Goal: Task Accomplishment & Management: Use online tool/utility

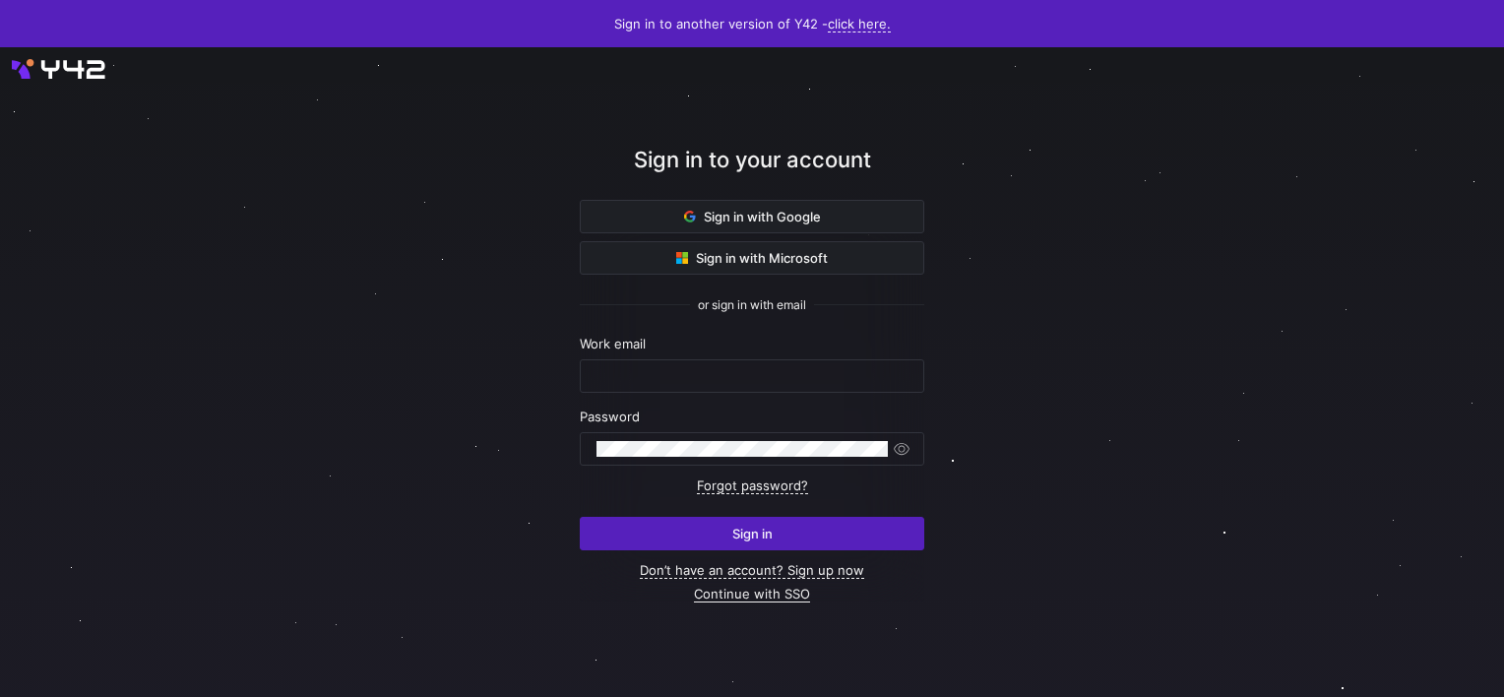
click at [760, 597] on link "Continue with SSO" at bounding box center [752, 594] width 116 height 17
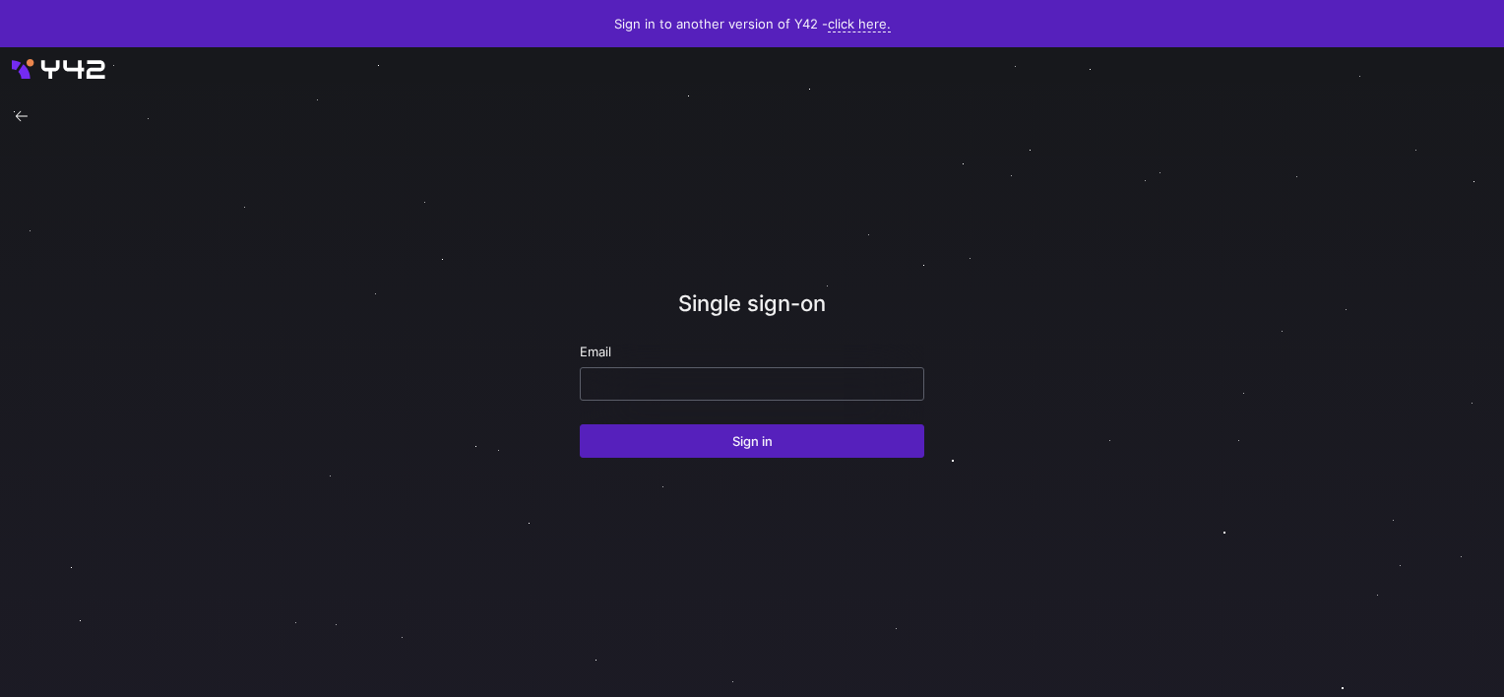
click at [669, 380] on input "email" at bounding box center [752, 384] width 311 height 16
type input "[PERSON_NAME][EMAIL_ADDRESS][DOMAIN_NAME]"
click at [580, 424] on button "Sign in" at bounding box center [752, 440] width 345 height 33
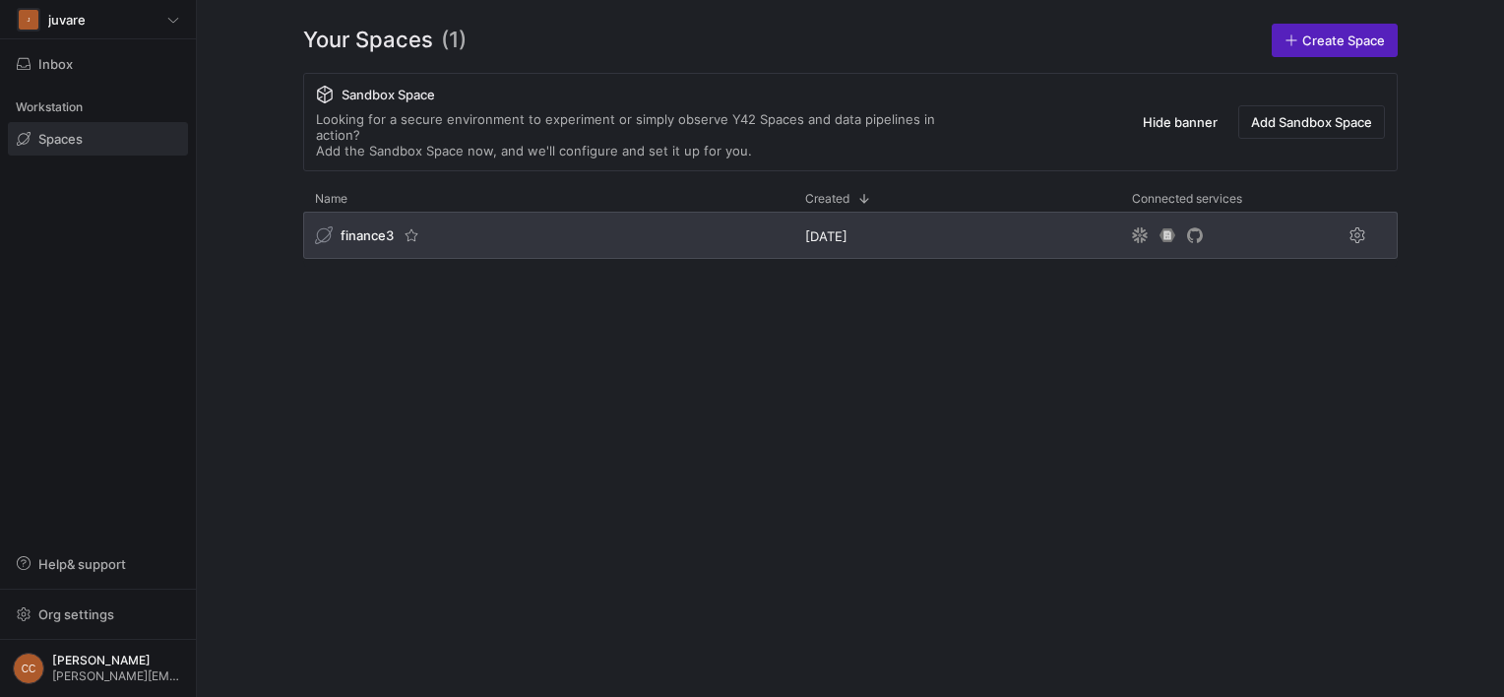
click at [376, 227] on span "finance3" at bounding box center [367, 235] width 53 height 16
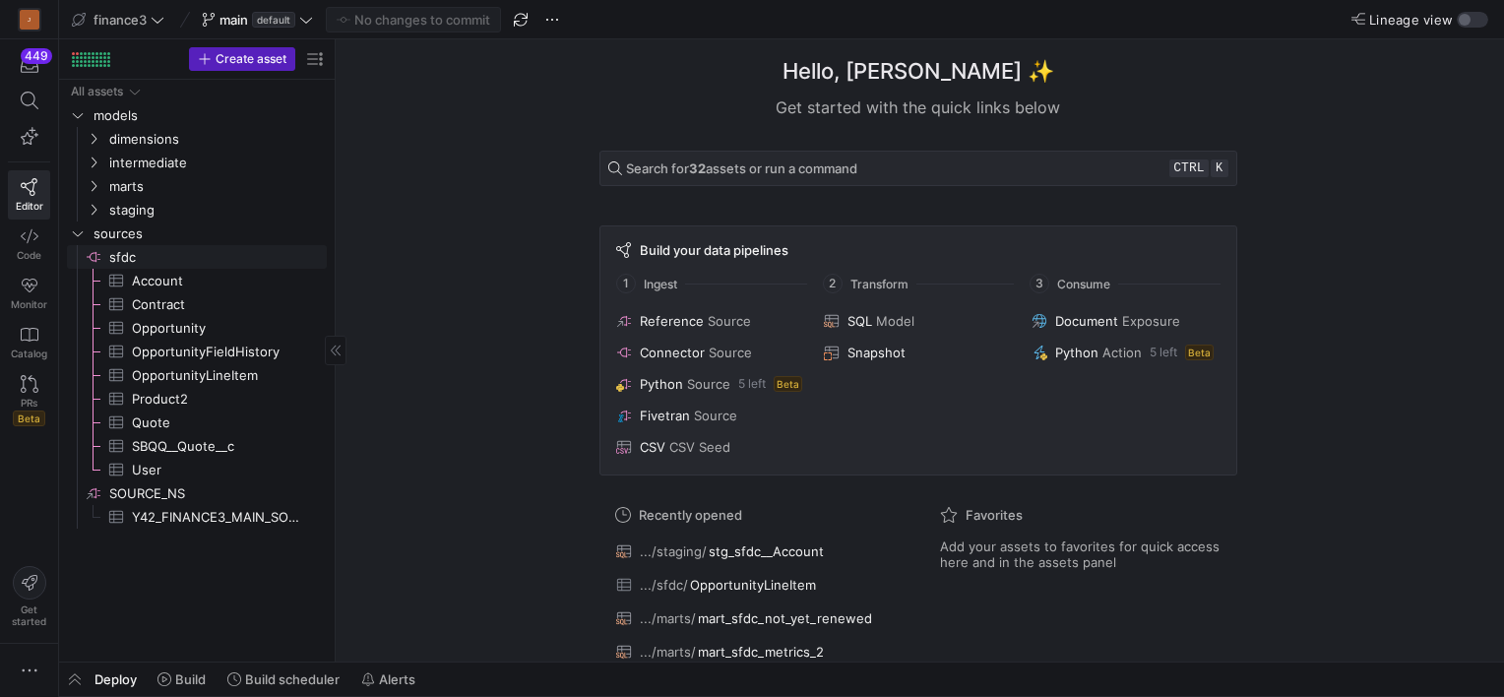
click at [127, 254] on span "sfdc​​​​​​​​" at bounding box center [216, 257] width 215 height 23
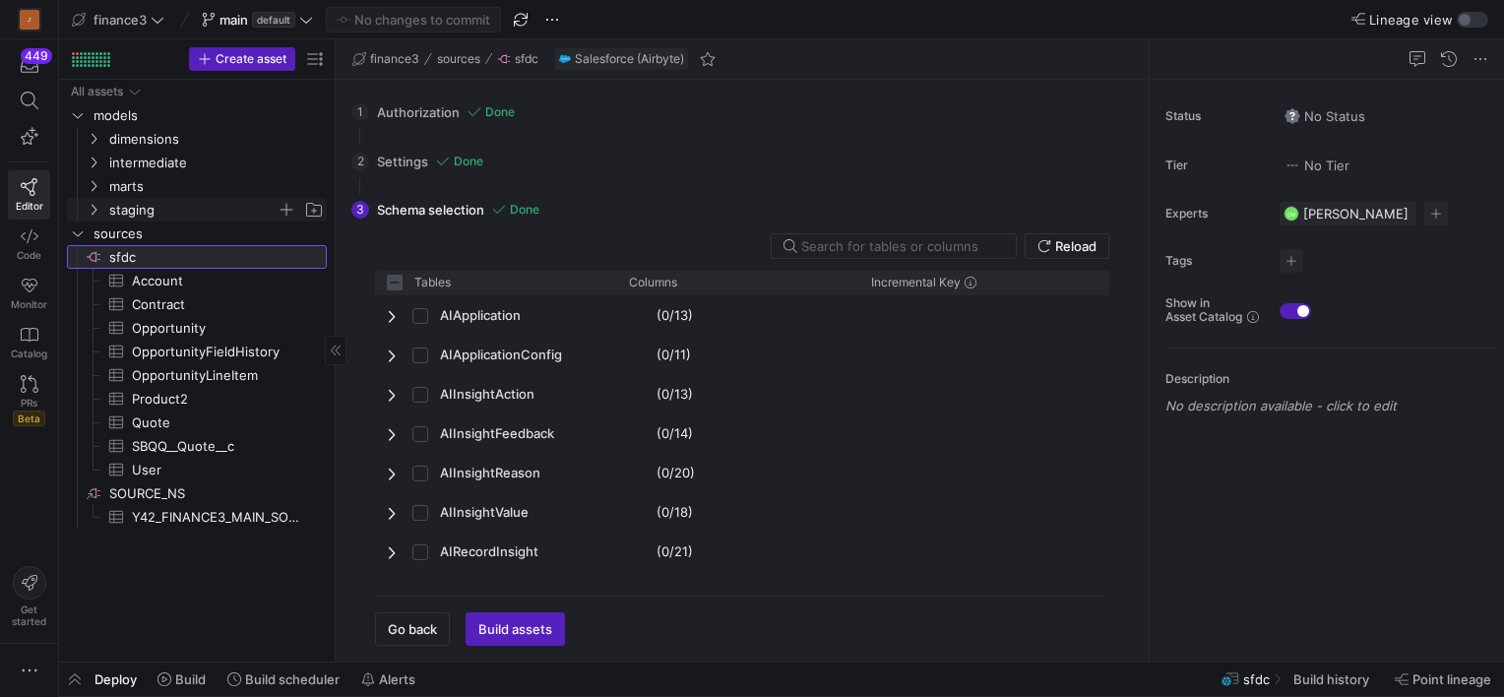
checkbox input "false"
click at [885, 249] on input "text" at bounding box center [900, 246] width 199 height 16
type input "hi"
checkbox input "false"
type input "his"
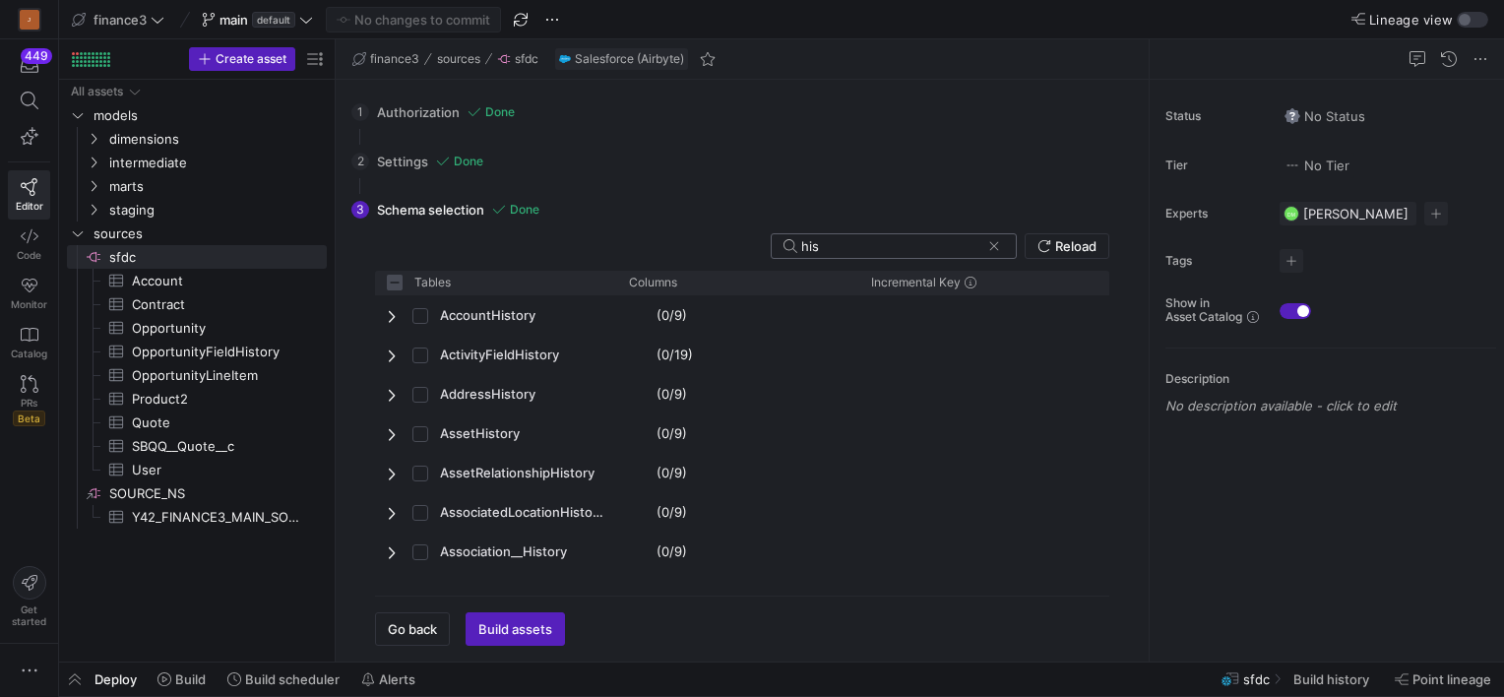
checkbox input "false"
type input "hist"
checkbox input "false"
type input "histo"
checkbox input "false"
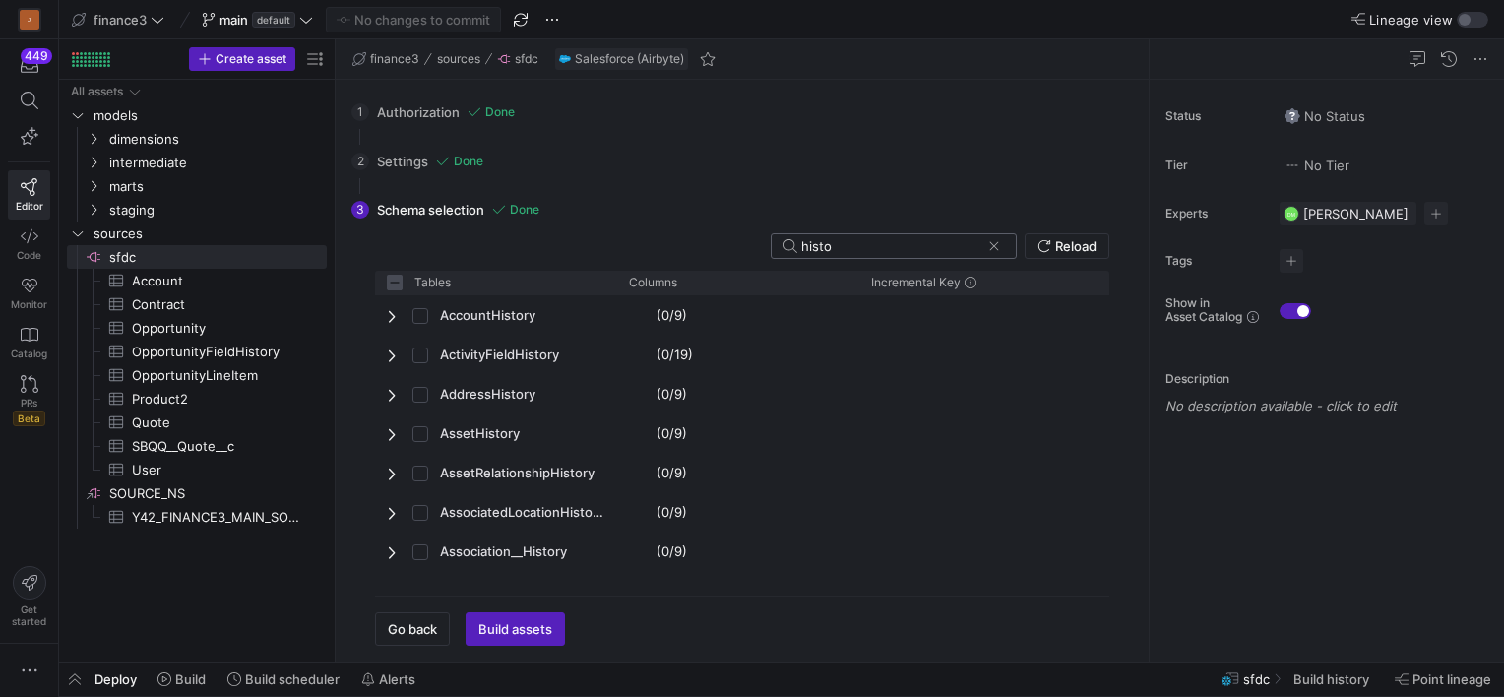
type input "histor"
checkbox input "false"
type input "history"
checkbox input "false"
type input "history"
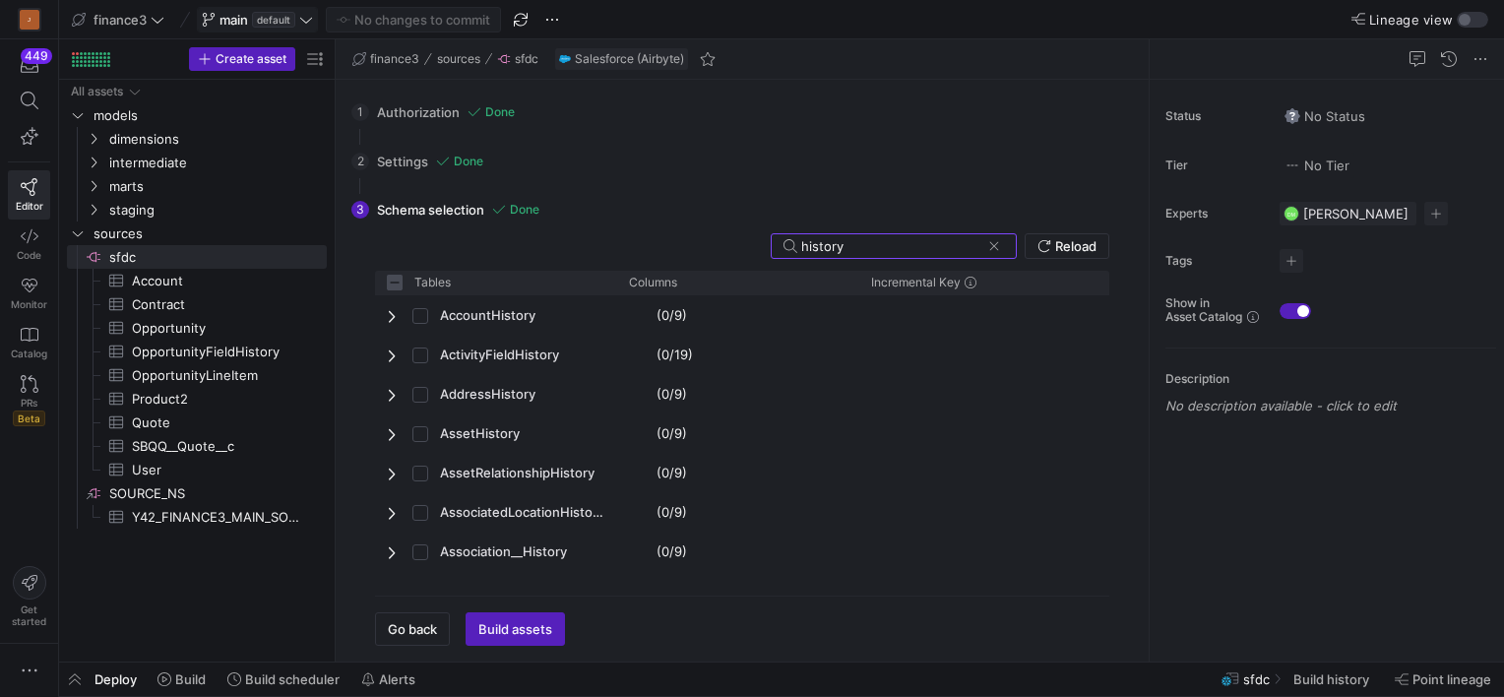
click at [230, 19] on span "main" at bounding box center [234, 20] width 29 height 16
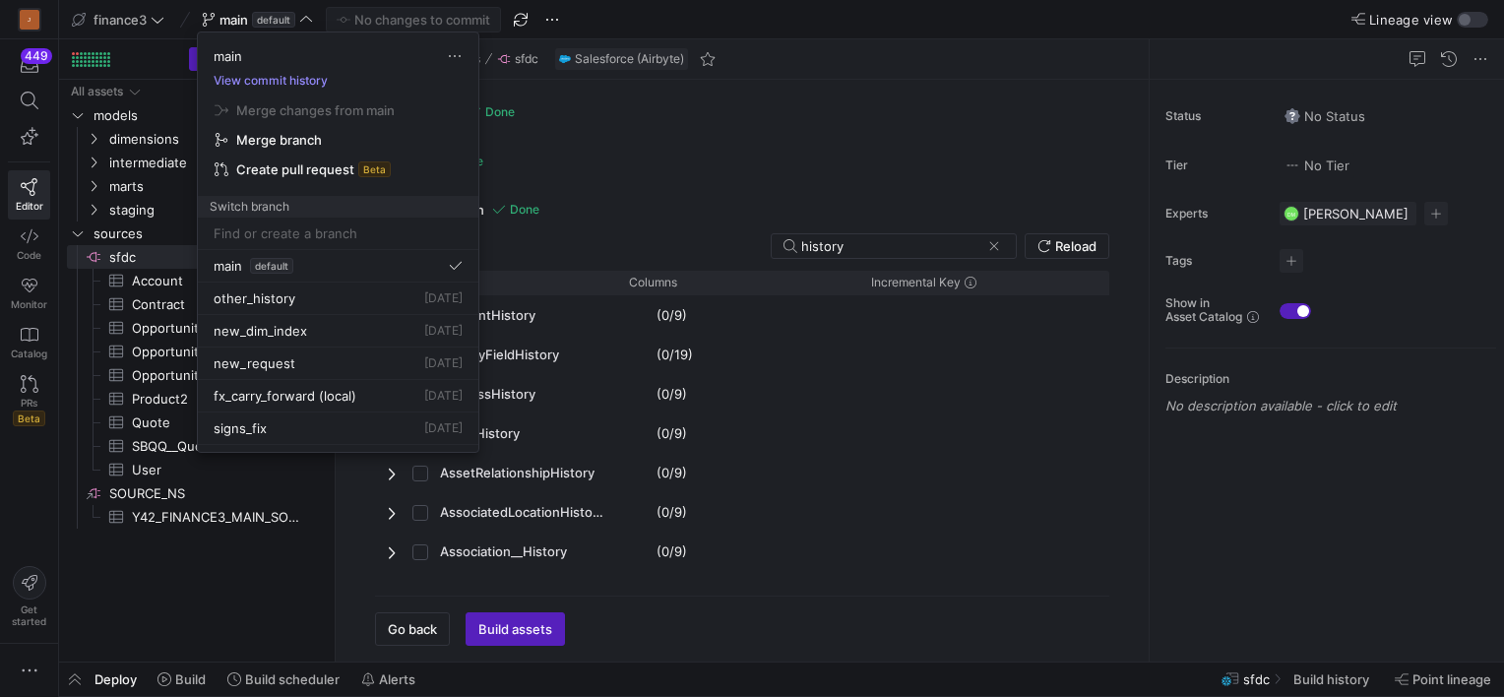
click at [278, 83] on button "View commit history" at bounding box center [271, 81] width 146 height 14
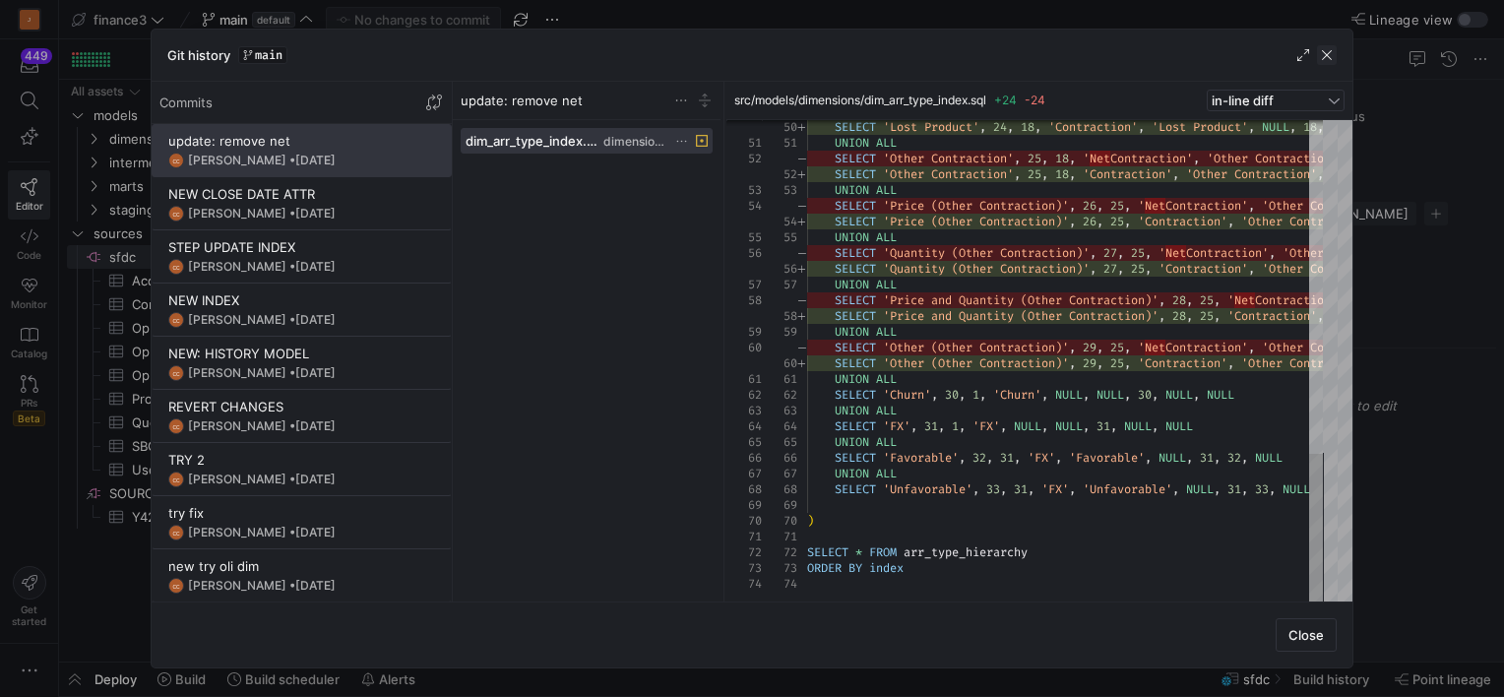
click at [1327, 51] on span "button" at bounding box center [1327, 55] width 20 height 20
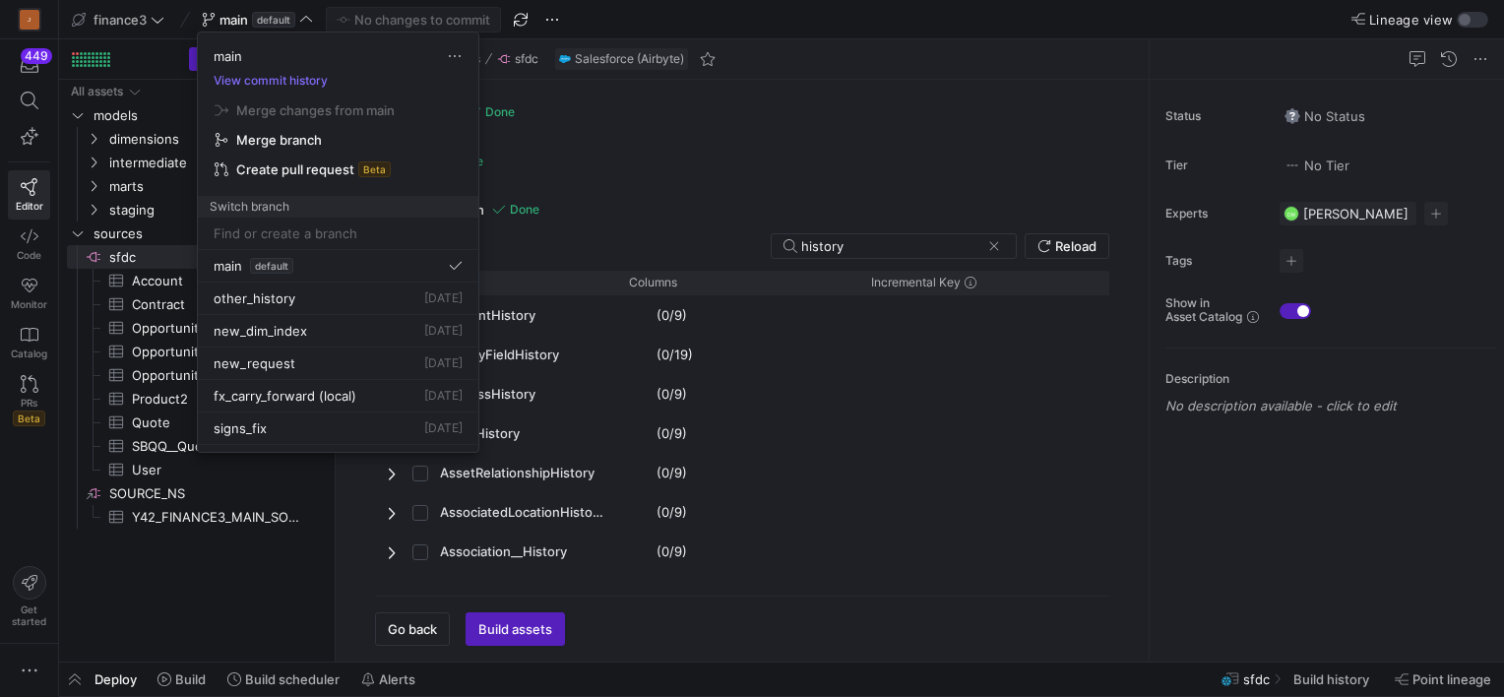
click at [145, 595] on div at bounding box center [752, 348] width 1504 height 697
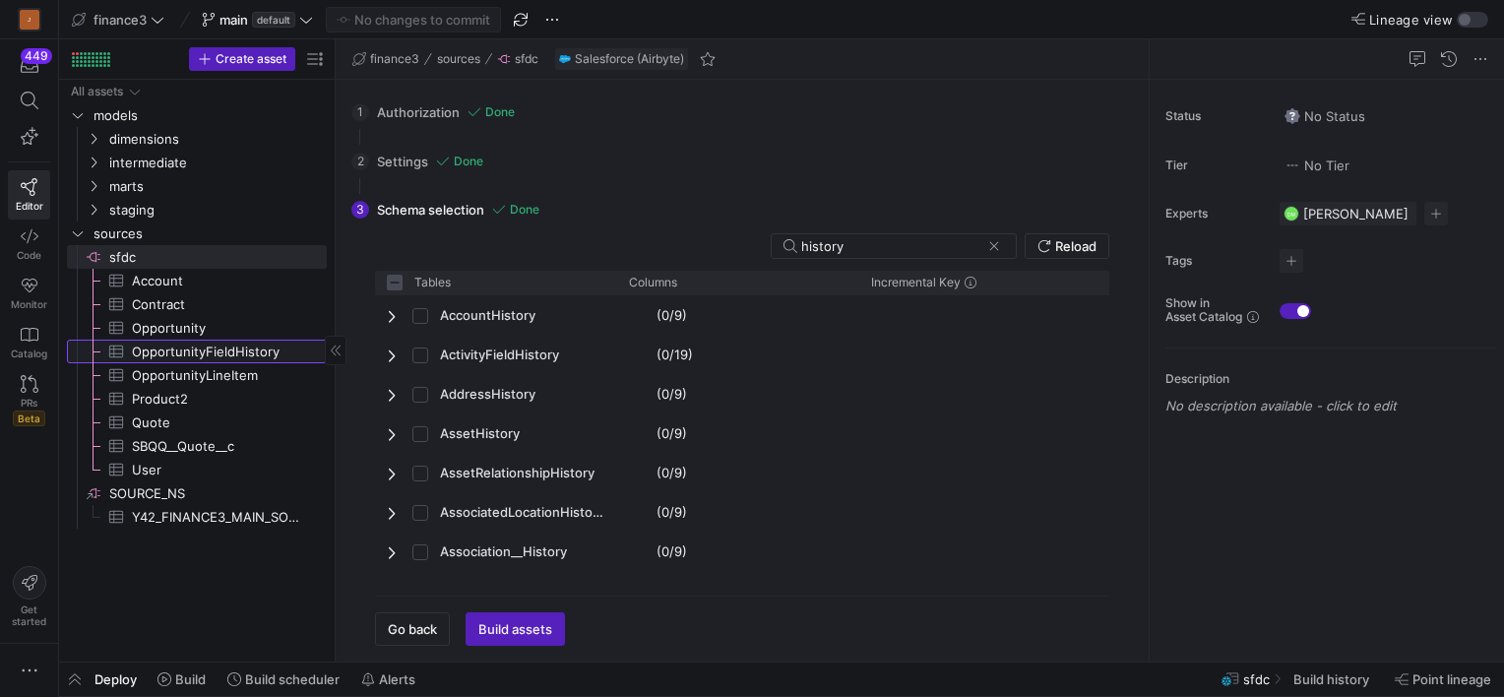
click at [186, 352] on span "OpportunityFieldHistory​​​​​​​​​" at bounding box center [218, 352] width 172 height 23
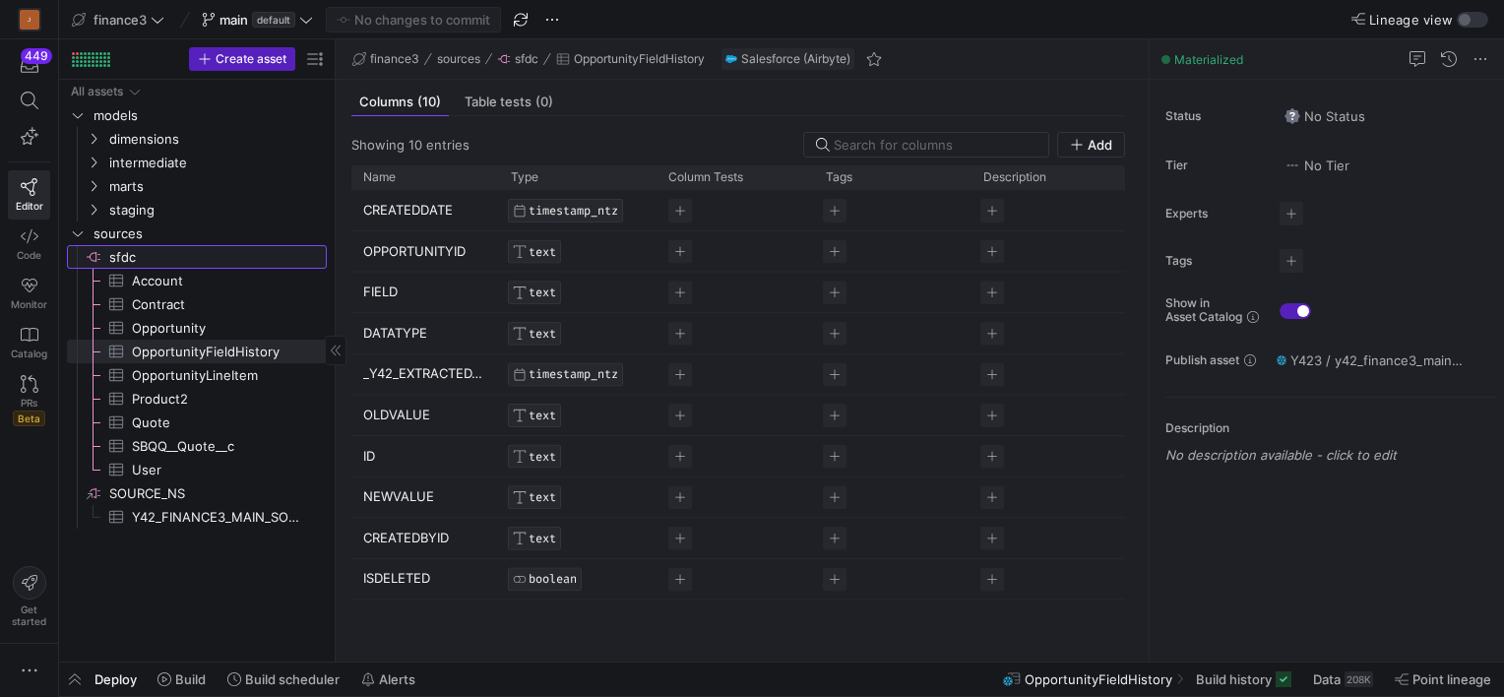
click at [133, 259] on span "sfdc​​​​​​​​" at bounding box center [216, 257] width 215 height 23
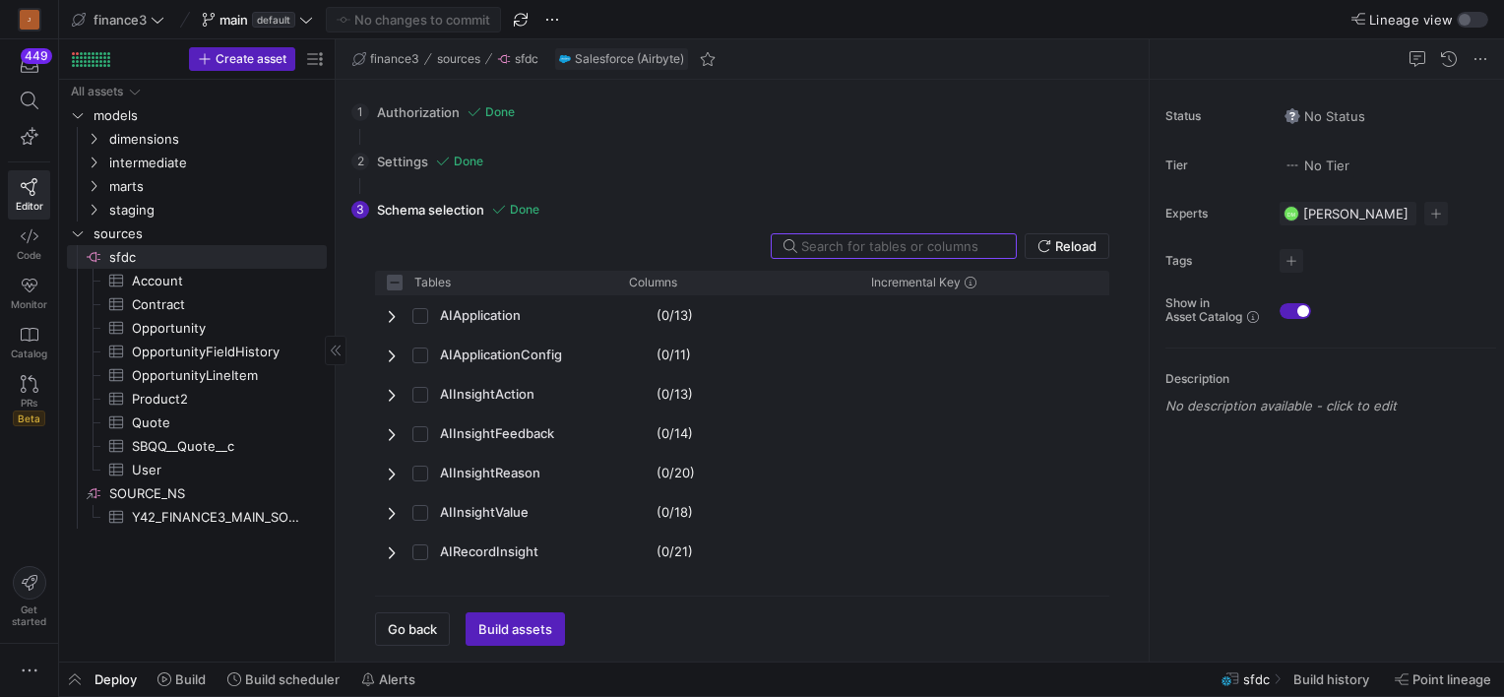
click at [836, 246] on input "text" at bounding box center [900, 246] width 199 height 16
checkbox input "false"
type input "h"
checkbox input "false"
type input "his"
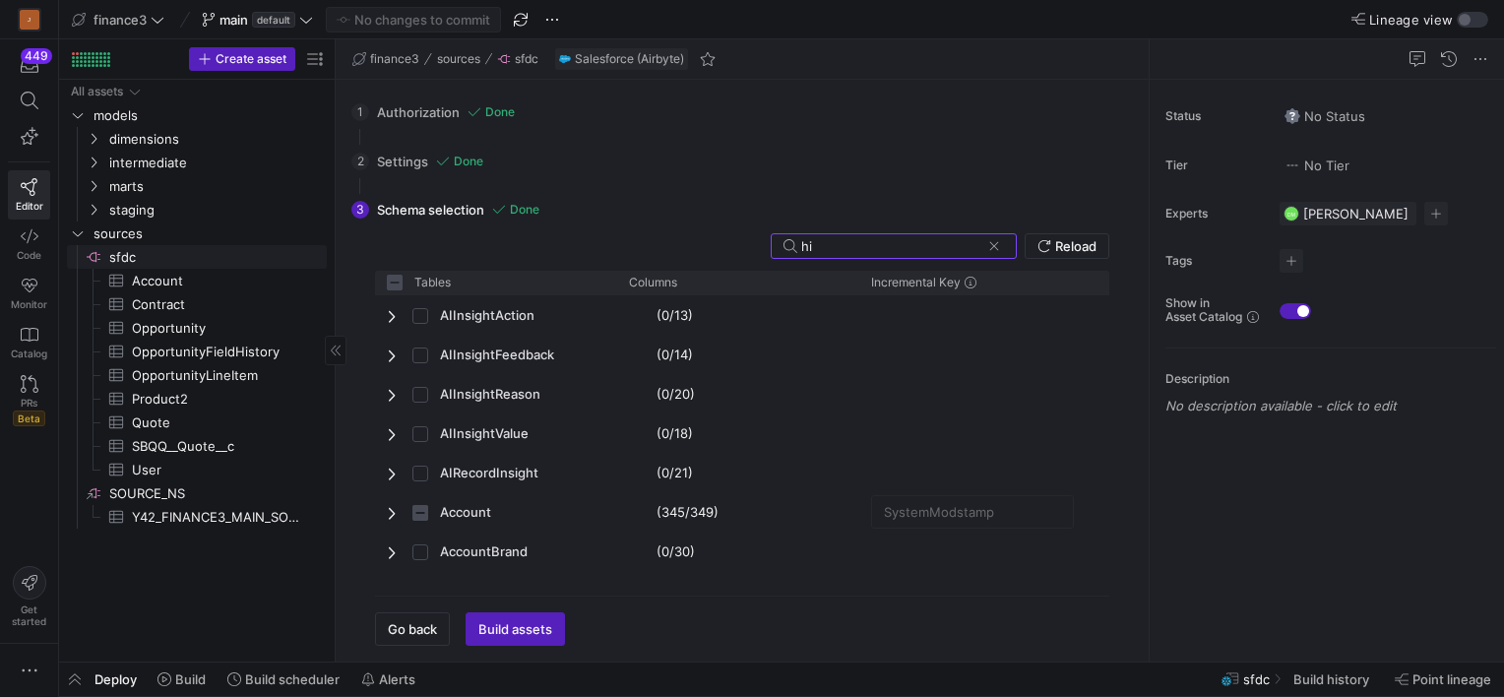
checkbox input "false"
type input "hist"
checkbox input "false"
type input "histo"
checkbox input "false"
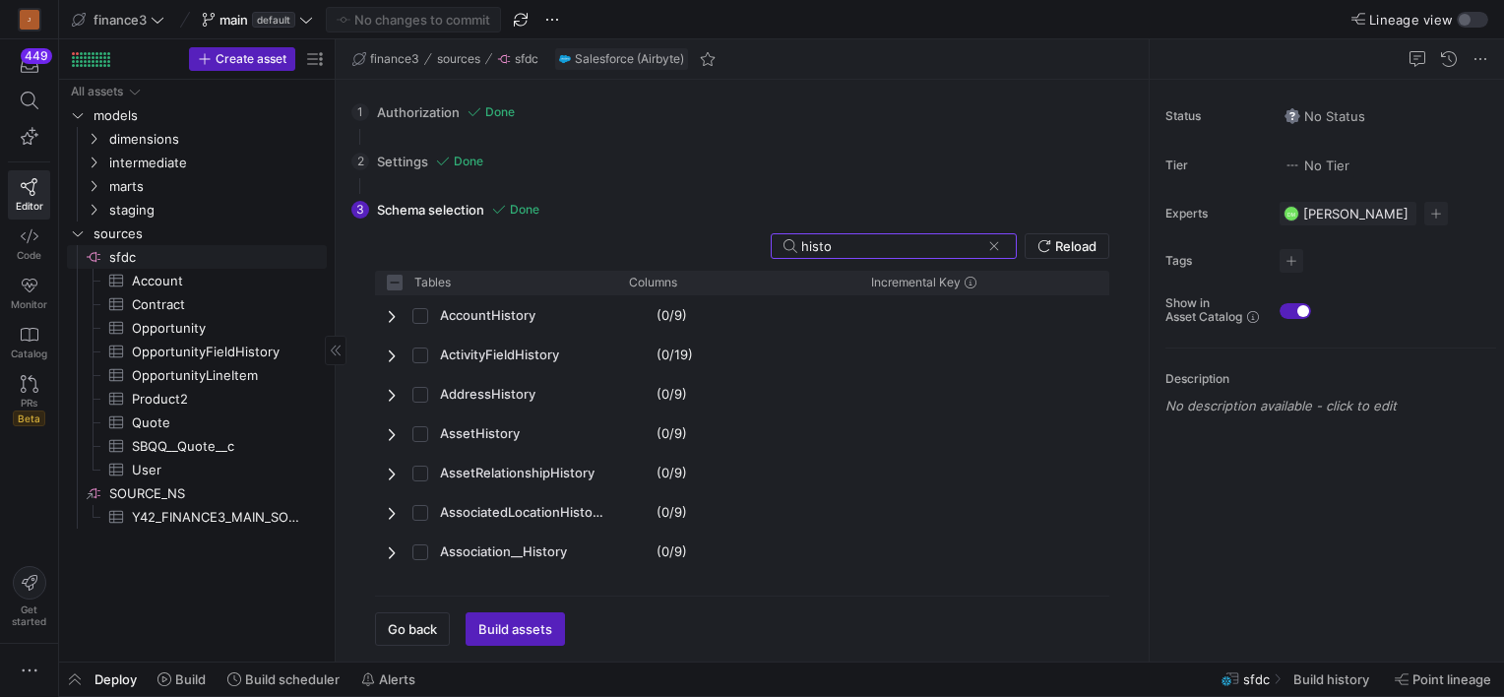
type input "histor"
checkbox input "false"
type input "history"
checkbox input "false"
click at [810, 237] on div "history" at bounding box center [890, 246] width 179 height 24
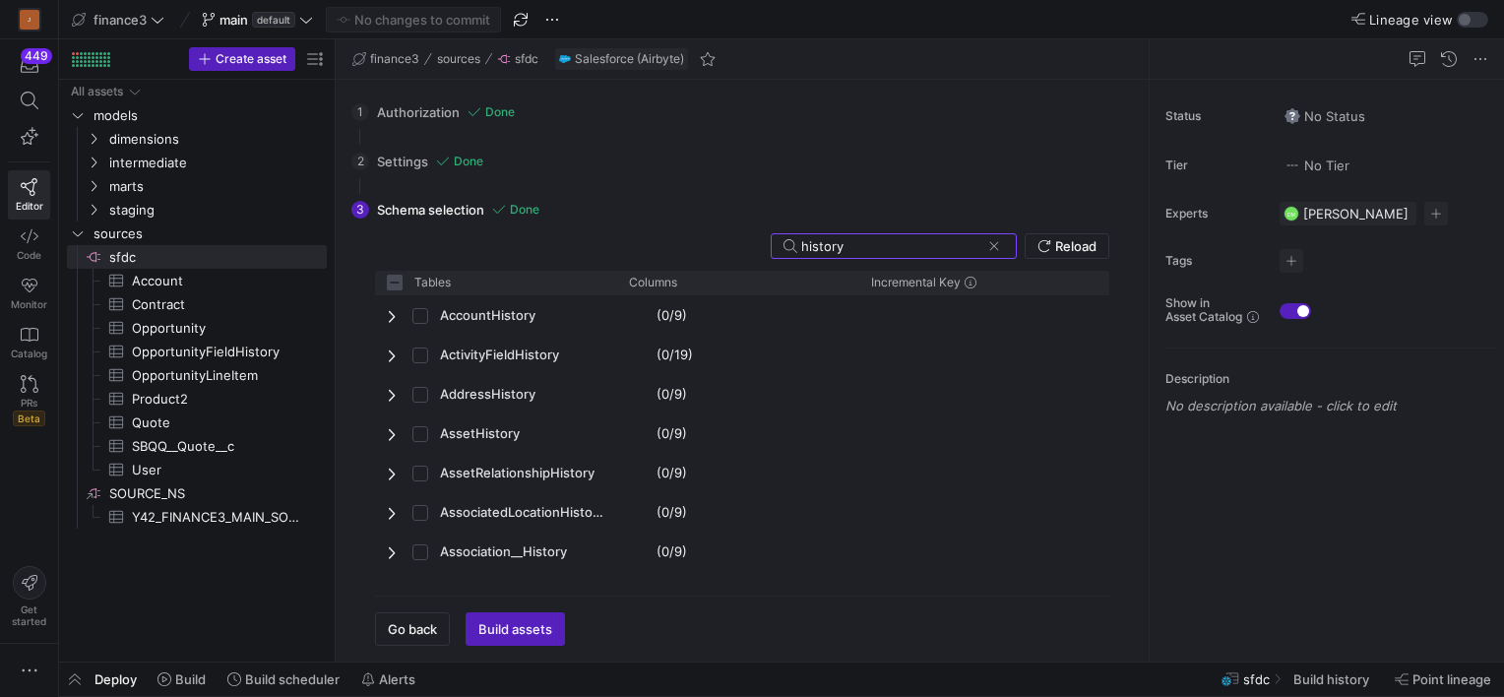
drag, startPoint x: 858, startPoint y: 246, endPoint x: 756, endPoint y: 244, distance: 102.4
click at [756, 244] on y42-singer-import-toolbar "history Reload" at bounding box center [742, 246] width 734 height 26
paste input "SBQQ__Quote__H"
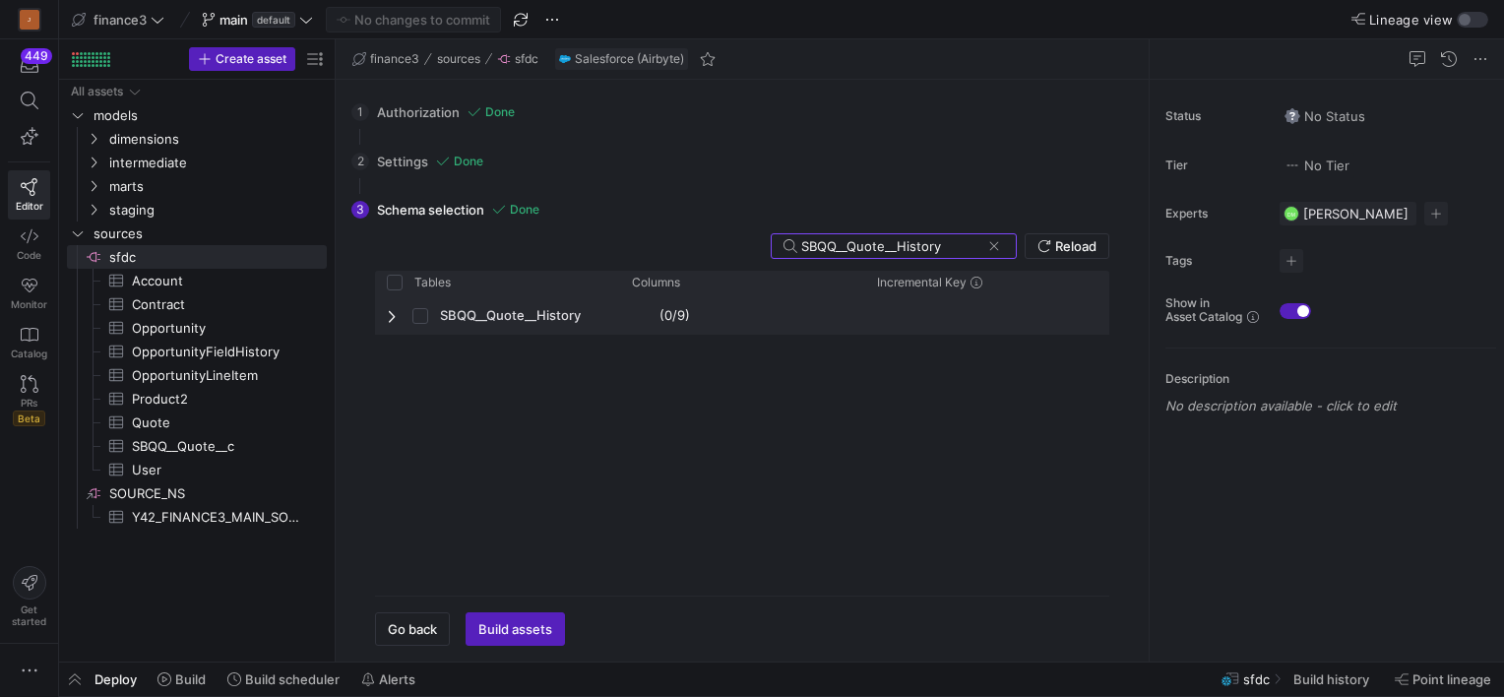
type input "SBQQ__Quote__History"
click at [394, 311] on span "Press SPACE to select this row." at bounding box center [394, 316] width 14 height 16
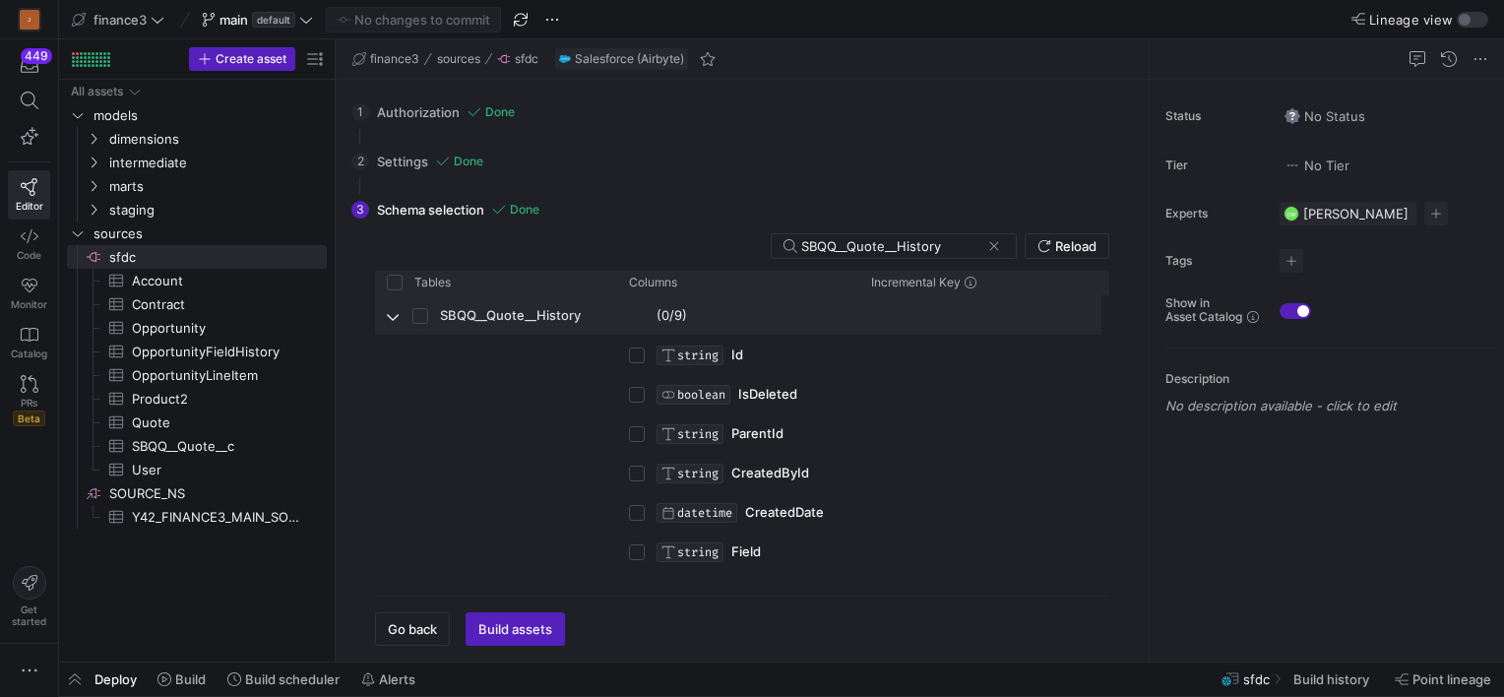
click at [425, 309] on input "Press Space to toggle row selection (unchecked)" at bounding box center [420, 316] width 16 height 16
checkbox input "true"
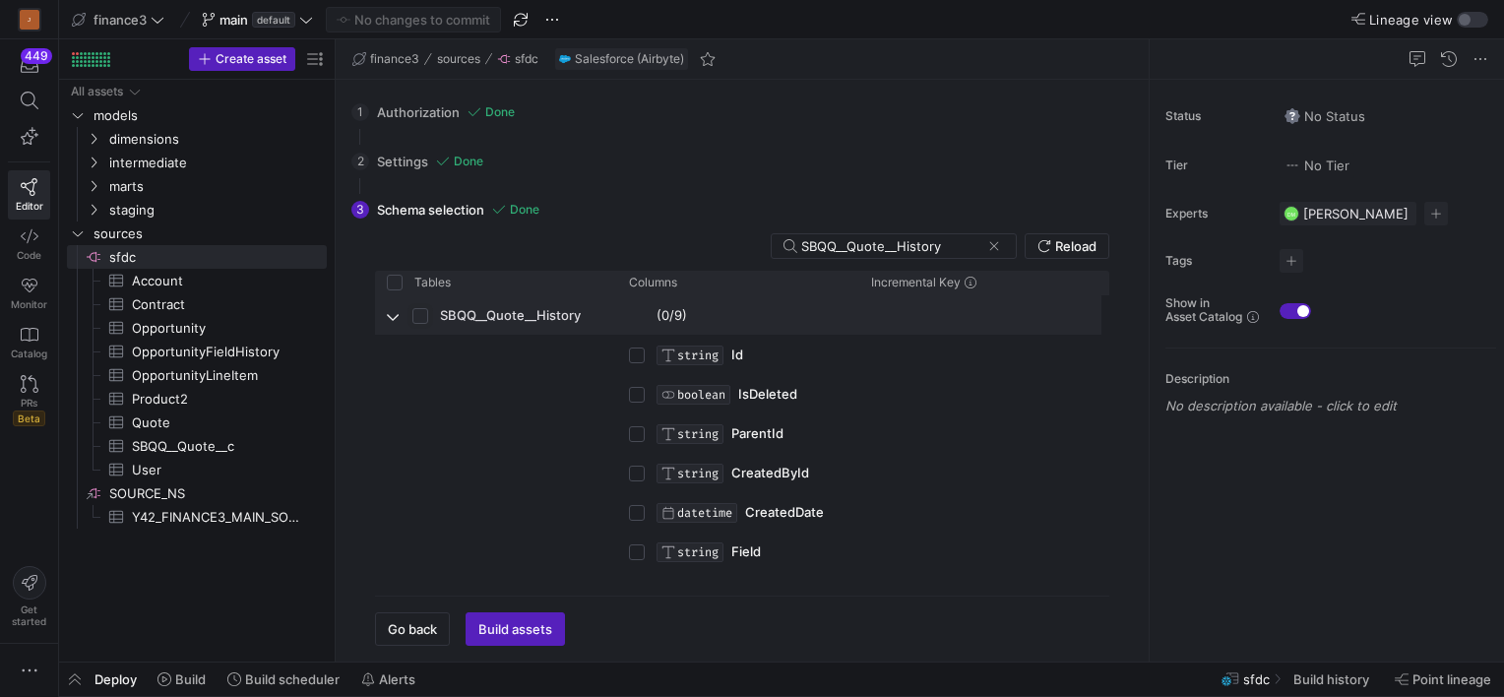
checkbox input "true"
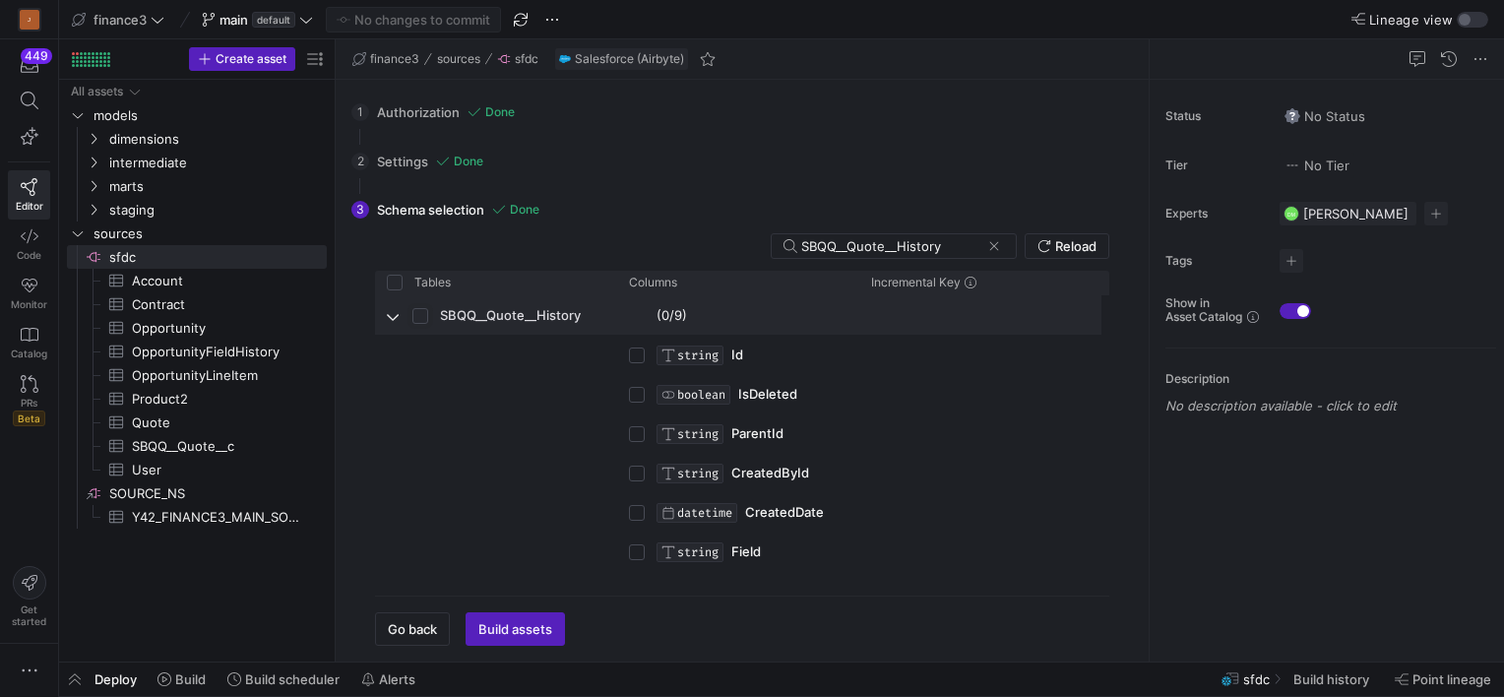
checkbox input "true"
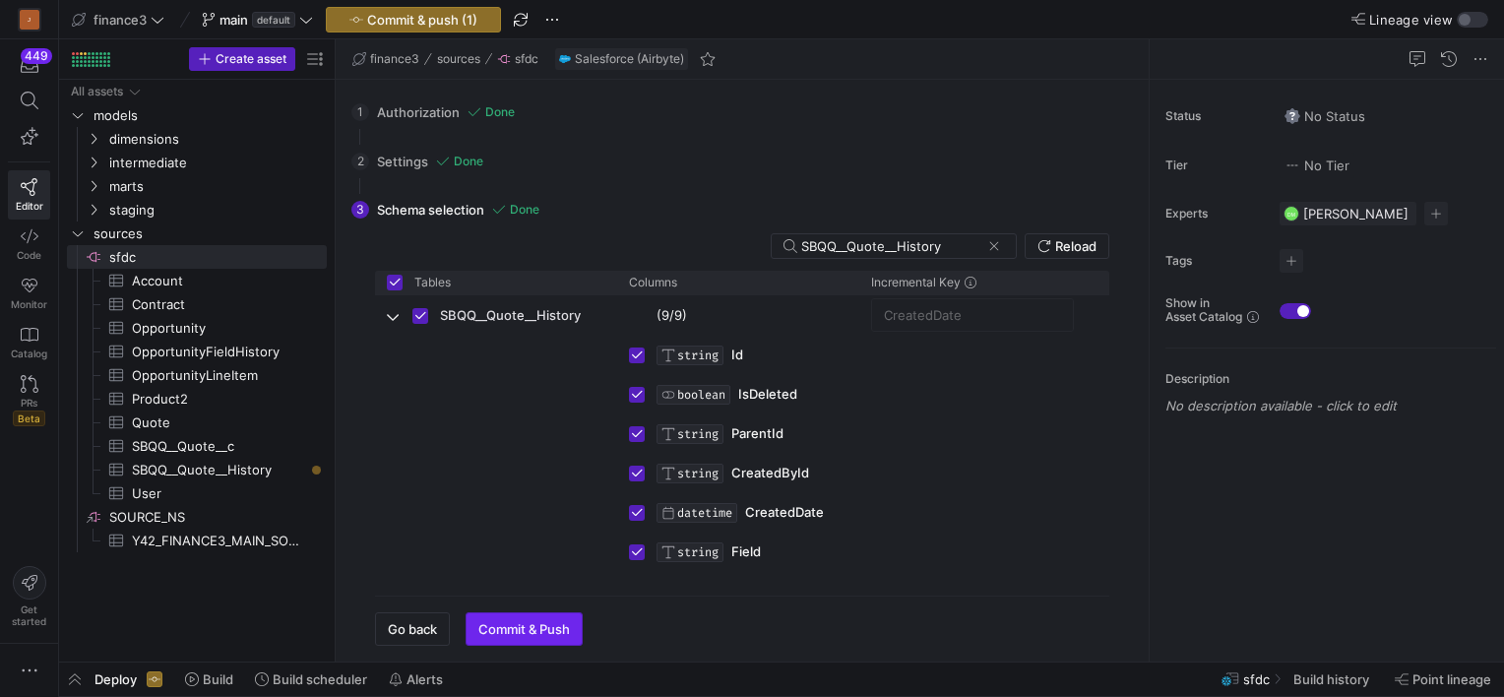
click at [532, 631] on span "Commit & Push" at bounding box center [524, 629] width 92 height 16
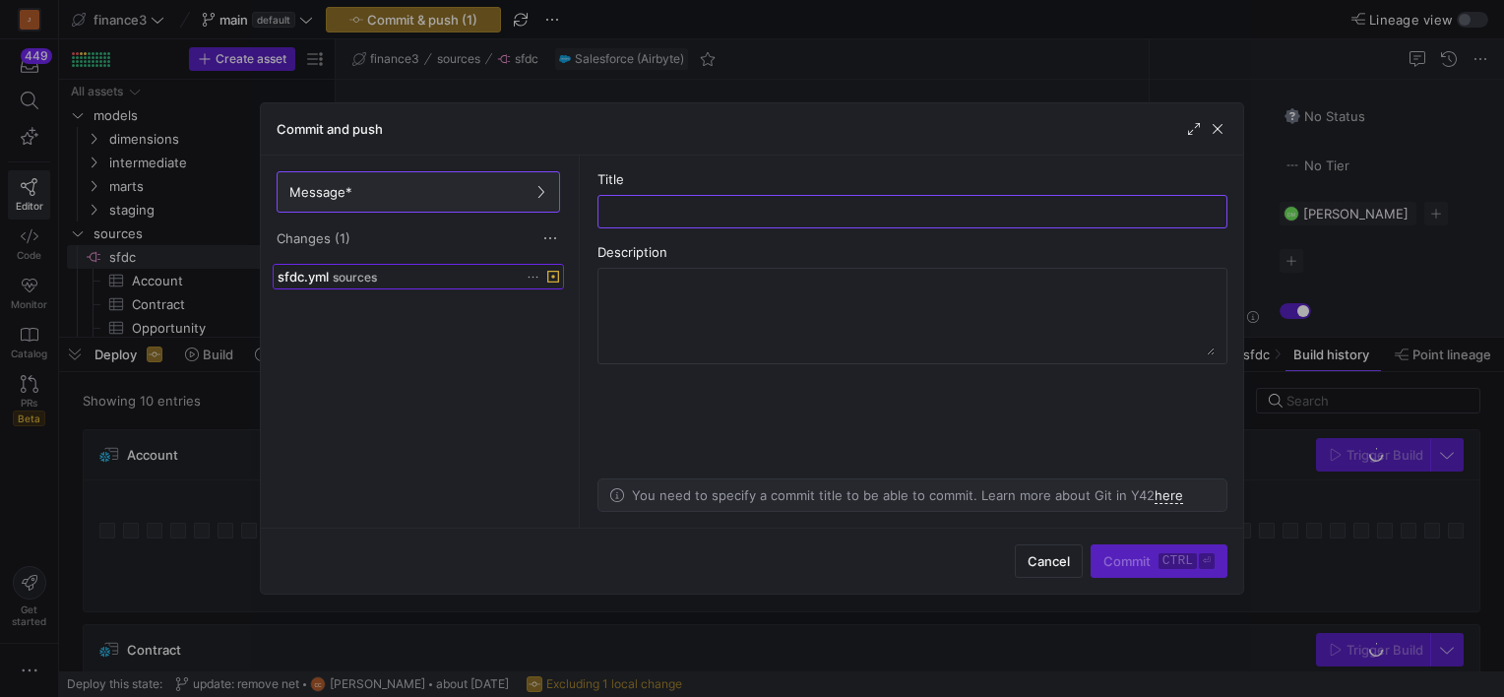
click at [377, 276] on span "sources" at bounding box center [355, 278] width 44 height 14
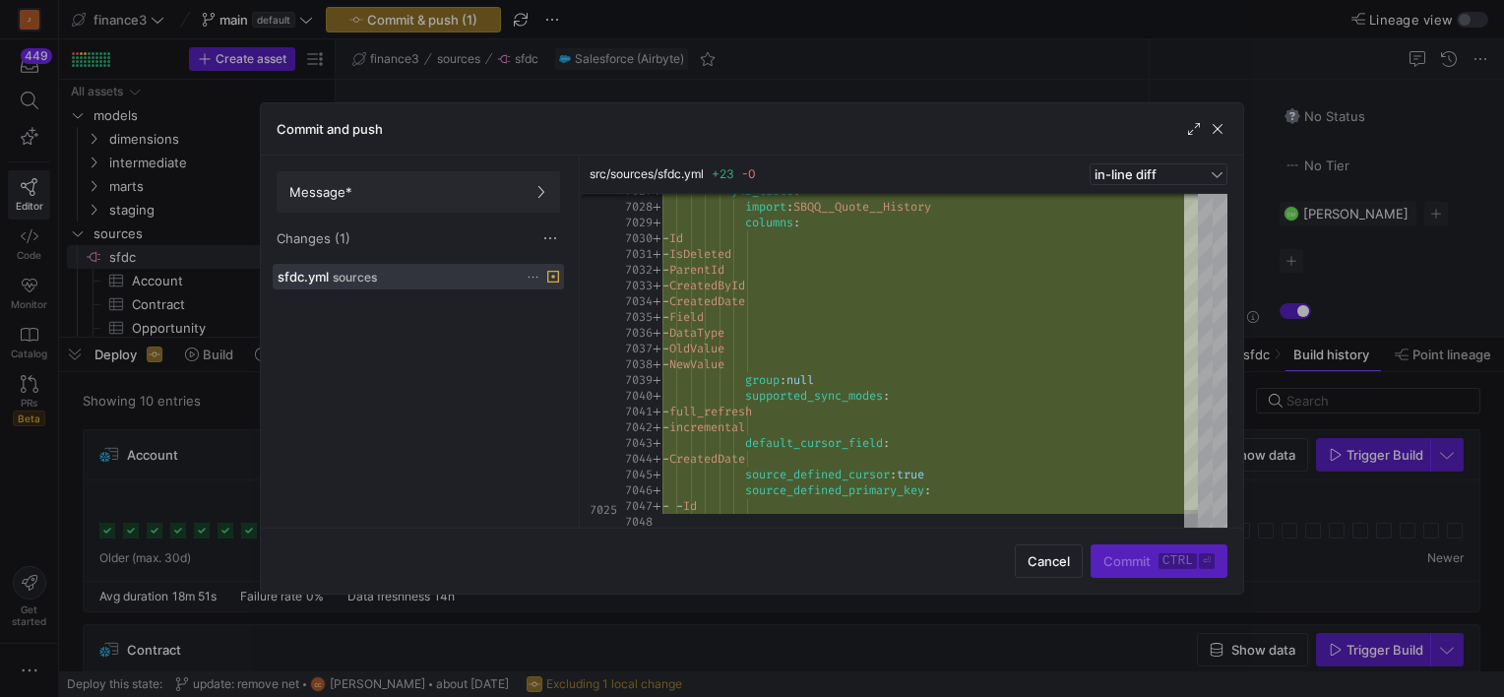
click at [489, 166] on div "Message* Changes (1)" at bounding box center [418, 210] width 315 height 108
click at [358, 236] on div "Changes (1)" at bounding box center [418, 238] width 283 height 20
click at [450, 272] on div "sfdc.yml sources" at bounding box center [397, 277] width 238 height 16
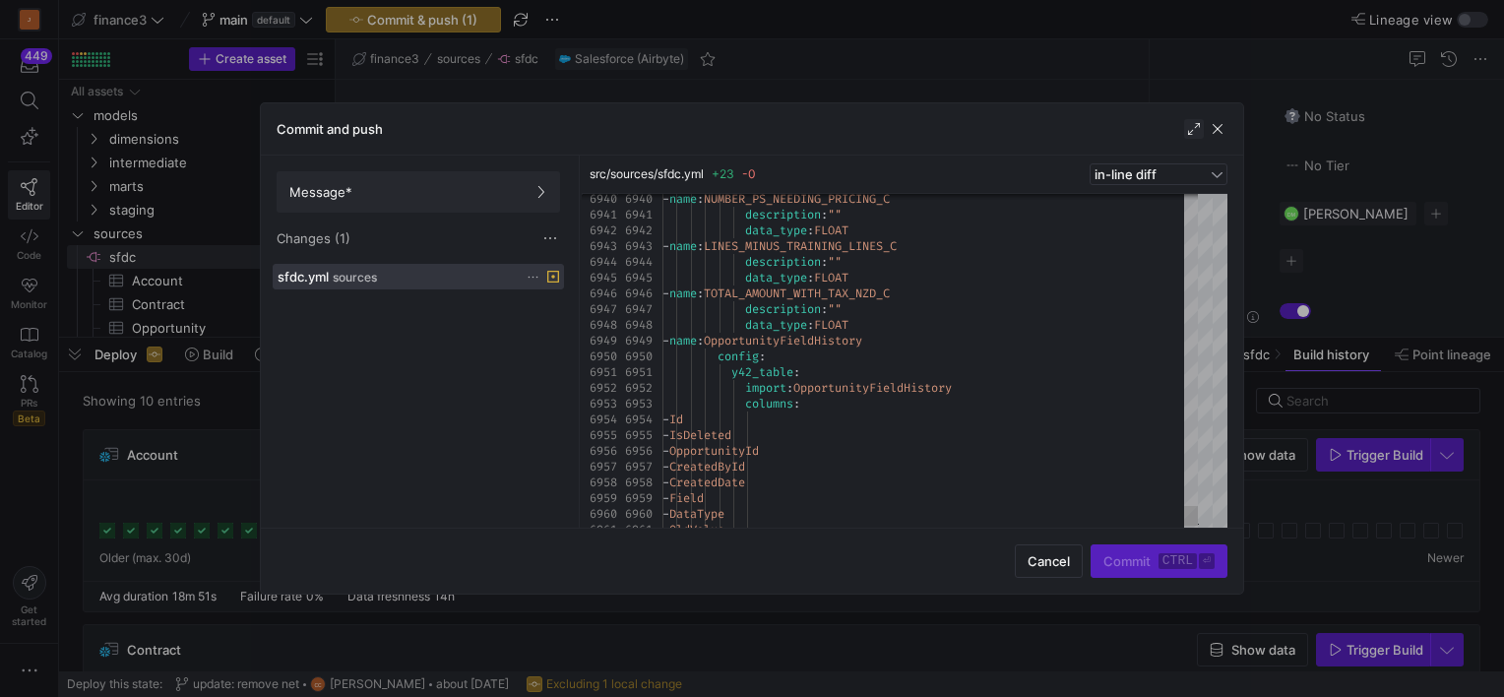
click at [1193, 131] on span "button" at bounding box center [1194, 129] width 20 height 20
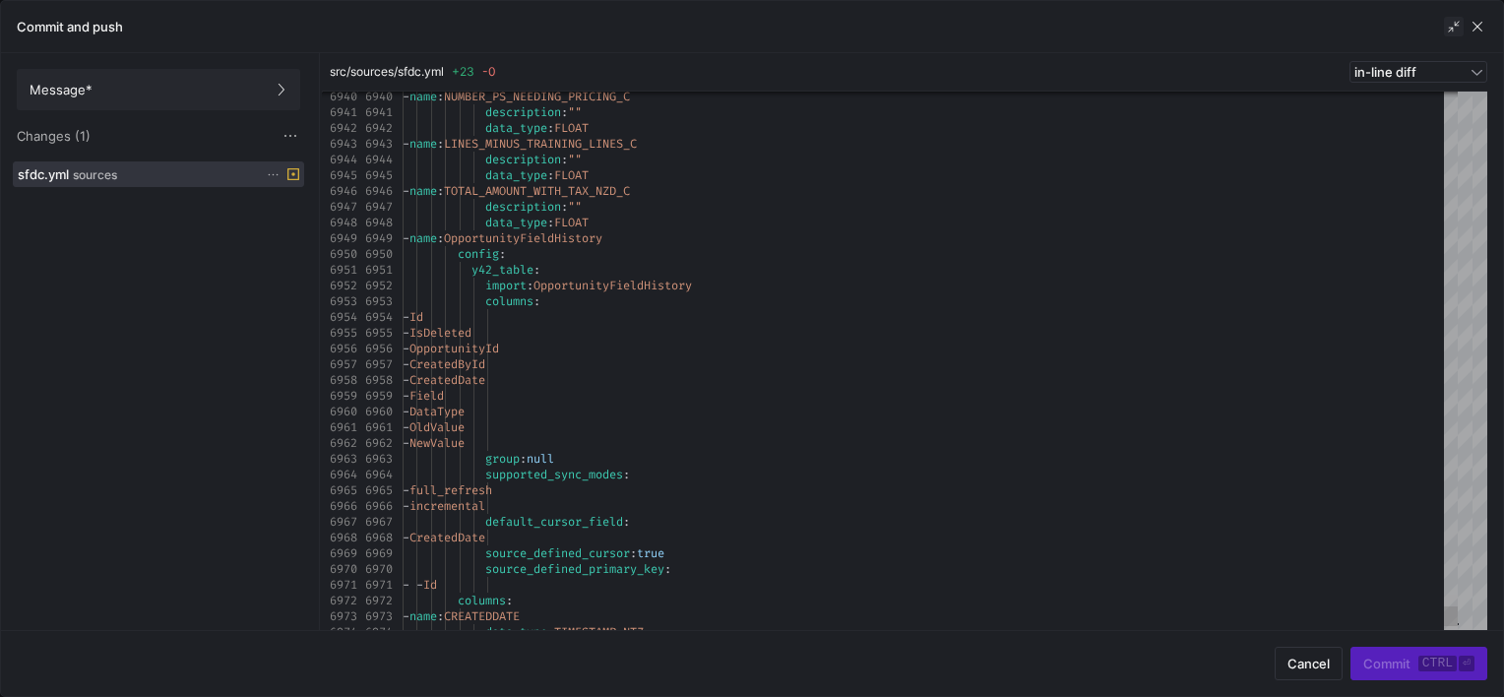
click at [1449, 26] on span "button" at bounding box center [1454, 27] width 20 height 20
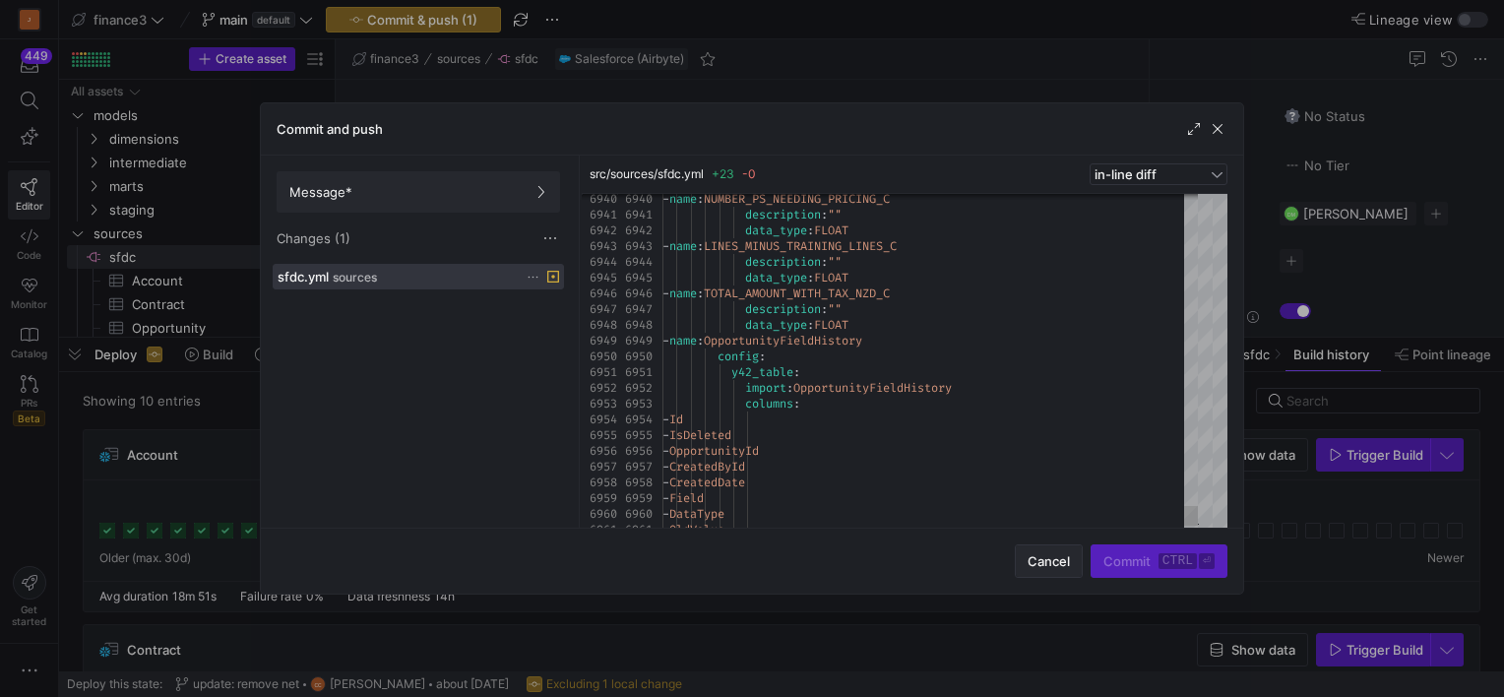
click at [1071, 554] on span "button" at bounding box center [1049, 560] width 66 height 31
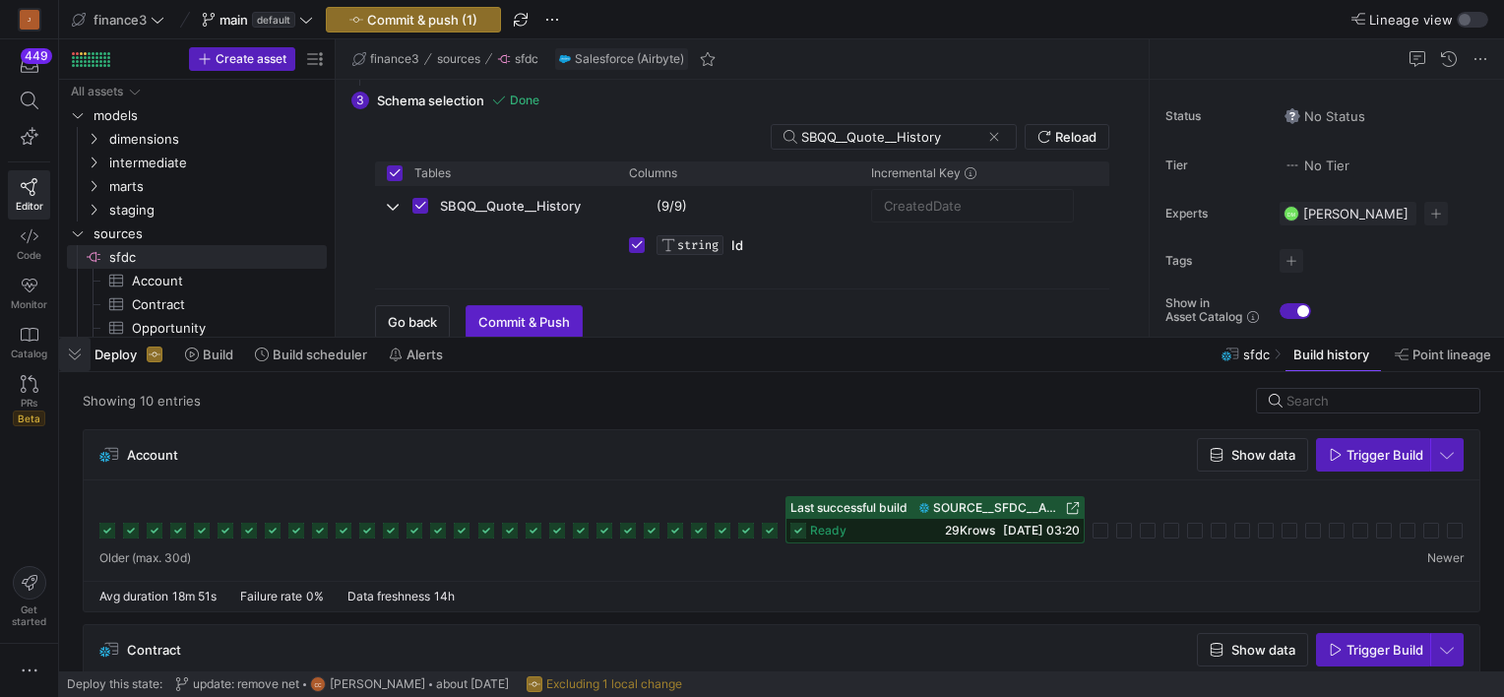
click at [79, 350] on span "button" at bounding box center [74, 354] width 31 height 33
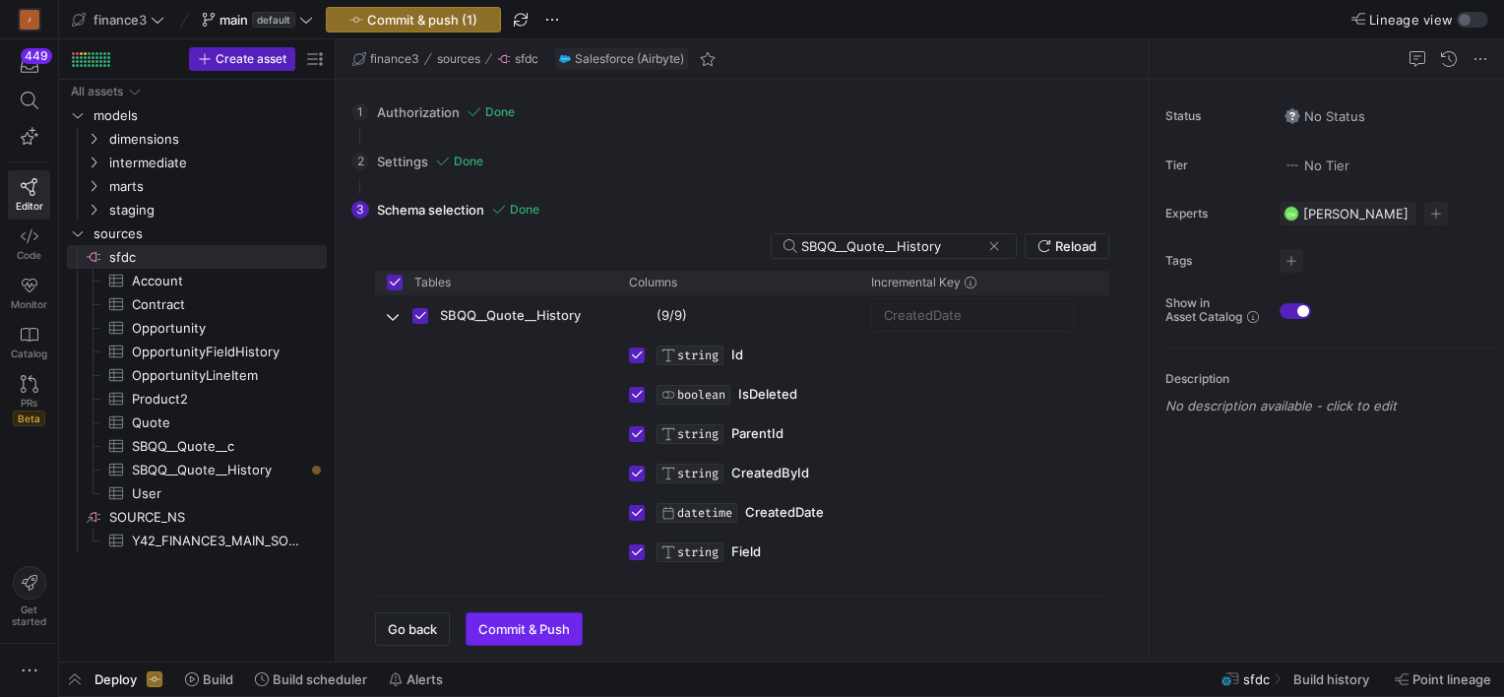
click at [520, 633] on span "Commit & Push" at bounding box center [524, 629] width 92 height 16
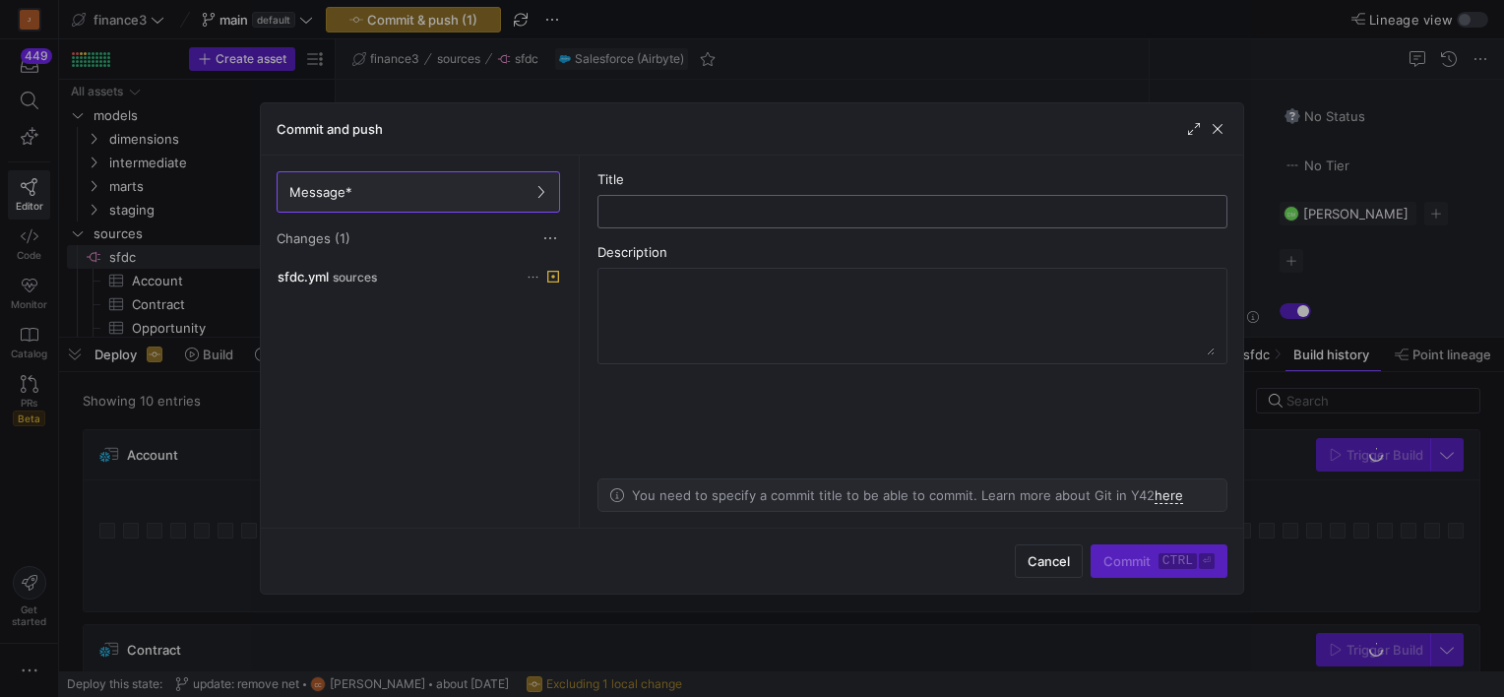
click at [634, 201] on div at bounding box center [912, 211] width 597 height 31
click at [640, 218] on input "text" at bounding box center [912, 212] width 597 height 16
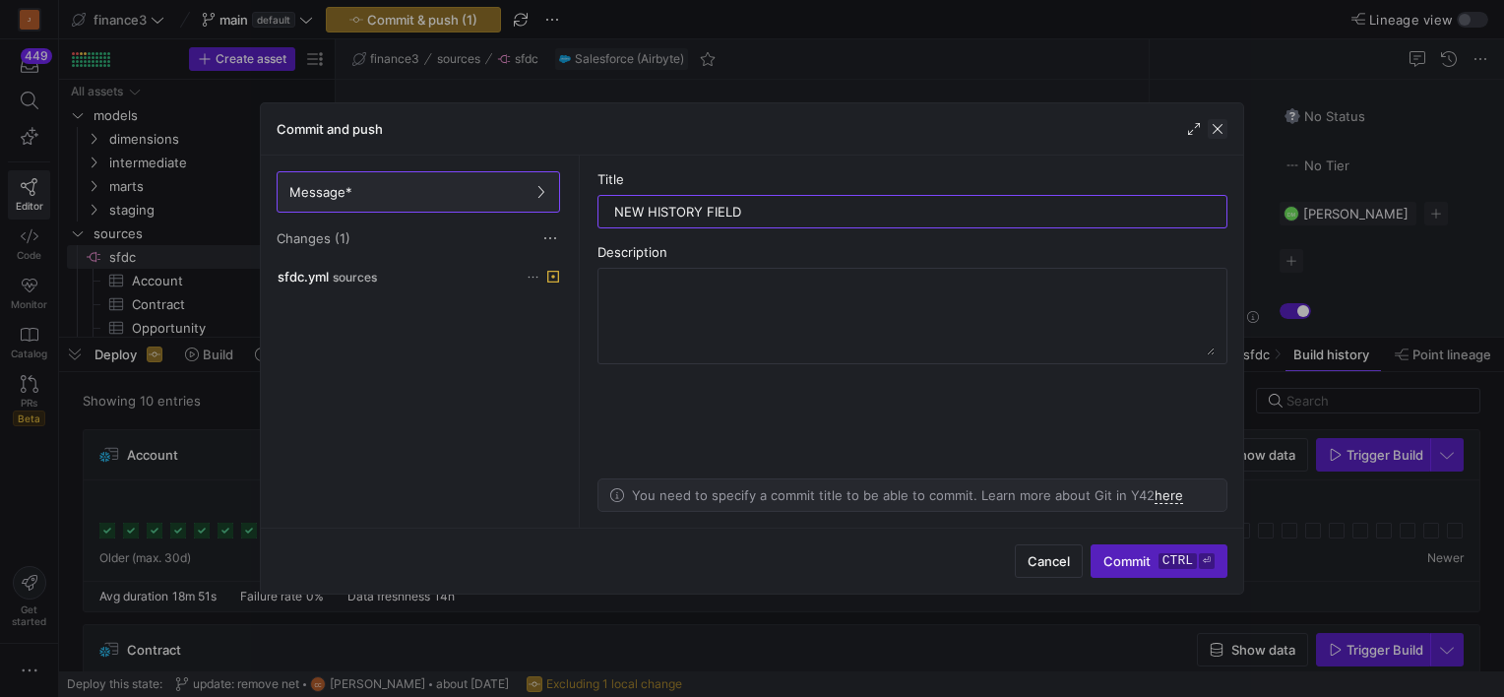
type input "NEW HISTORY FIELD"
click at [1214, 129] on span "button" at bounding box center [1218, 129] width 20 height 20
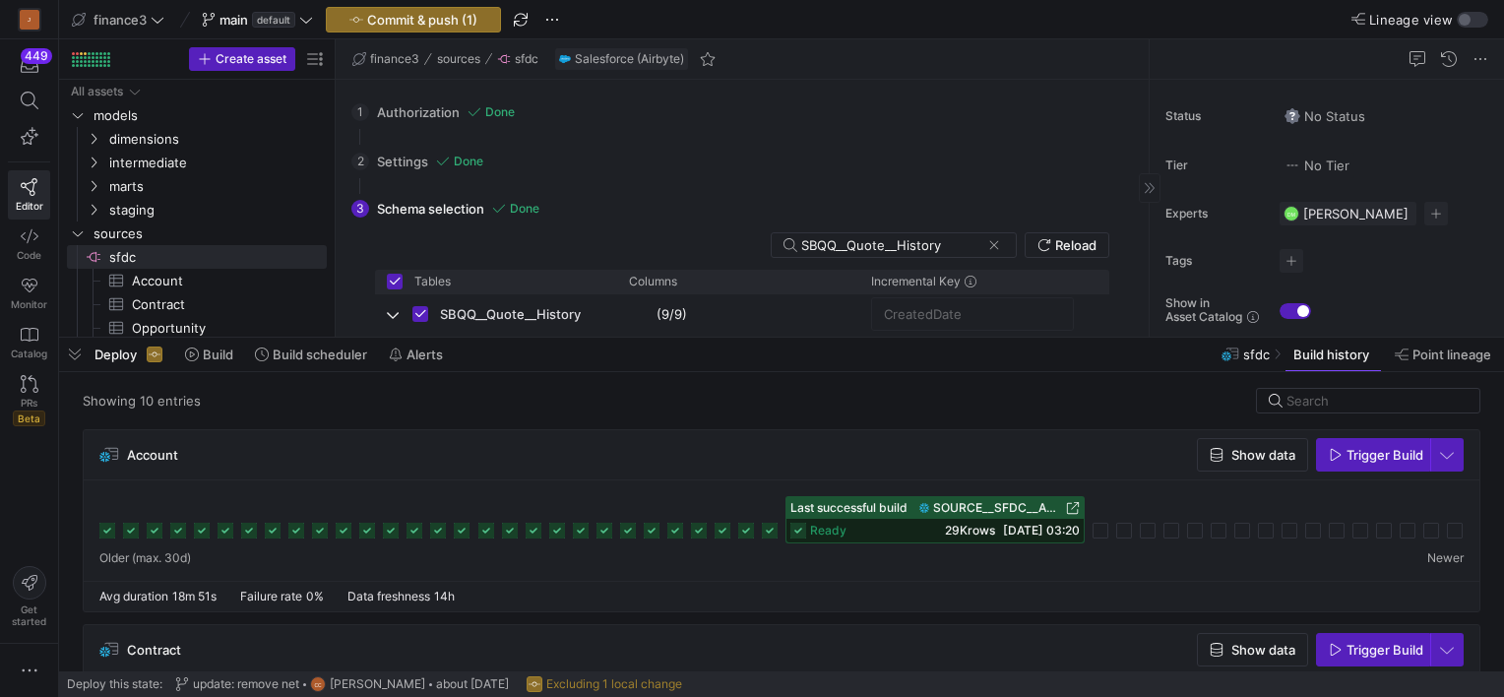
scroll to position [108, 0]
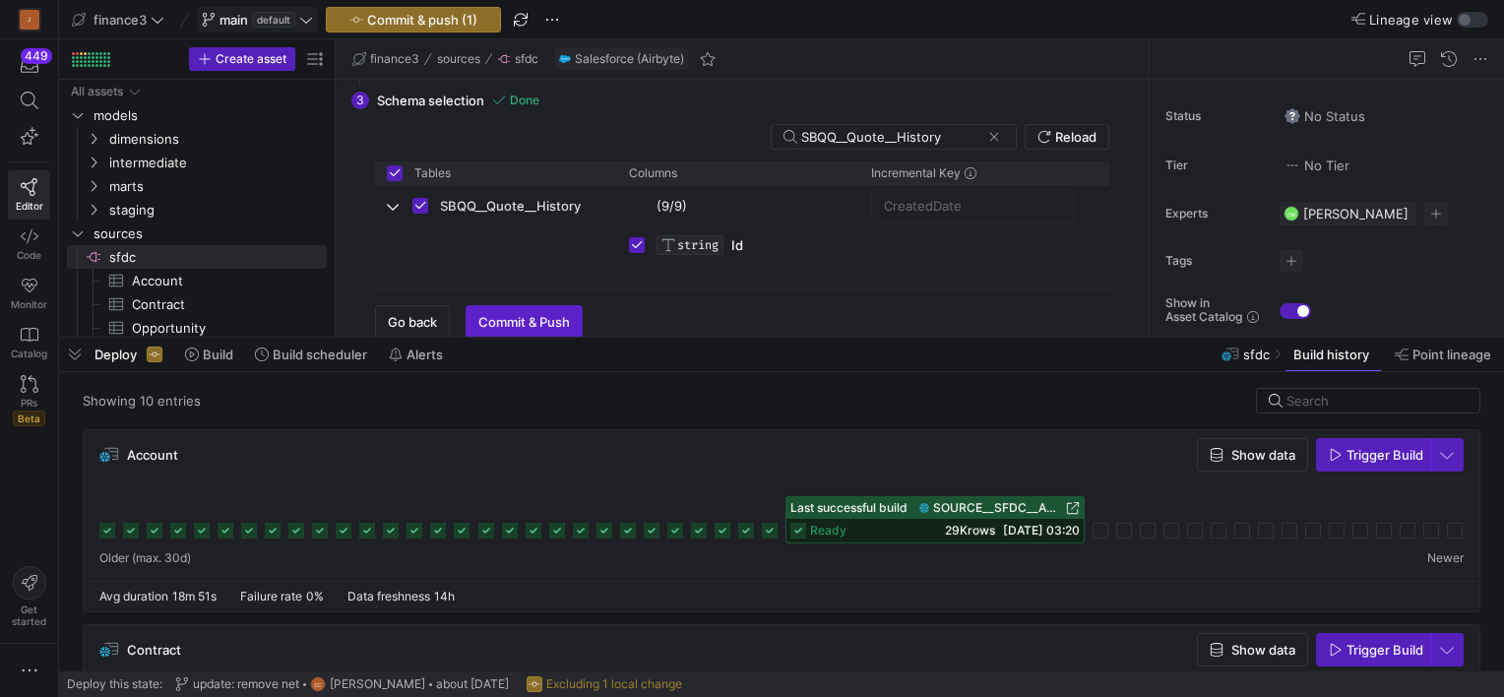
click at [263, 24] on span "default" at bounding box center [273, 20] width 43 height 16
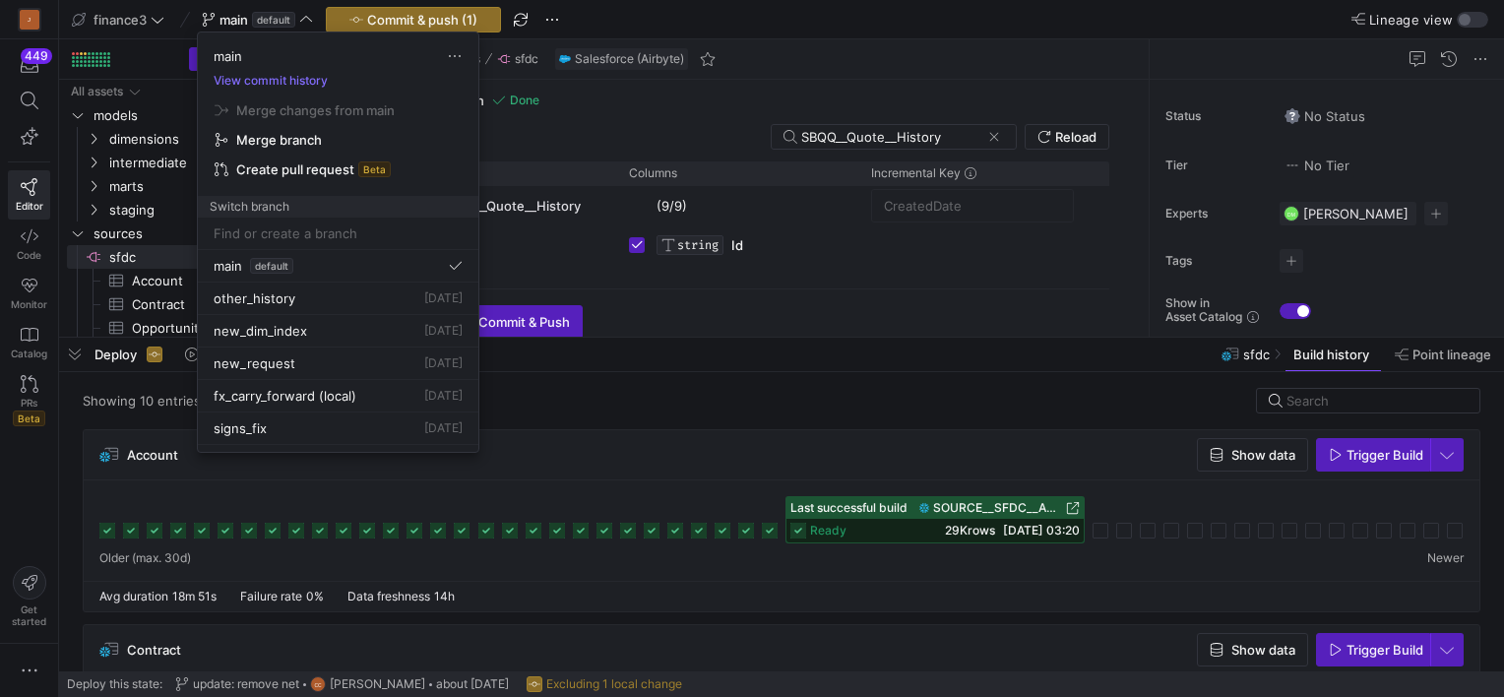
click at [71, 362] on div at bounding box center [752, 348] width 1504 height 697
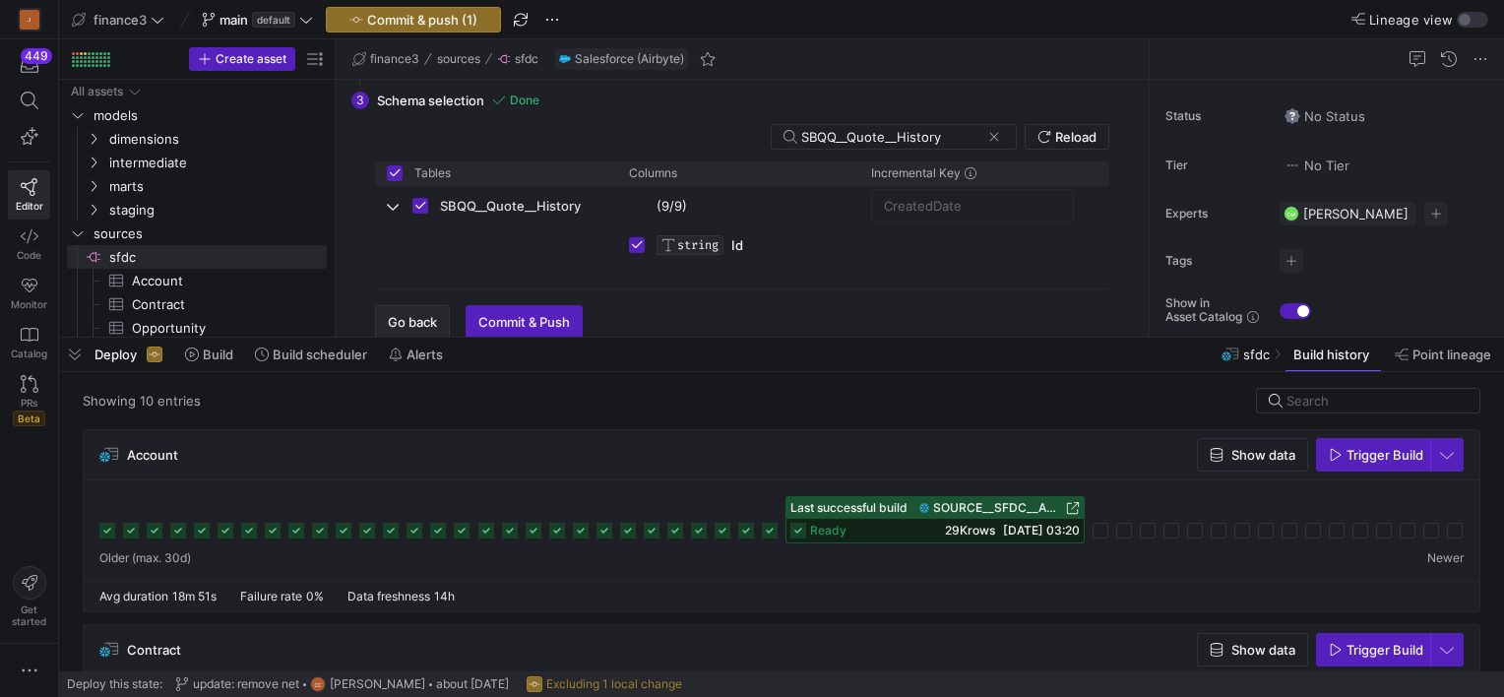
click at [406, 323] on span "Go back" at bounding box center [412, 322] width 49 height 16
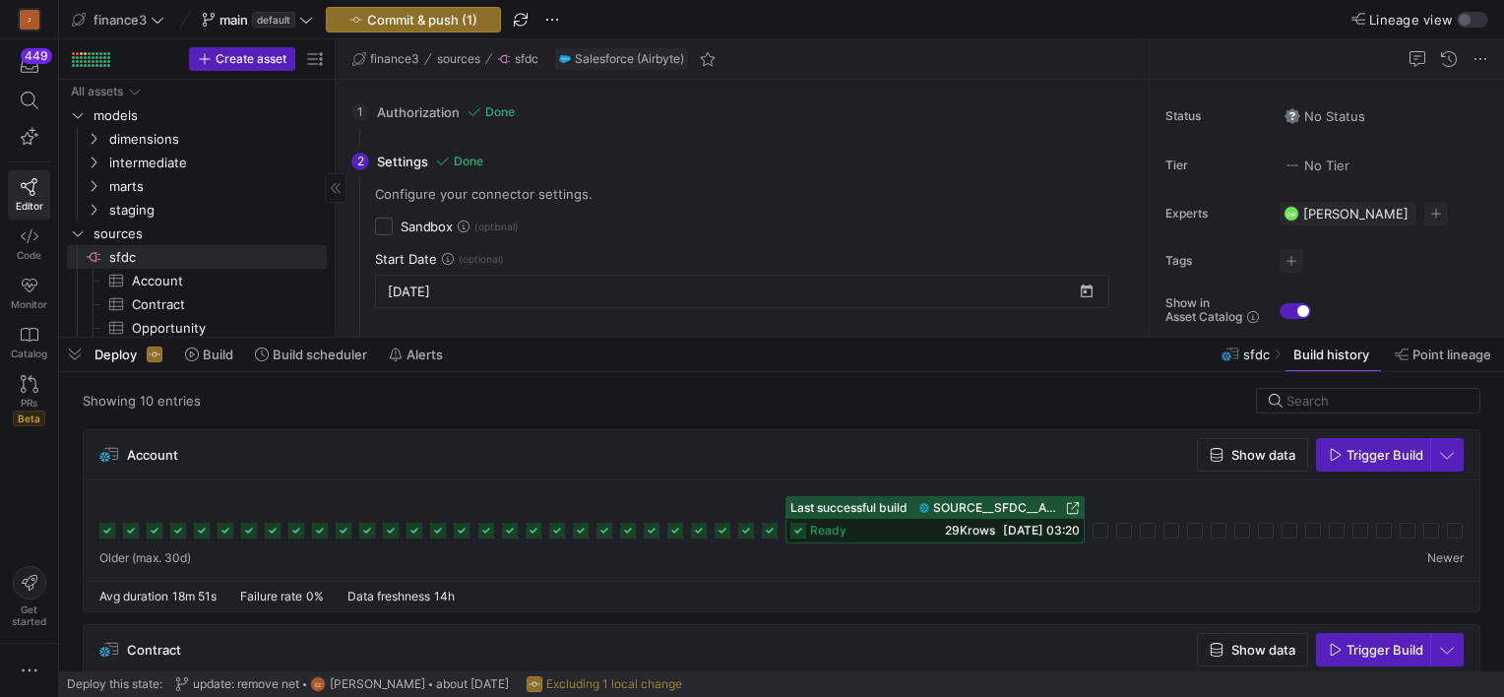
click at [76, 347] on span "button" at bounding box center [74, 354] width 31 height 33
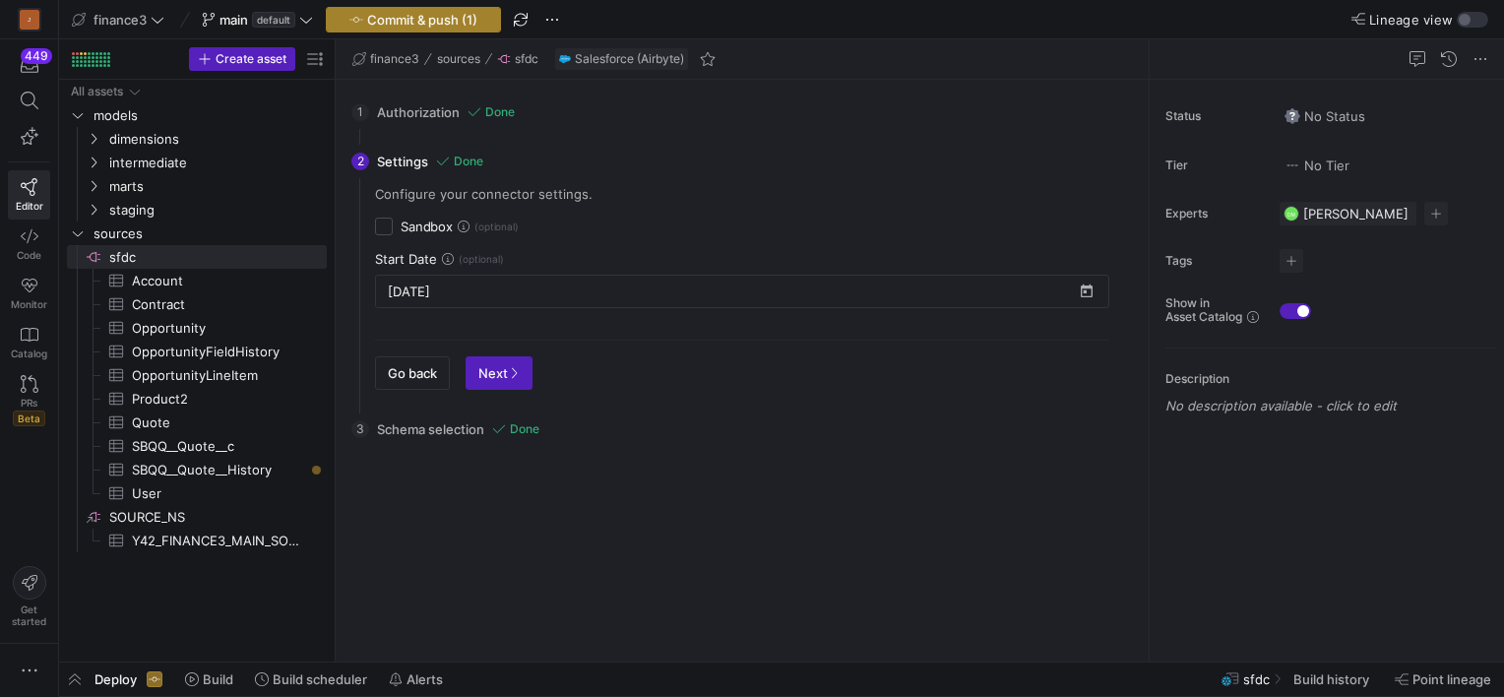
click at [371, 18] on span "Commit & push (1)" at bounding box center [422, 20] width 110 height 16
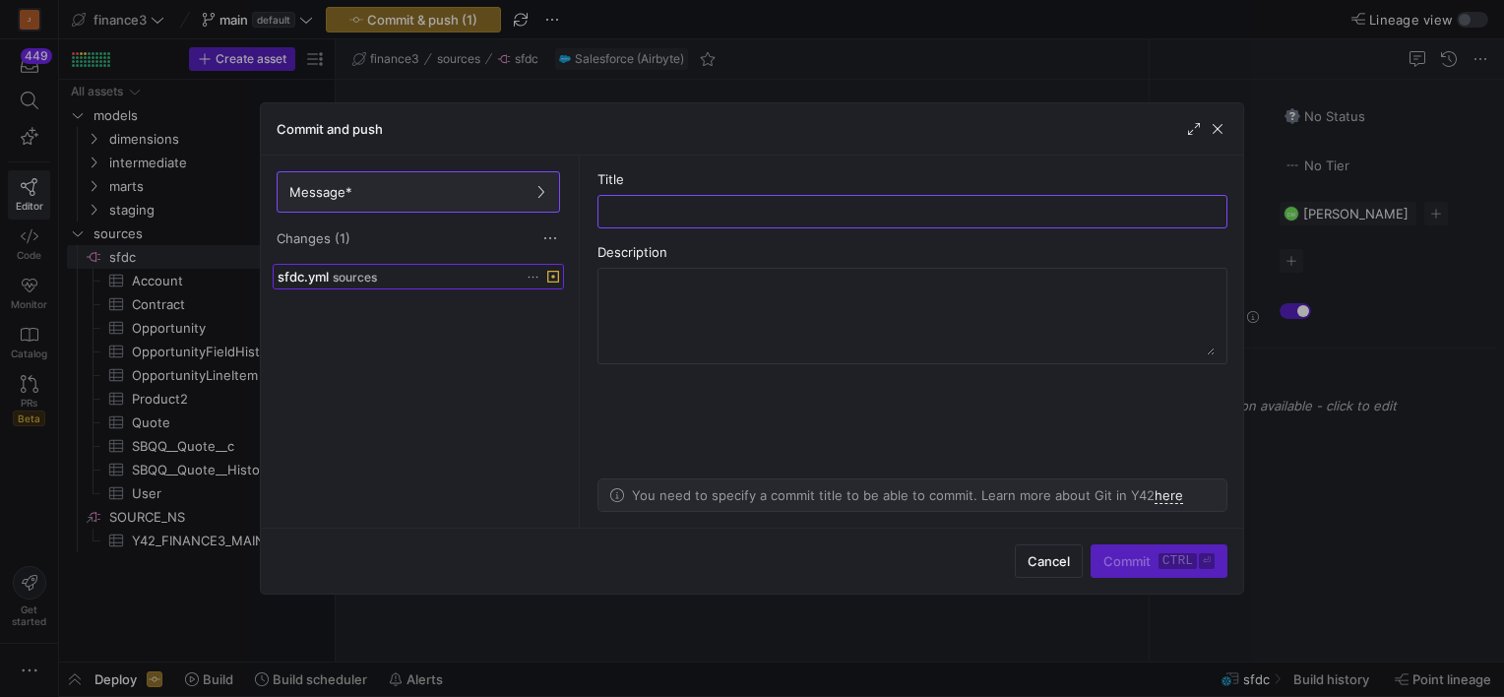
click at [520, 265] on span at bounding box center [418, 277] width 289 height 24
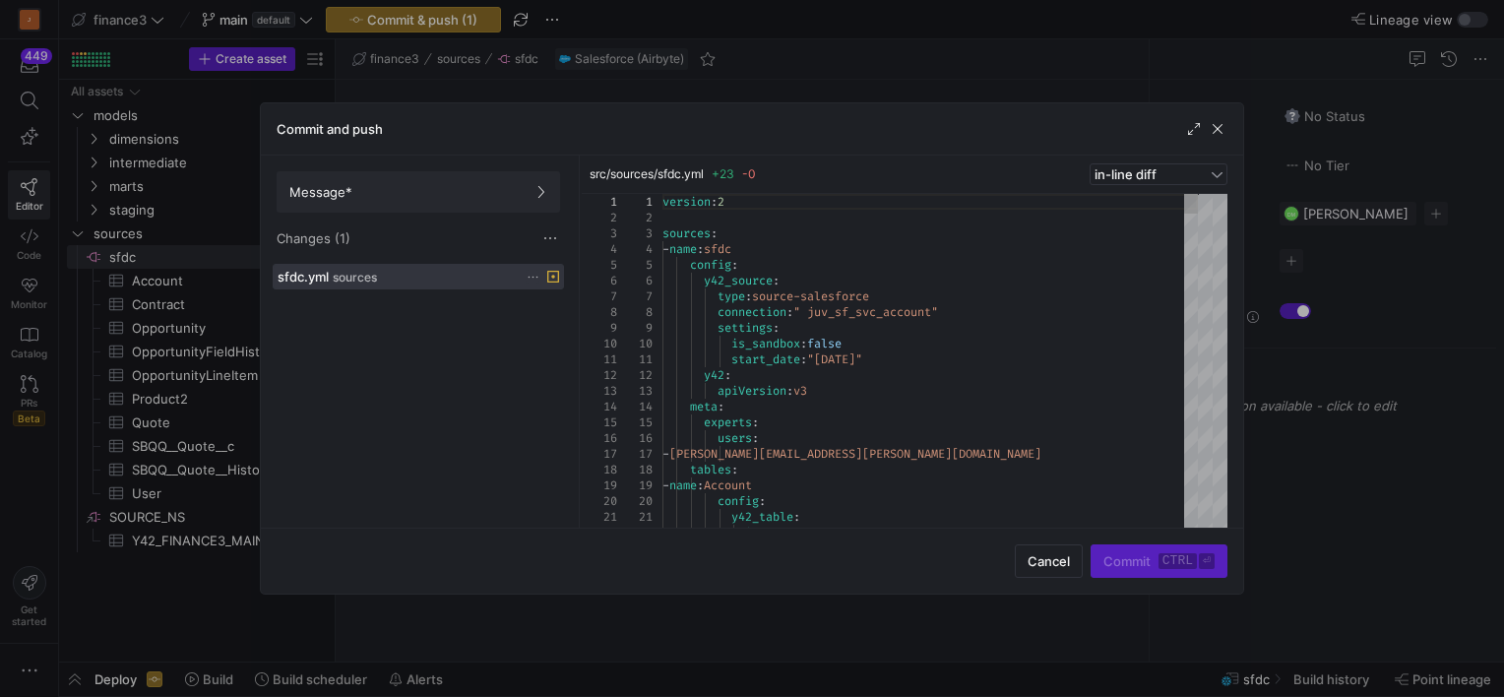
click at [532, 275] on icon at bounding box center [533, 277] width 13 height 13
click at [556, 336] on span "Discard" at bounding box center [560, 332] width 45 height 16
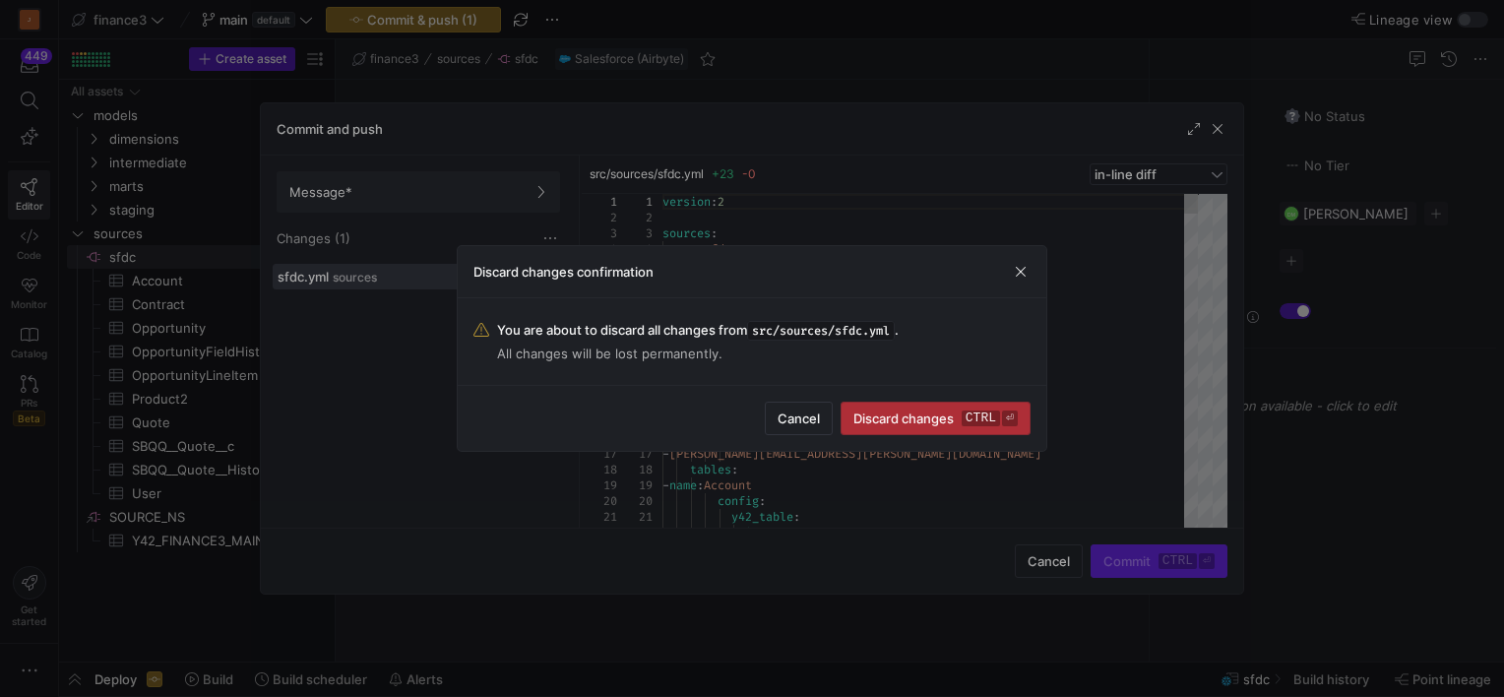
click at [913, 424] on span "Discard changes ctrl ⏎" at bounding box center [935, 418] width 164 height 16
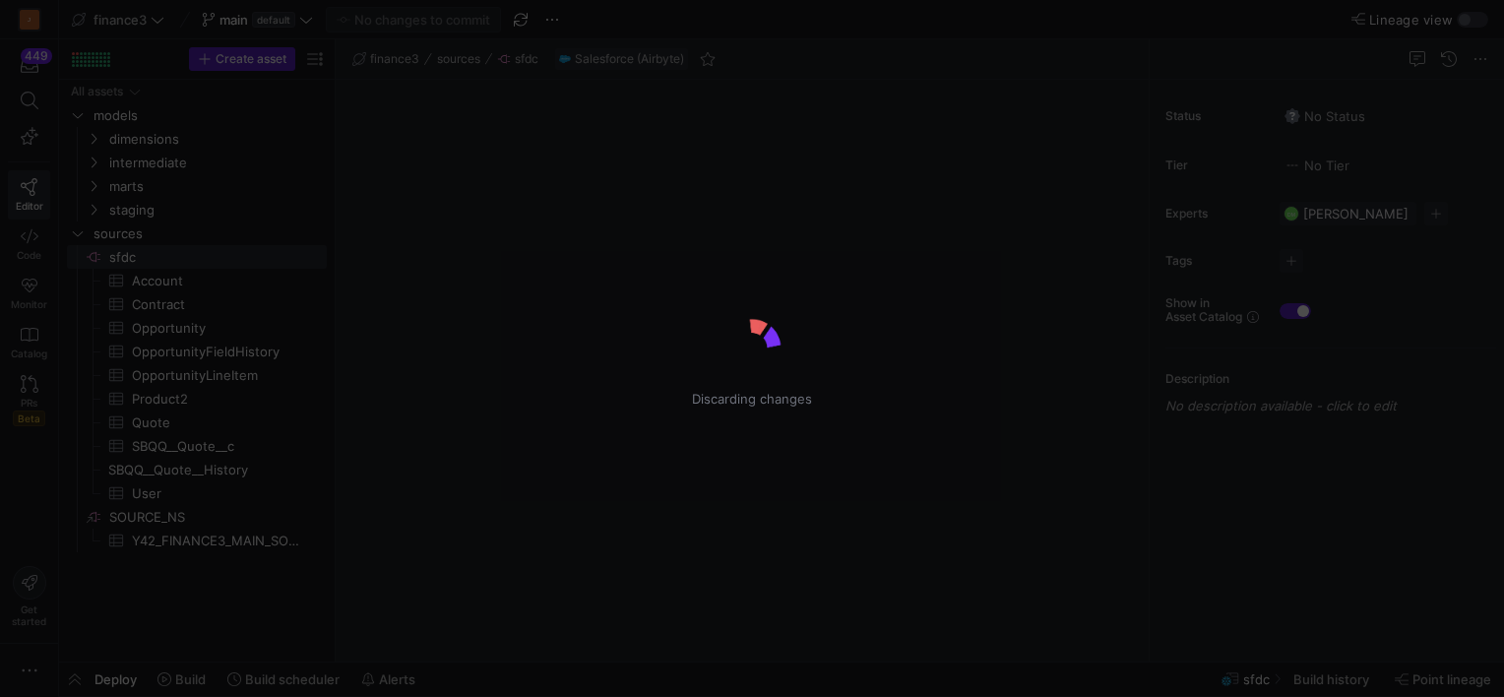
click at [260, 18] on div "Discarding changes" at bounding box center [752, 348] width 1504 height 697
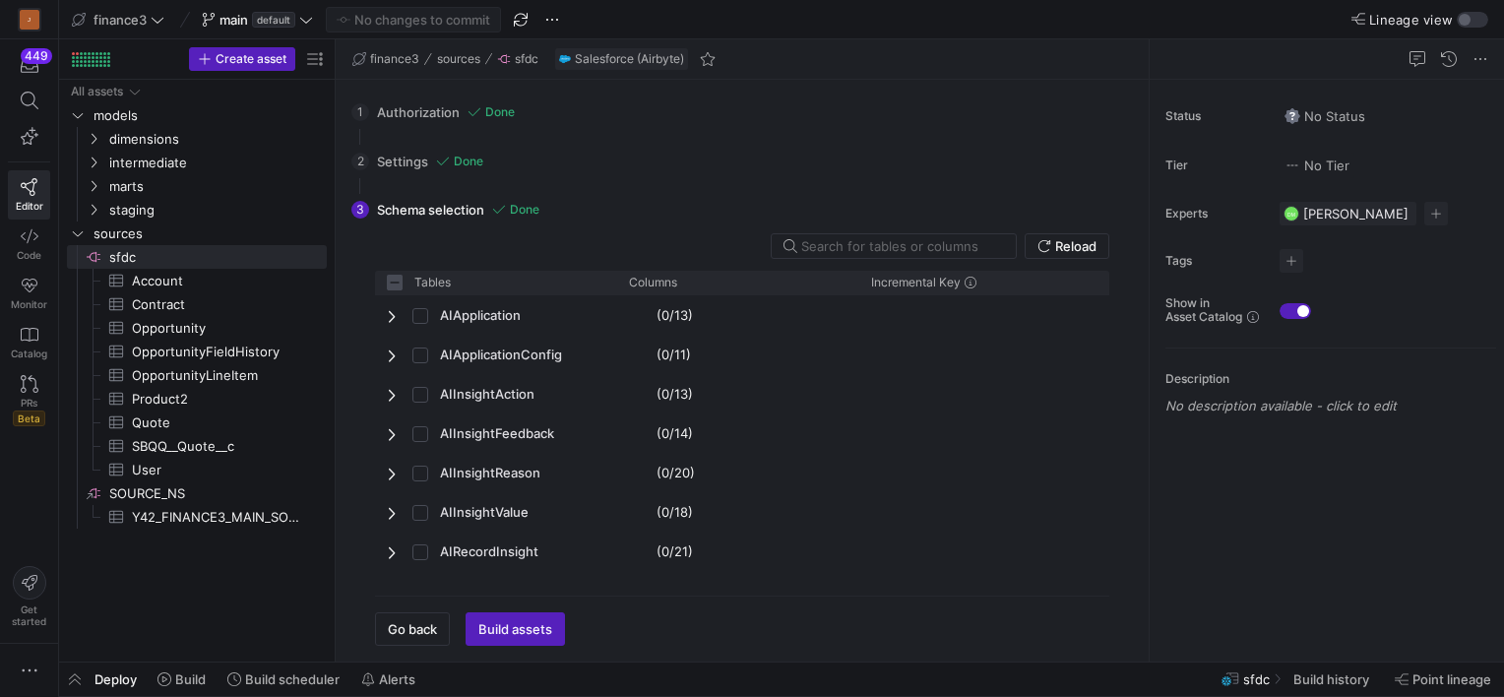
checkbox input "false"
click at [242, 16] on span "main" at bounding box center [234, 20] width 29 height 16
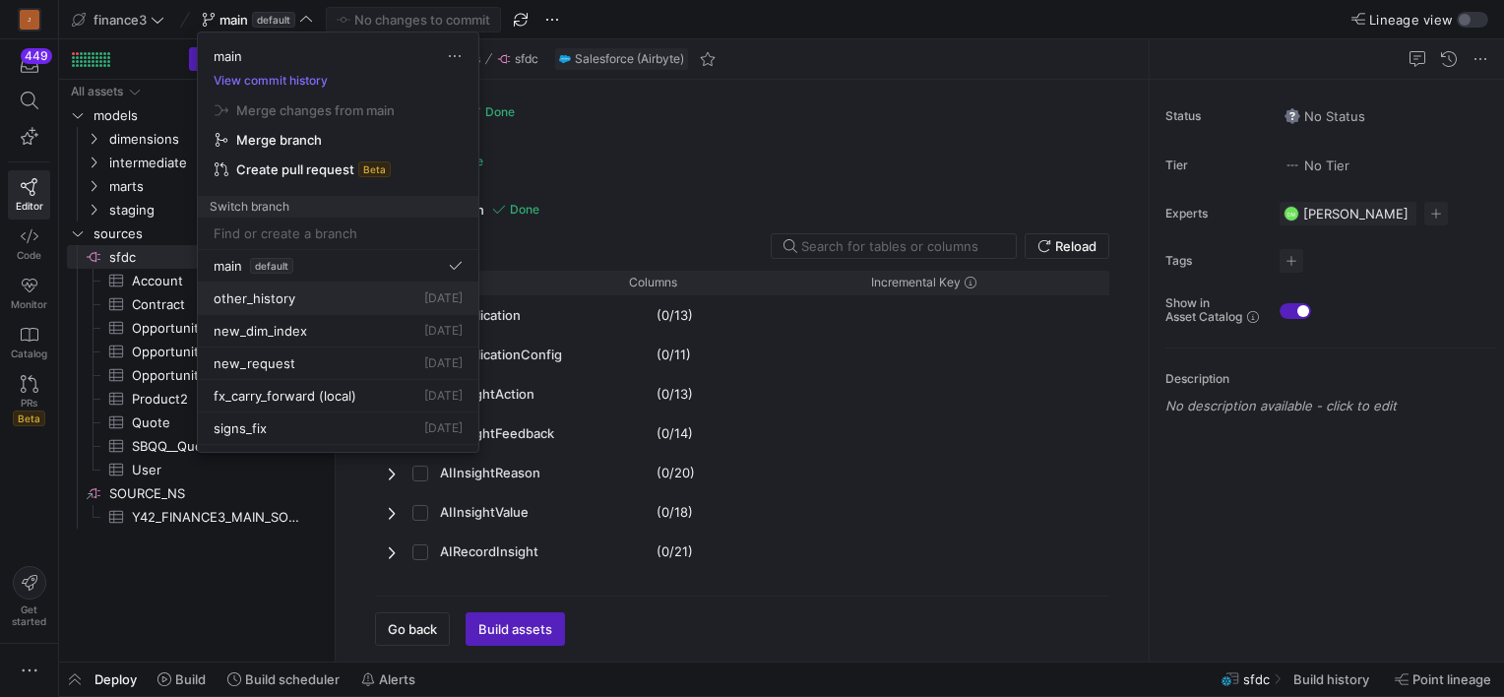
click at [256, 303] on span "other_history" at bounding box center [255, 298] width 82 height 16
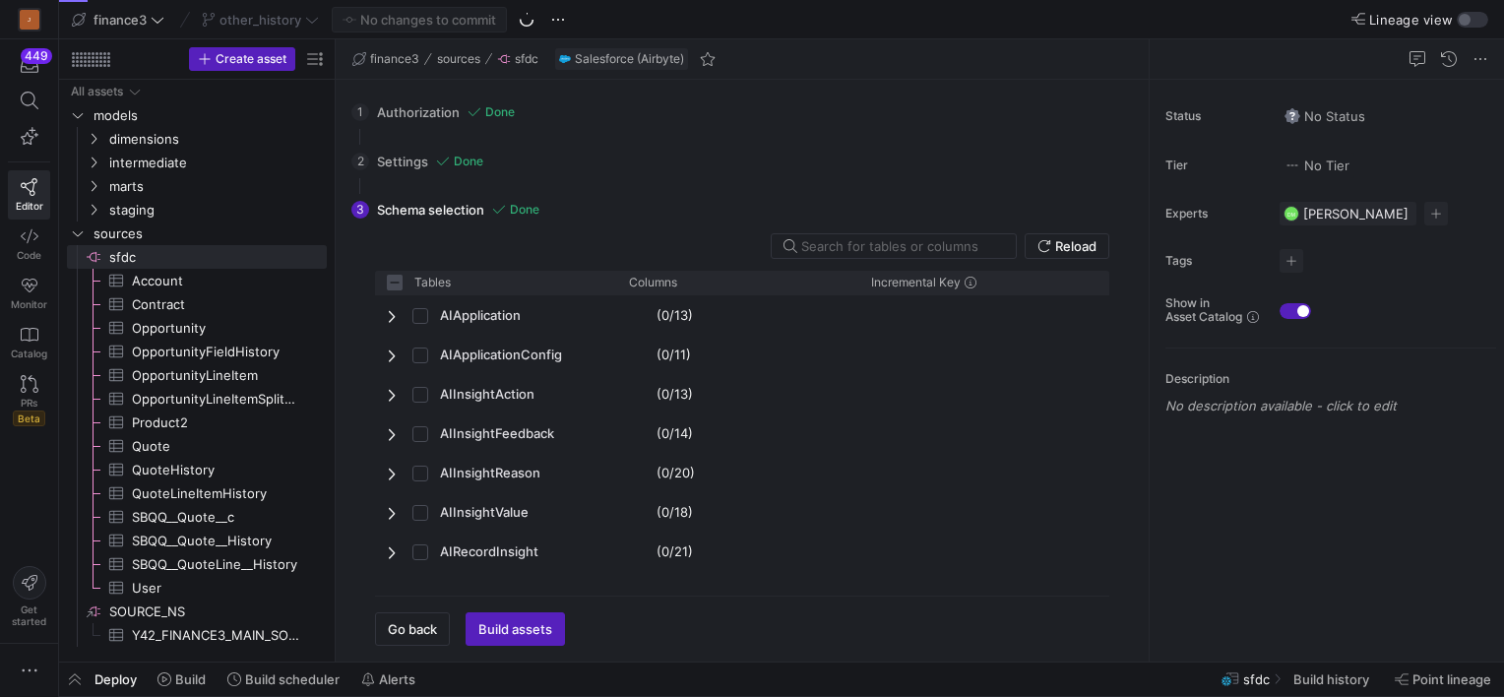
checkbox input "false"
click at [128, 257] on span "sfdc​​​​​​​​" at bounding box center [216, 257] width 215 height 23
click at [854, 251] on input "text" at bounding box center [900, 246] width 199 height 16
type input "H"
checkbox input "false"
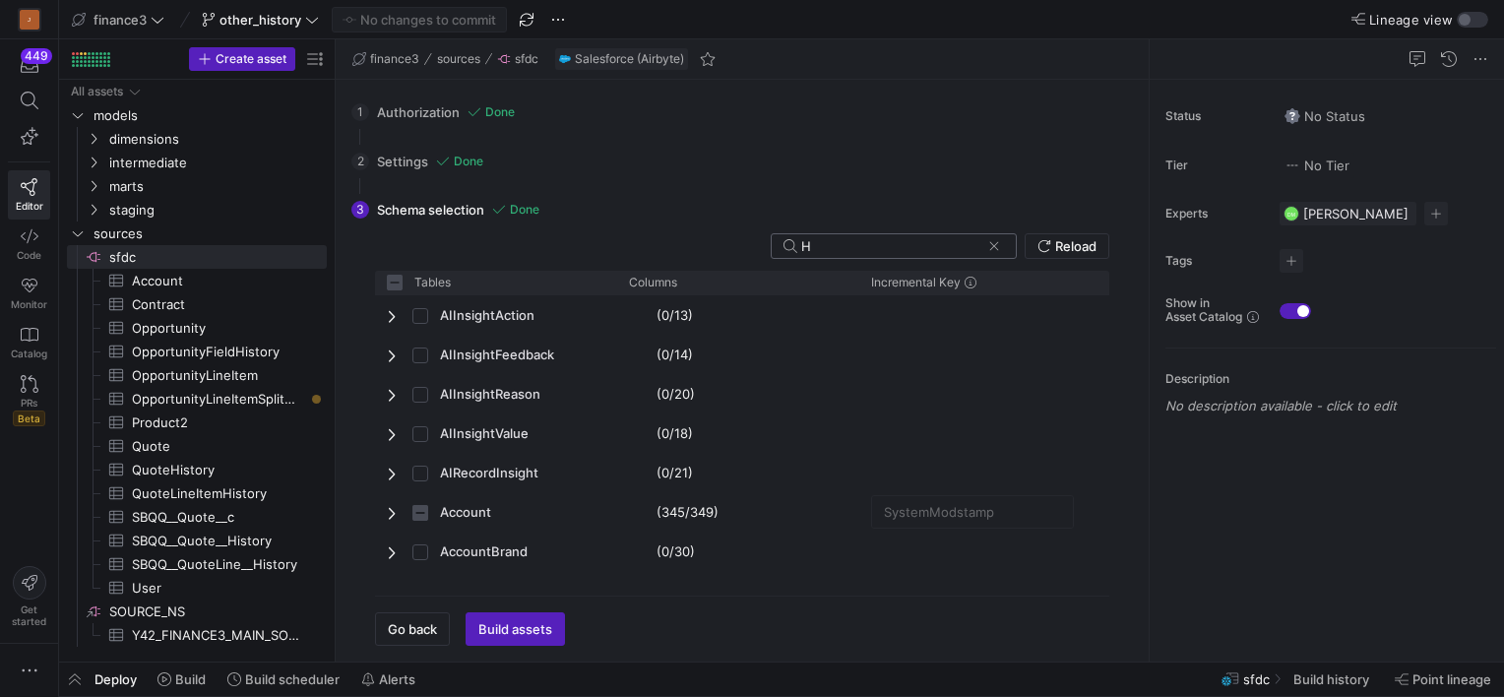
type input "HI"
checkbox input "false"
type input "HIS"
checkbox input "false"
type input "HIST"
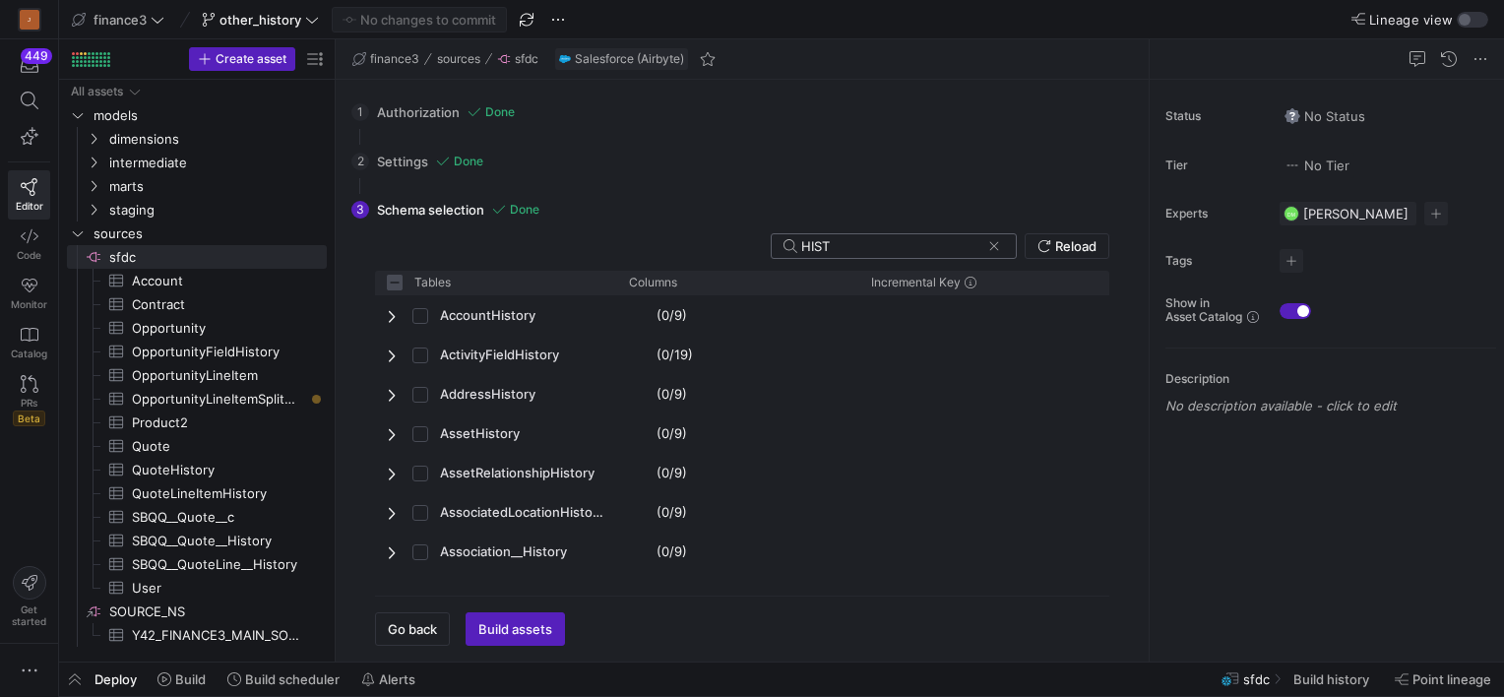
checkbox input "false"
type input "HISTO"
checkbox input "false"
type input "HISTOR"
checkbox input "false"
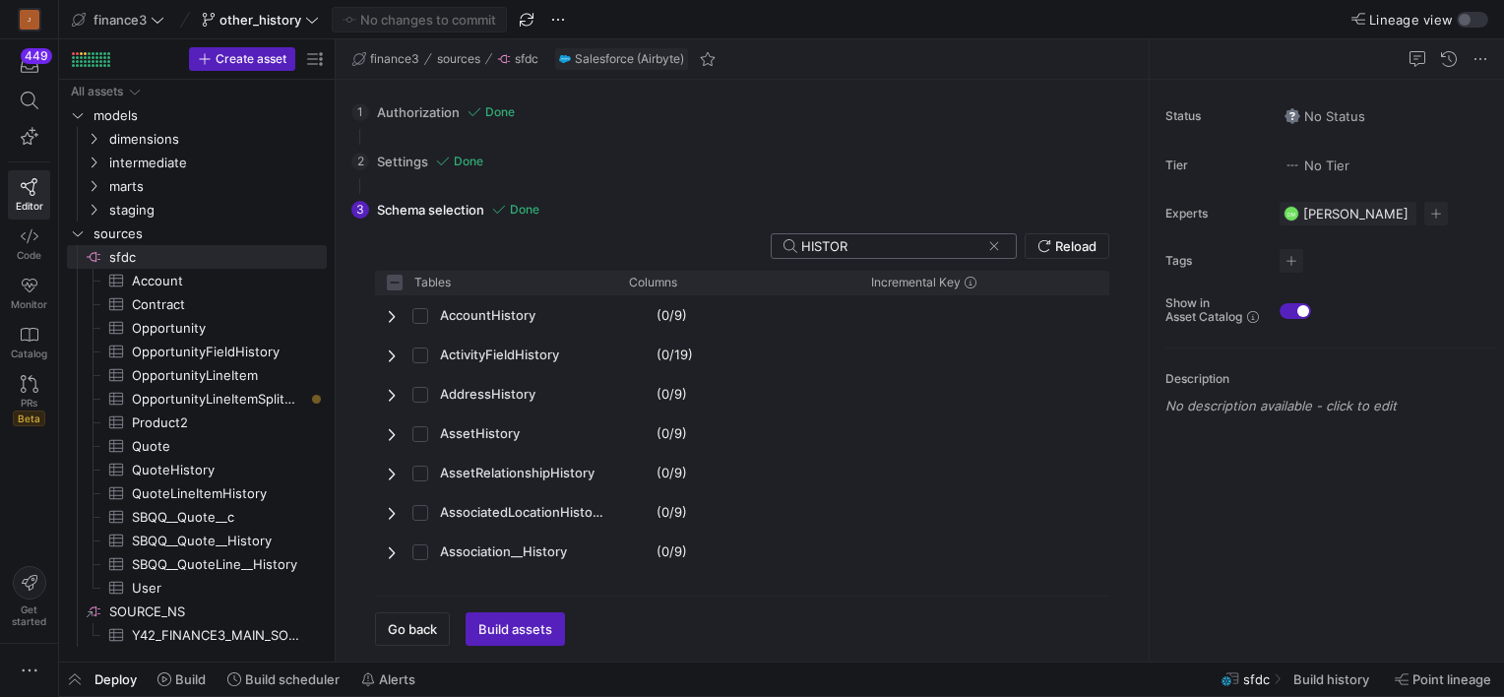
type input "HISTORY"
checkbox input "false"
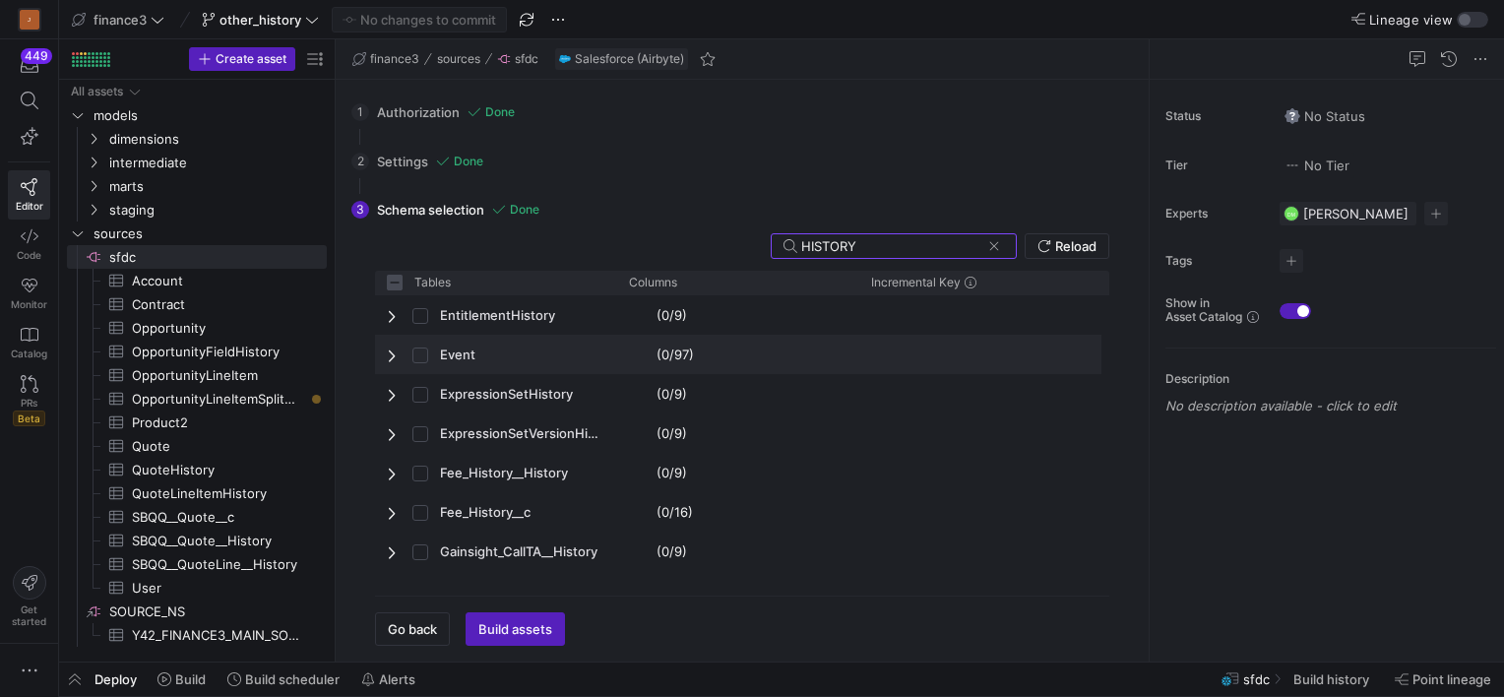
scroll to position [2362, 0]
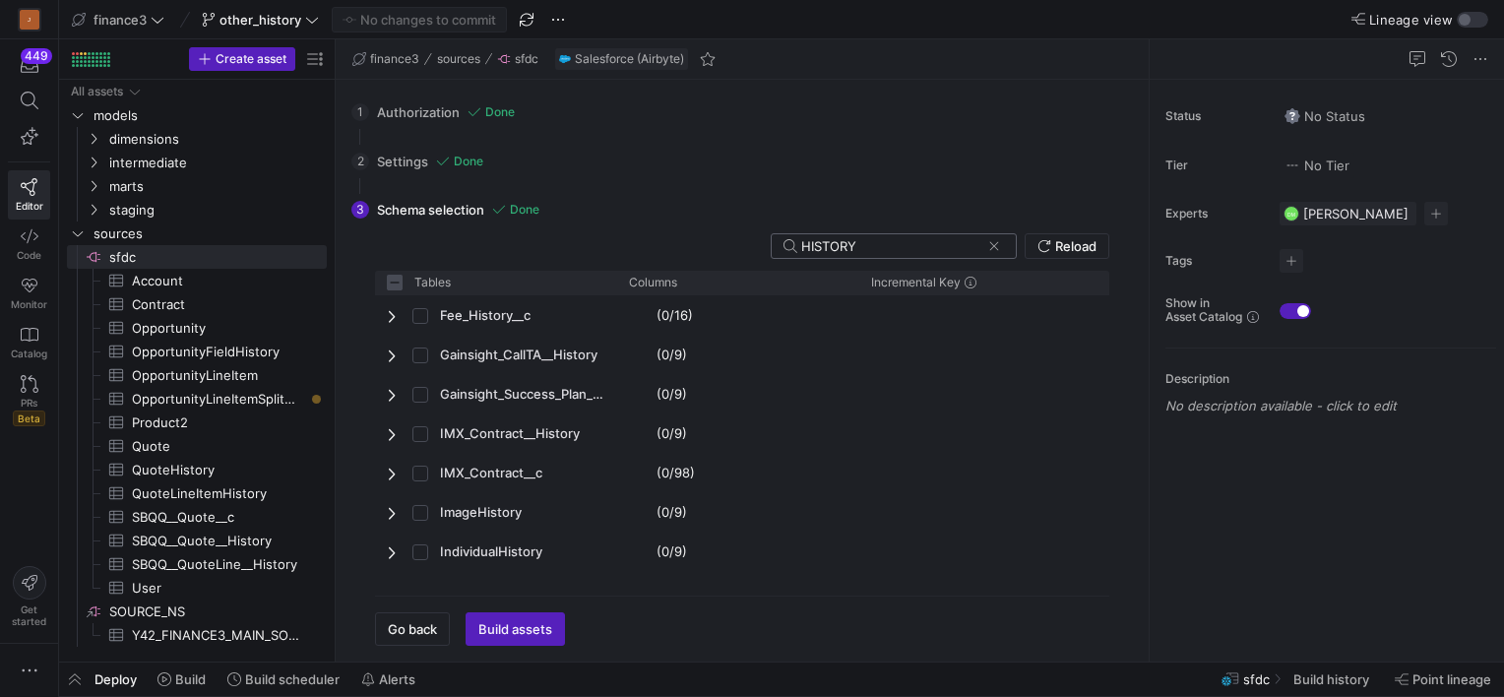
click at [881, 239] on input "HISTORY" at bounding box center [890, 246] width 179 height 16
type input "HISTORY"
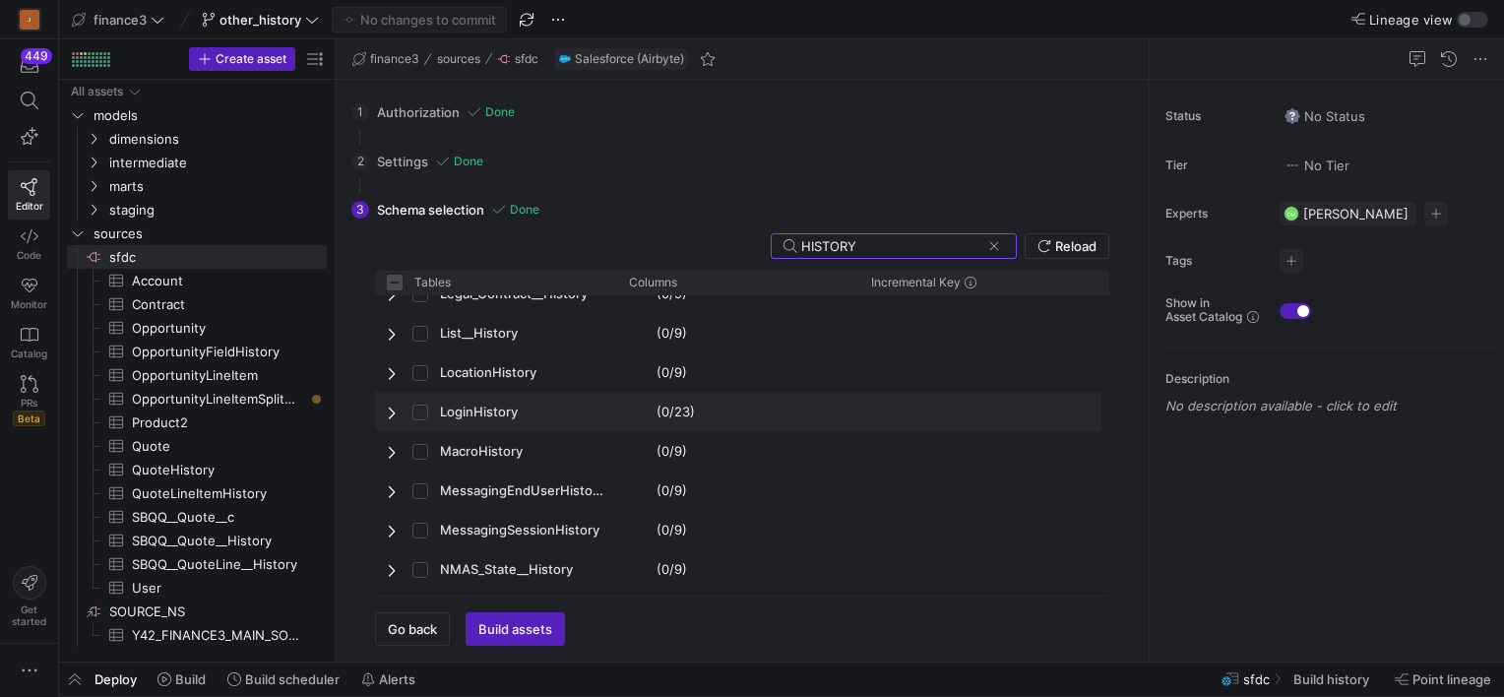
scroll to position [2953, 0]
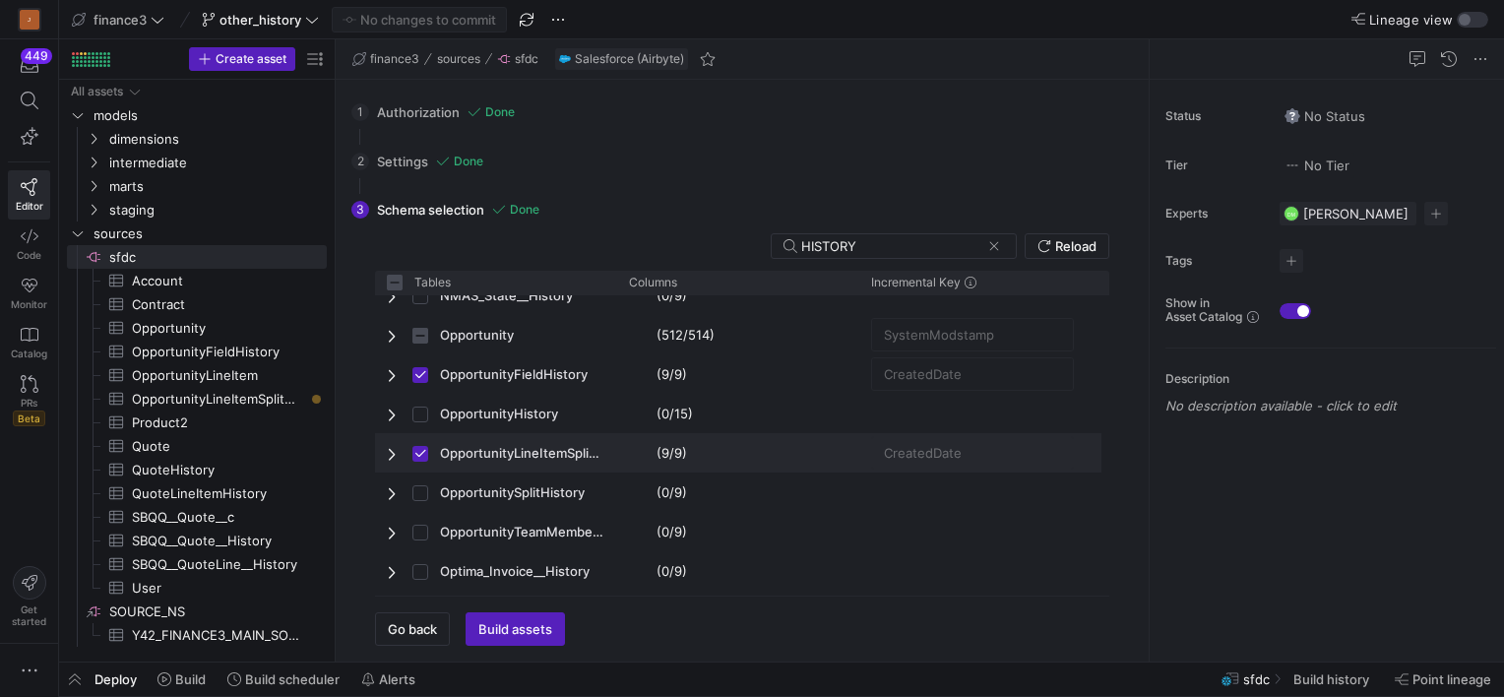
click at [409, 449] on span "OpportunityLineItemSplitHistory" at bounding box center [496, 453] width 219 height 38
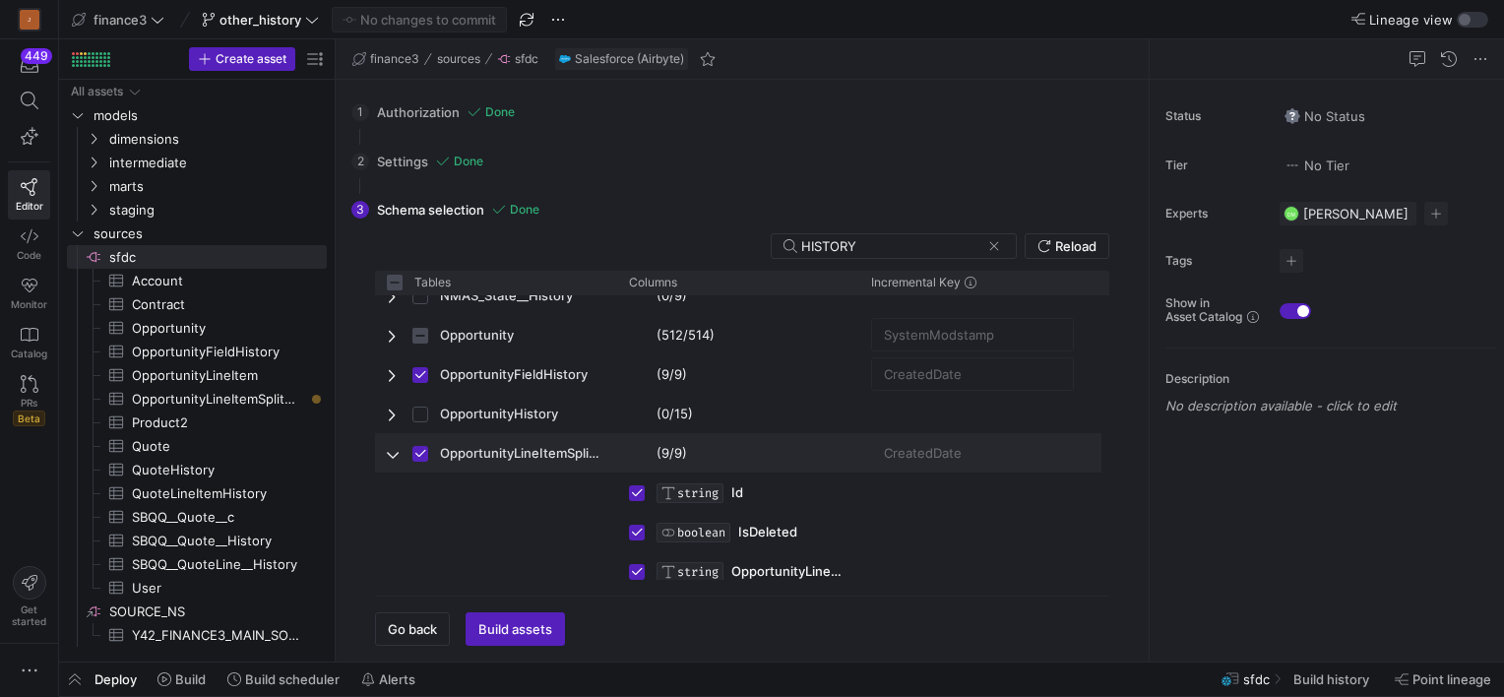
click at [394, 450] on span "Press SPACE to deselect this row." at bounding box center [394, 454] width 14 height 16
checkbox input "false"
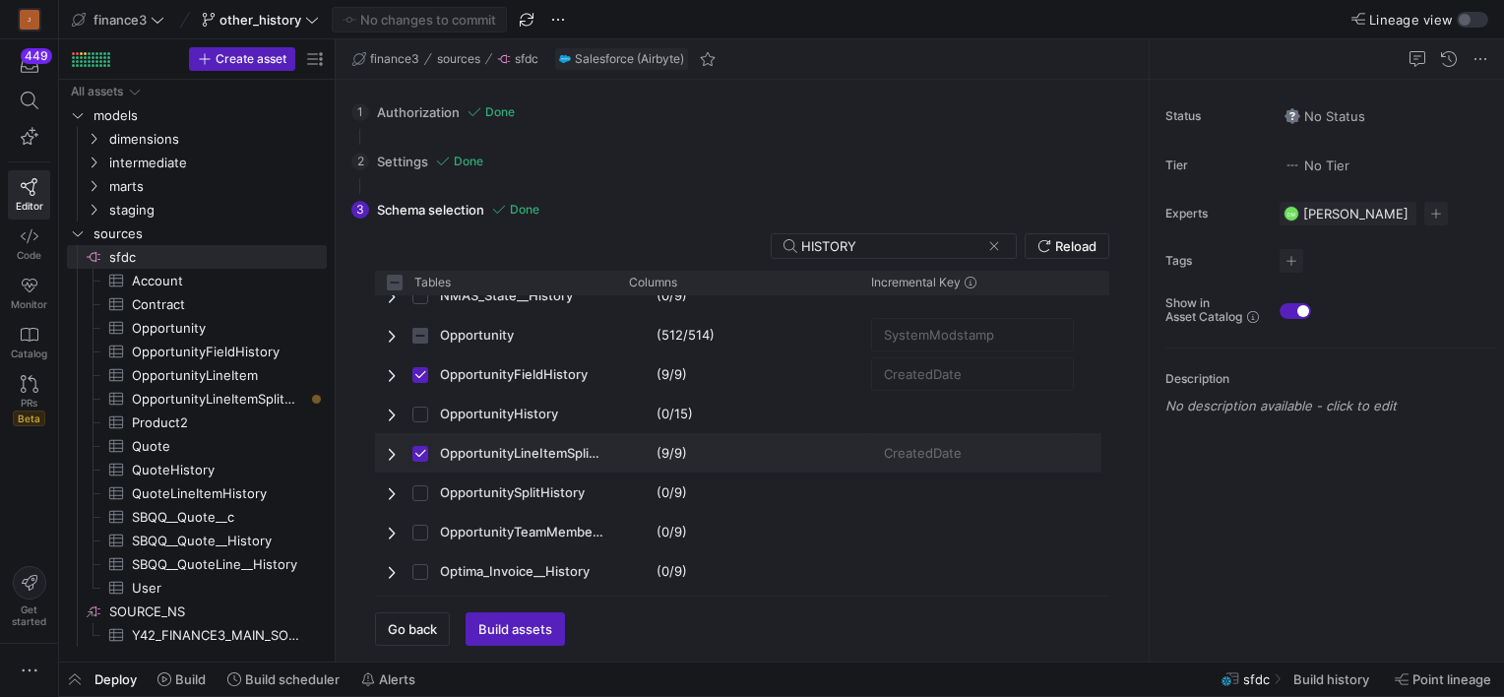
click at [420, 453] on input "Press Space to toggle row selection (checked)" at bounding box center [420, 454] width 16 height 16
checkbox input "false"
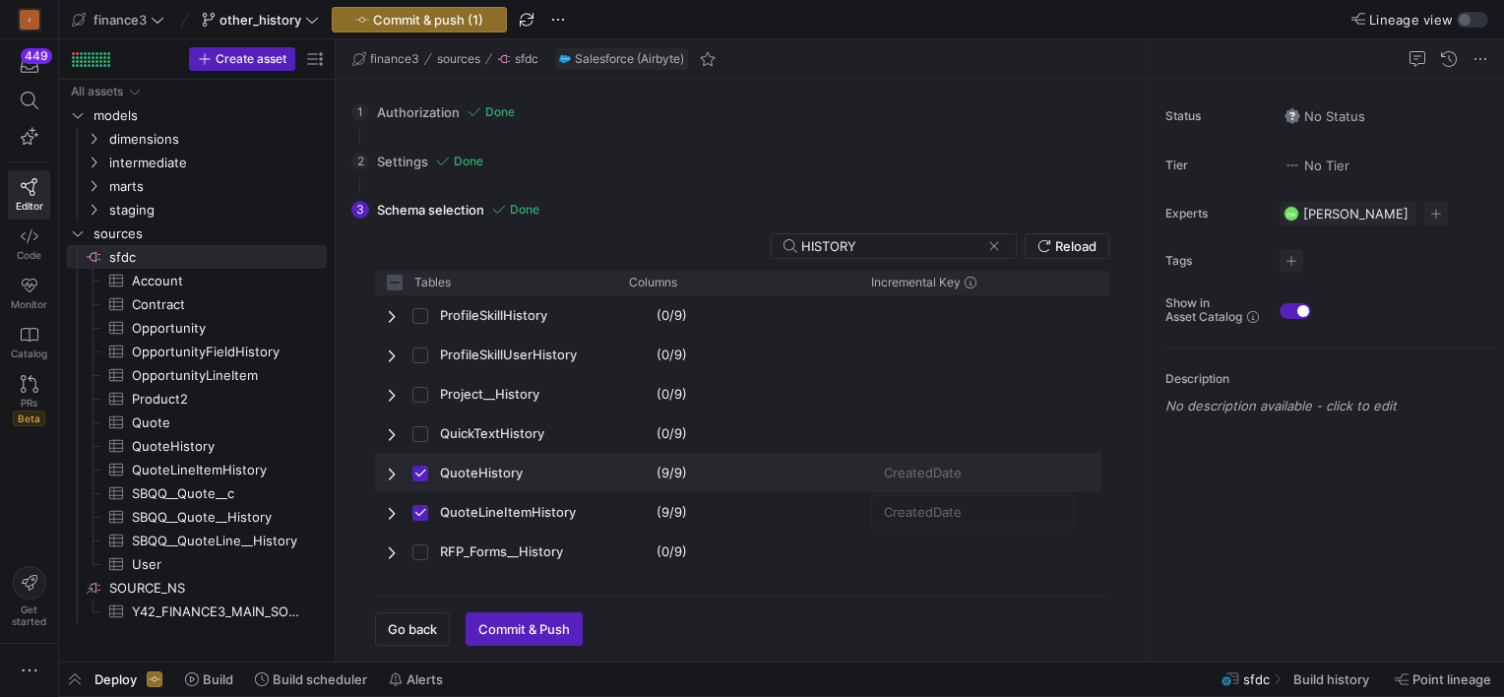
click at [413, 466] on input "Press Space to toggle row selection (checked)" at bounding box center [420, 474] width 16 height 16
checkbox input "false"
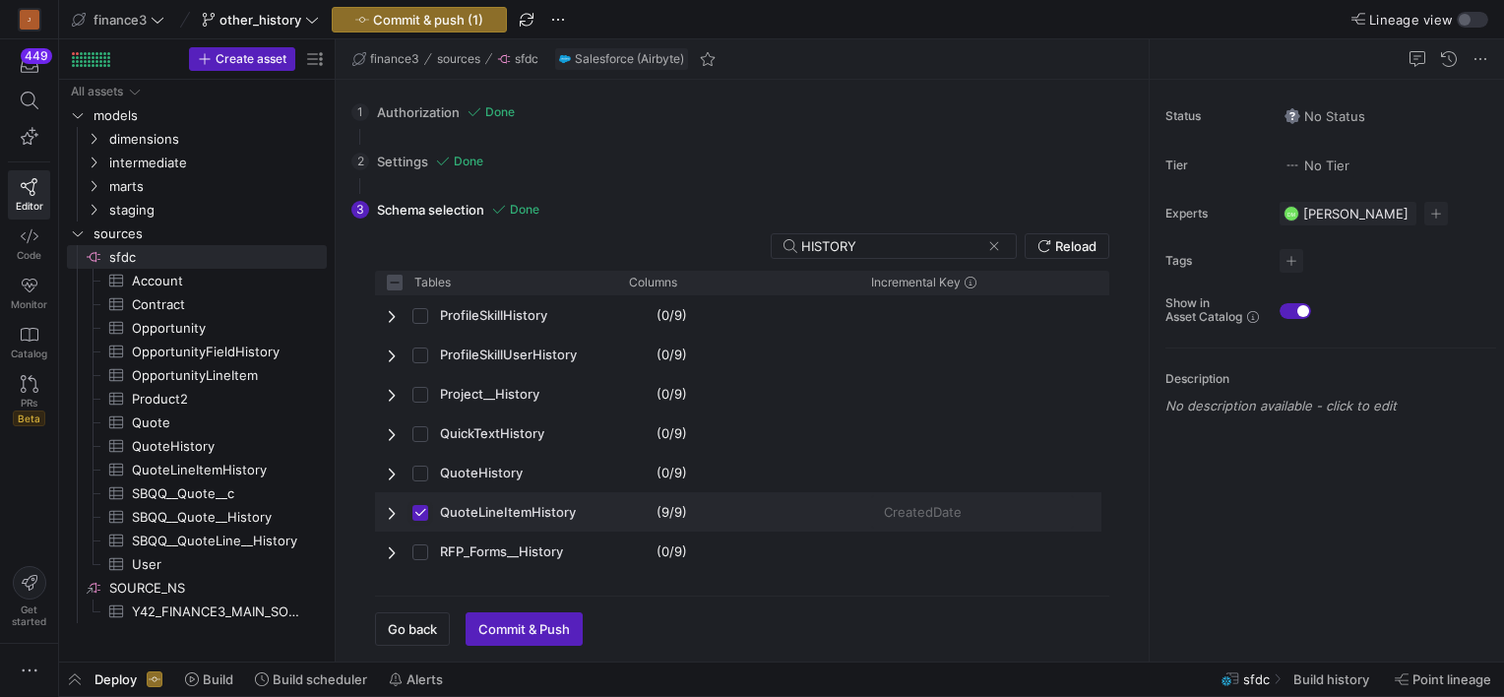
click at [418, 515] on input "Press Space to toggle row selection (checked)" at bounding box center [420, 513] width 16 height 16
checkbox input "false"
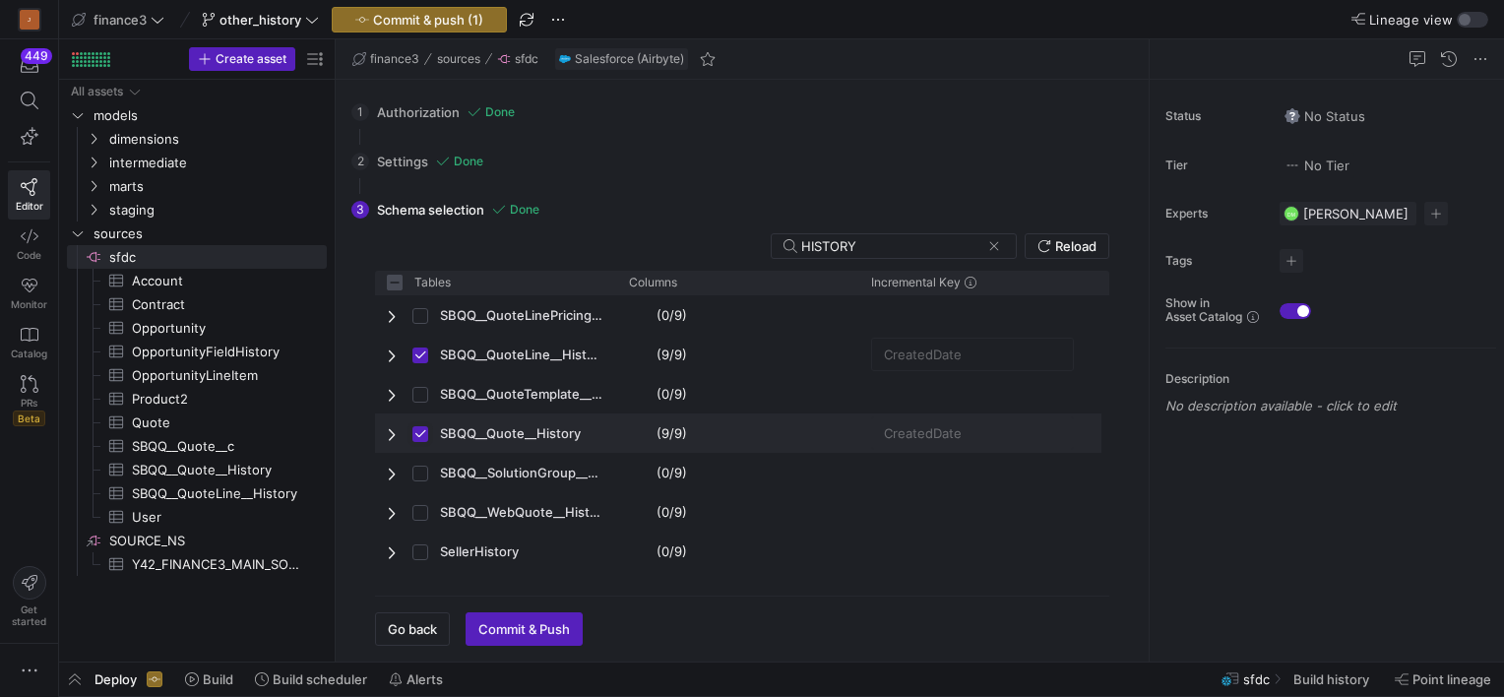
click at [421, 433] on input "Press Space to toggle row selection (checked)" at bounding box center [420, 434] width 16 height 16
checkbox input "false"
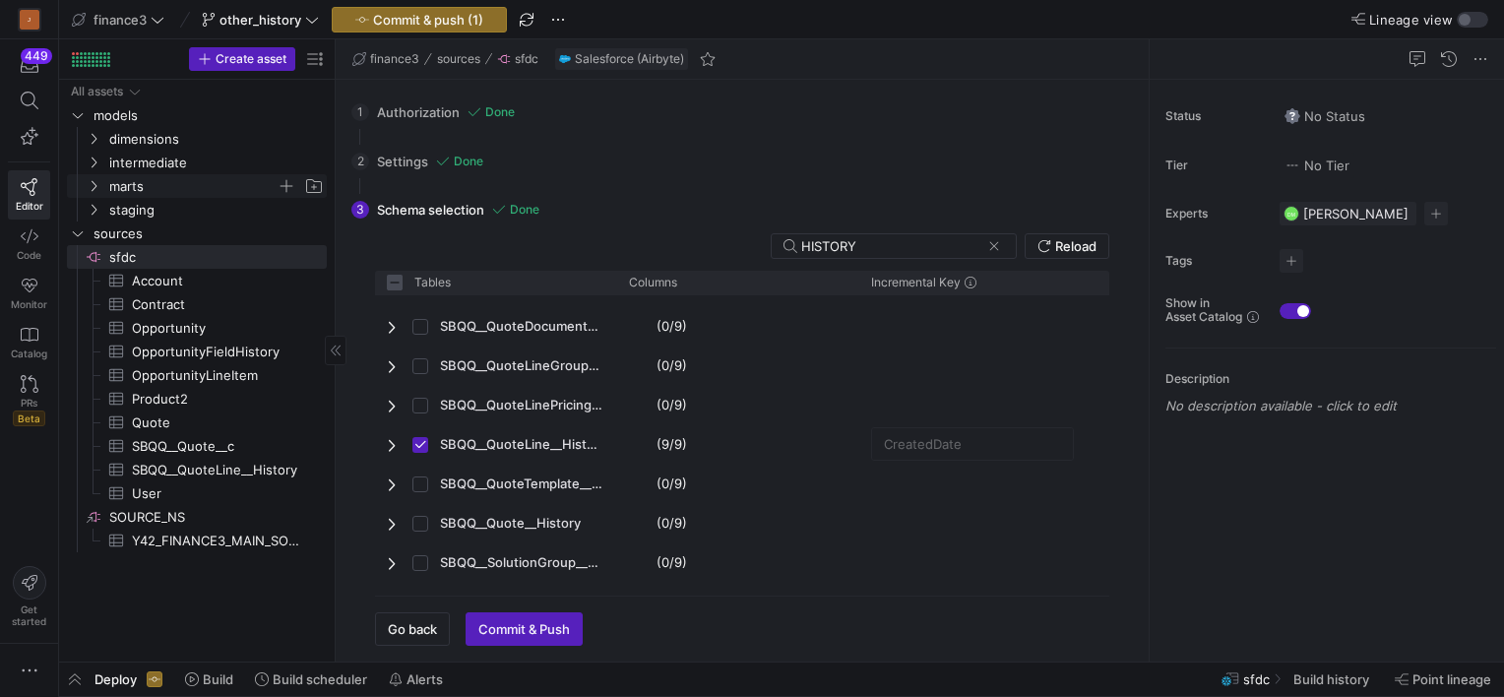
click at [99, 182] on icon "Press SPACE to select this row." at bounding box center [94, 186] width 14 height 12
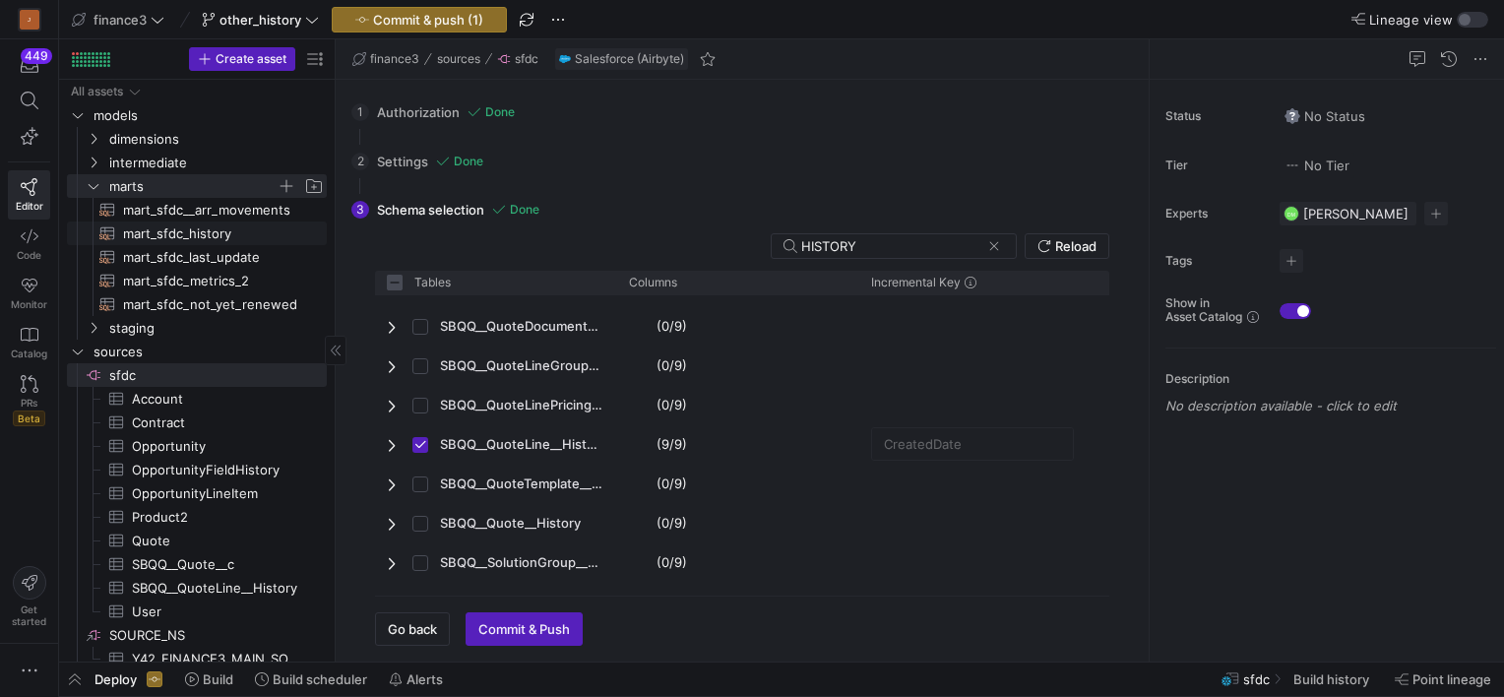
click at [200, 240] on span "mart_sfdc_history​​​​​​​​​​" at bounding box center [213, 233] width 181 height 23
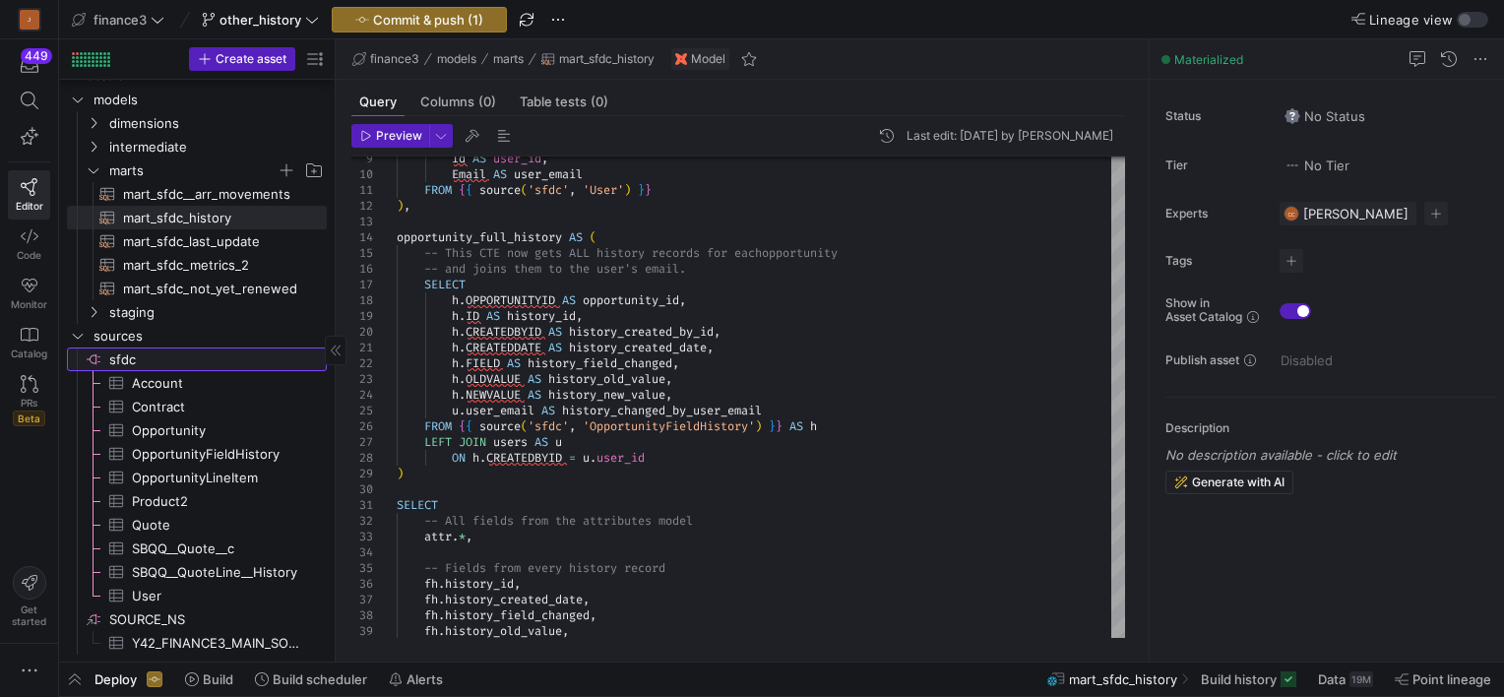
click at [157, 354] on span "sfdc​​​​​​​​" at bounding box center [216, 359] width 215 height 23
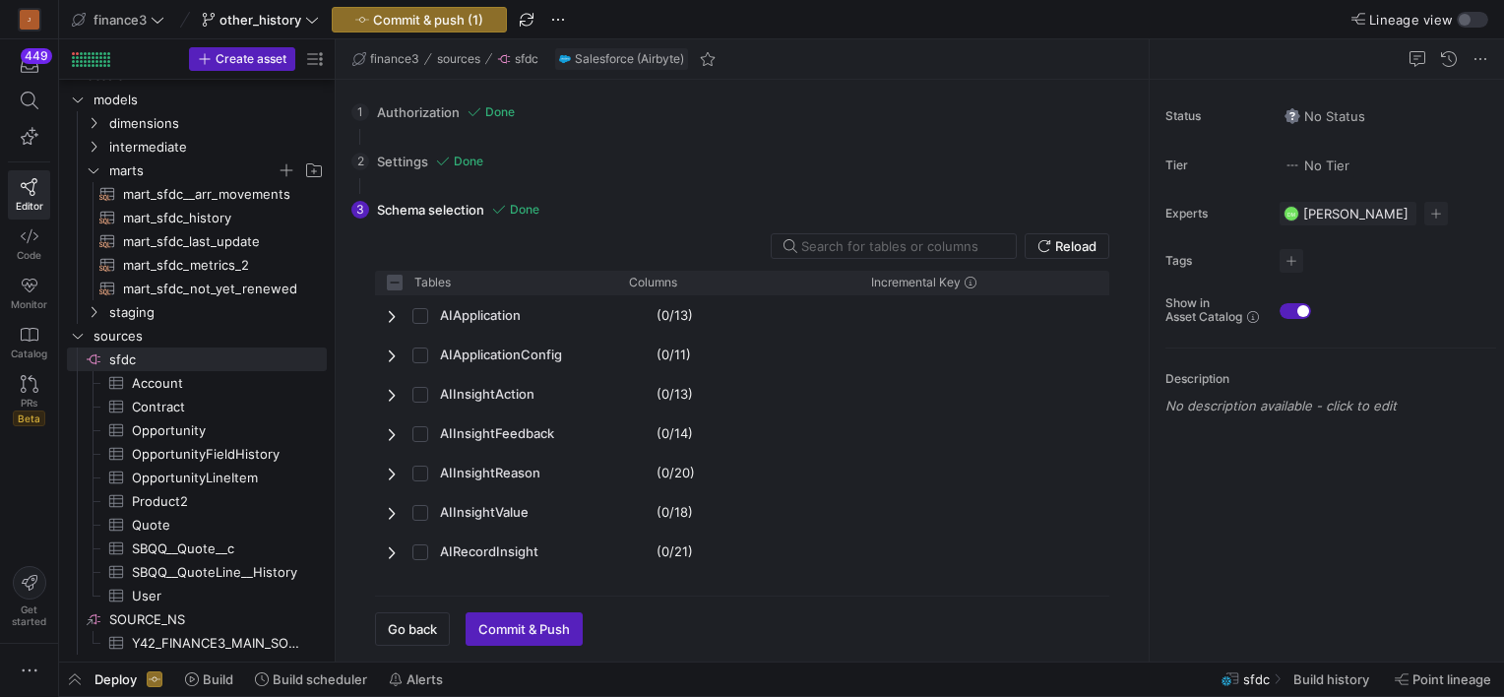
checkbox input "false"
click at [854, 241] on input "text" at bounding box center [900, 246] width 199 height 16
type input "H"
checkbox input "false"
type input "HIST"
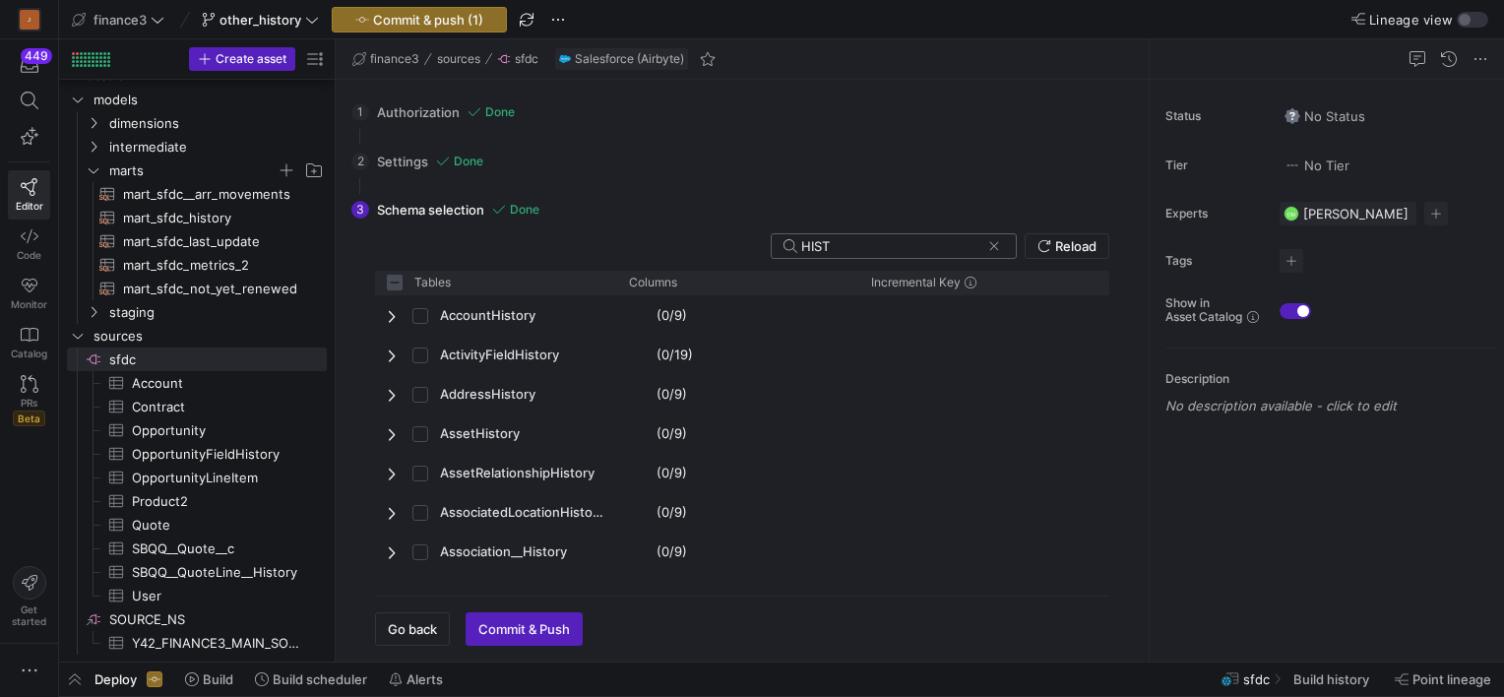
checkbox input "false"
type input "HISTO"
checkbox input "false"
type input "HISTOR"
checkbox input "false"
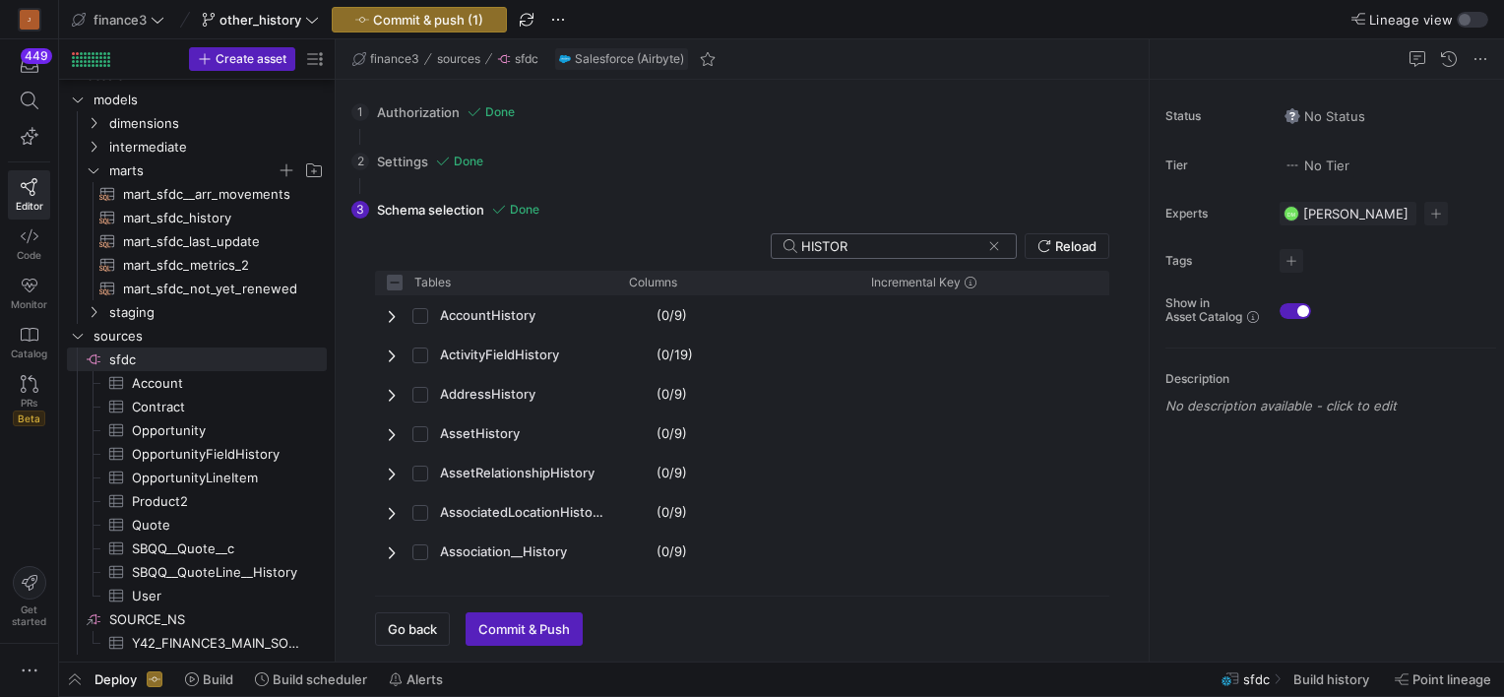
type input "HISTORY"
checkbox input "false"
drag, startPoint x: 877, startPoint y: 244, endPoint x: 550, endPoint y: 224, distance: 327.4
click at [550, 224] on div "3 Schema selection Done HISTORY Reload Tables Drag here to set column labels Ta…" at bounding box center [738, 416] width 774 height 460
paste input "SBQQ__Quote__History"
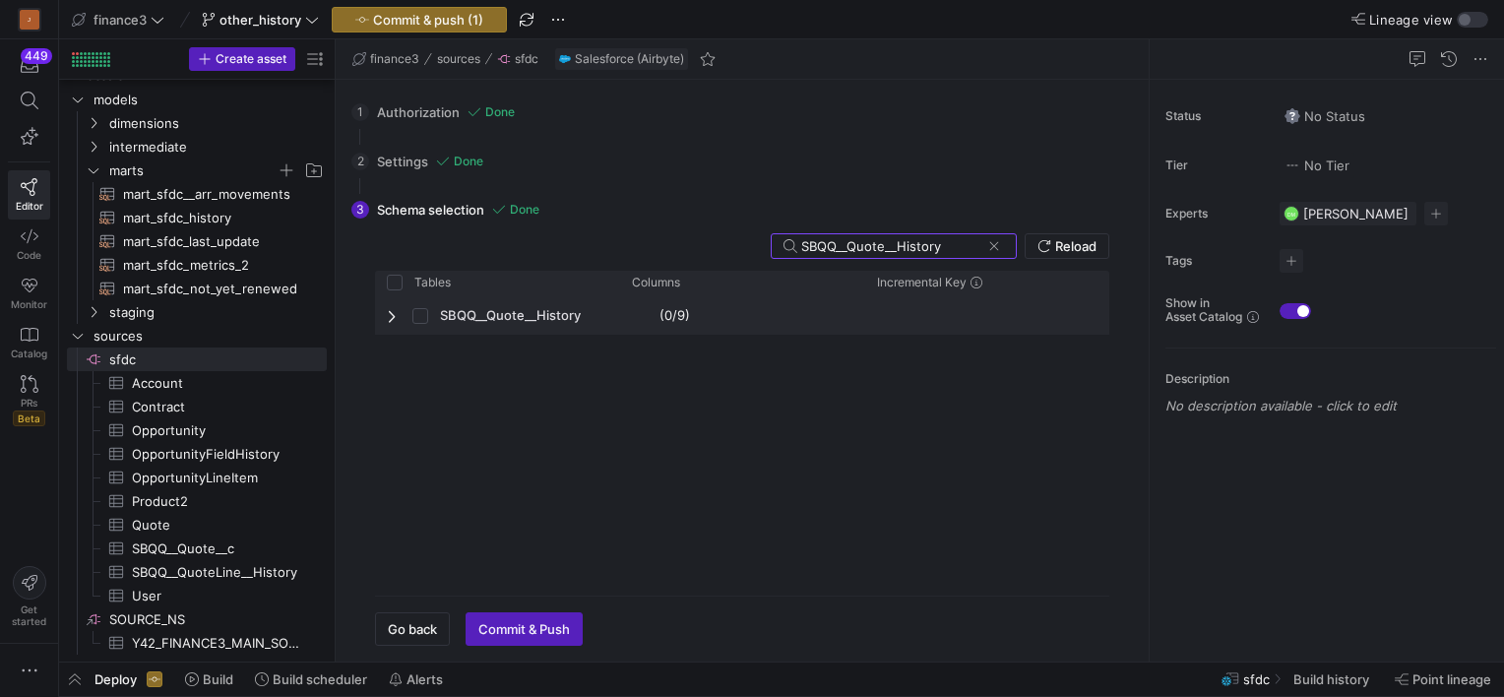
type input "SBQQ__Quote__History"
click at [421, 316] on input "Press Space to toggle row selection (unchecked)" at bounding box center [420, 316] width 16 height 16
checkbox input "true"
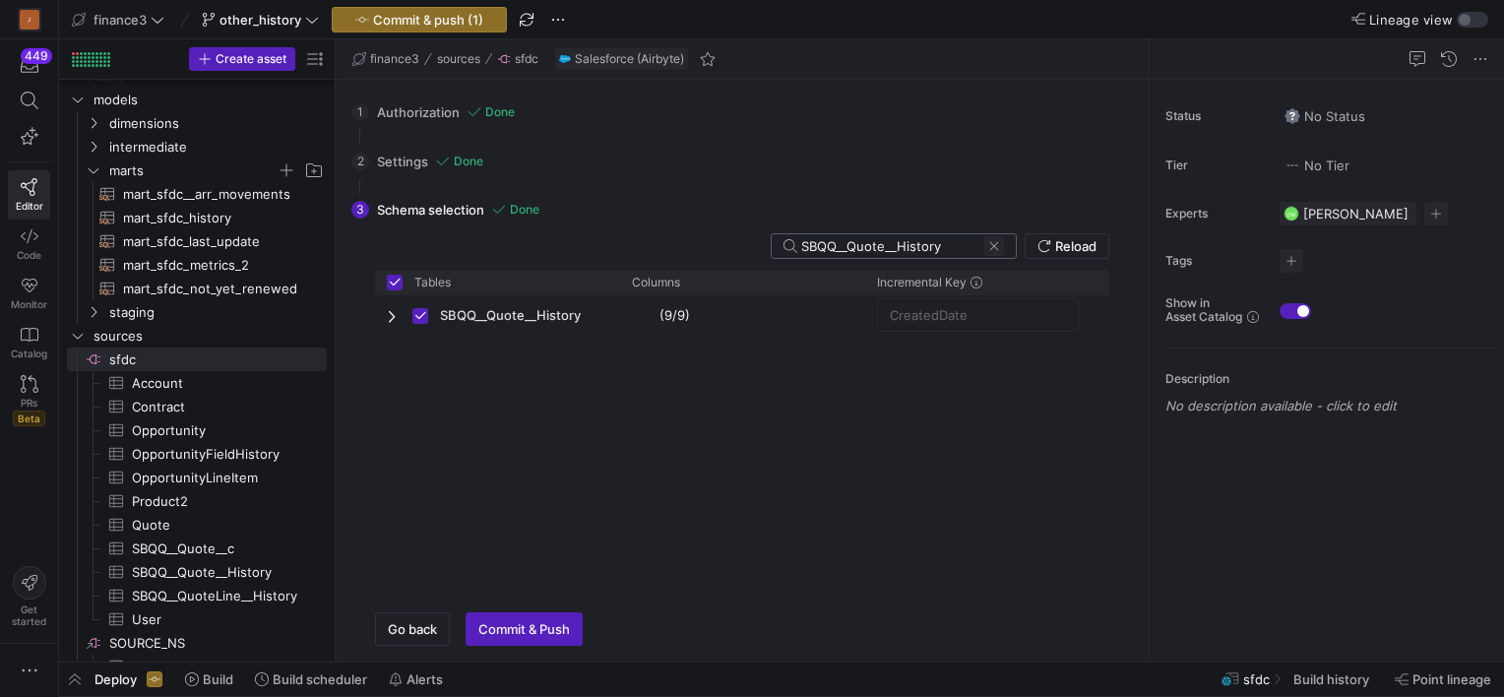
click at [995, 244] on span at bounding box center [994, 246] width 20 height 20
checkbox input "false"
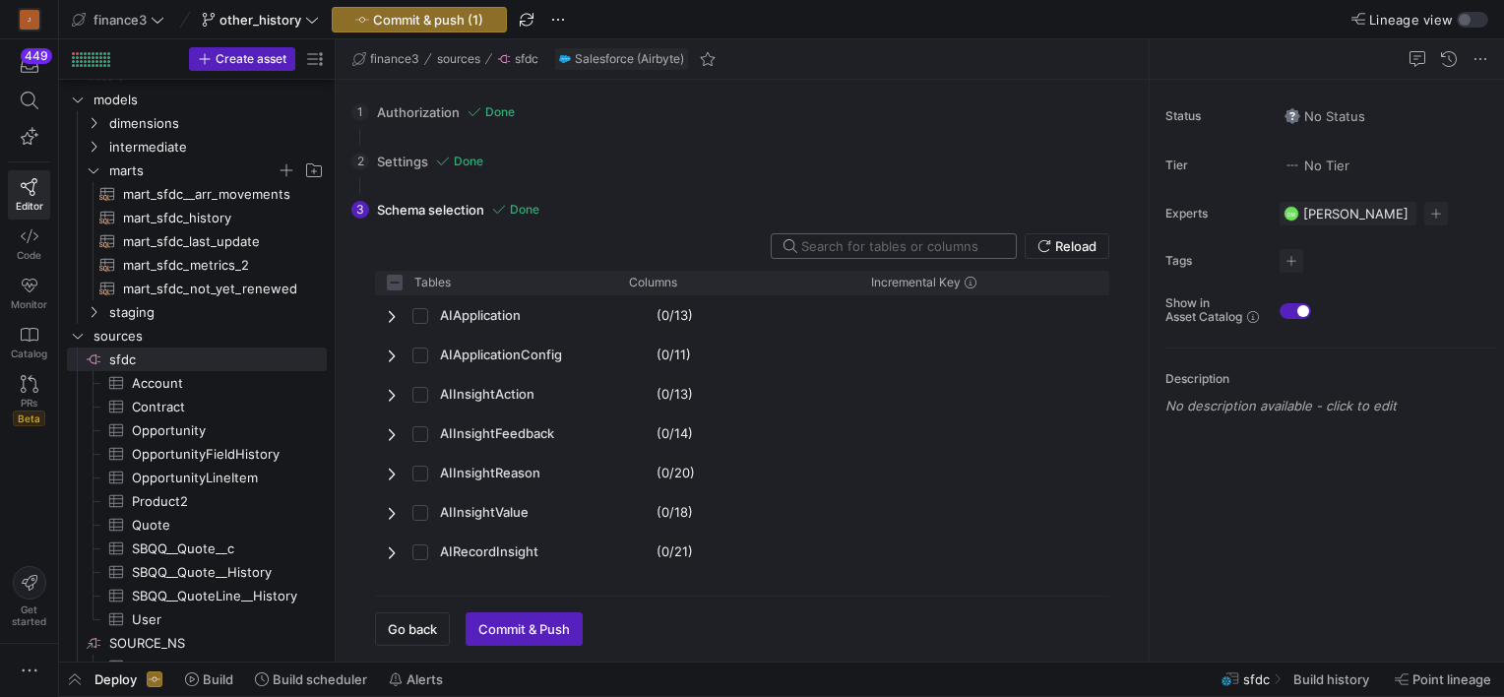
click at [903, 240] on input "text" at bounding box center [900, 246] width 199 height 16
paste input "SBQQ__QuoteLine__History"
type input "SBQQ__QuoteLine__History"
checkbox input "true"
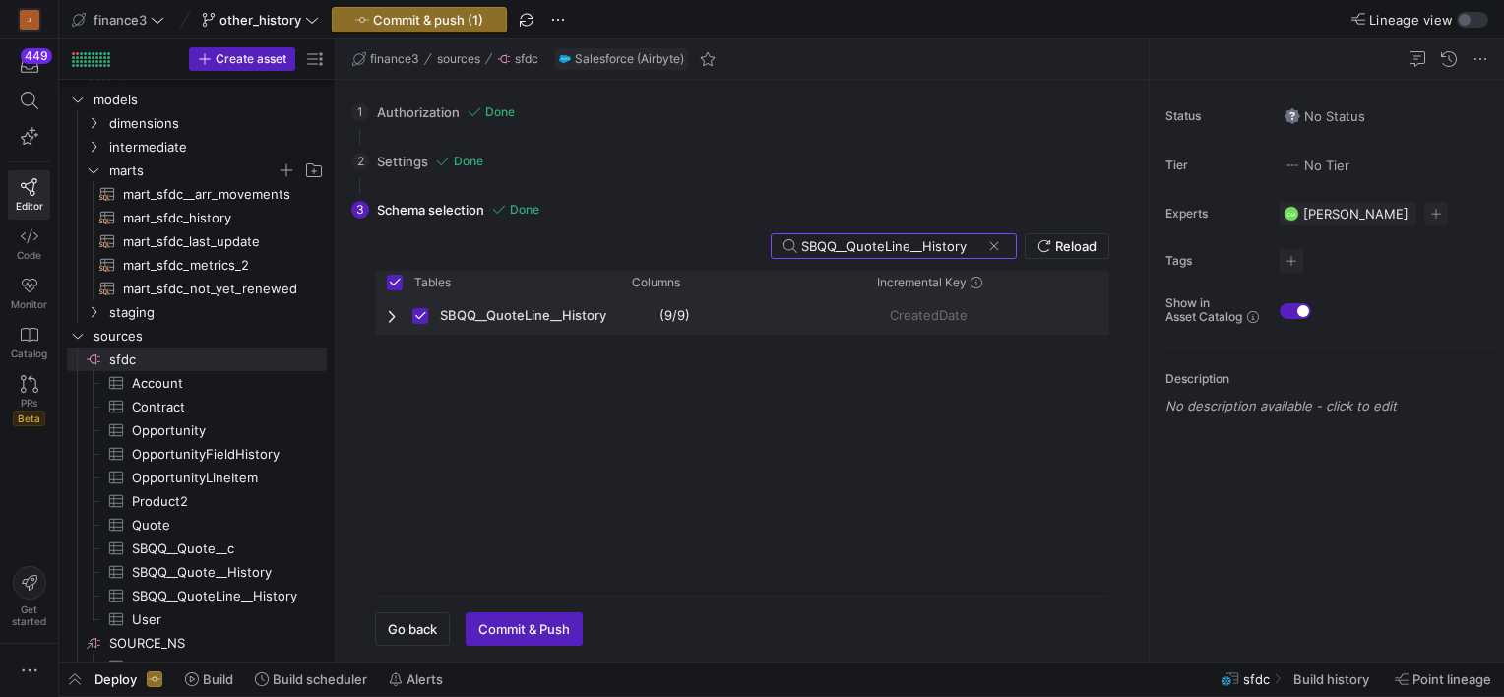
type input "SBQQ__QuoteLine__History"
click at [418, 315] on input "Press Space to toggle row selection (checked)" at bounding box center [420, 316] width 16 height 16
checkbox input "false"
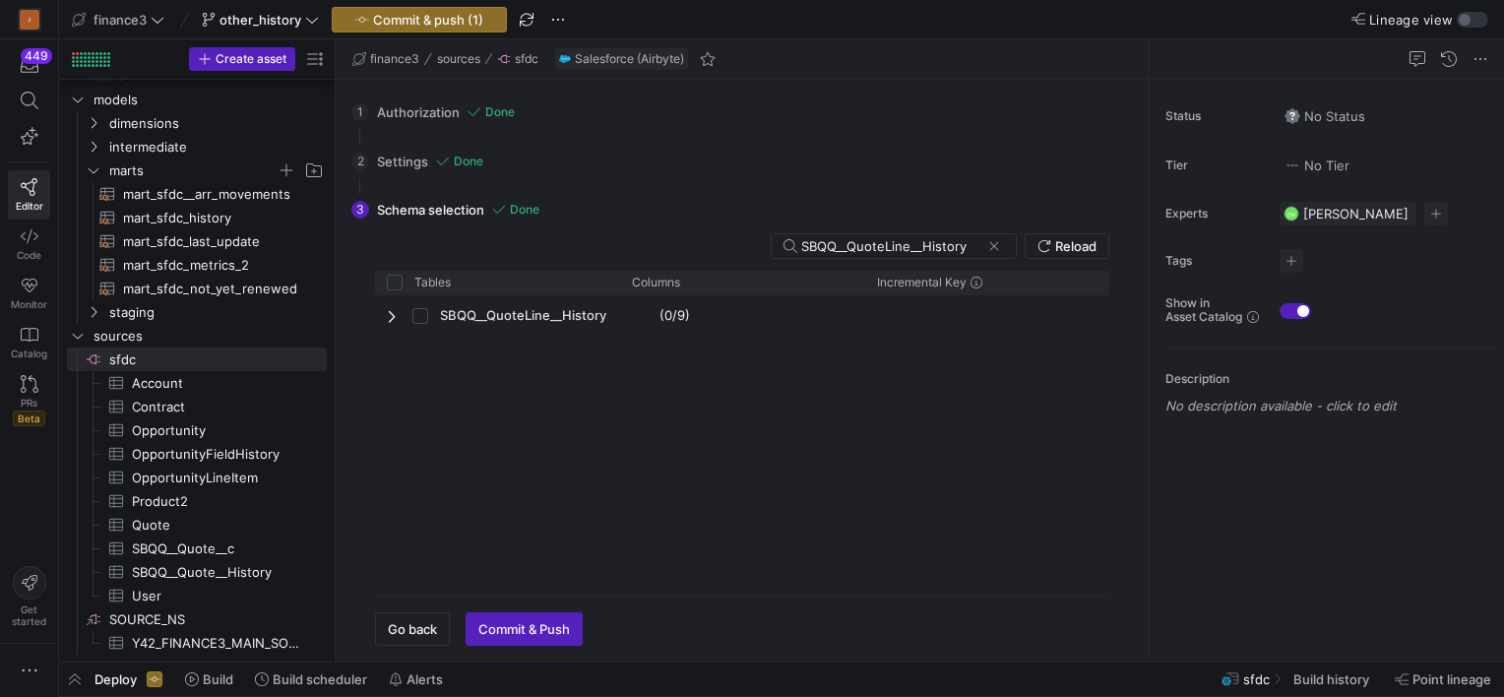
click at [882, 231] on div "3 Schema selection Done SBQQ__QuoteLine__History Reload Tables Drag here to set…" at bounding box center [738, 416] width 774 height 460
click at [882, 233] on div "SBQQ__QuoteLine__History" at bounding box center [894, 246] width 246 height 26
click at [882, 236] on div "SBQQ__QuoteLine__History" at bounding box center [890, 246] width 179 height 24
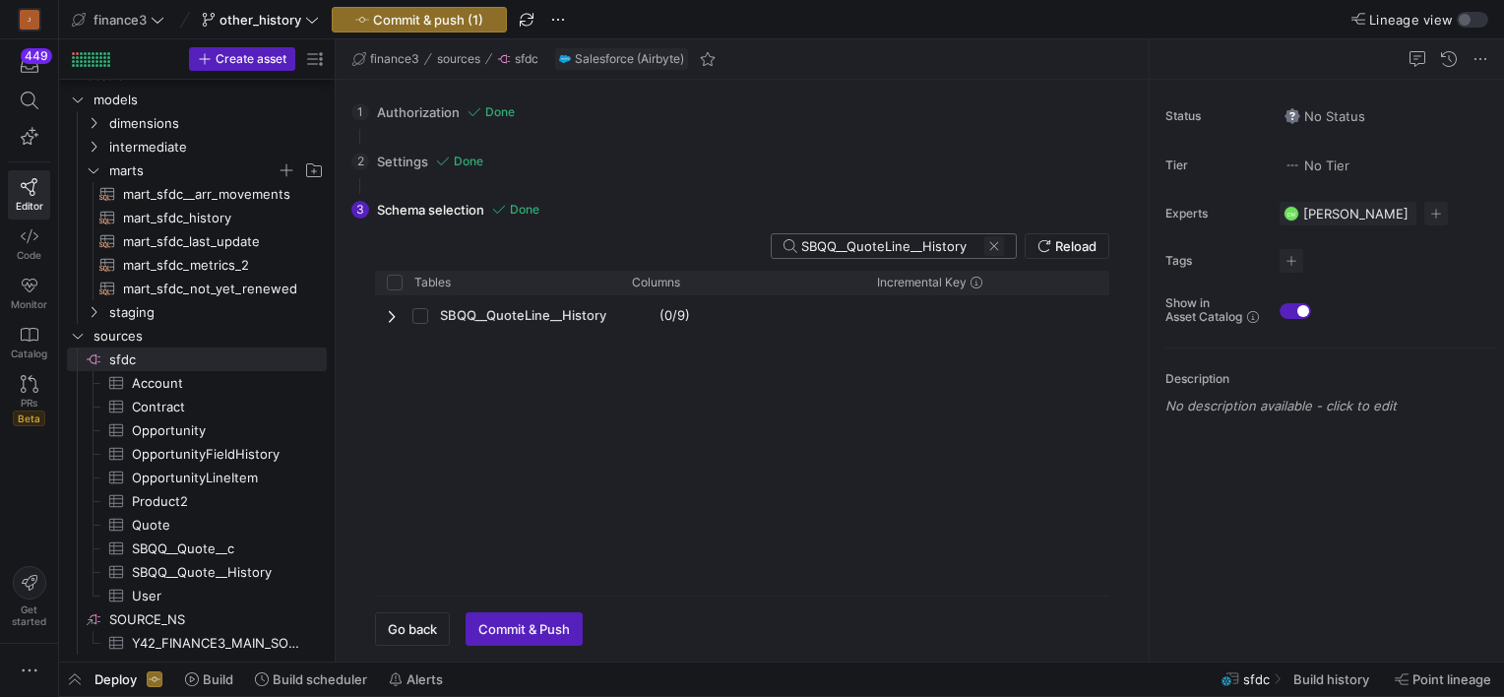
click at [996, 243] on span at bounding box center [994, 246] width 20 height 20
checkbox input "false"
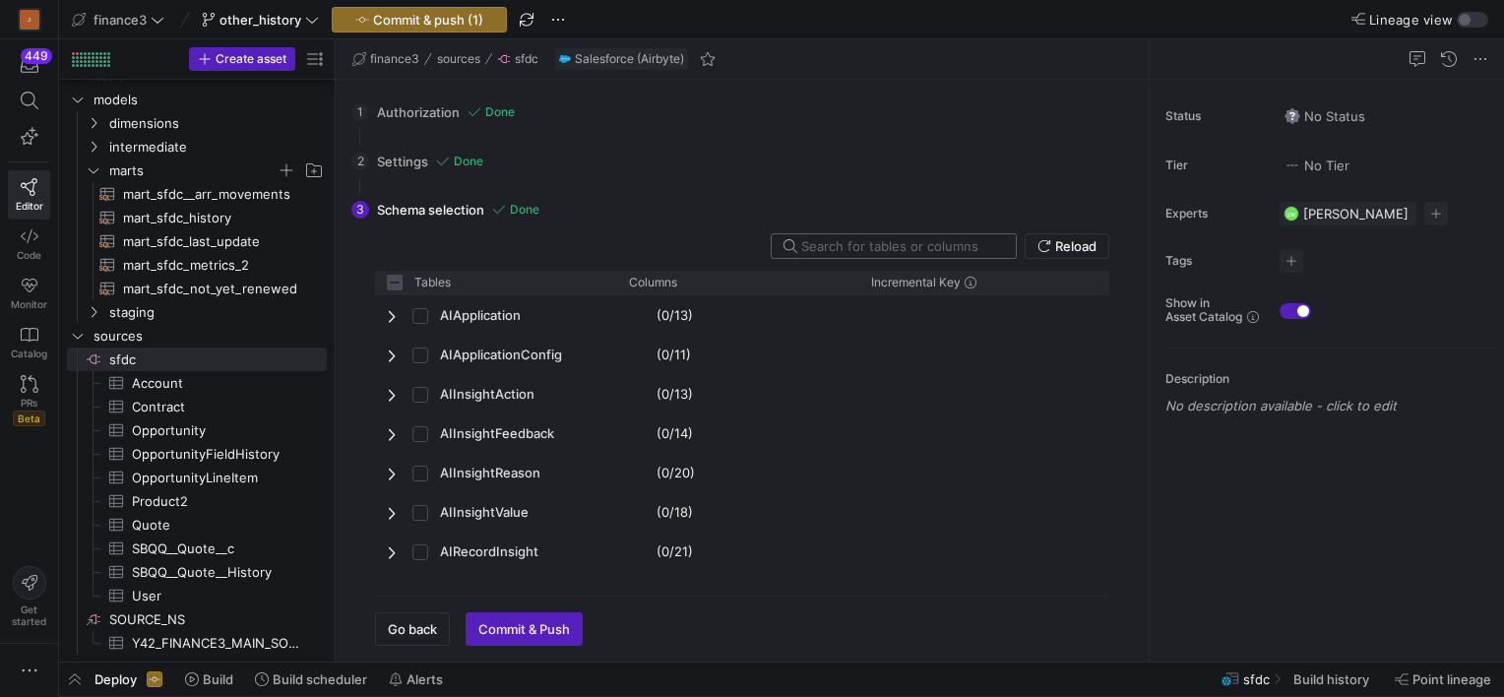
click at [882, 239] on input "text" at bounding box center [900, 246] width 199 height 16
paste input "OpportunityLineItemSplitHistory"
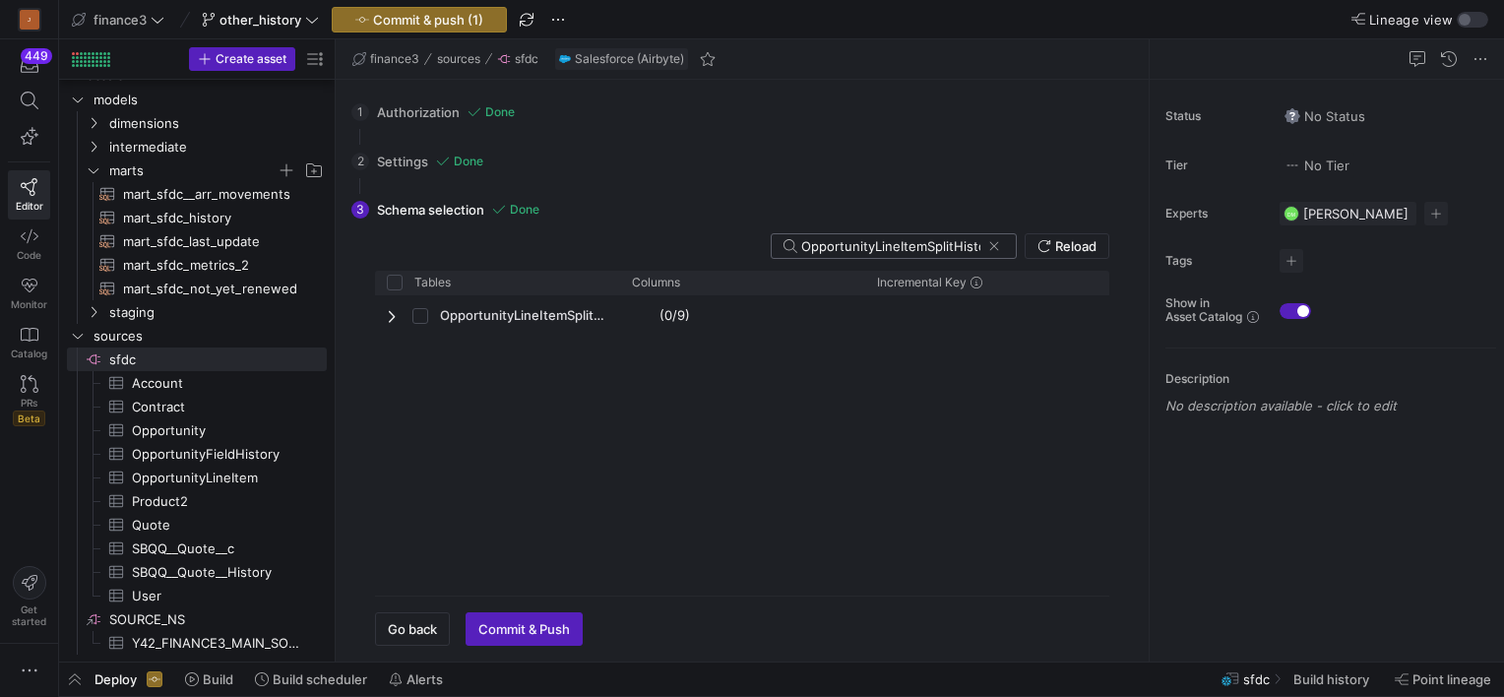
scroll to position [0, 15]
type input "OpportunityLineItemSplitHistory"
click at [995, 244] on span at bounding box center [994, 246] width 20 height 20
checkbox input "false"
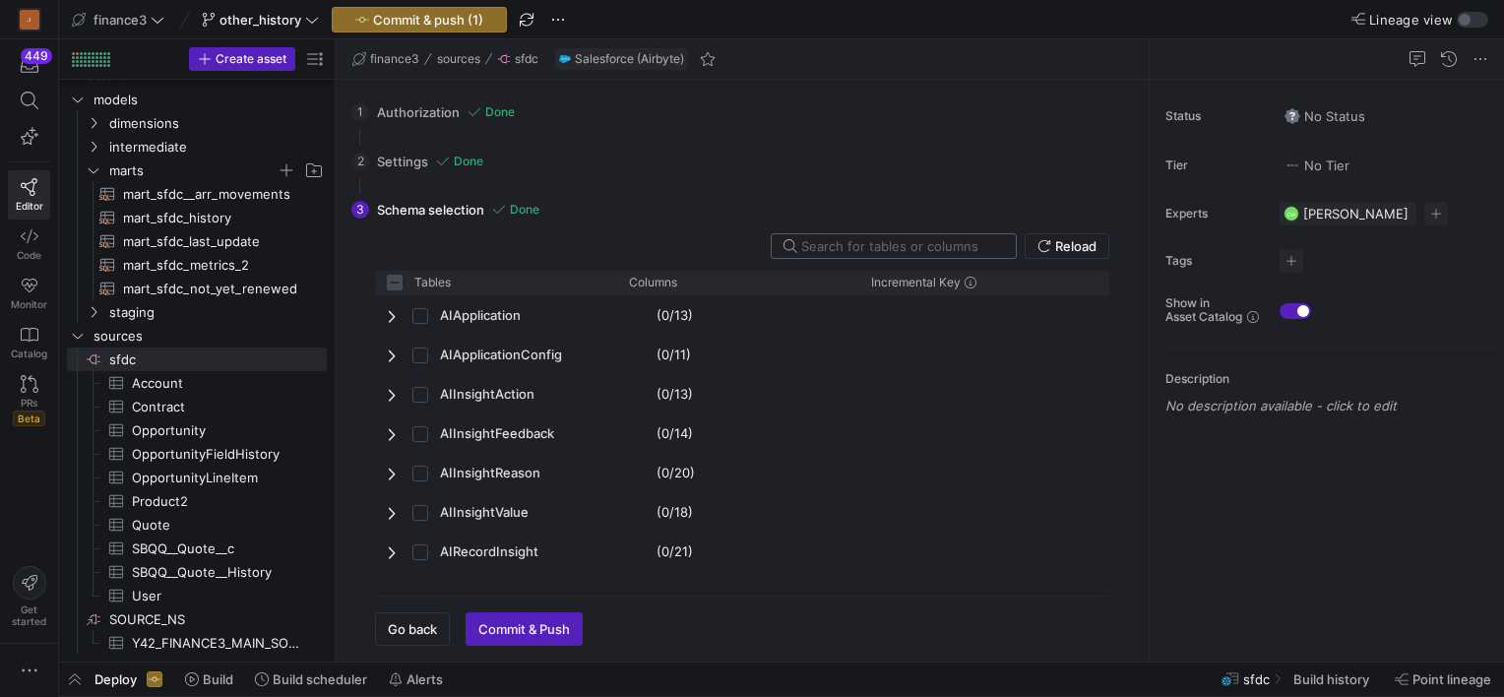
click at [876, 242] on input "text" at bounding box center [900, 246] width 199 height 16
paste input "QuoteLineItemHistory"
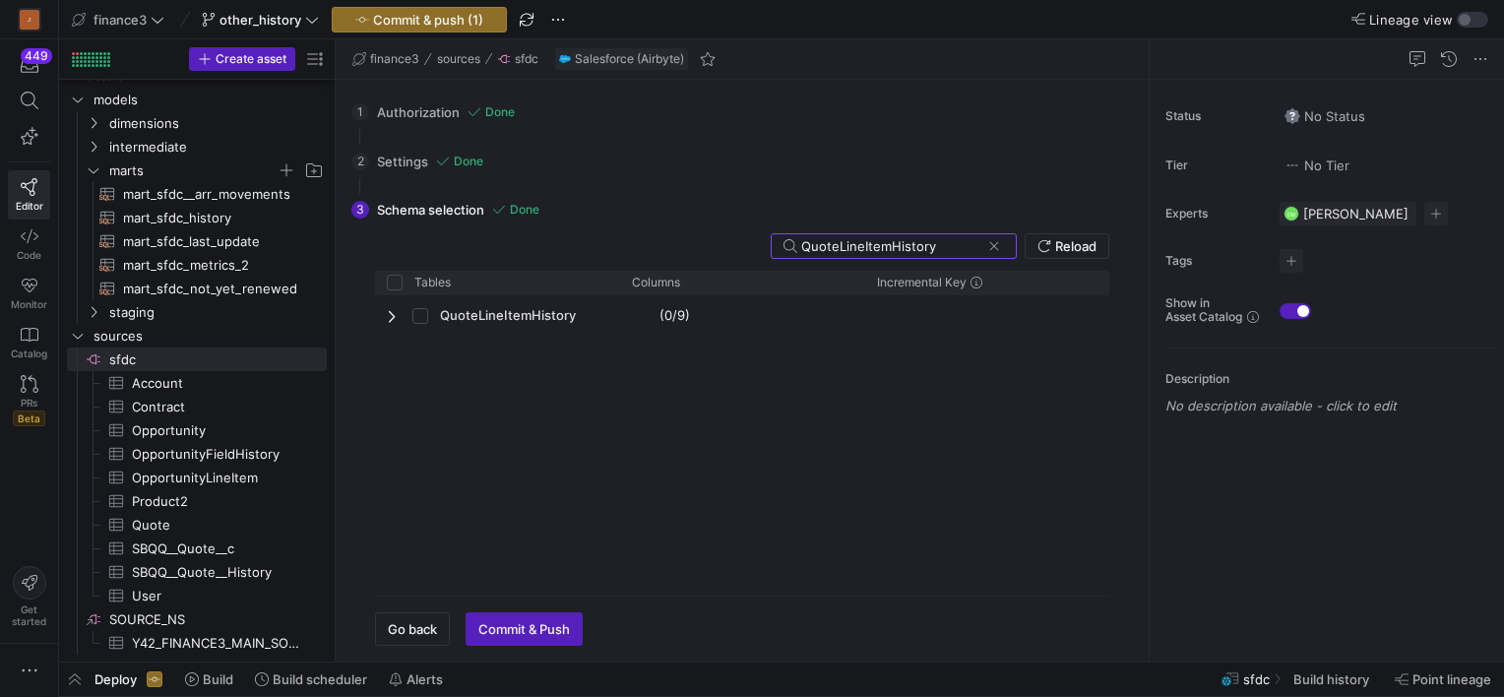
type input "QuoteLineItemHistory"
click at [992, 244] on span at bounding box center [994, 246] width 20 height 20
checkbox input "false"
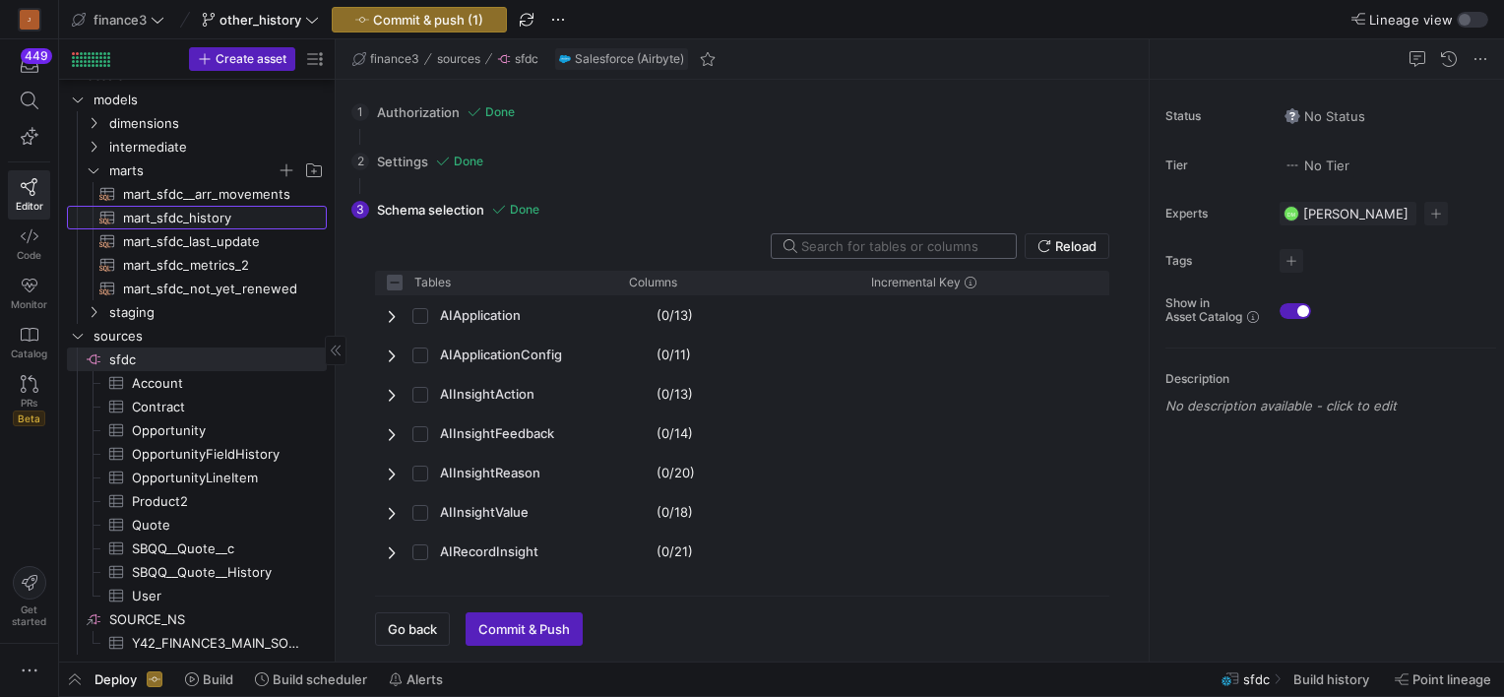
click at [170, 215] on span "mart_sfdc_history​​​​​​​​​​" at bounding box center [213, 218] width 181 height 23
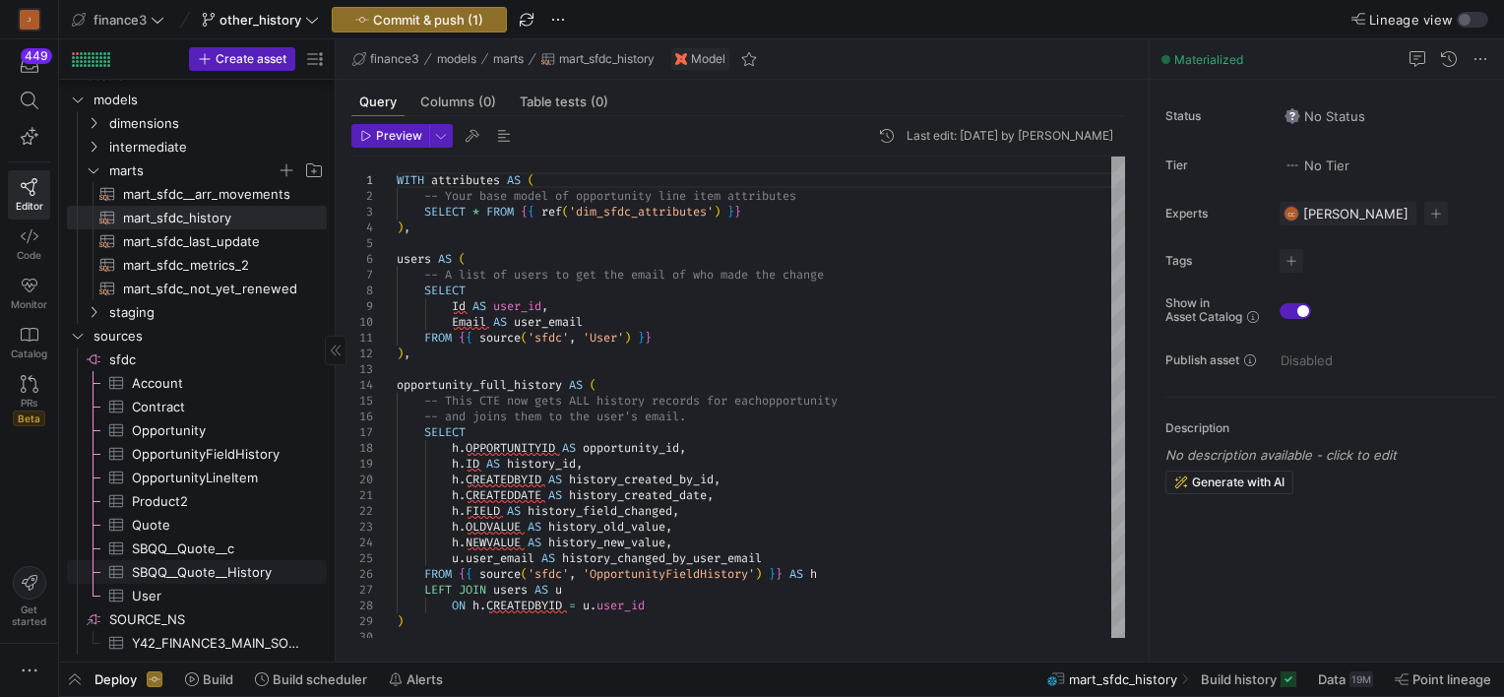
click at [217, 567] on span "SBQQ__Quote__History​​​​​​​​​" at bounding box center [218, 572] width 172 height 23
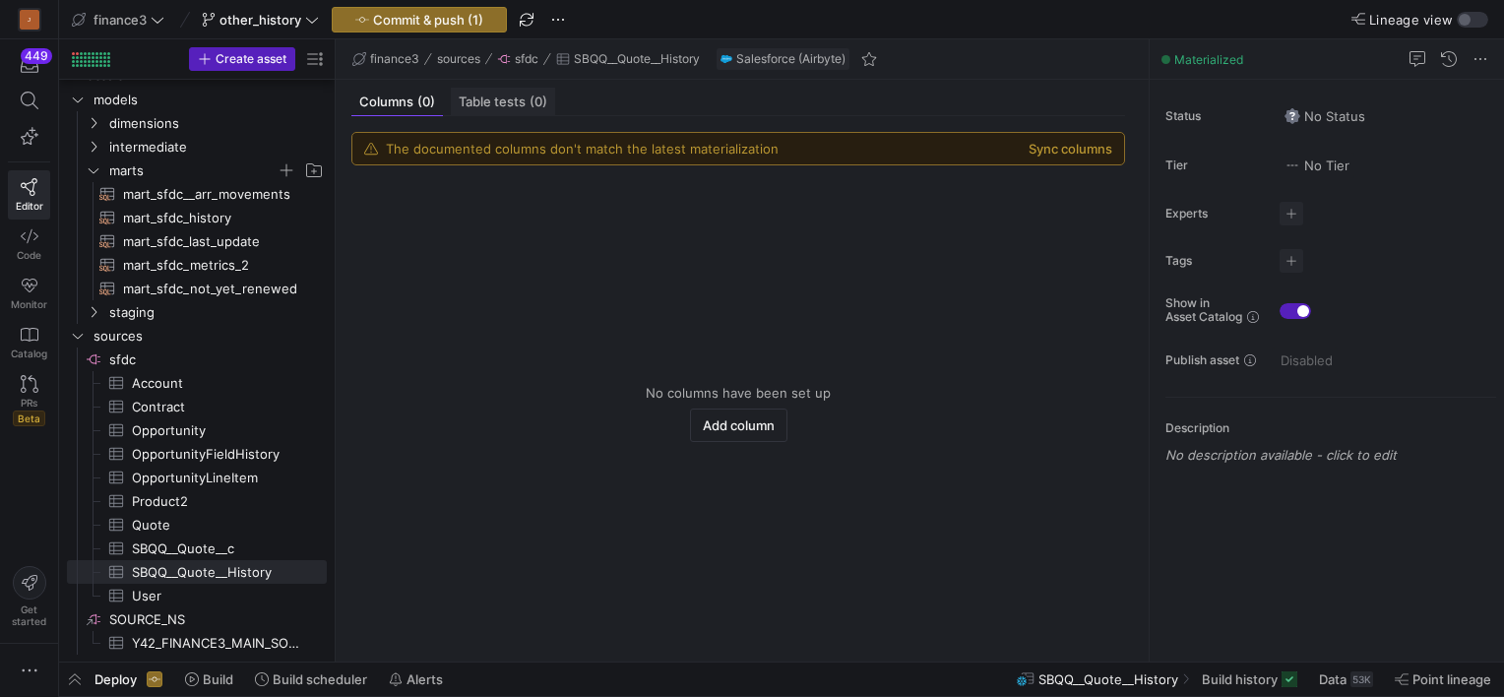
click at [495, 101] on span "Table tests (0)" at bounding box center [503, 101] width 89 height 13
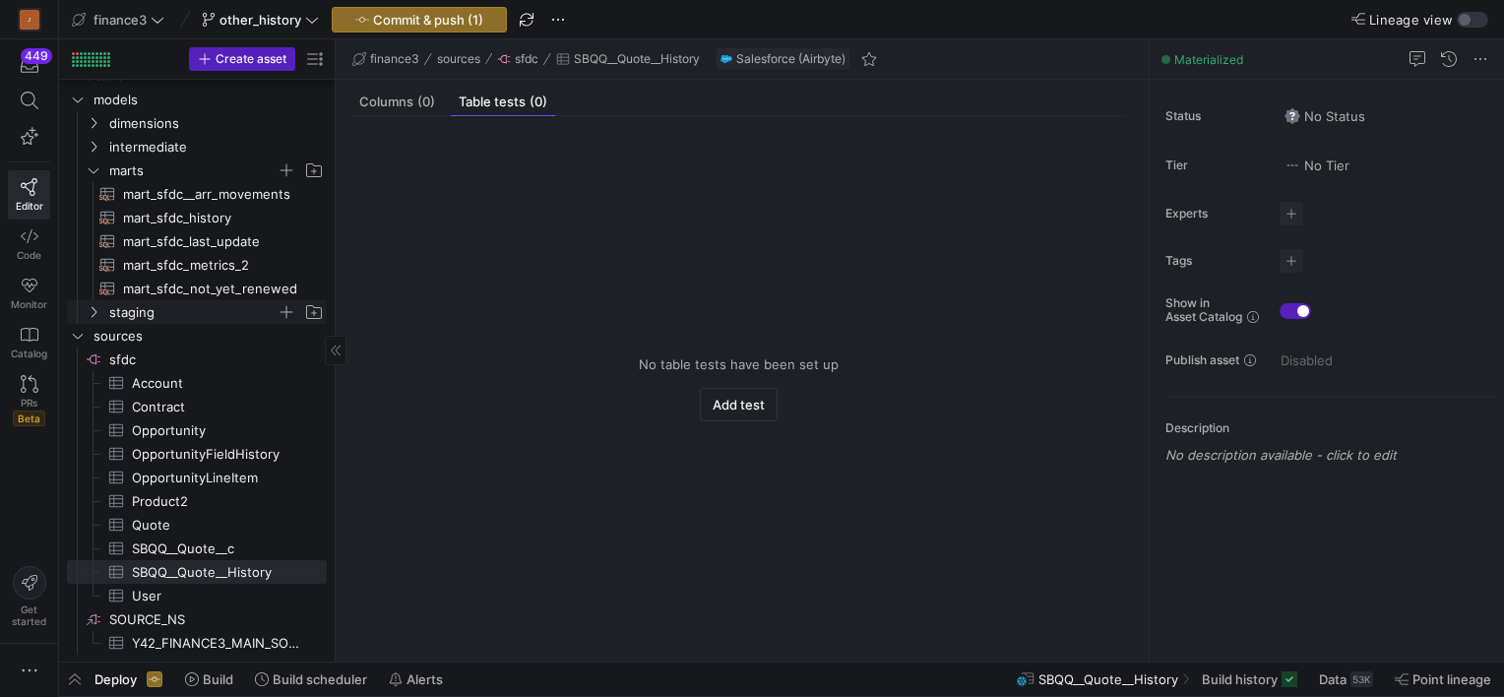
click at [135, 306] on span "staging" at bounding box center [192, 312] width 167 height 23
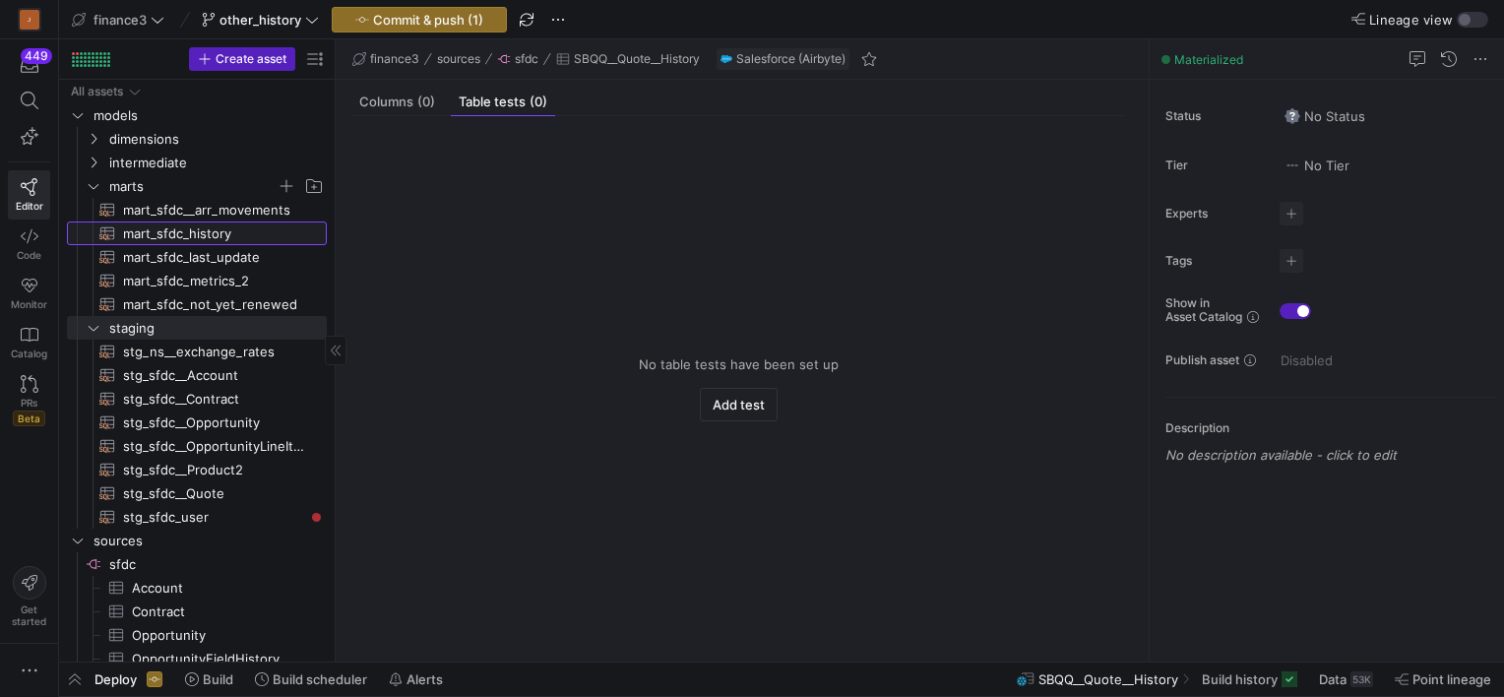
click at [178, 232] on span "mart_sfdc_history​​​​​​​​​​" at bounding box center [213, 233] width 181 height 23
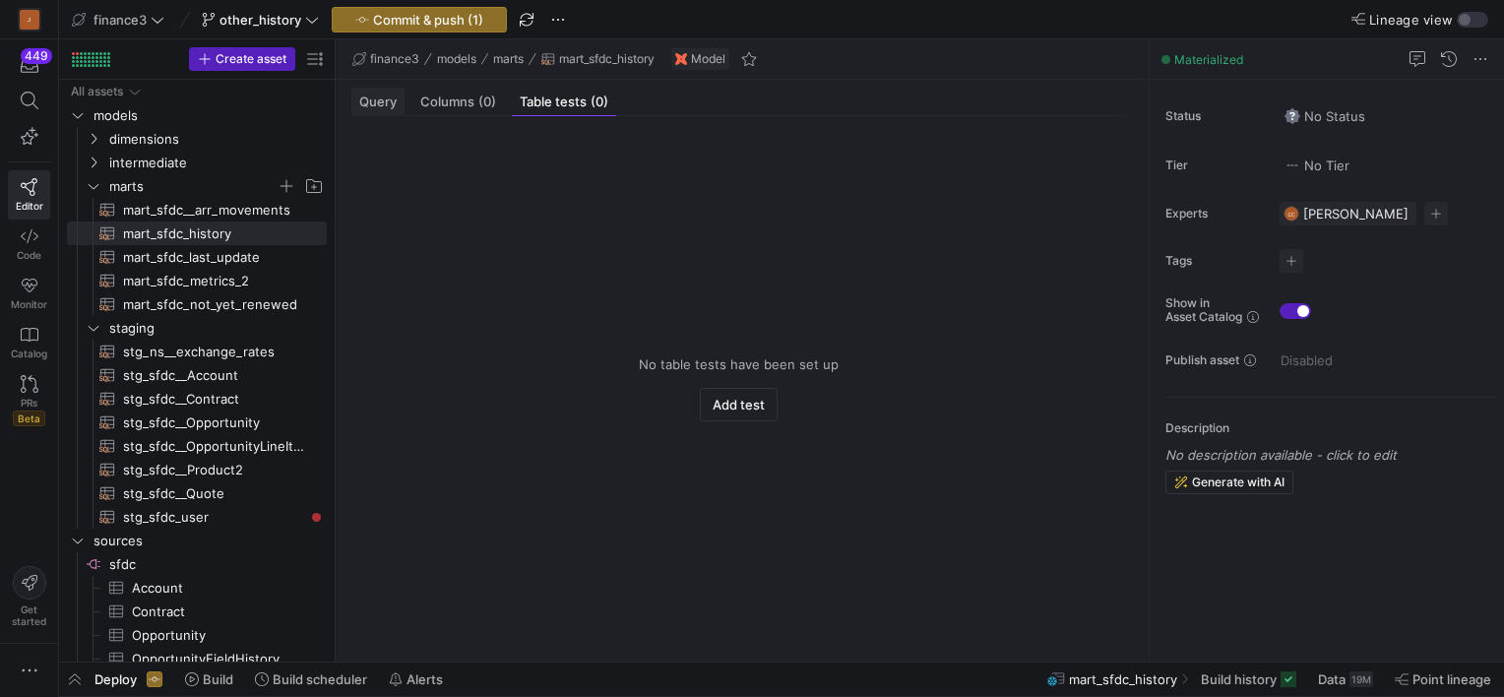
click at [381, 95] on span "Query" at bounding box center [377, 101] width 37 height 13
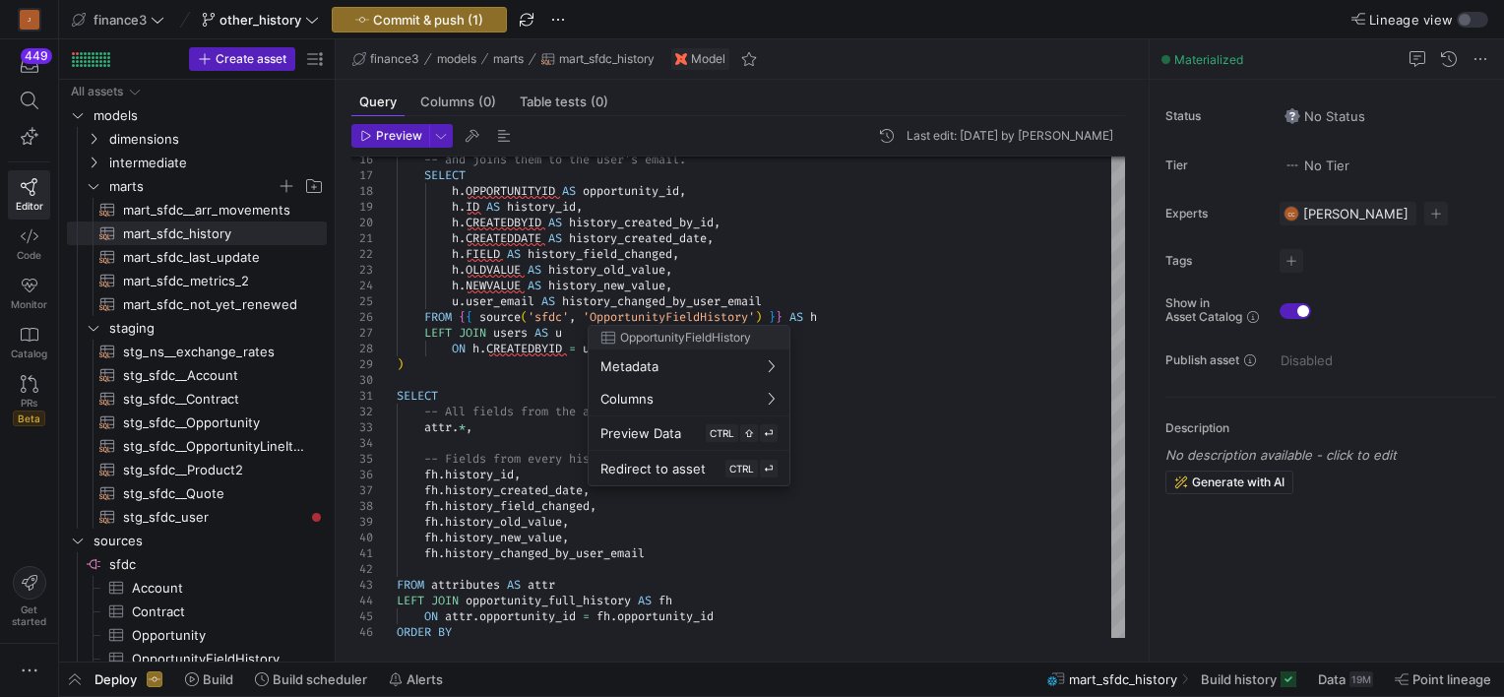
click at [890, 269] on div at bounding box center [752, 348] width 1504 height 697
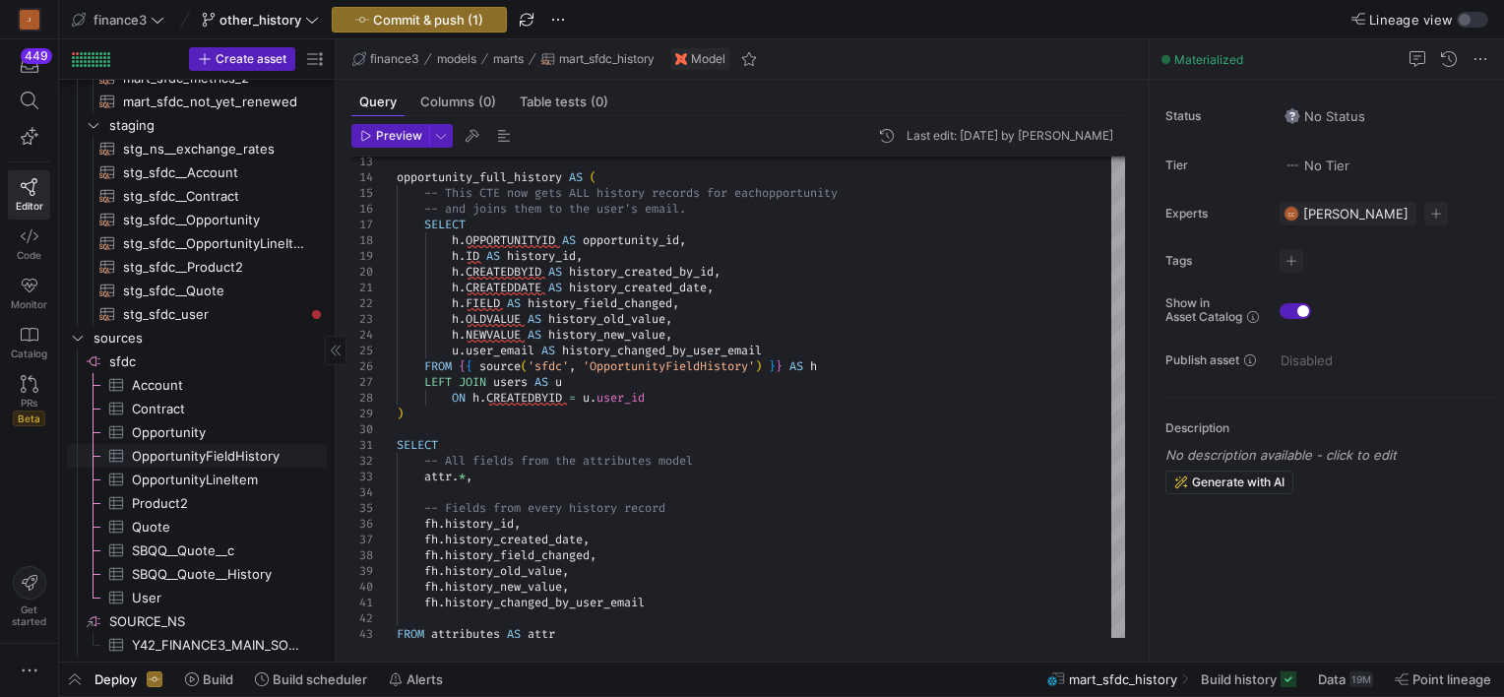
scroll to position [205, 0]
click at [215, 562] on span "SBQQ__Quote__History​​​​​​​​​" at bounding box center [218, 572] width 172 height 23
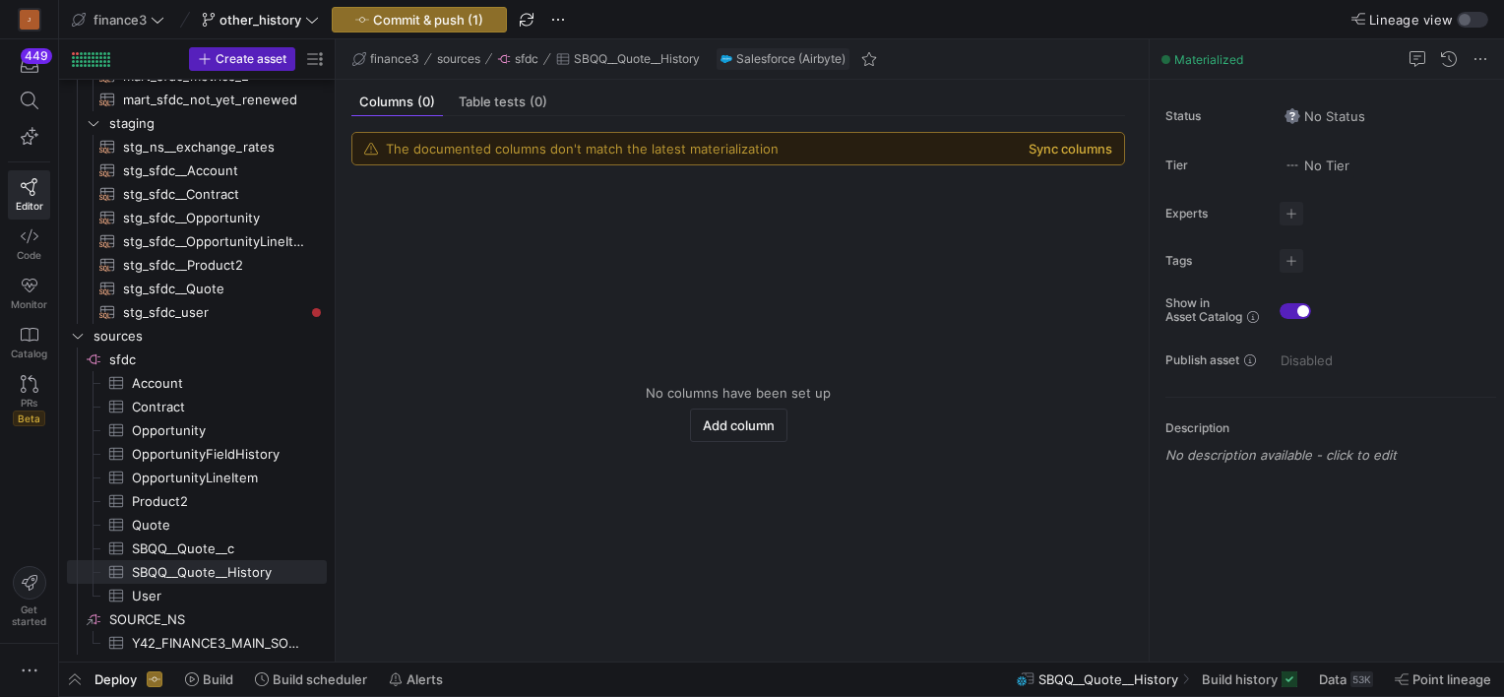
click at [1068, 144] on button "Sync columns" at bounding box center [1071, 149] width 84 height 16
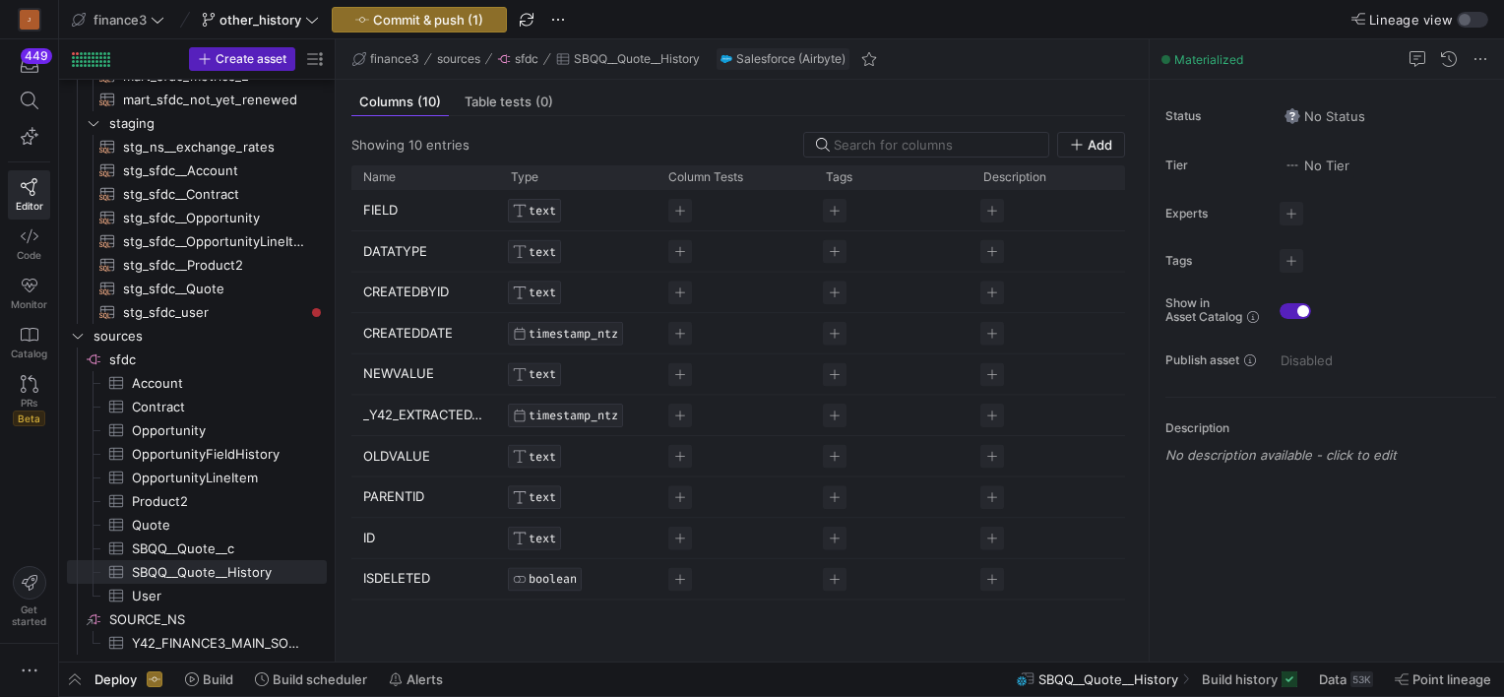
click at [444, 629] on div "FIELD TEXT DATATYPE TEXT CREATEDBYID TEXT CREATEDDATE TIMESTAMP_NTZ NEWVALUE TE…" at bounding box center [738, 418] width 774 height 456
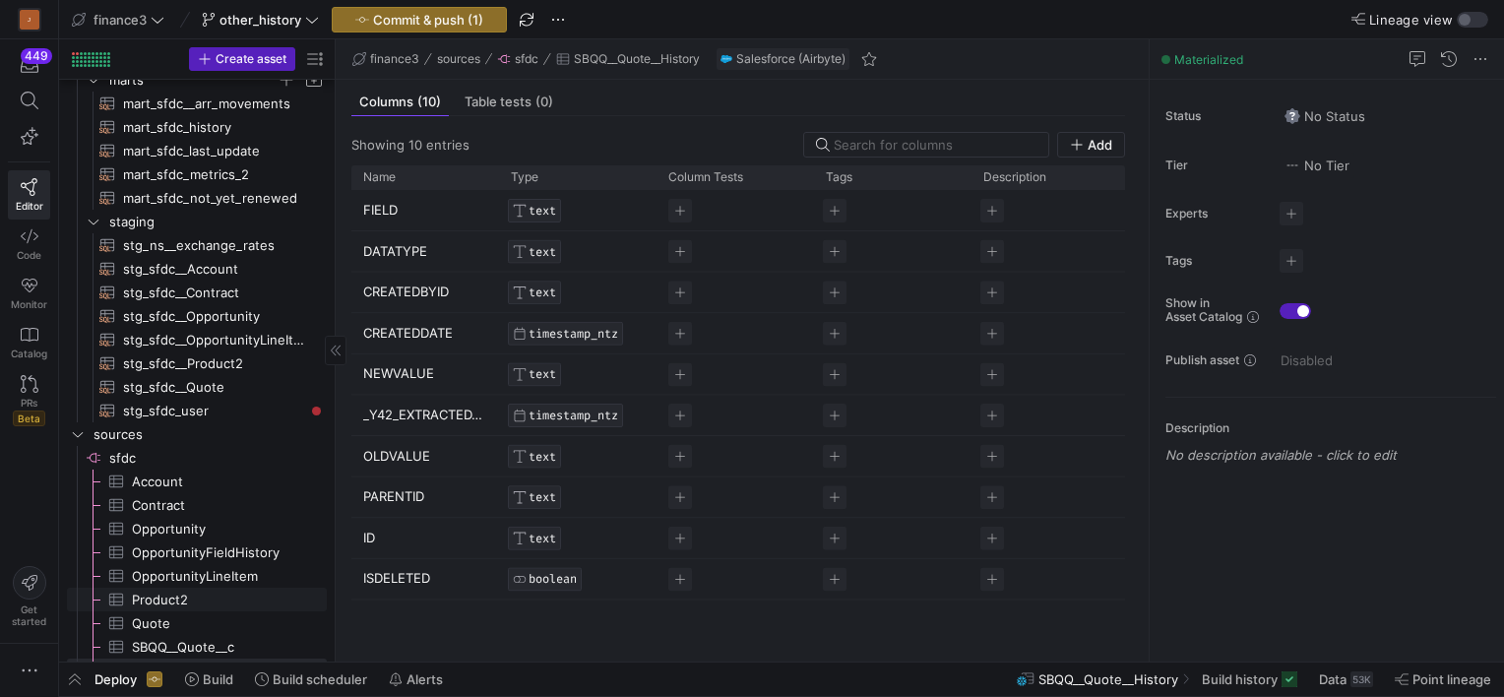
scroll to position [197, 0]
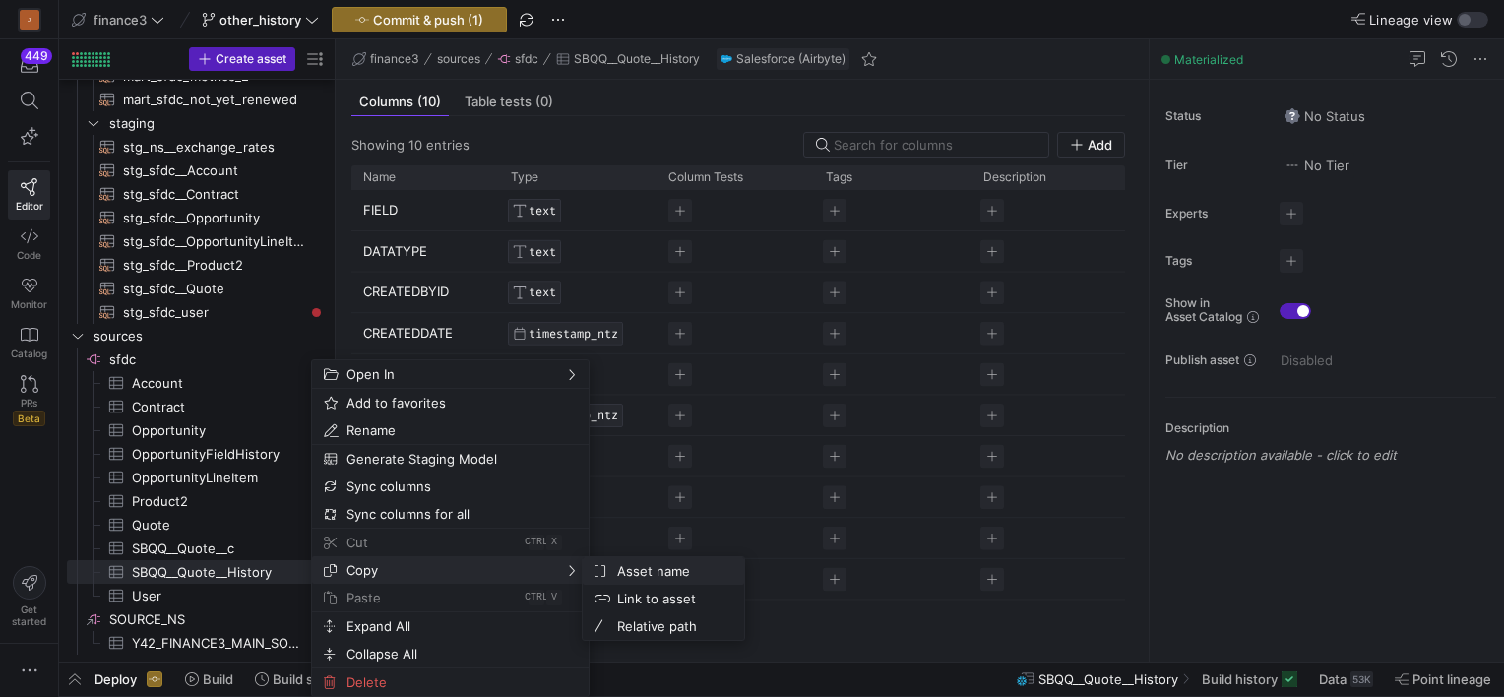
click at [641, 571] on span "Asset name" at bounding box center [668, 571] width 119 height 28
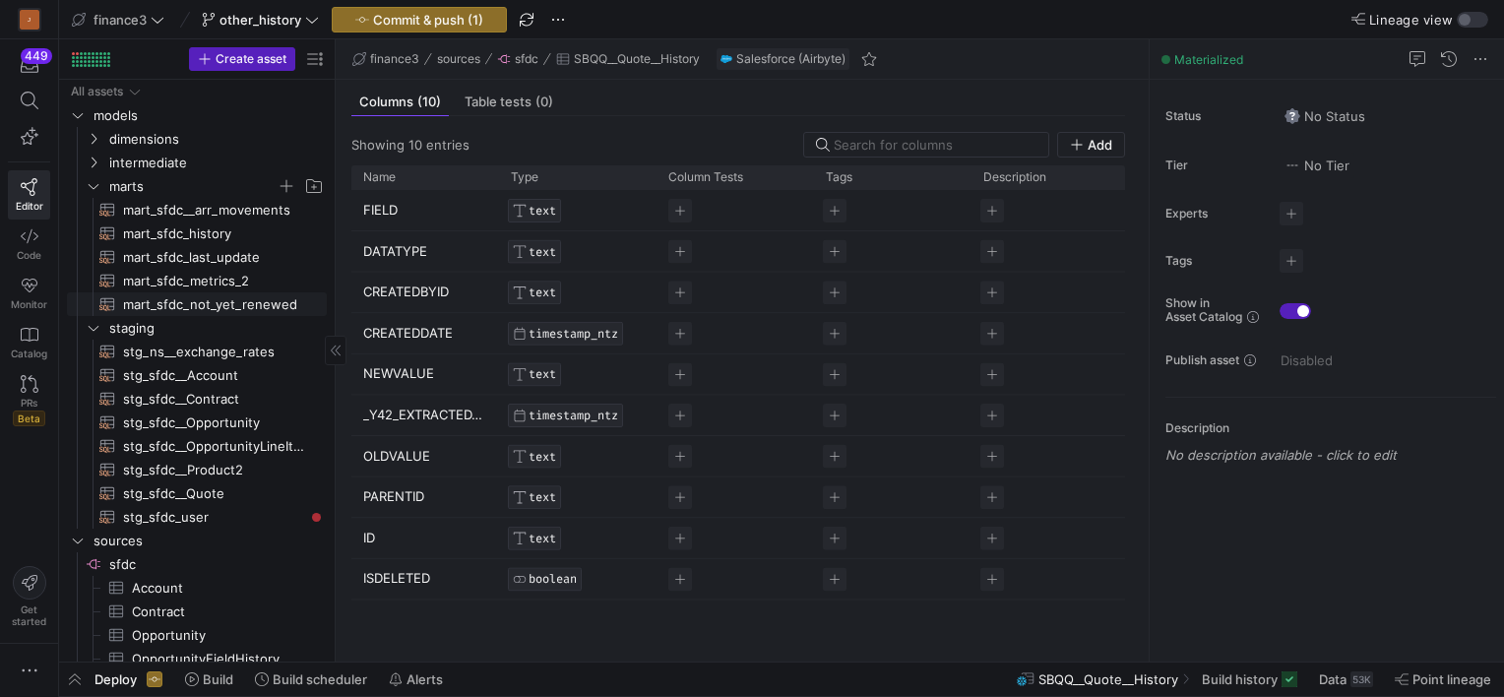
scroll to position [0, 0]
click at [192, 232] on span "mart_sfdc_history​​​​​​​​​​" at bounding box center [213, 233] width 181 height 23
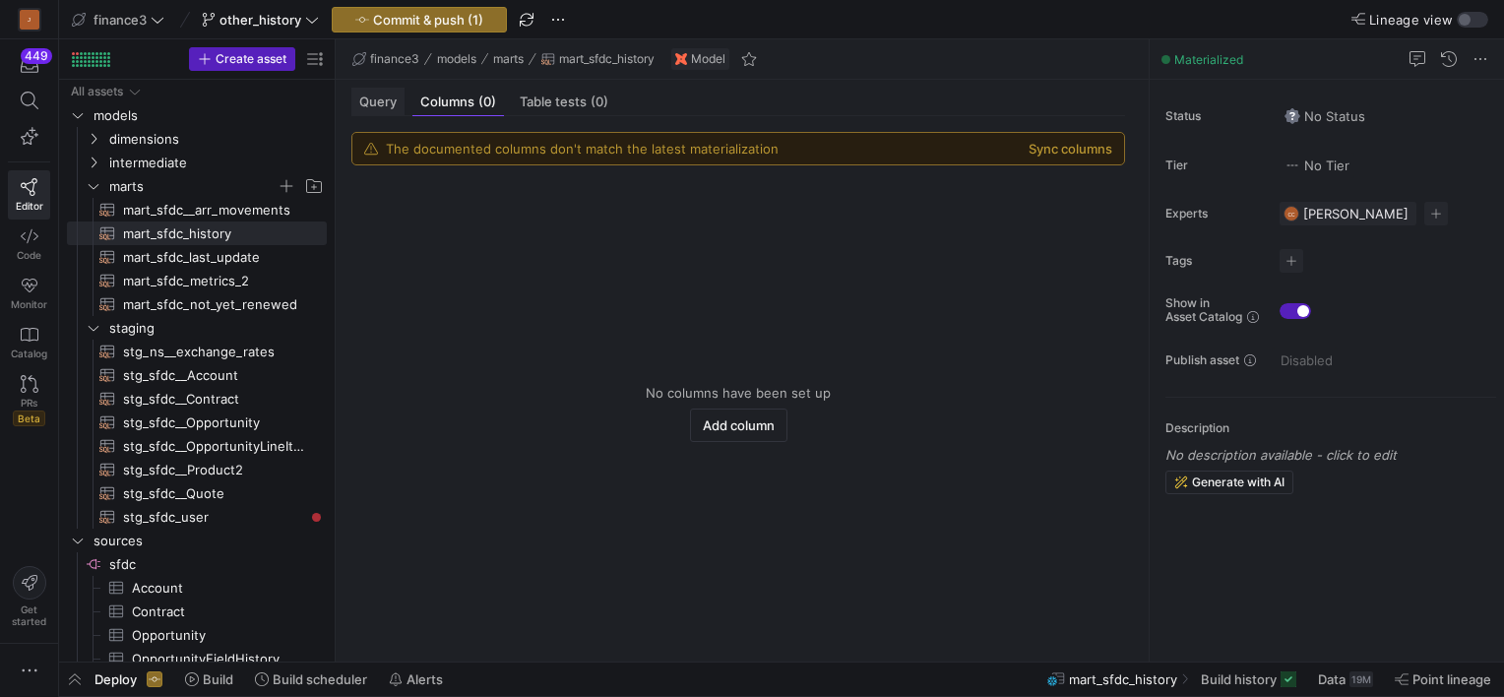
click at [372, 91] on div "Query" at bounding box center [377, 102] width 53 height 29
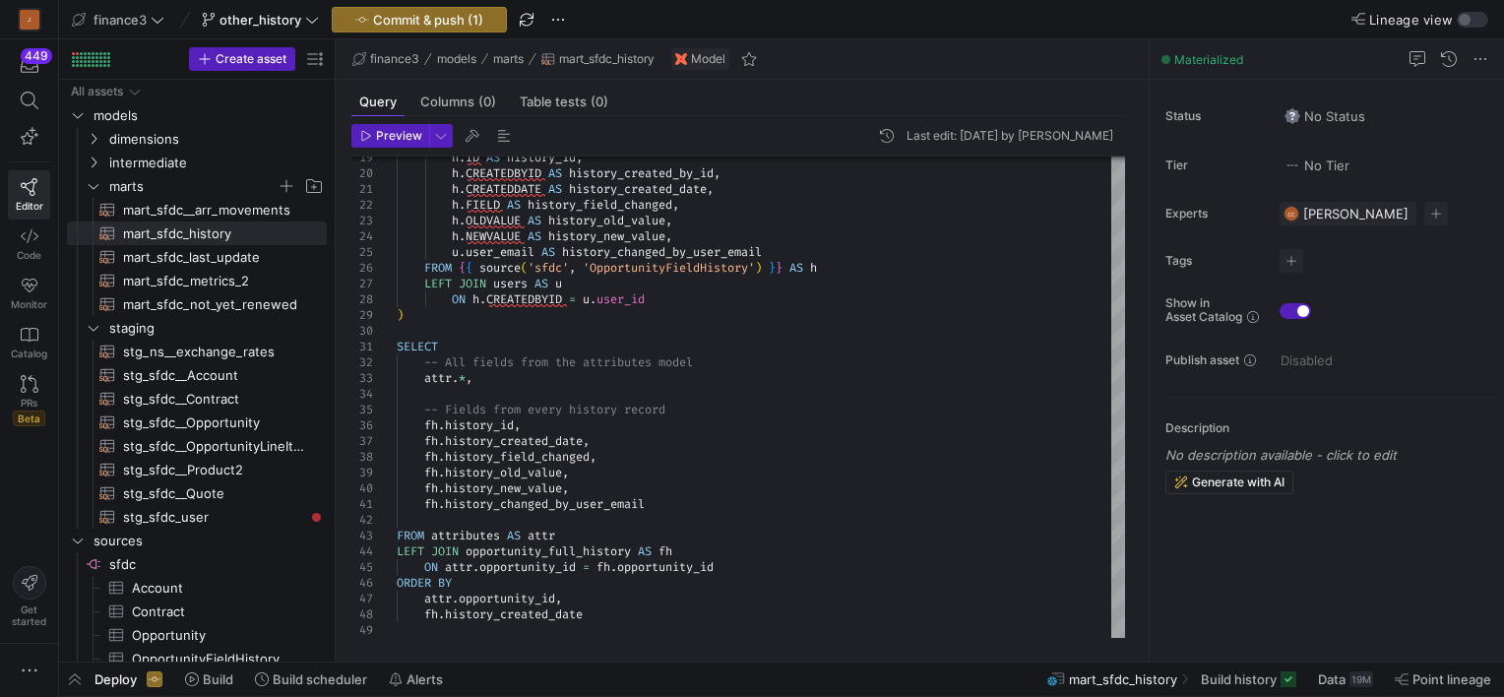
click at [473, 639] on div "Preview Last edit: [DATE] by [PERSON_NAME] 19 20 21 22 23 24 25 26 27 28 29 30 …" at bounding box center [738, 381] width 805 height 530
click at [605, 616] on div "h . ID AS history_id , h . CREATEDBYID AS history_created_by_id , h . CREATEDDA…" at bounding box center [761, 243] width 728 height 787
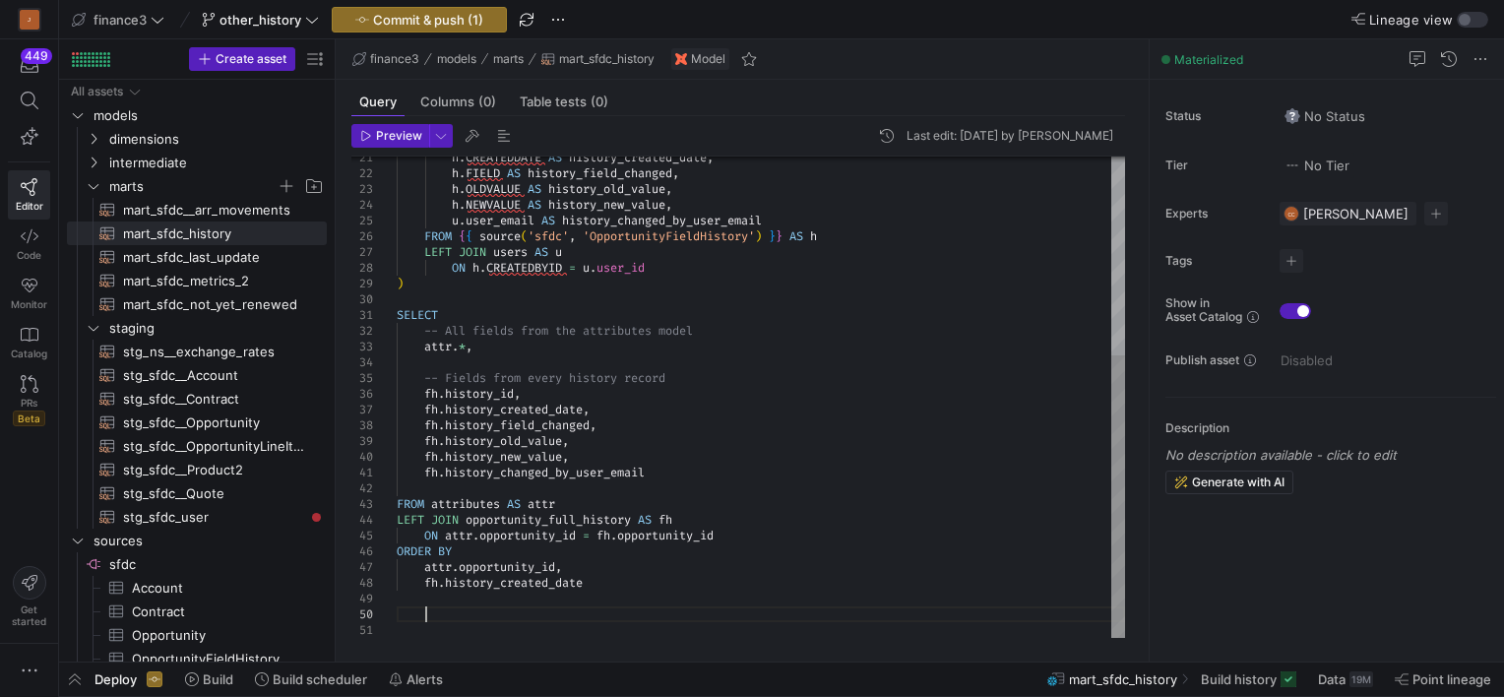
scroll to position [142, 27]
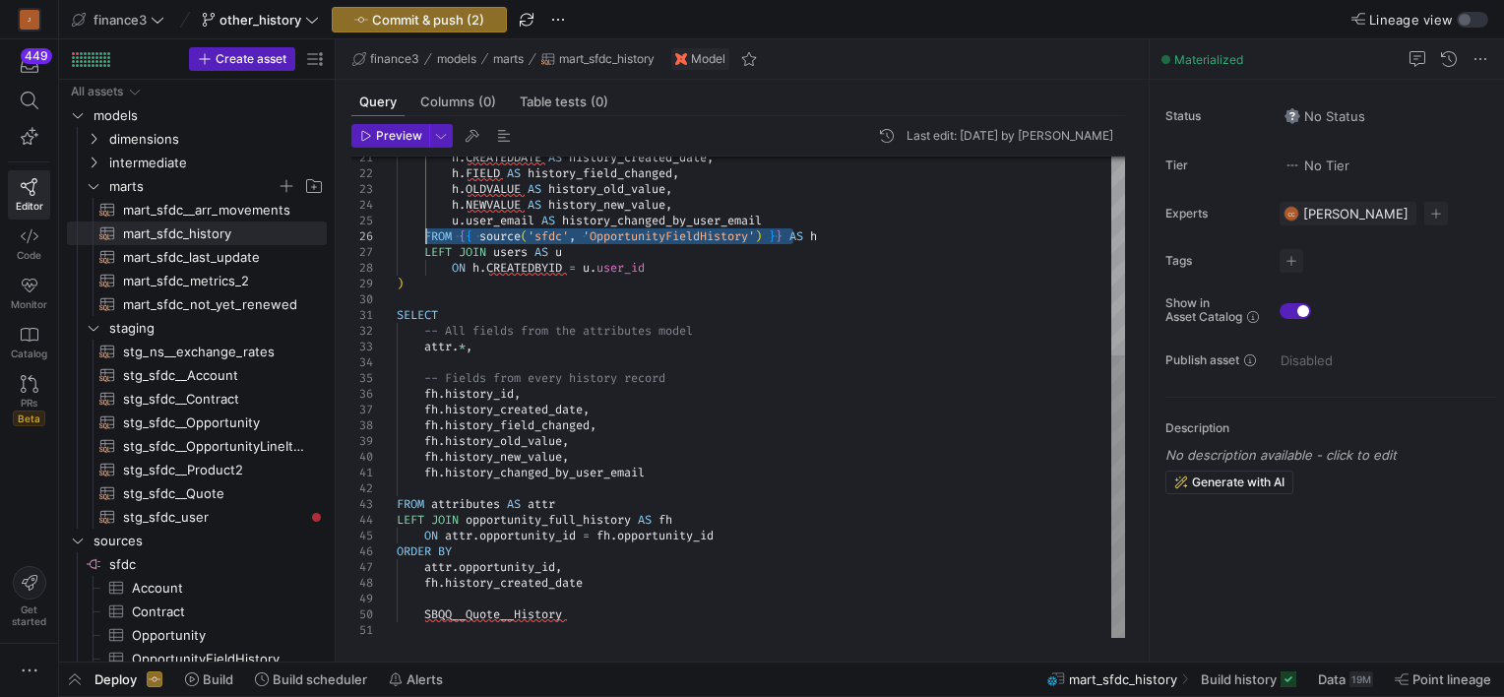
drag, startPoint x: 793, startPoint y: 236, endPoint x: 428, endPoint y: 235, distance: 365.2
click at [428, 235] on div "h . CREATEDDATE AS history_created_date , h . FIELD AS history_field_changed , …" at bounding box center [761, 228] width 728 height 819
click at [421, 599] on div "h . CREATEDDATE AS history_created_date , h . FIELD AS history_field_changed , …" at bounding box center [761, 228] width 728 height 819
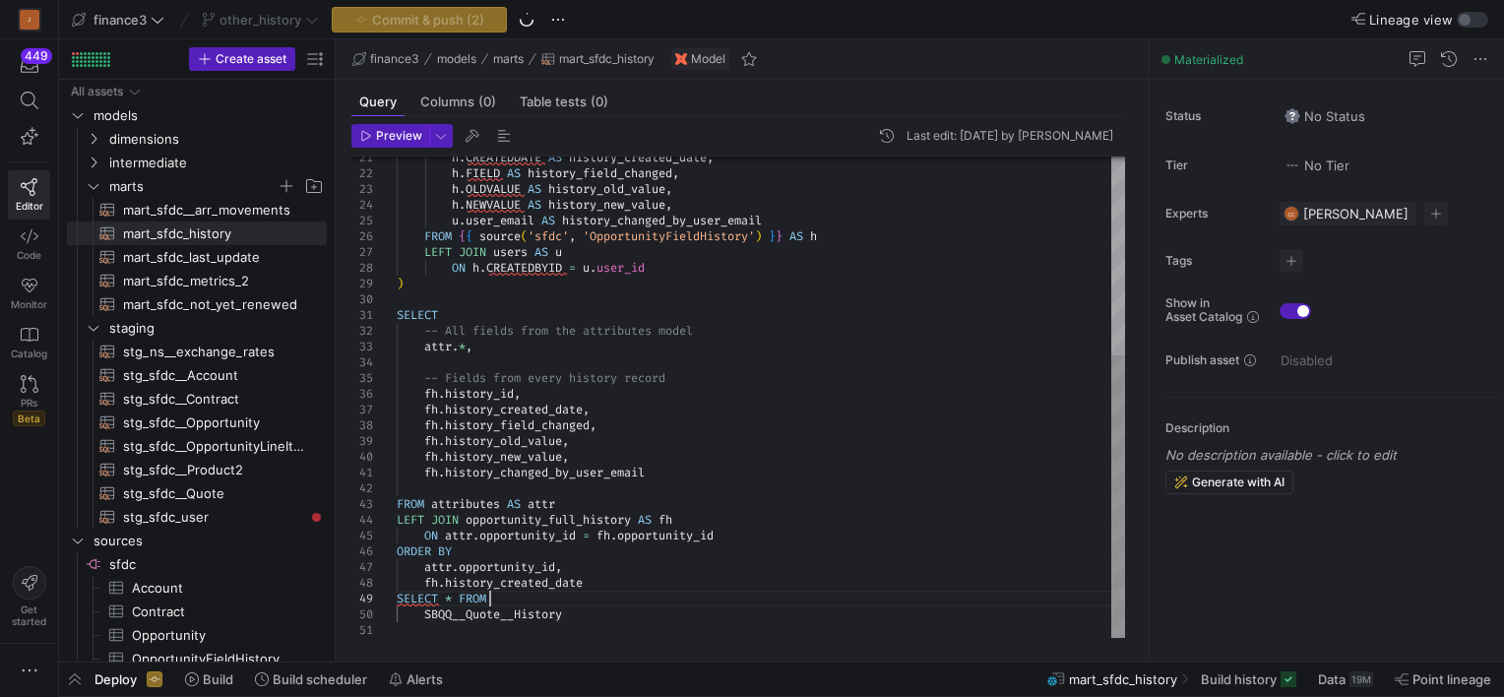
scroll to position [141, 97]
click at [482, 604] on div "h . CREATEDDATE AS history_created_date , h . FIELD AS history_field_changed , …" at bounding box center [761, 228] width 728 height 819
click at [512, 621] on div "h . CREATEDDATE AS history_created_date , h . FIELD AS history_field_changed , …" at bounding box center [761, 228] width 728 height 819
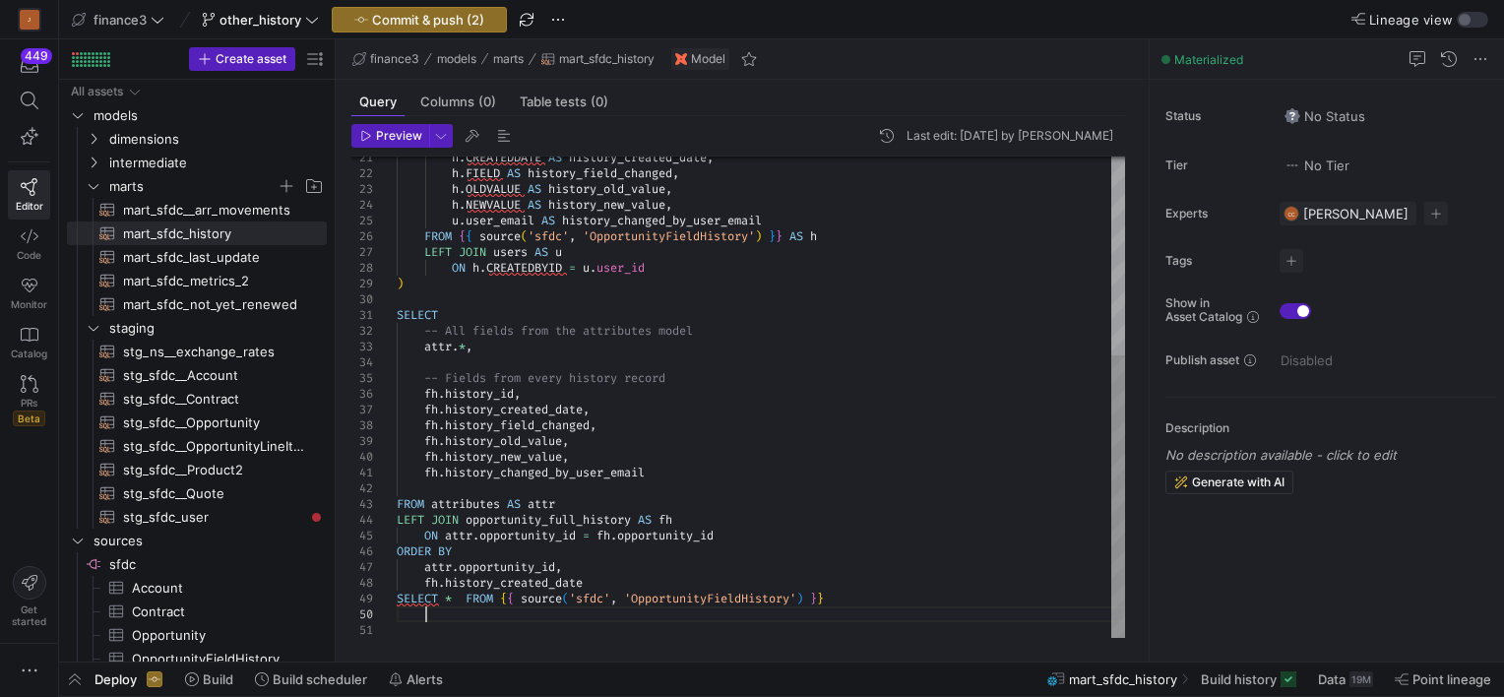
type textarea "fh.history_changed_by_user_email FROM attributes AS attr LEFT JOIN opportunity_…"
click at [721, 595] on div "h . CREATEDDATE AS history_created_date , h . FIELD AS history_field_changed , …" at bounding box center [761, 228] width 728 height 819
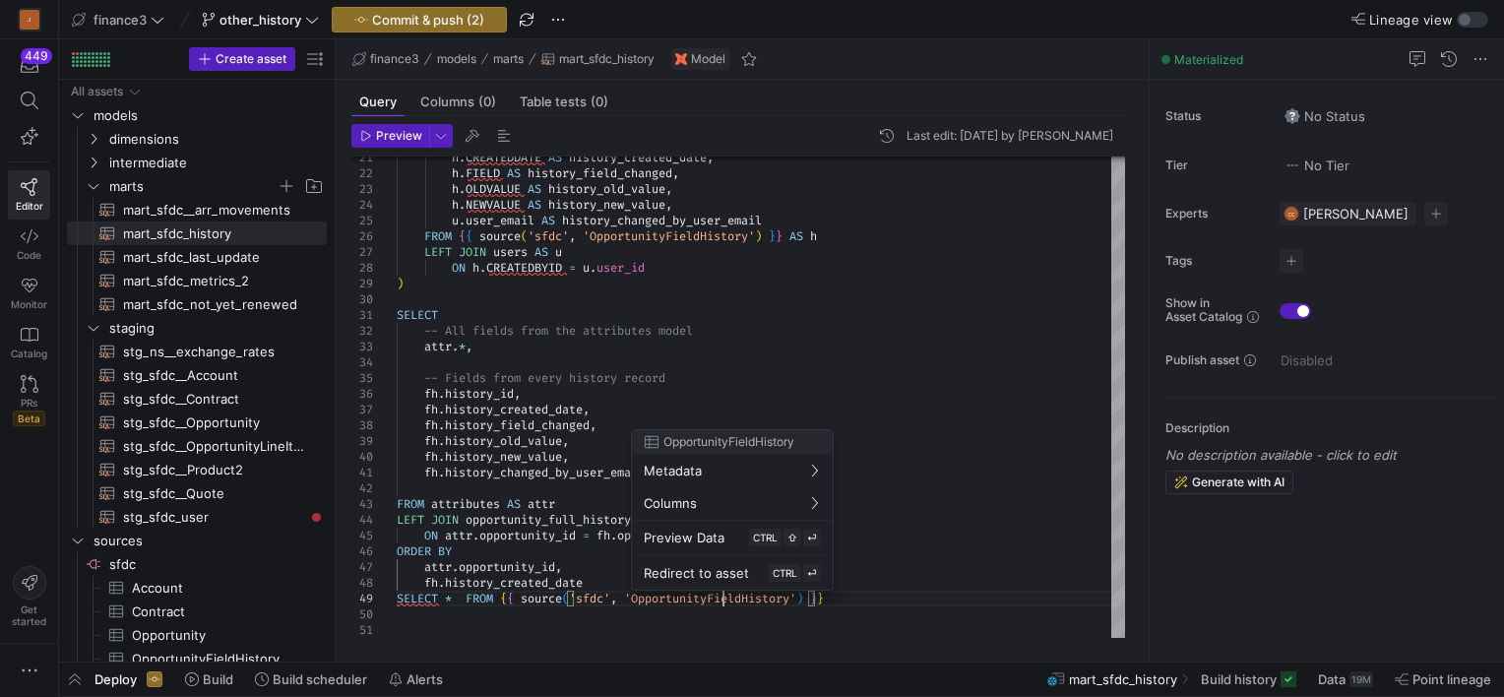
click at [721, 595] on div at bounding box center [752, 348] width 1504 height 697
click at [884, 592] on div at bounding box center [752, 348] width 1504 height 697
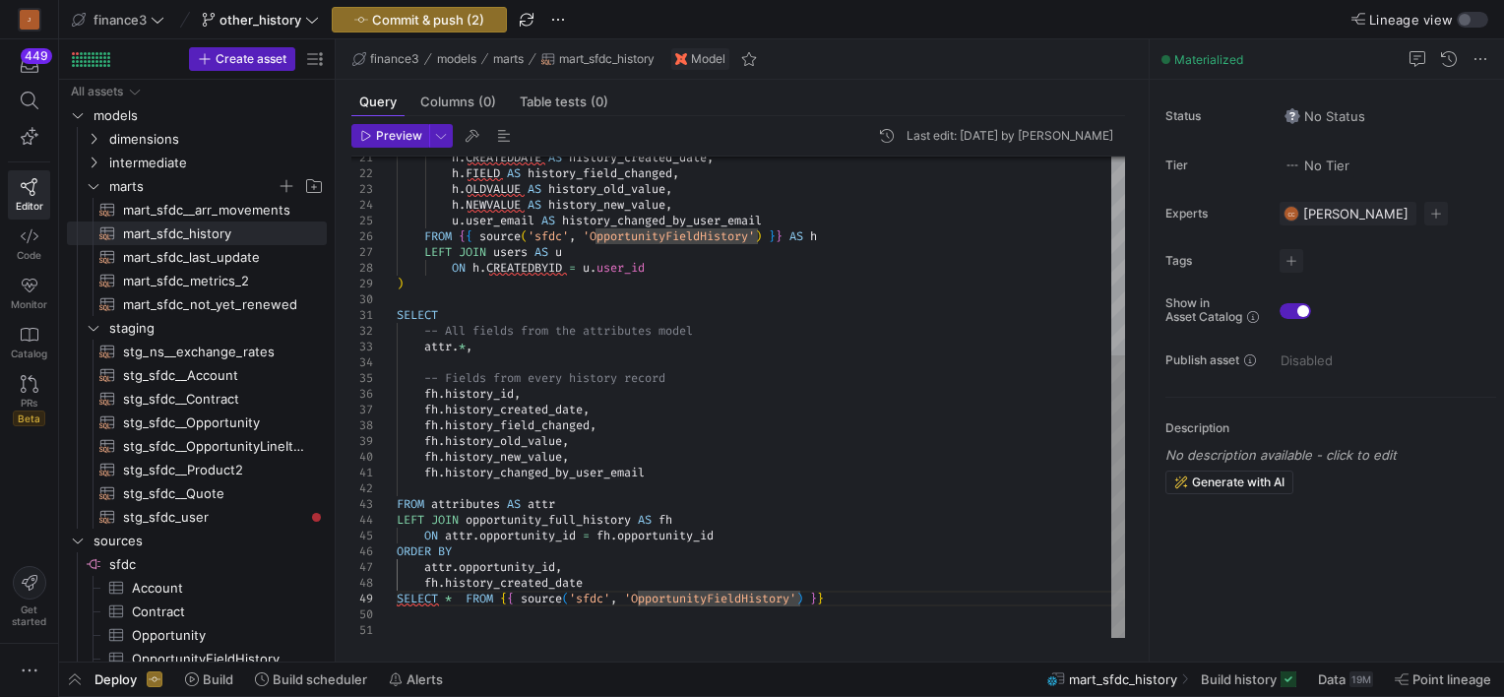
click at [707, 595] on div "h . CREATEDDATE AS history_created_date , h . FIELD AS history_field_changed , …" at bounding box center [761, 228] width 728 height 819
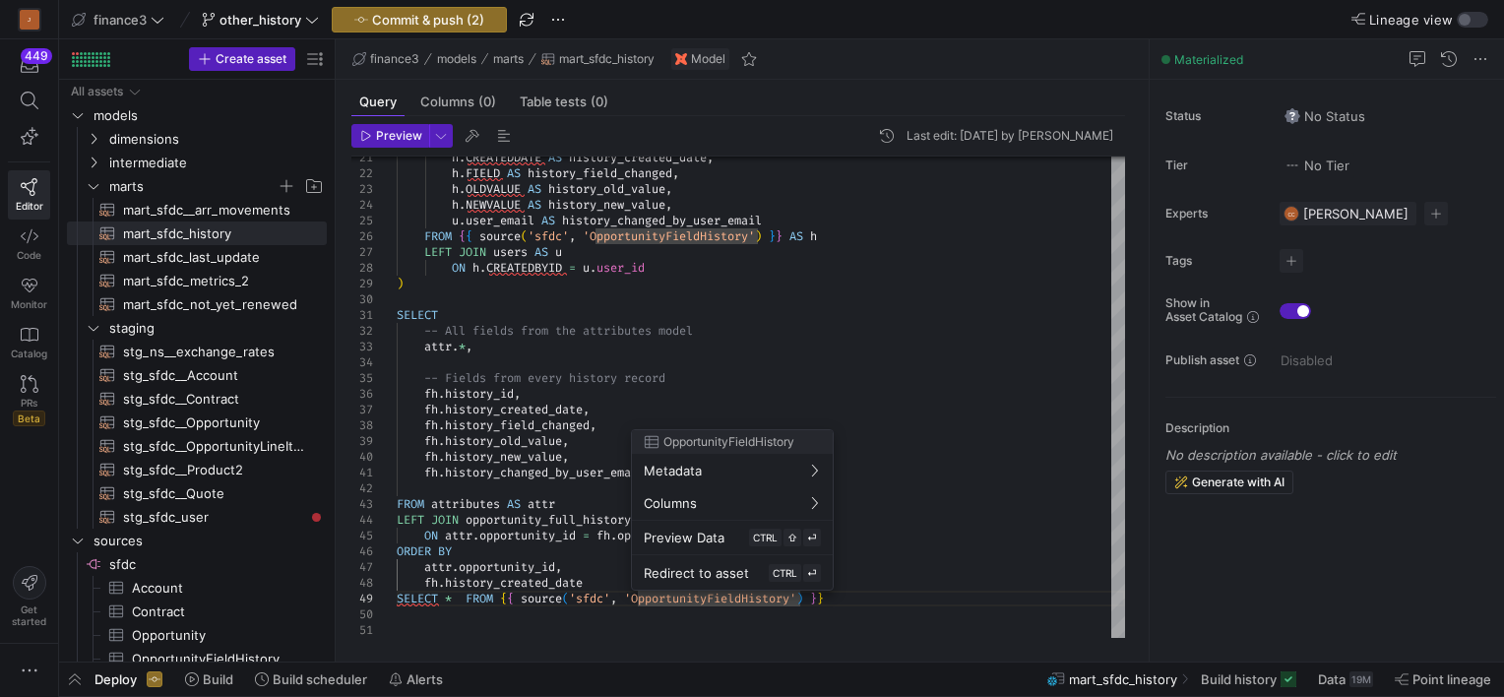
drag, startPoint x: 706, startPoint y: 597, endPoint x: 705, endPoint y: 614, distance: 17.7
click at [705, 613] on div at bounding box center [752, 348] width 1504 height 697
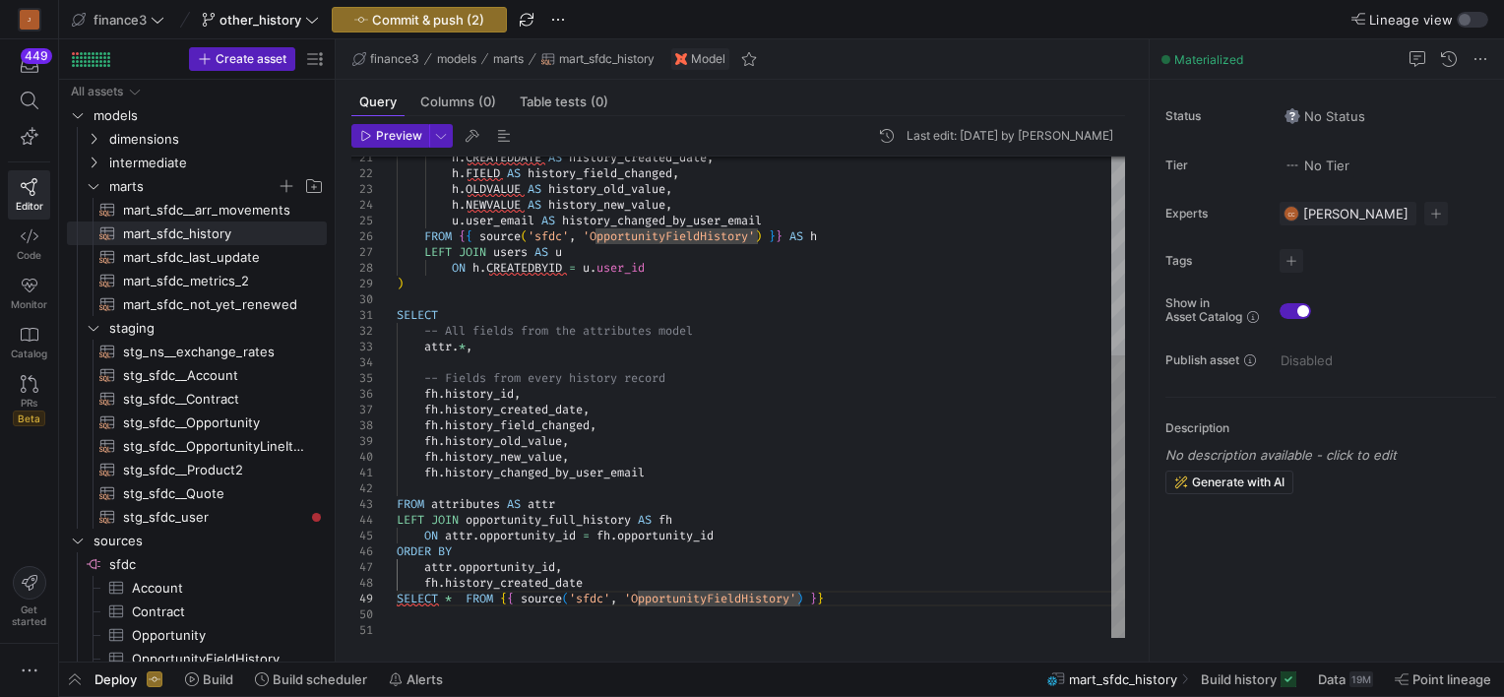
click at [701, 599] on div "h . CREATEDDATE AS history_created_date , h . FIELD AS history_field_changed , …" at bounding box center [761, 228] width 728 height 819
click at [760, 567] on div "h . CREATEDDATE AS history_created_date , h . FIELD AS history_field_changed , …" at bounding box center [761, 228] width 728 height 819
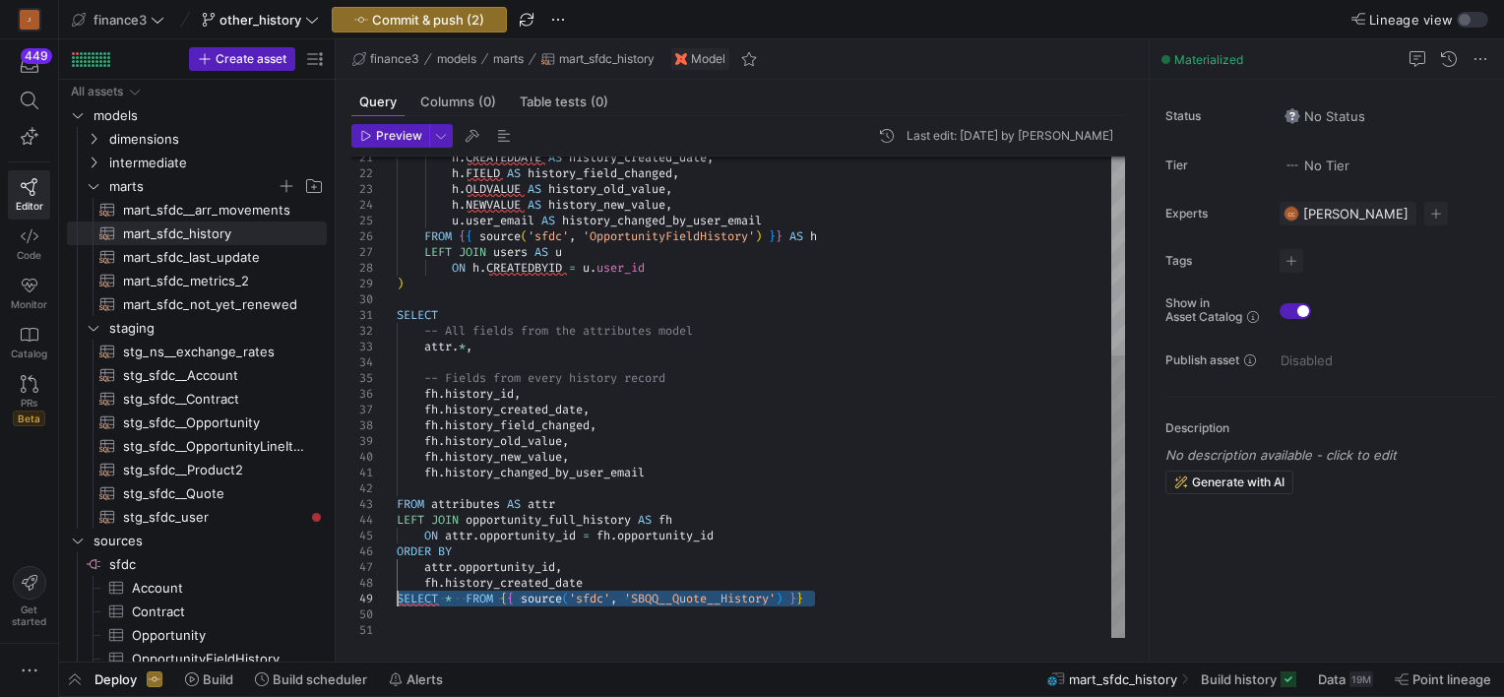
drag, startPoint x: 850, startPoint y: 602, endPoint x: 322, endPoint y: 604, distance: 528.6
click at [397, 604] on div "h . CREATEDDATE AS history_created_date , h . FIELD AS history_field_changed , …" at bounding box center [761, 228] width 728 height 819
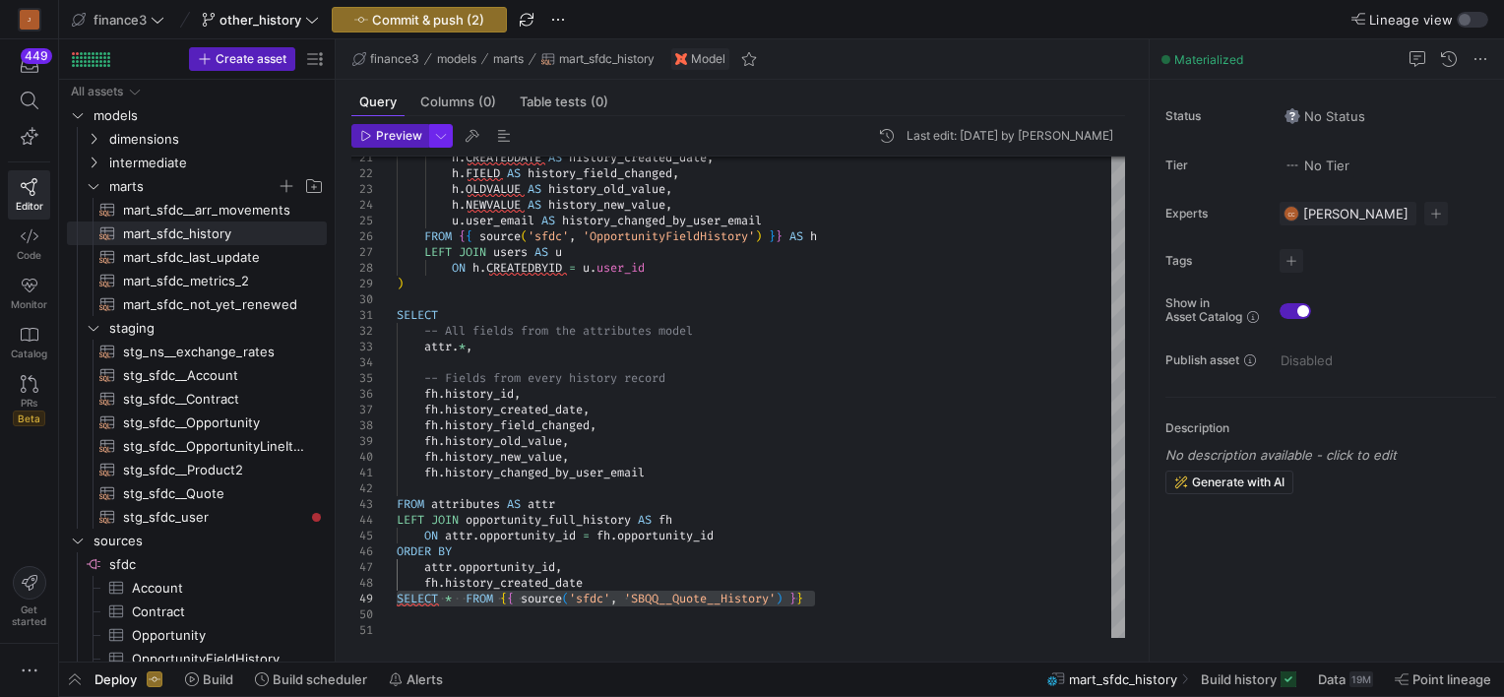
click at [433, 130] on span "button" at bounding box center [441, 136] width 22 height 22
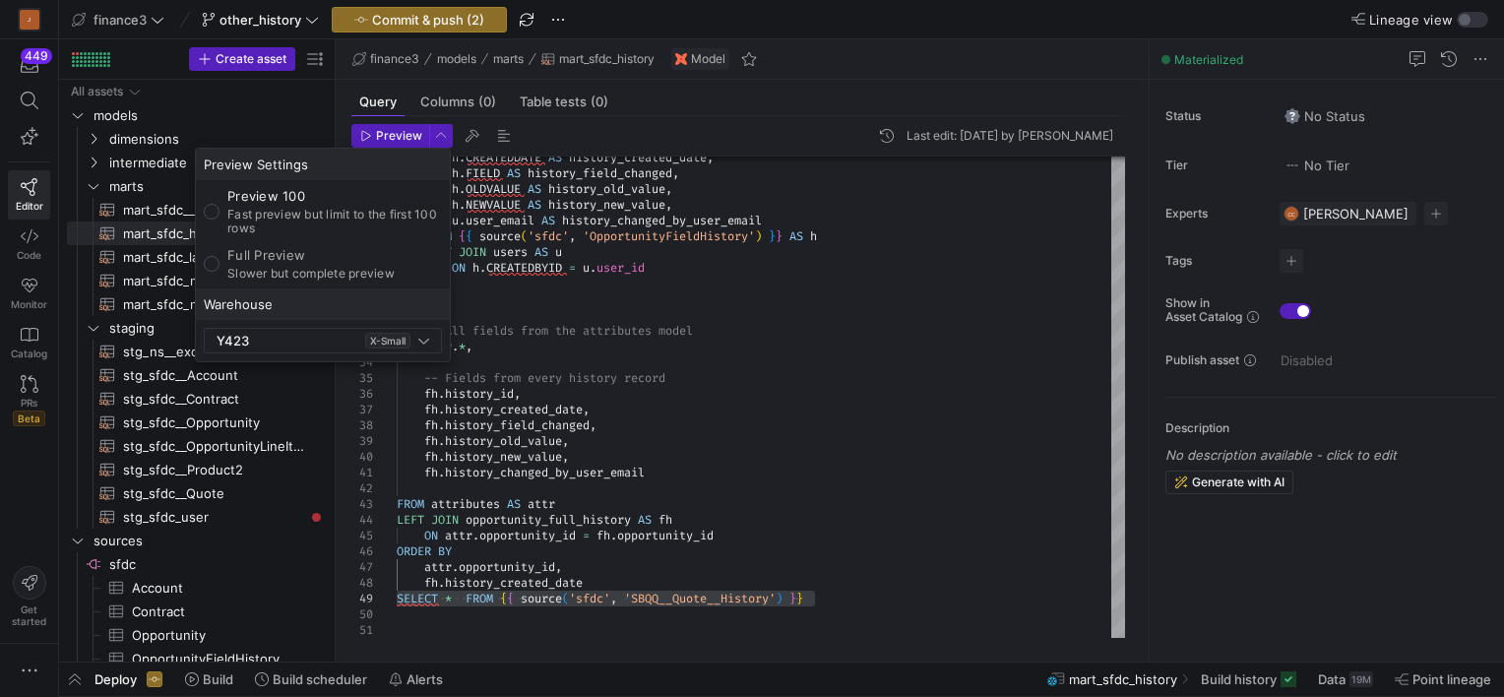
drag, startPoint x: 705, startPoint y: 599, endPoint x: 650, endPoint y: 595, distance: 55.3
click at [650, 595] on div at bounding box center [752, 348] width 1504 height 697
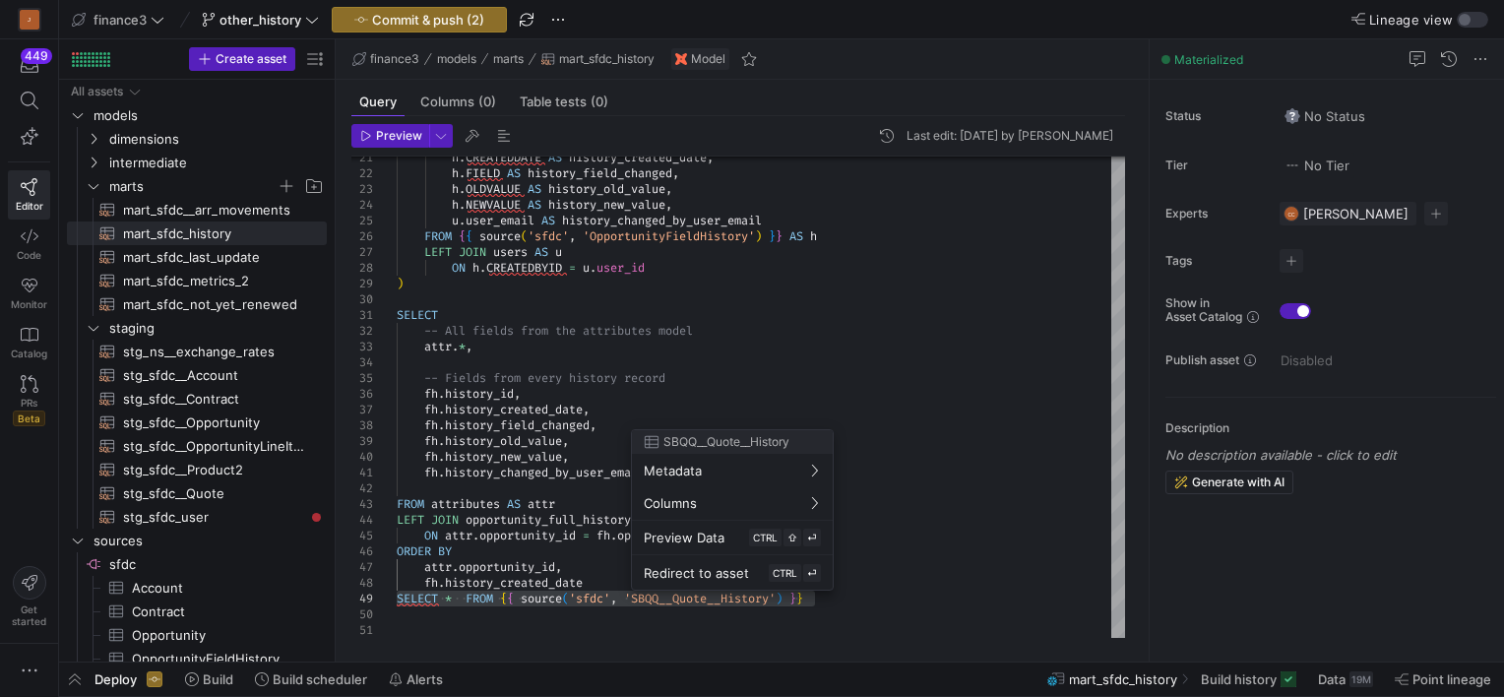
drag, startPoint x: 539, startPoint y: 597, endPoint x: 454, endPoint y: 600, distance: 85.7
drag, startPoint x: 454, startPoint y: 600, endPoint x: 874, endPoint y: 626, distance: 421.1
click at [874, 626] on div at bounding box center [752, 348] width 1504 height 697
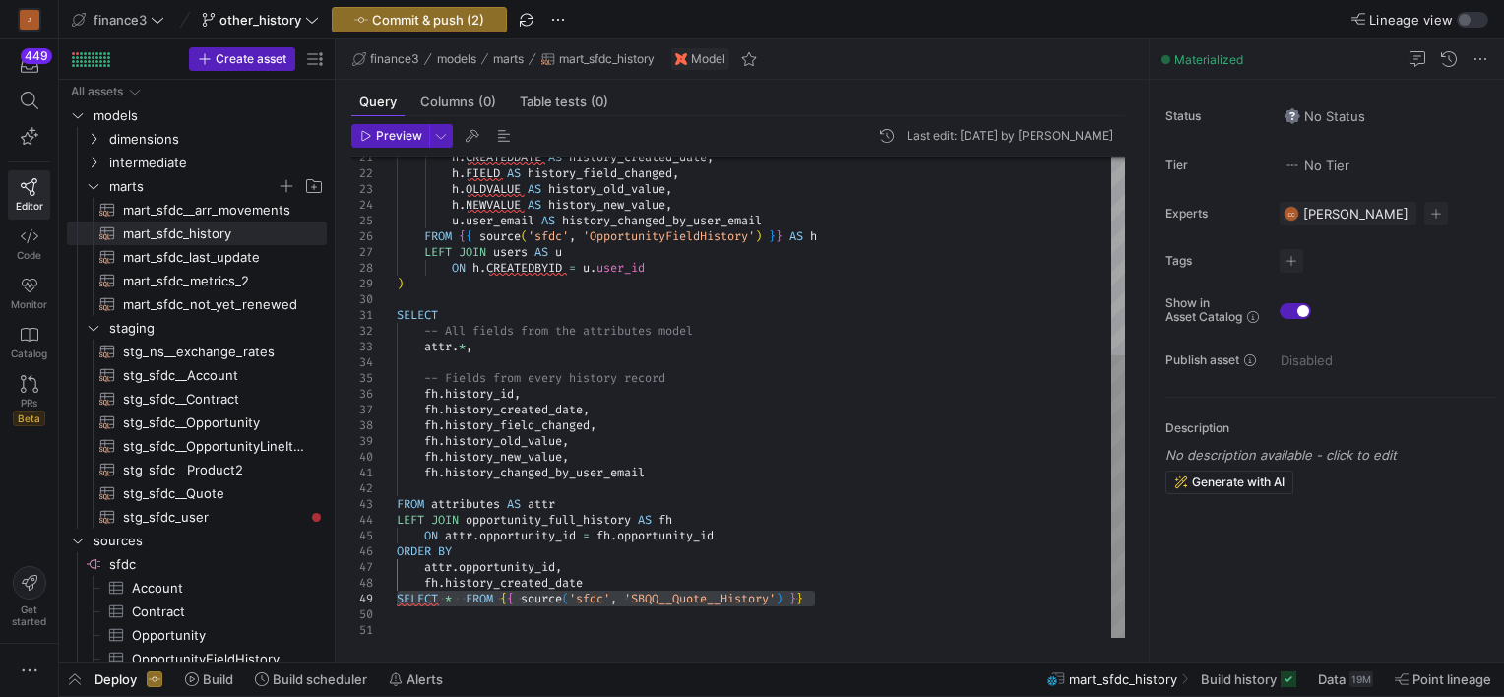
click at [881, 595] on div "h . CREATEDDATE AS history_created_date , h . FIELD AS history_field_changed , …" at bounding box center [761, 228] width 728 height 819
drag, startPoint x: 833, startPoint y: 598, endPoint x: 390, endPoint y: 598, distance: 442.9
click at [397, 598] on div "h . CREATEDDATE AS history_created_date , h . FIELD AS history_field_changed , …" at bounding box center [761, 228] width 728 height 819
click at [677, 644] on span "Preview Selection" at bounding box center [726, 649] width 166 height 13
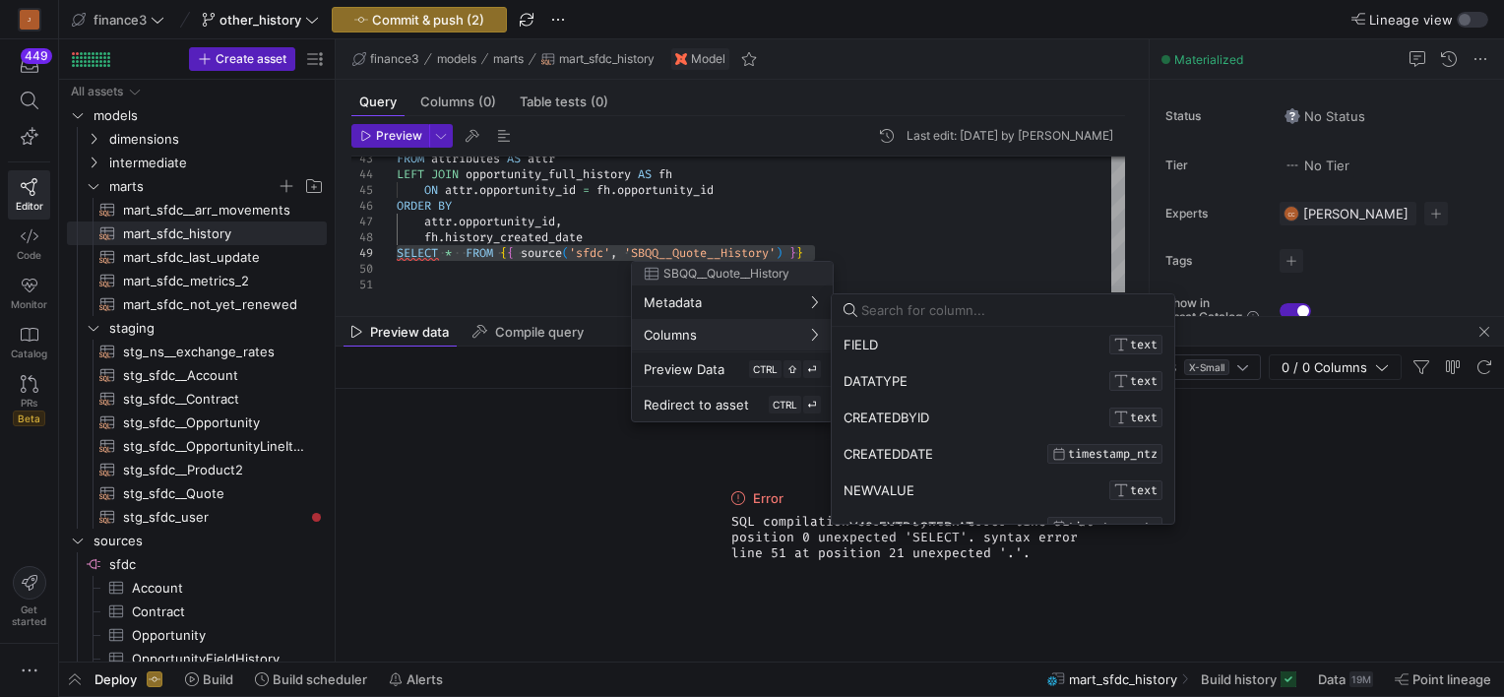
drag, startPoint x: 579, startPoint y: 247, endPoint x: 560, endPoint y: 239, distance: 20.3
click at [560, 239] on div at bounding box center [752, 348] width 1504 height 697
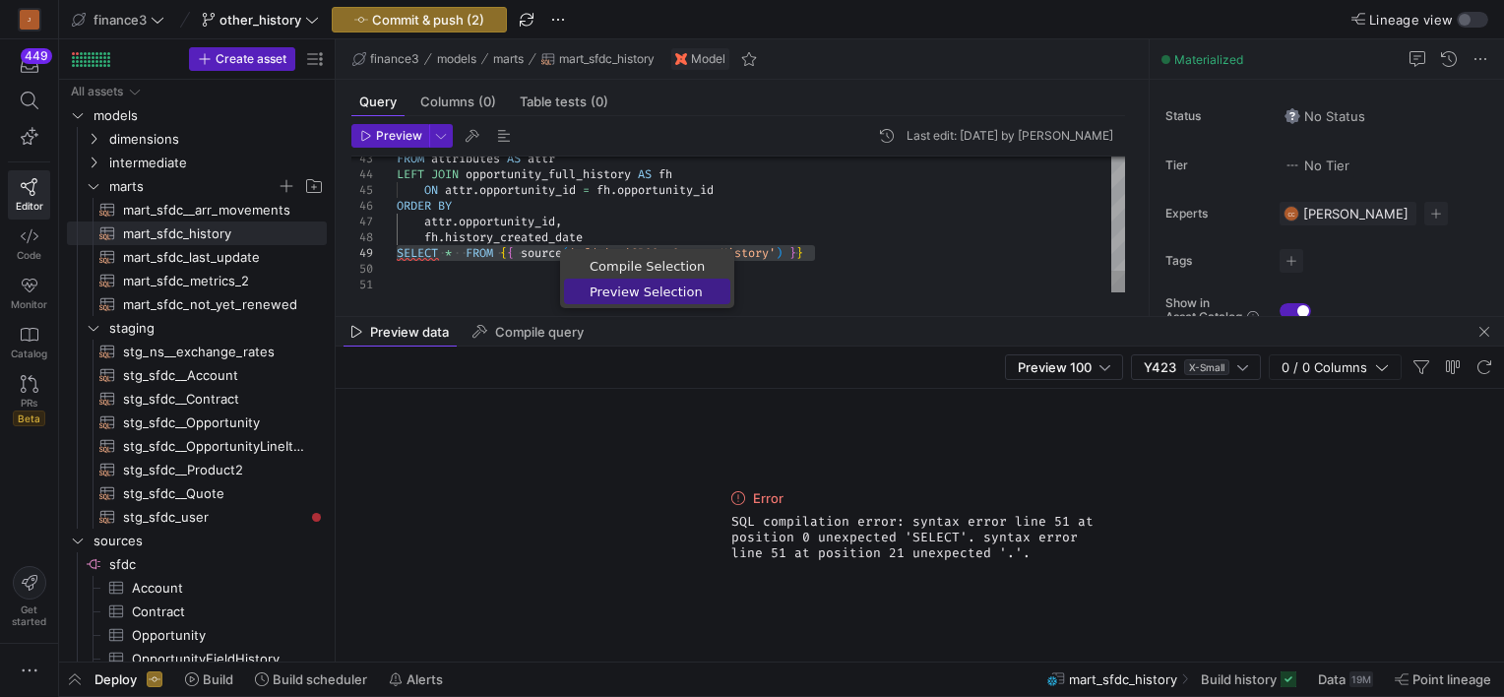
click at [606, 302] on link "Preview Selection" at bounding box center [647, 292] width 166 height 26
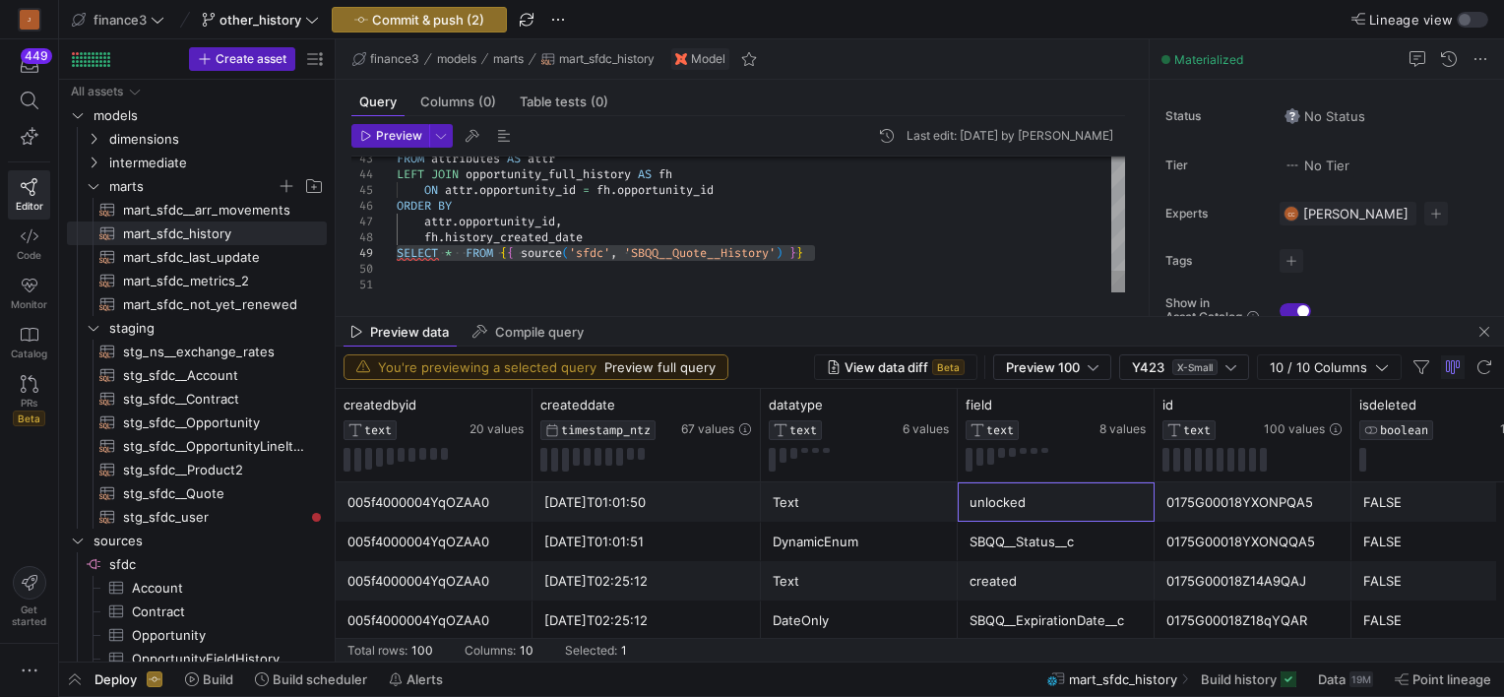
click at [1103, 496] on div "unlocked" at bounding box center [1056, 502] width 173 height 38
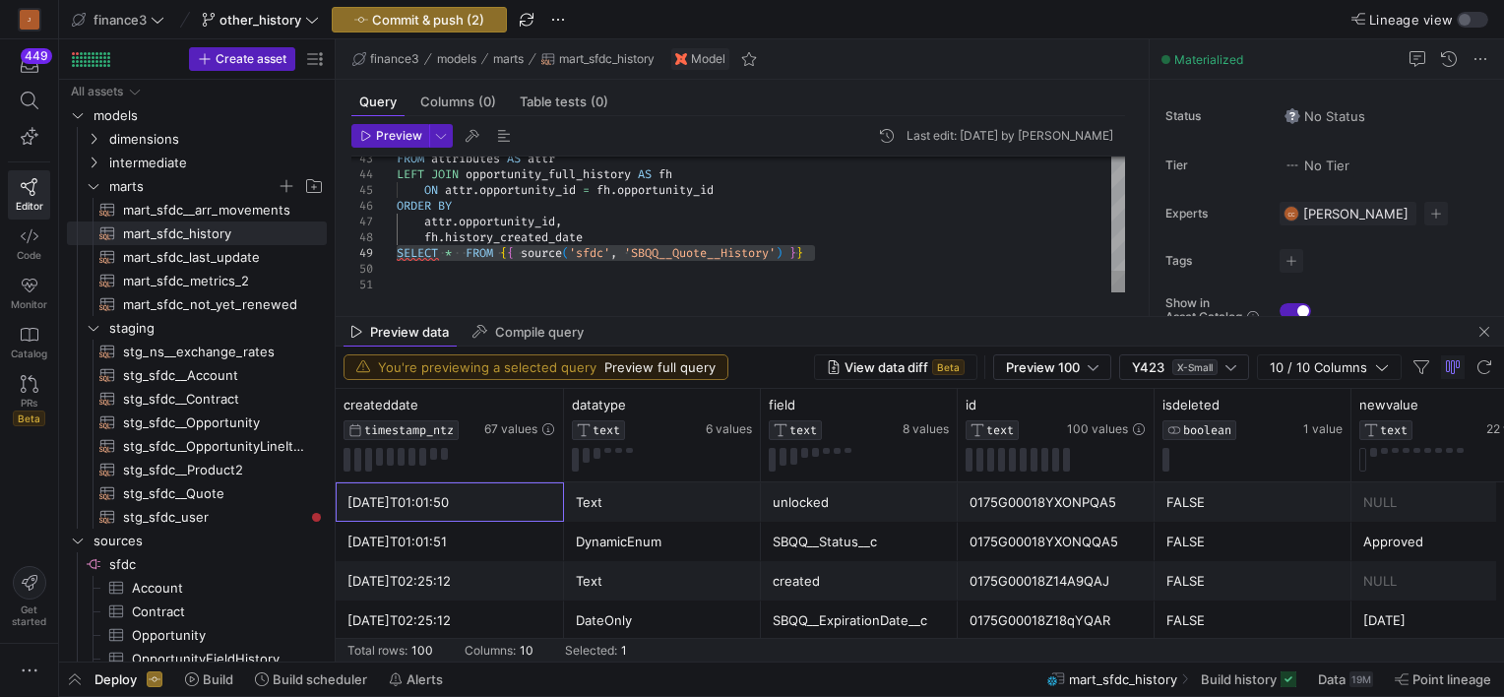
scroll to position [0, 0]
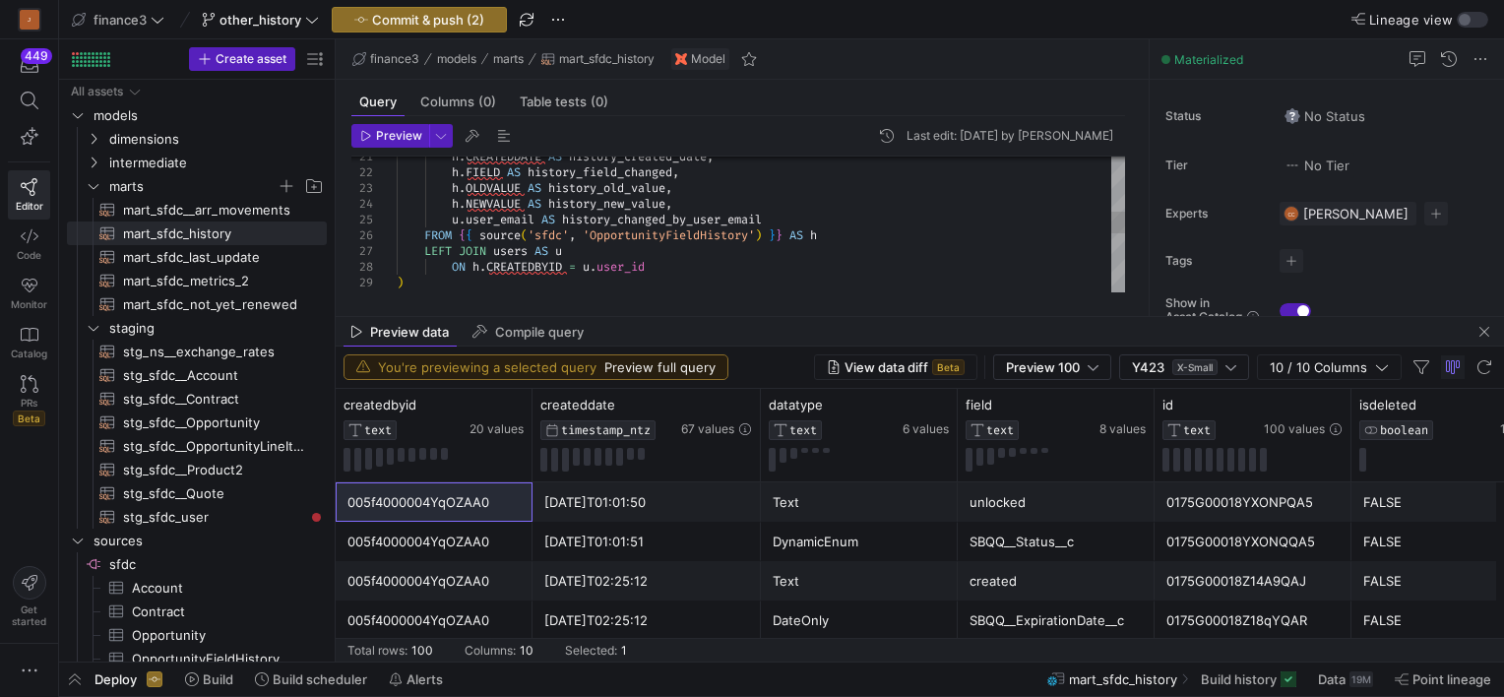
click at [677, 240] on div "LEFT JOIN users AS u ON h . CREATEDBYID = u . user_id ) h . NEWVALUE AS history…" at bounding box center [761, 235] width 728 height 835
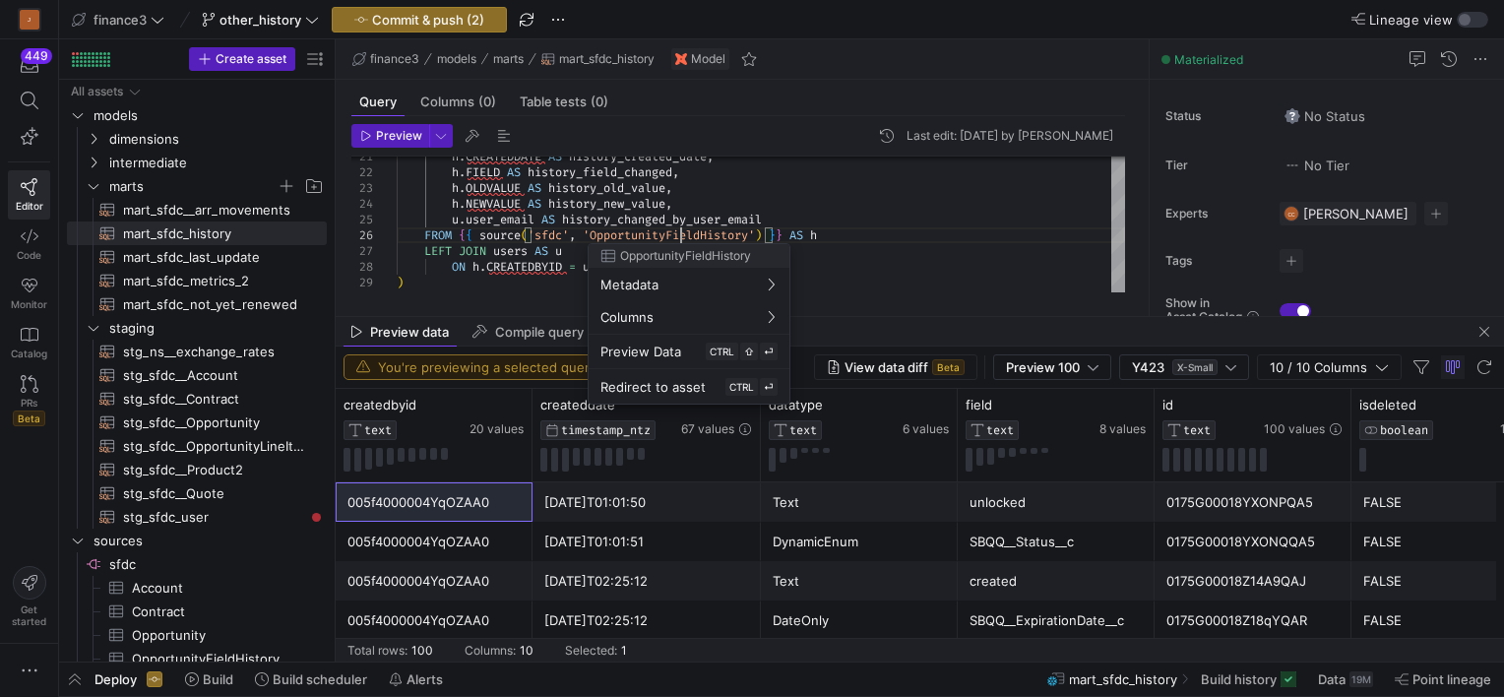
click at [677, 240] on div at bounding box center [752, 348] width 1504 height 697
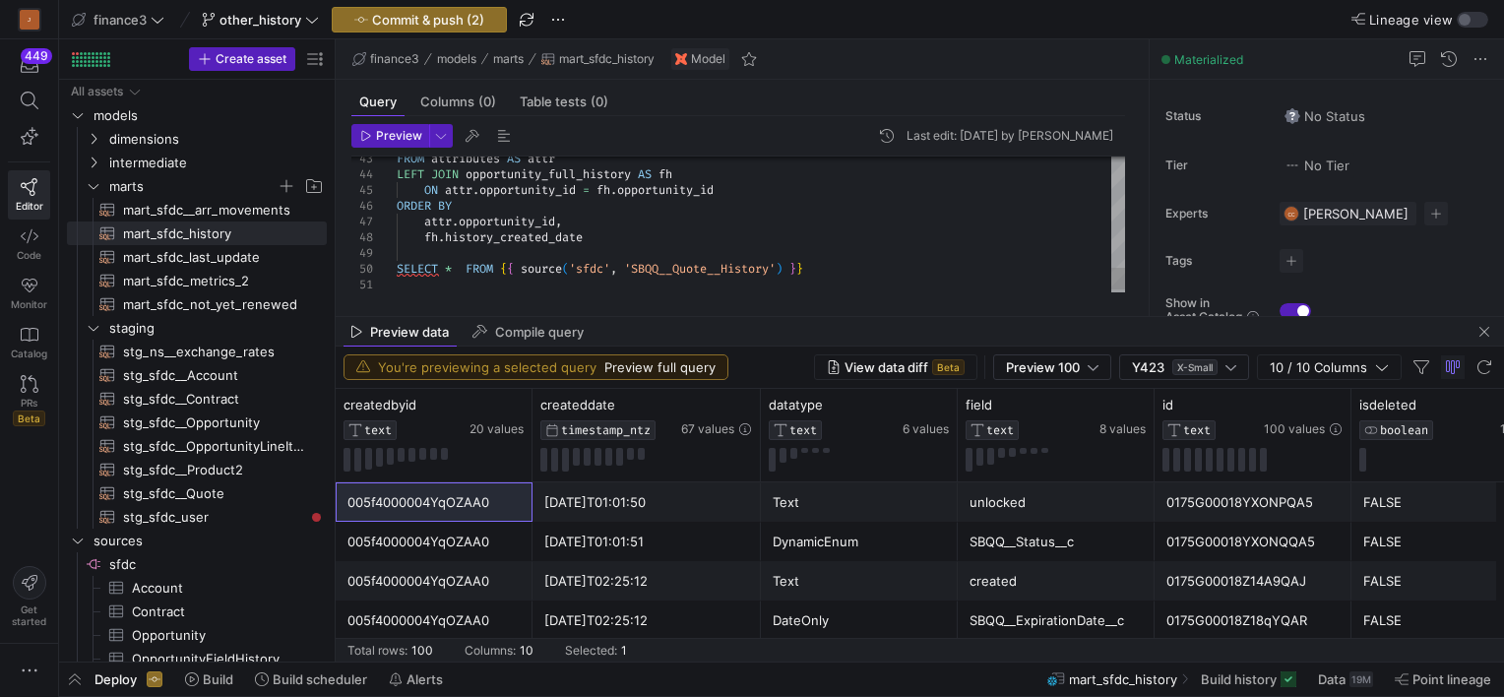
type textarea "fh.history_changed_by_user_email FROM attributes AS attr LEFT JOIN opportunity_…"
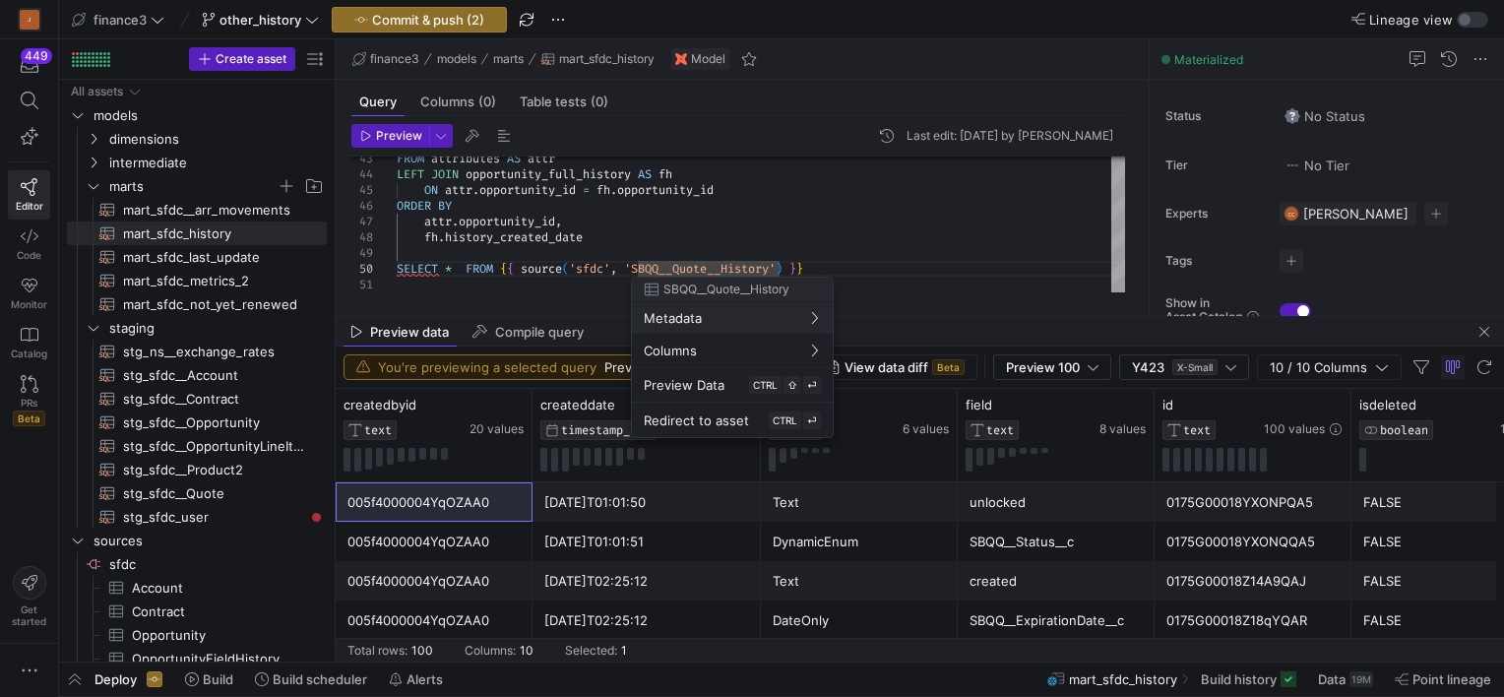
click at [685, 266] on div at bounding box center [752, 348] width 1504 height 697
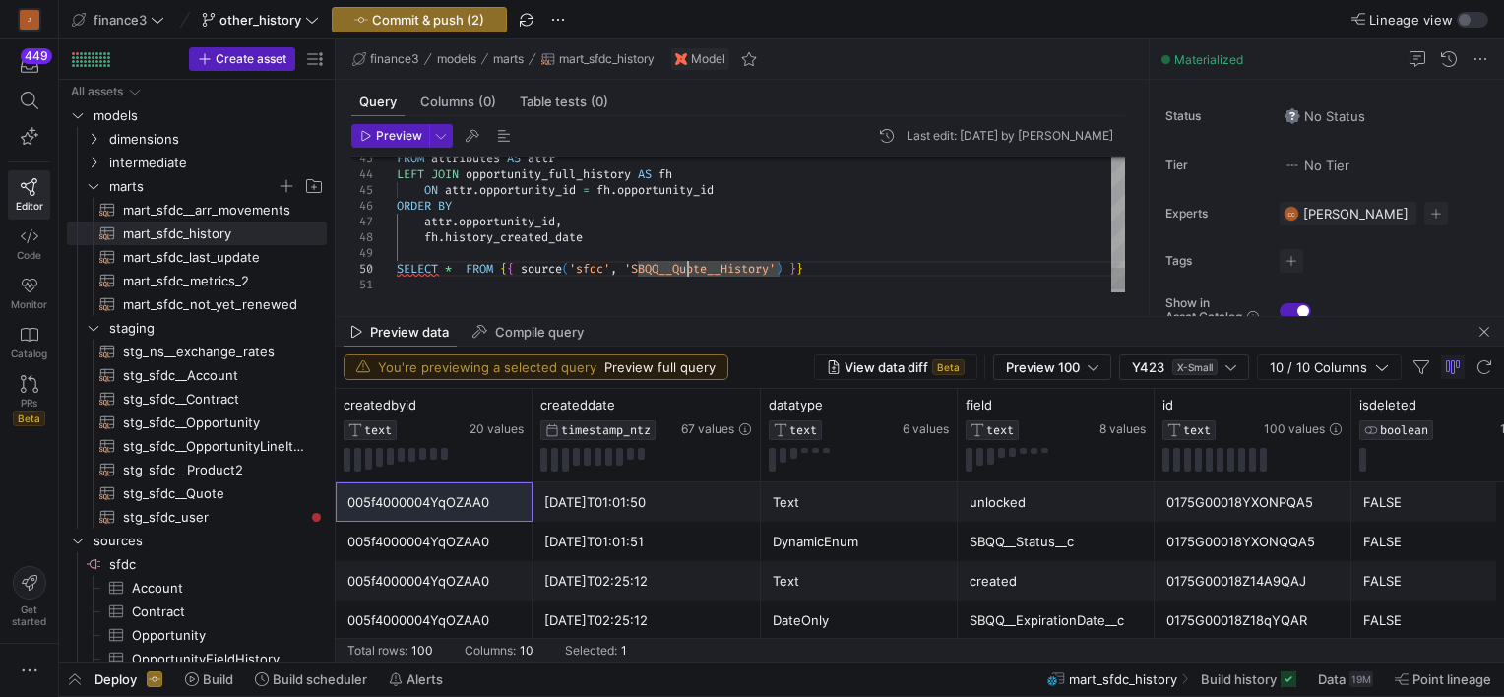
drag, startPoint x: 723, startPoint y: 269, endPoint x: 600, endPoint y: 272, distance: 123.1
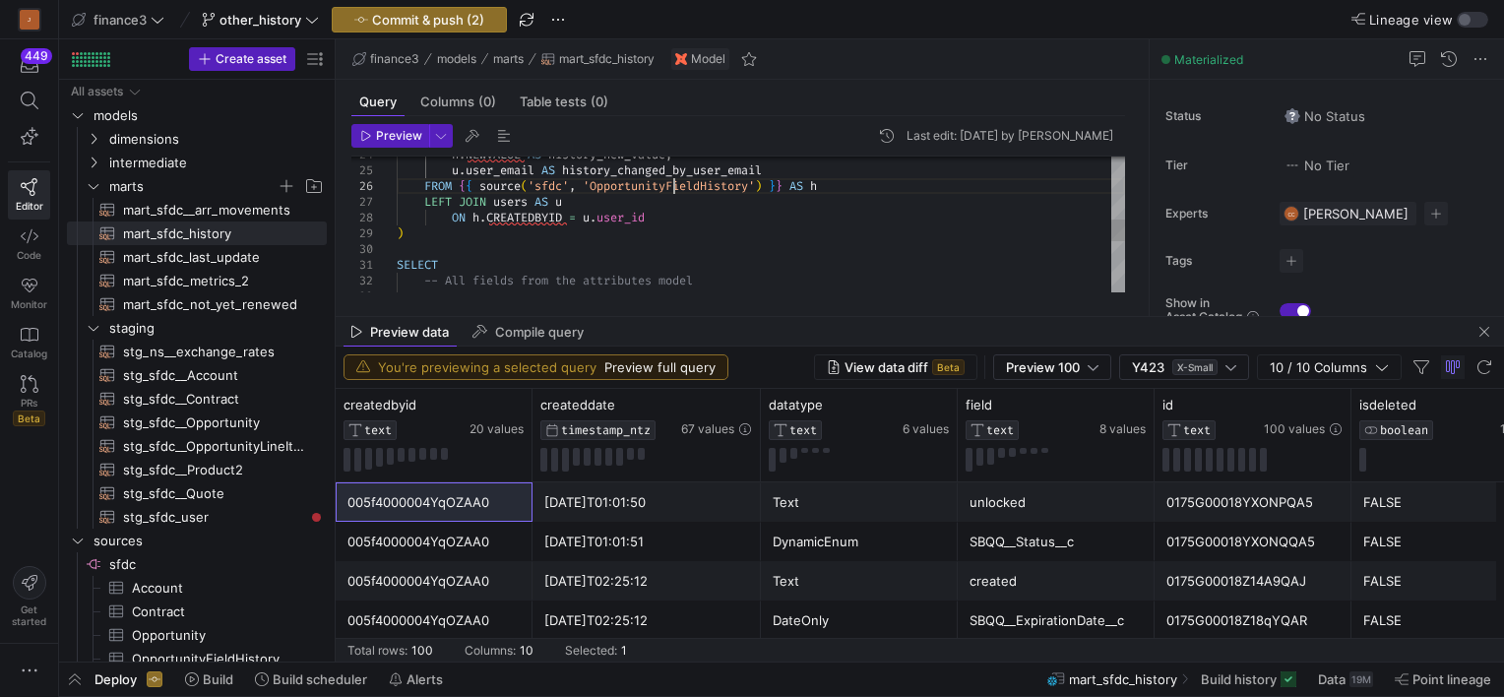
click at [673, 184] on div "SELECT -- All fields from the attributes model attr . * , LEFT JOIN users AS u …" at bounding box center [761, 186] width 728 height 835
click at [630, 191] on div "SELECT -- All fields from the attributes model attr . * , LEFT JOIN users AS u …" at bounding box center [761, 186] width 728 height 835
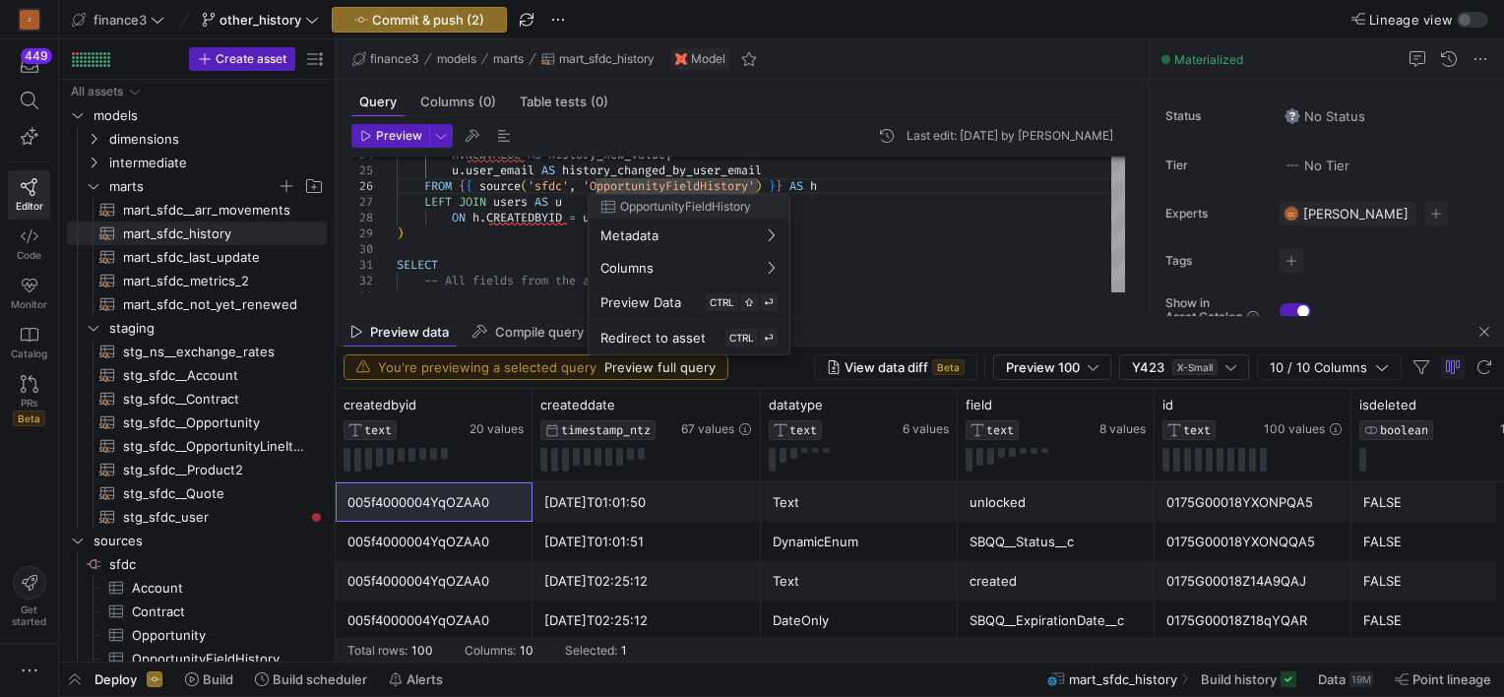
click at [630, 189] on div at bounding box center [752, 348] width 1504 height 697
click at [630, 189] on div "SELECT -- All fields from the attributes model attr . * , LEFT JOIN users AS u …" at bounding box center [761, 186] width 728 height 835
click at [630, 188] on div "SELECT -- All fields from the attributes model attr . * , LEFT JOIN users AS u …" at bounding box center [761, 186] width 728 height 835
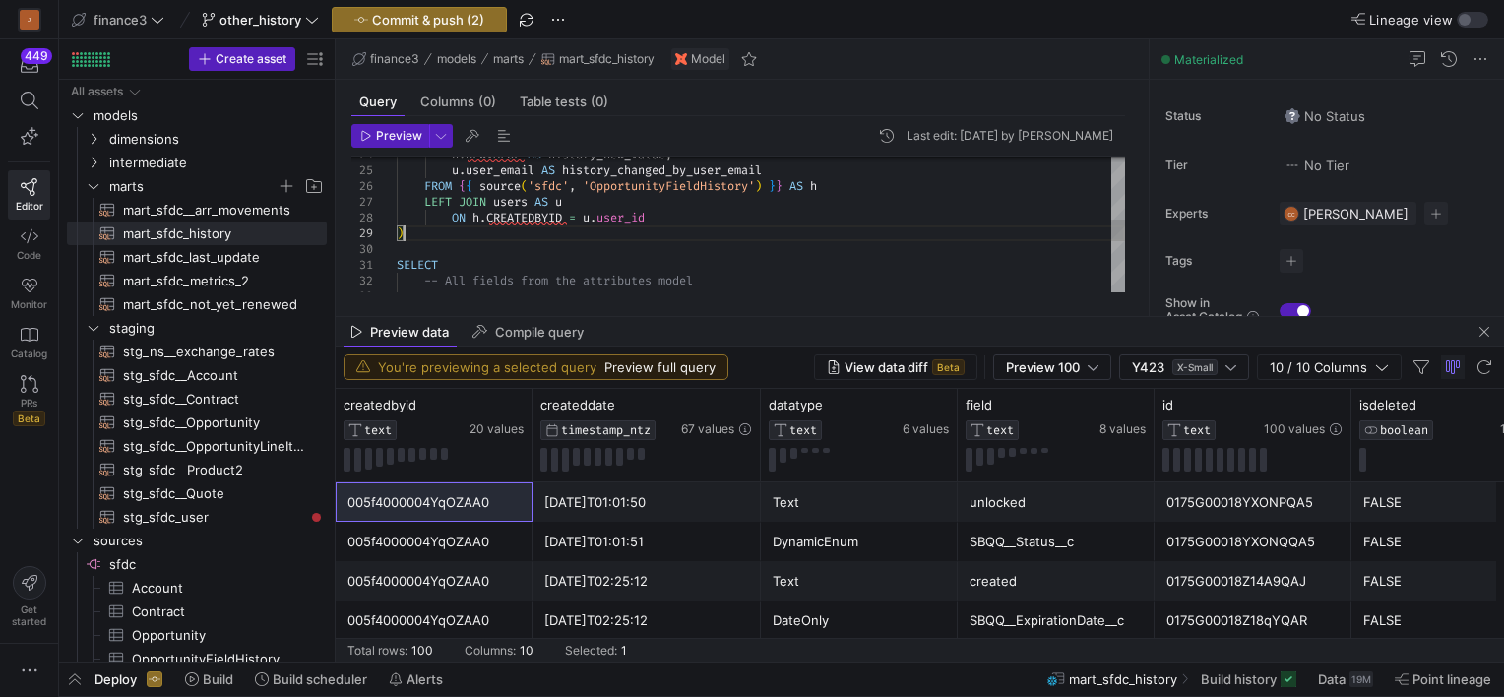
click at [519, 232] on div "SELECT -- All fields from the attributes model attr . * , LEFT JOIN users AS u …" at bounding box center [761, 186] width 728 height 835
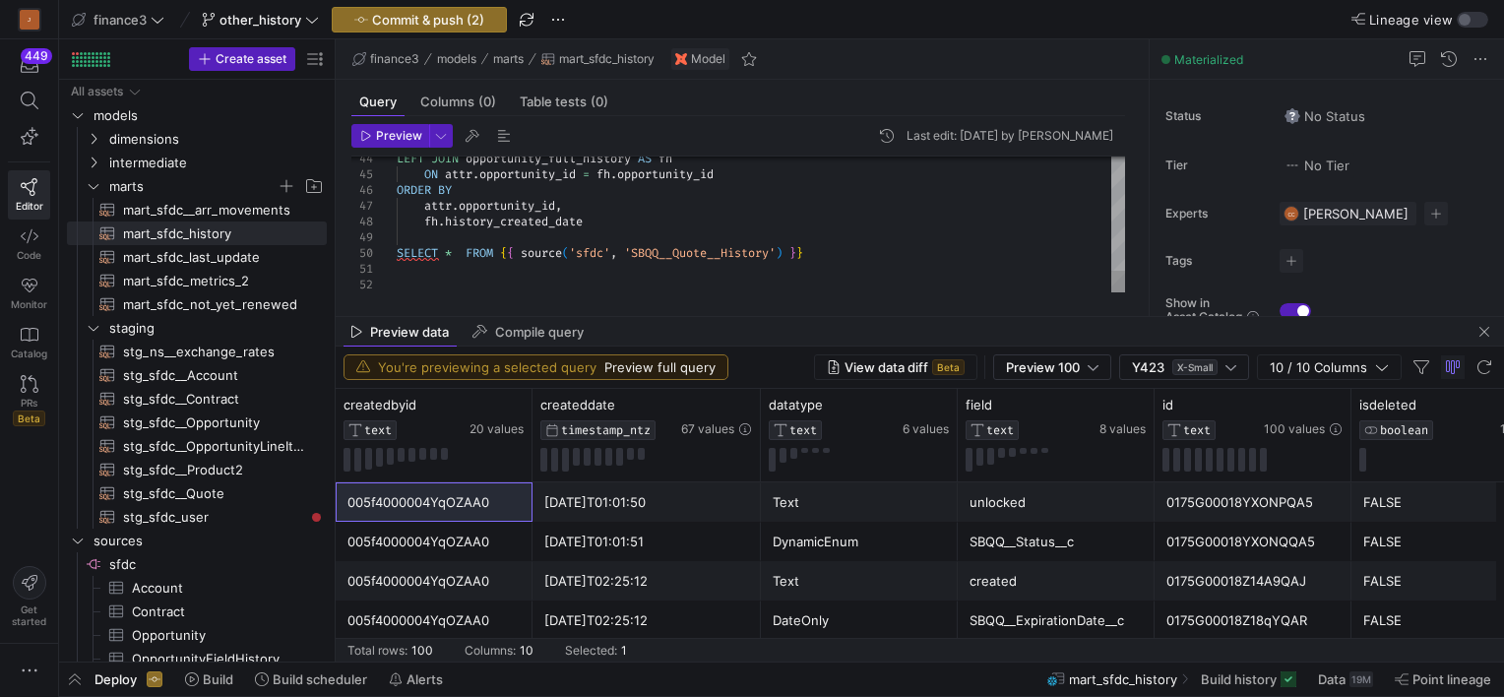
type textarea "fh.history_changed_by_user_email FROM attributes AS attr LEFT JOIN opportunity_…"
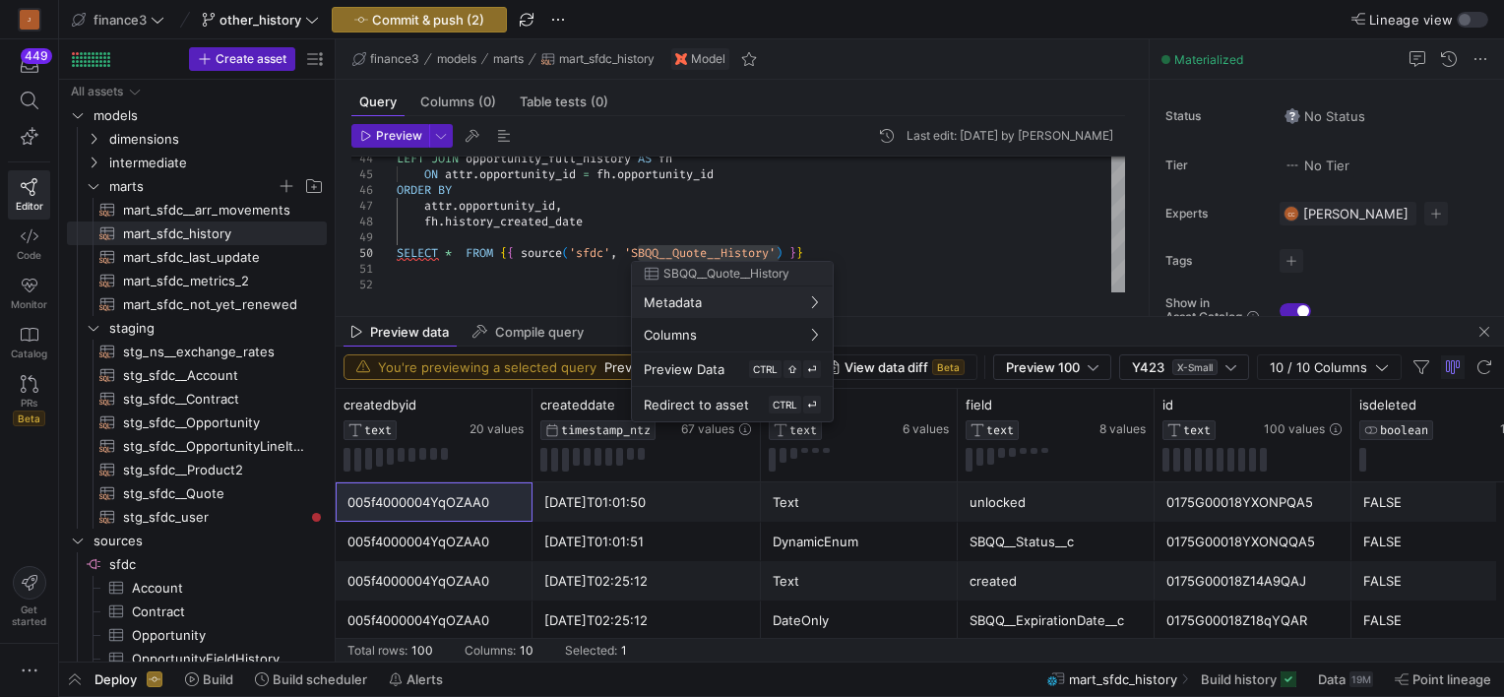
click at [708, 239] on div at bounding box center [752, 348] width 1504 height 697
click at [713, 251] on div at bounding box center [752, 348] width 1504 height 697
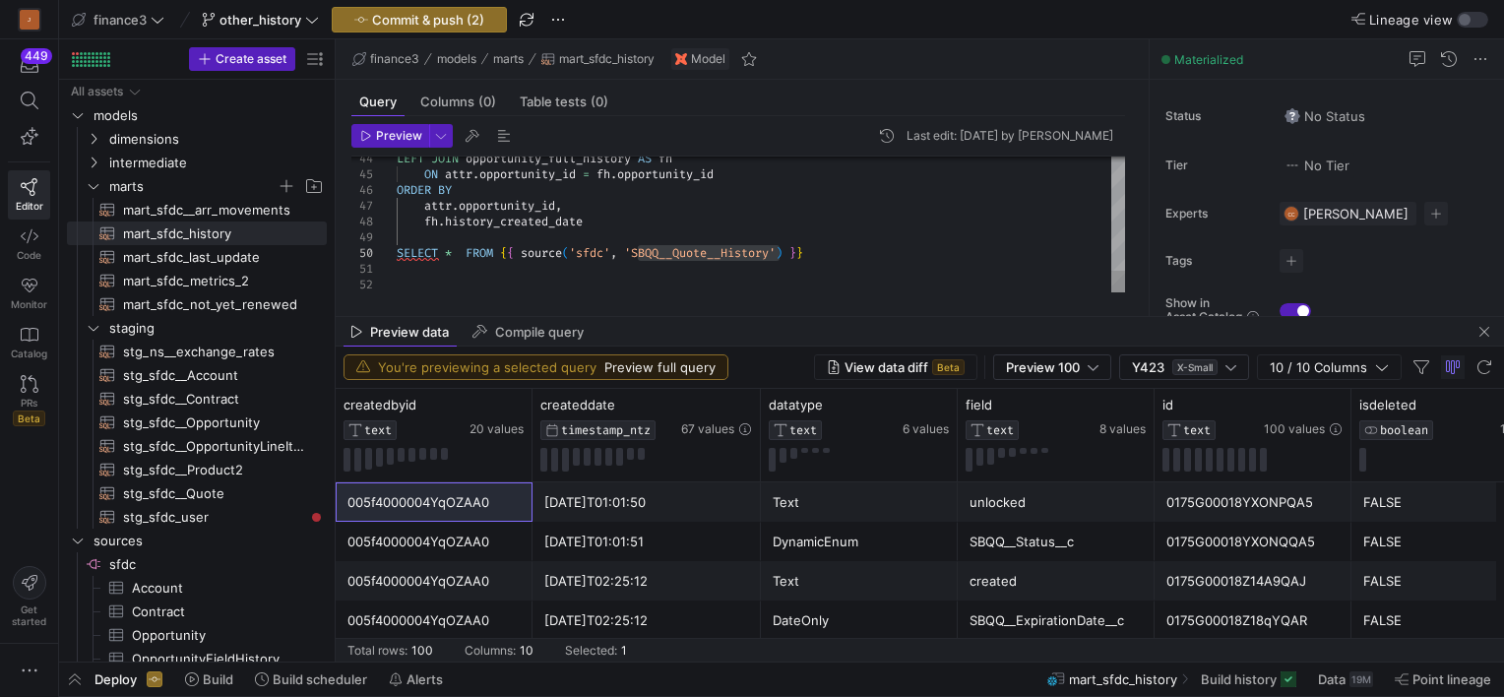
drag, startPoint x: 834, startPoint y: 250, endPoint x: 317, endPoint y: 252, distance: 516.8
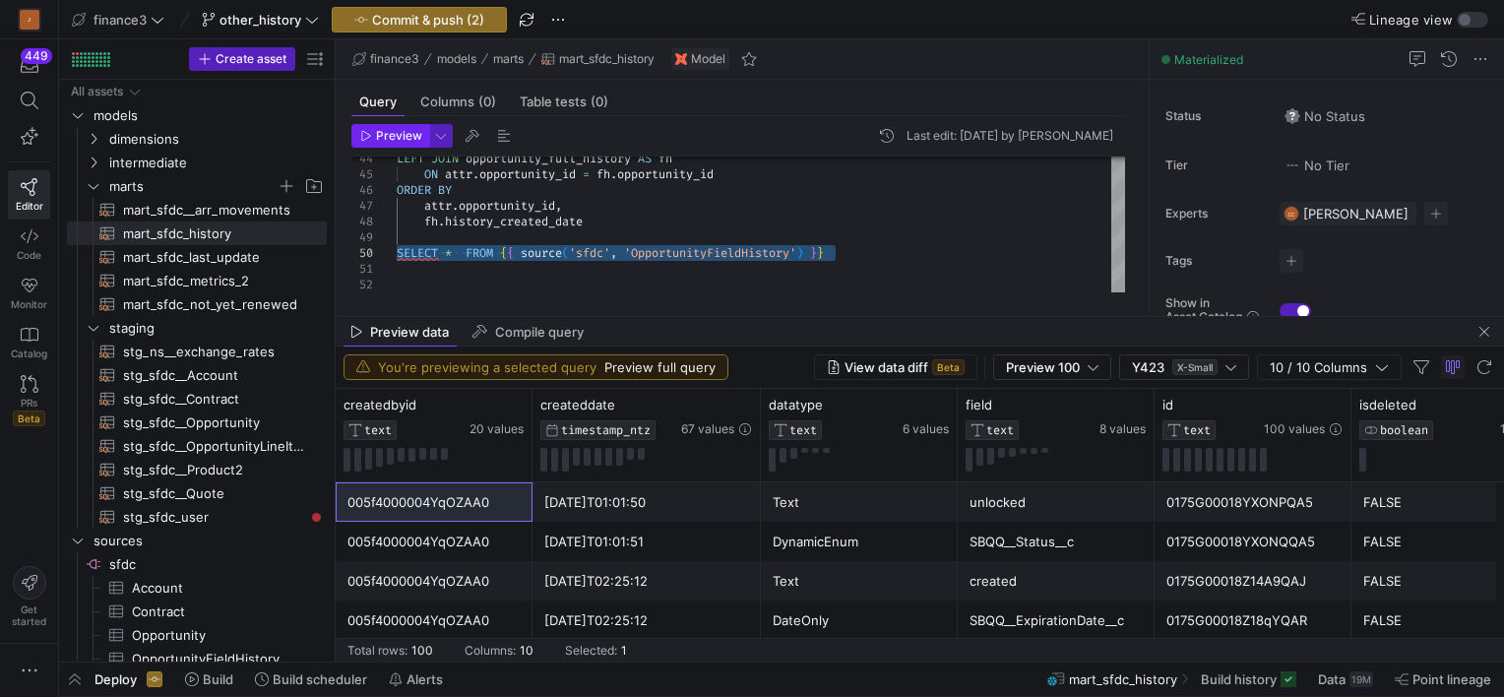
click at [390, 138] on span "Preview" at bounding box center [399, 136] width 46 height 14
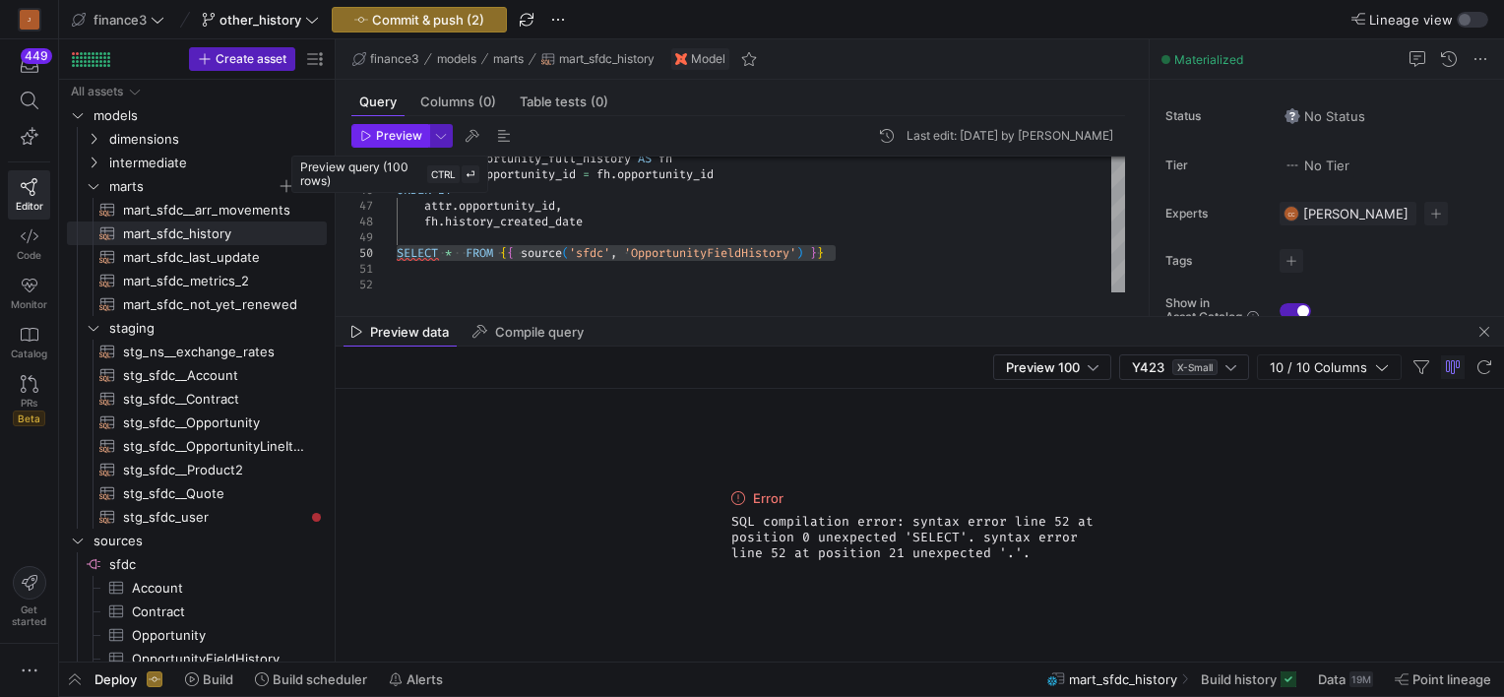
click at [390, 138] on span "Preview" at bounding box center [399, 136] width 46 height 14
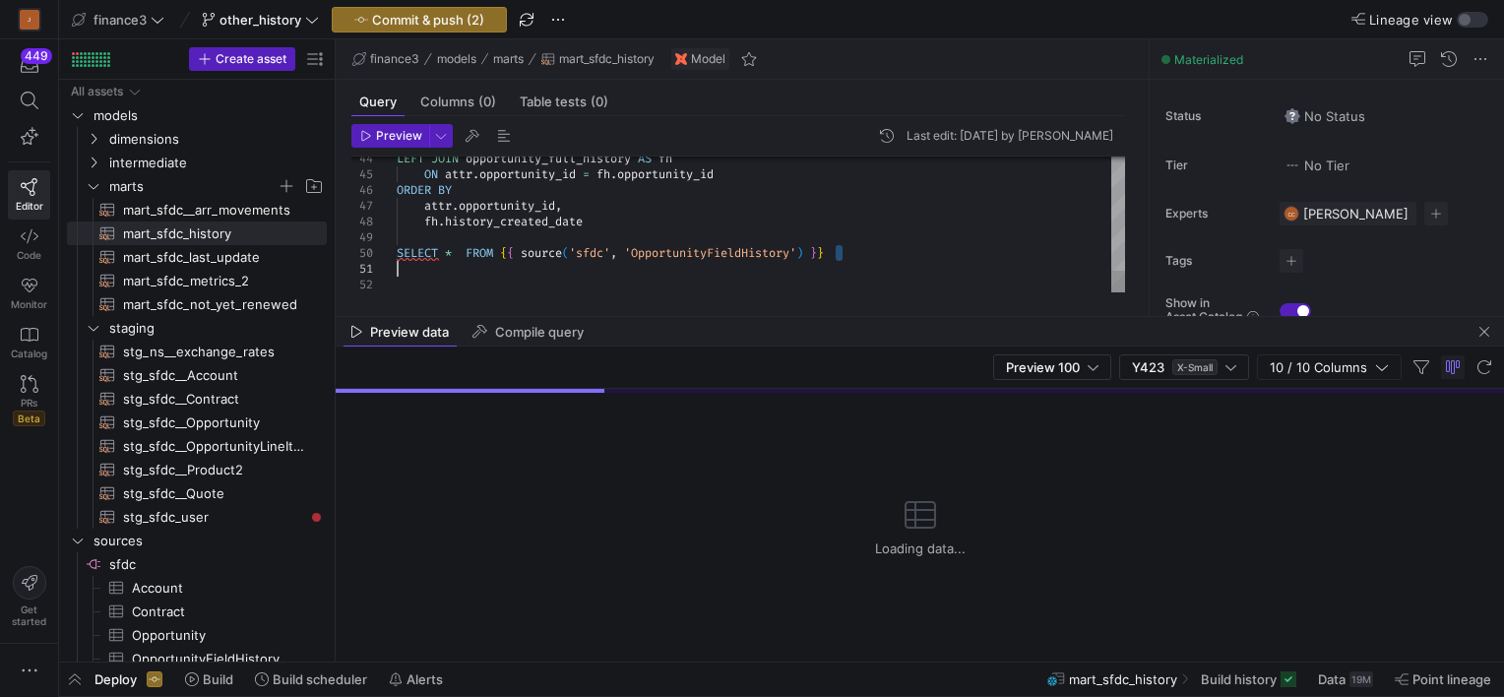
type textarea "fh.history_changed_by_user_email FROM attributes AS attr LEFT JOIN opportunity_…"
drag, startPoint x: 843, startPoint y: 248, endPoint x: 384, endPoint y: 252, distance: 458.7
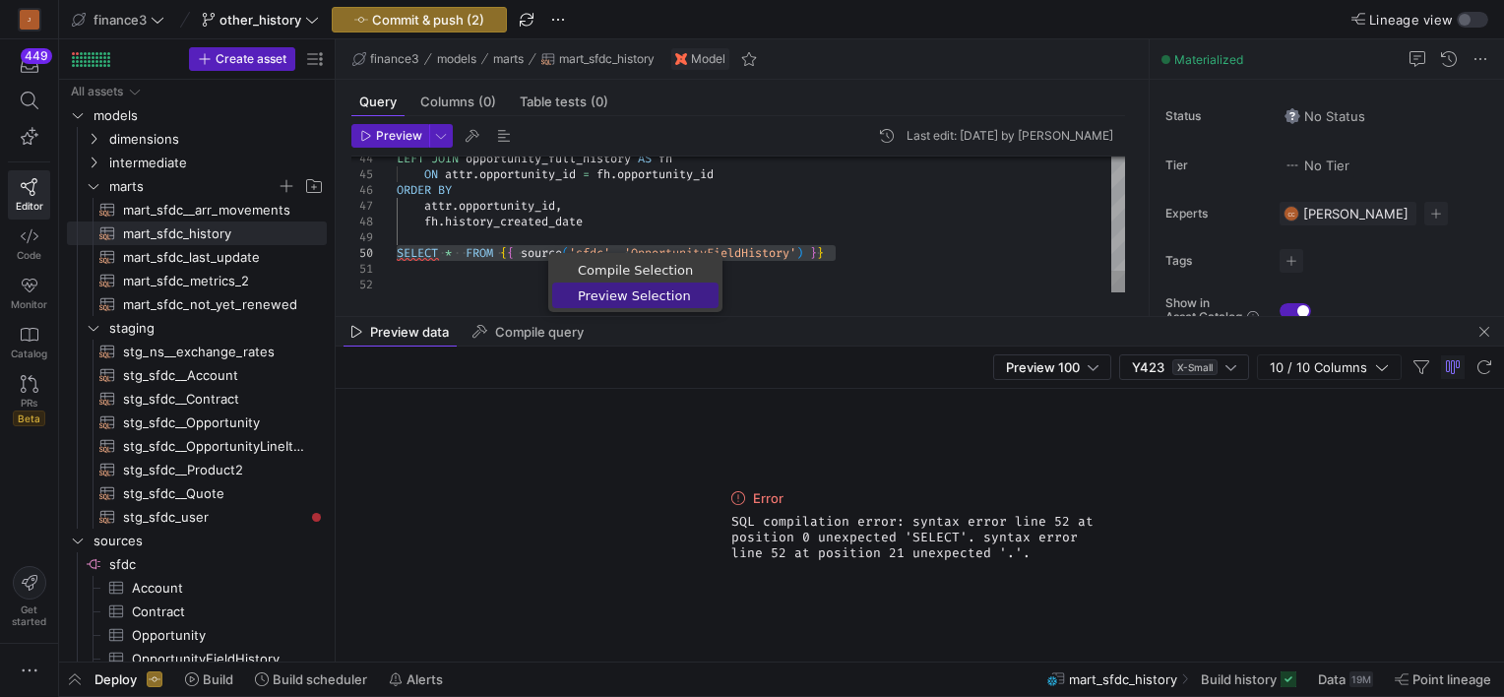
click at [614, 301] on span "Preview Selection" at bounding box center [635, 295] width 166 height 13
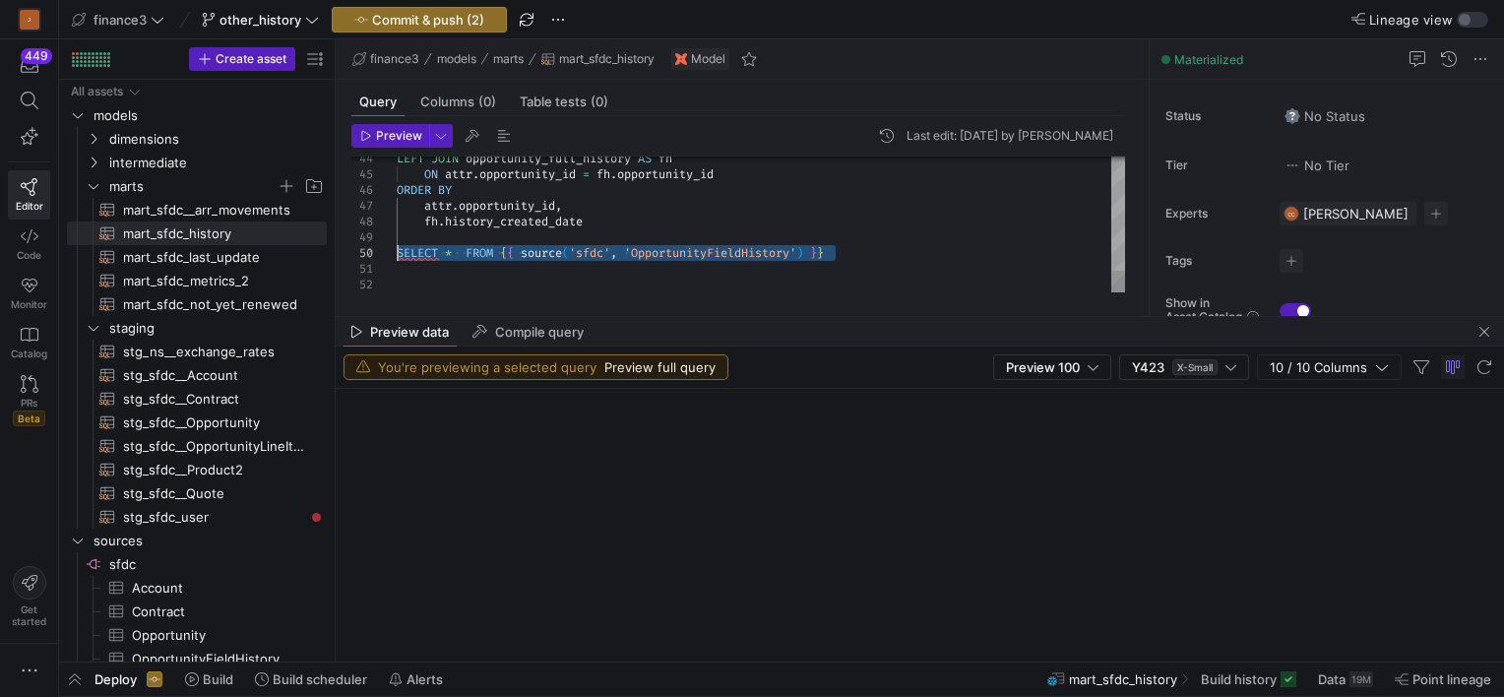
scroll to position [142, 232]
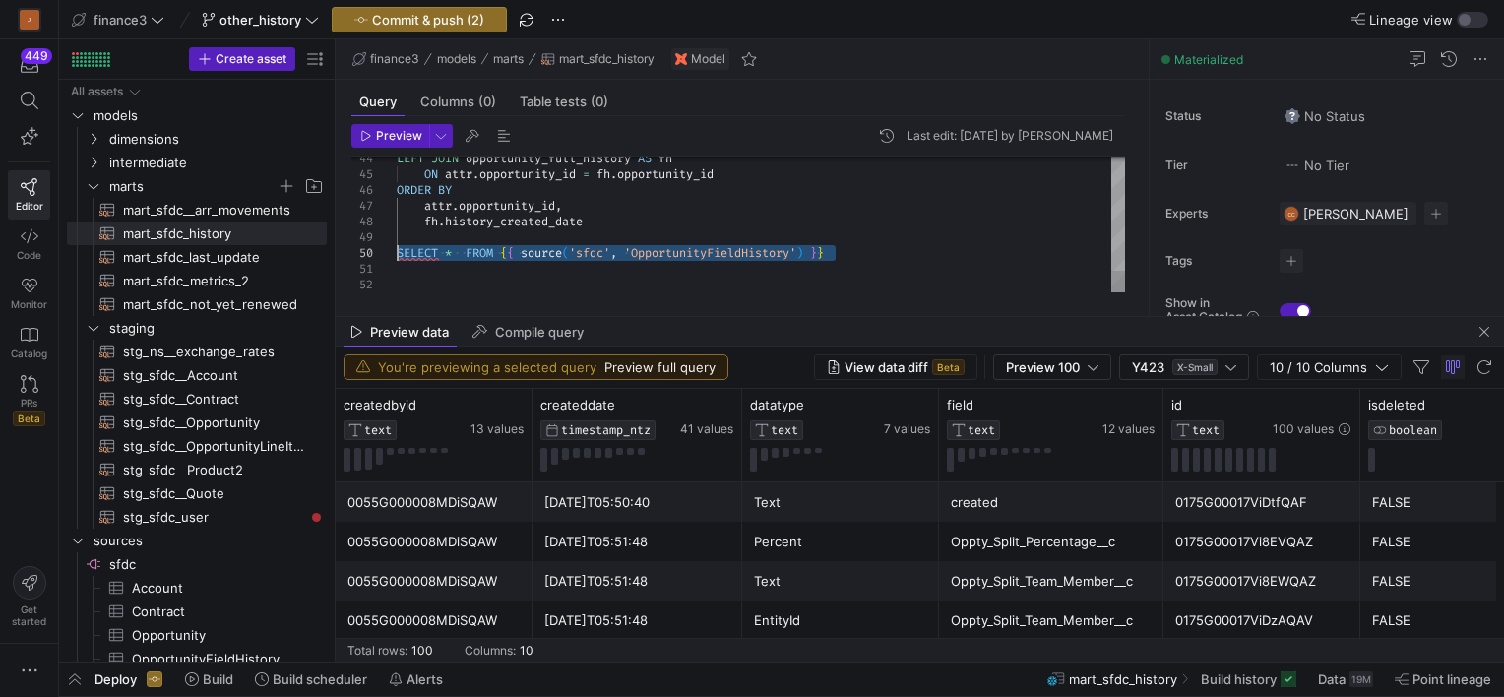
click at [871, 496] on div "Text" at bounding box center [840, 502] width 173 height 38
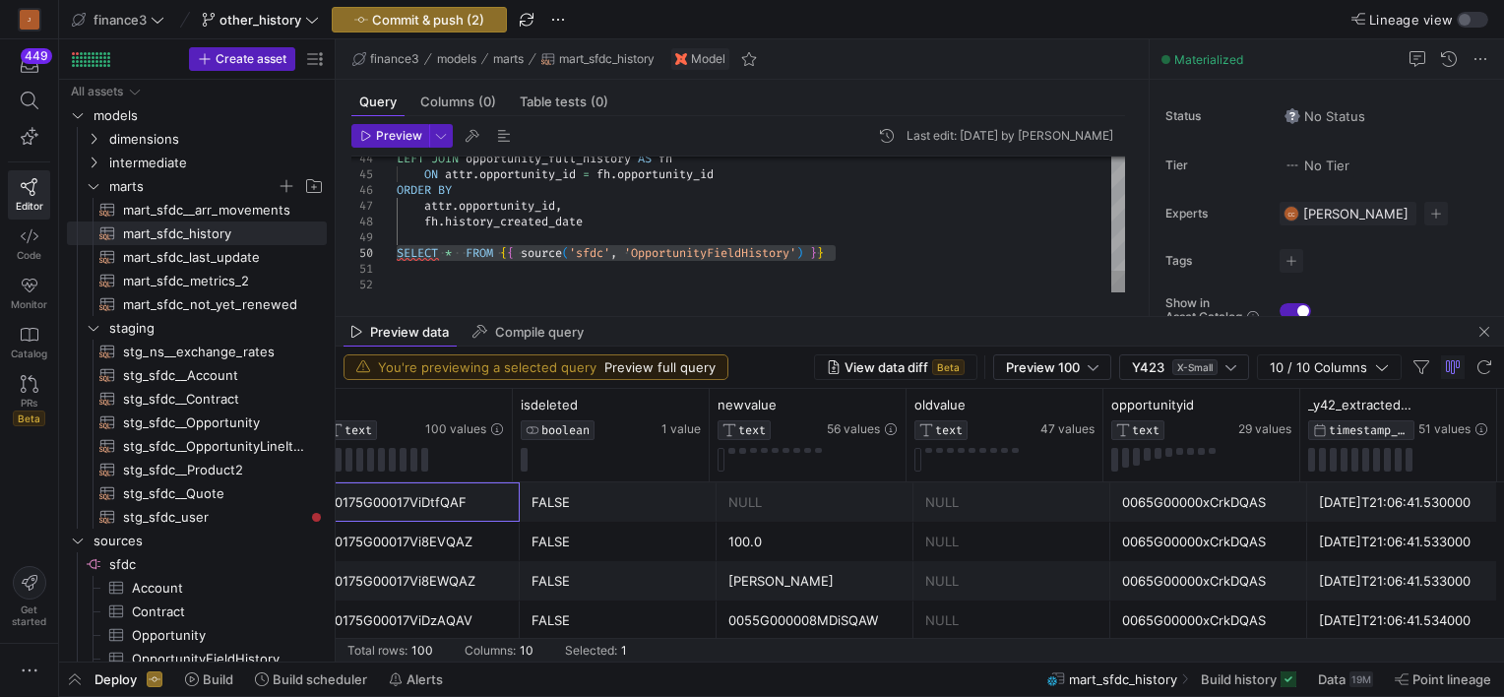
scroll to position [0, 0]
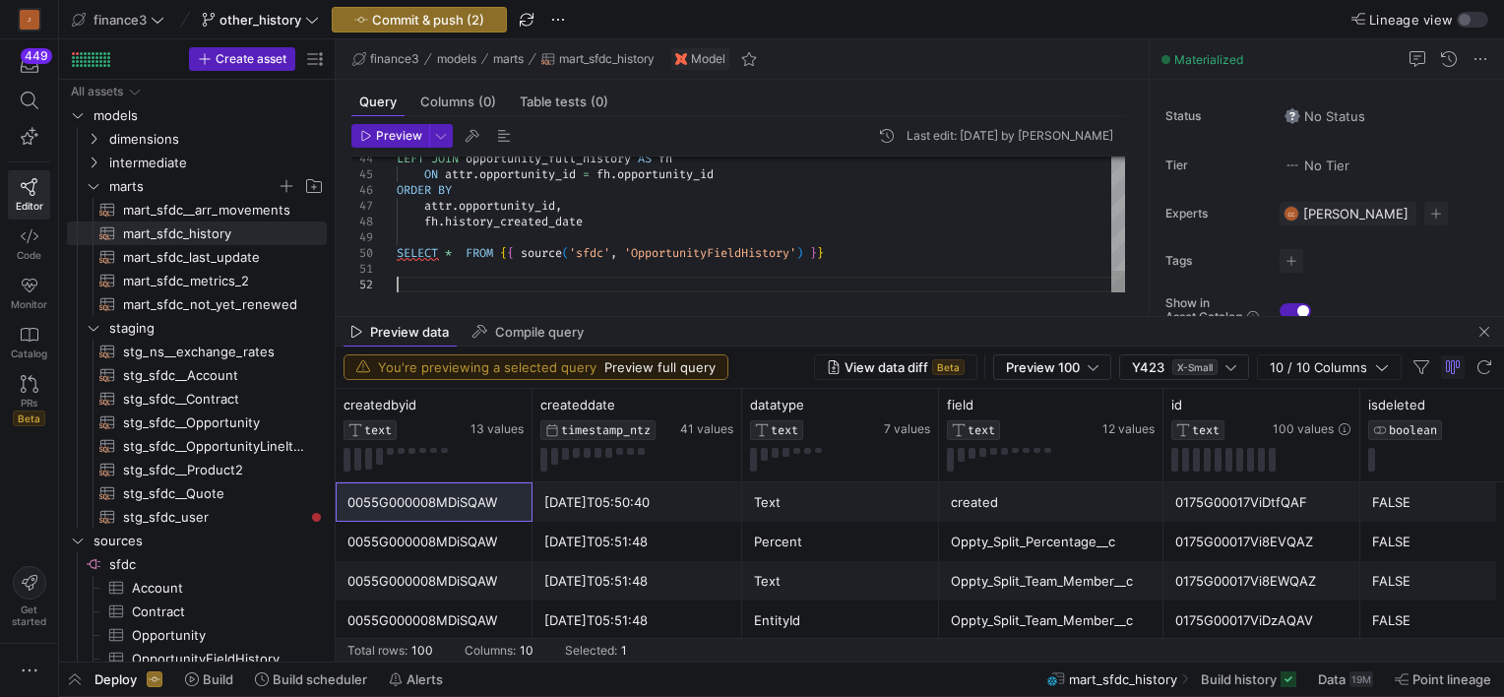
scroll to position [31, 28]
type textarea "fh.history_changed_by_user_email FROM attributes AS attr LEFT JOIN opportunity_…"
drag, startPoint x: 835, startPoint y: 256, endPoint x: 387, endPoint y: 257, distance: 447.9
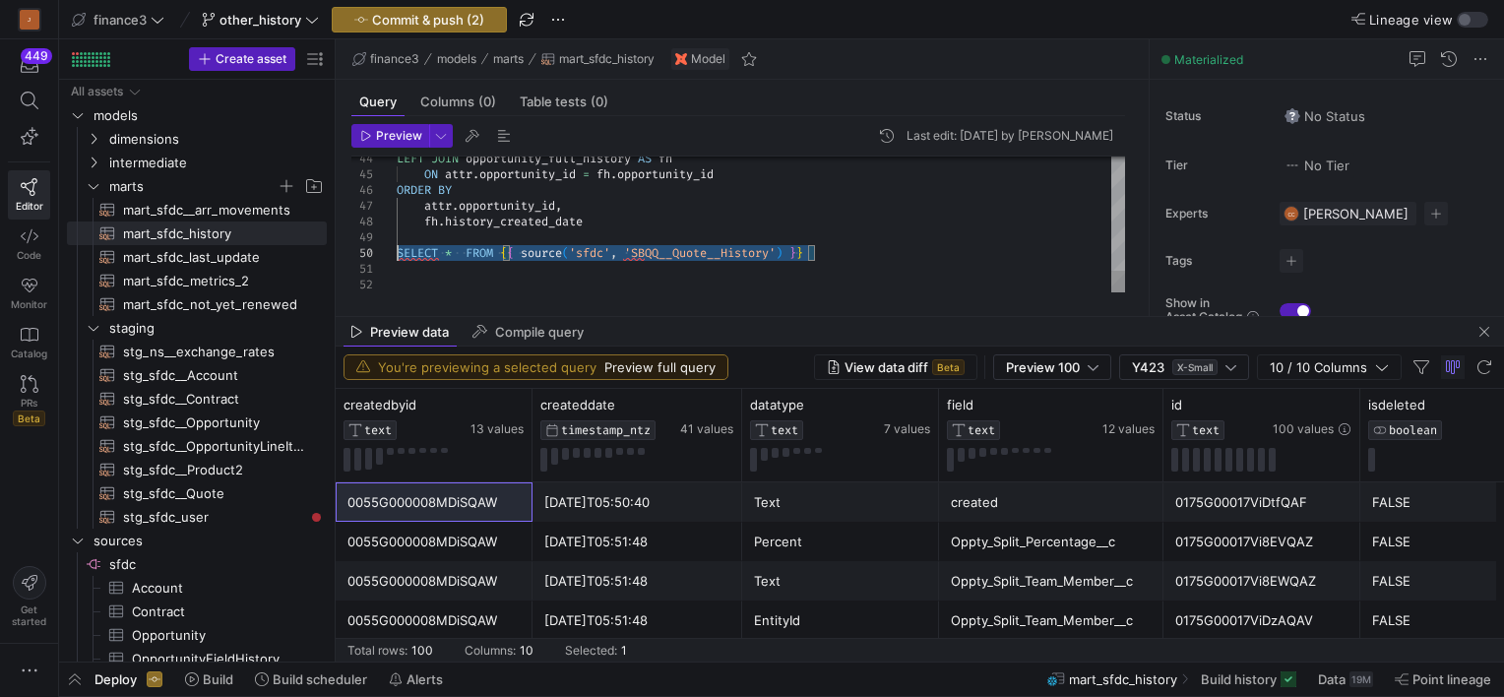
drag, startPoint x: 736, startPoint y: 258, endPoint x: 343, endPoint y: 258, distance: 393.7
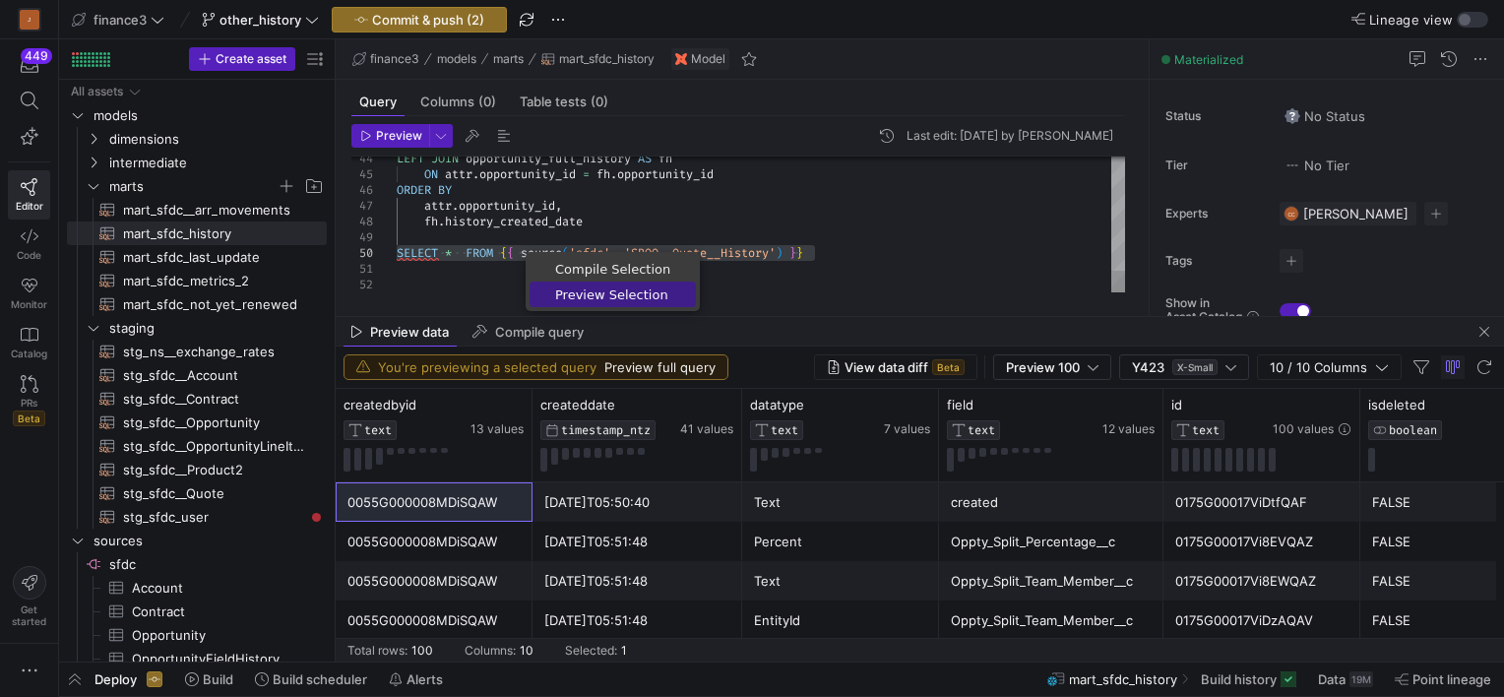
click at [573, 291] on span "Preview Selection" at bounding box center [613, 294] width 166 height 13
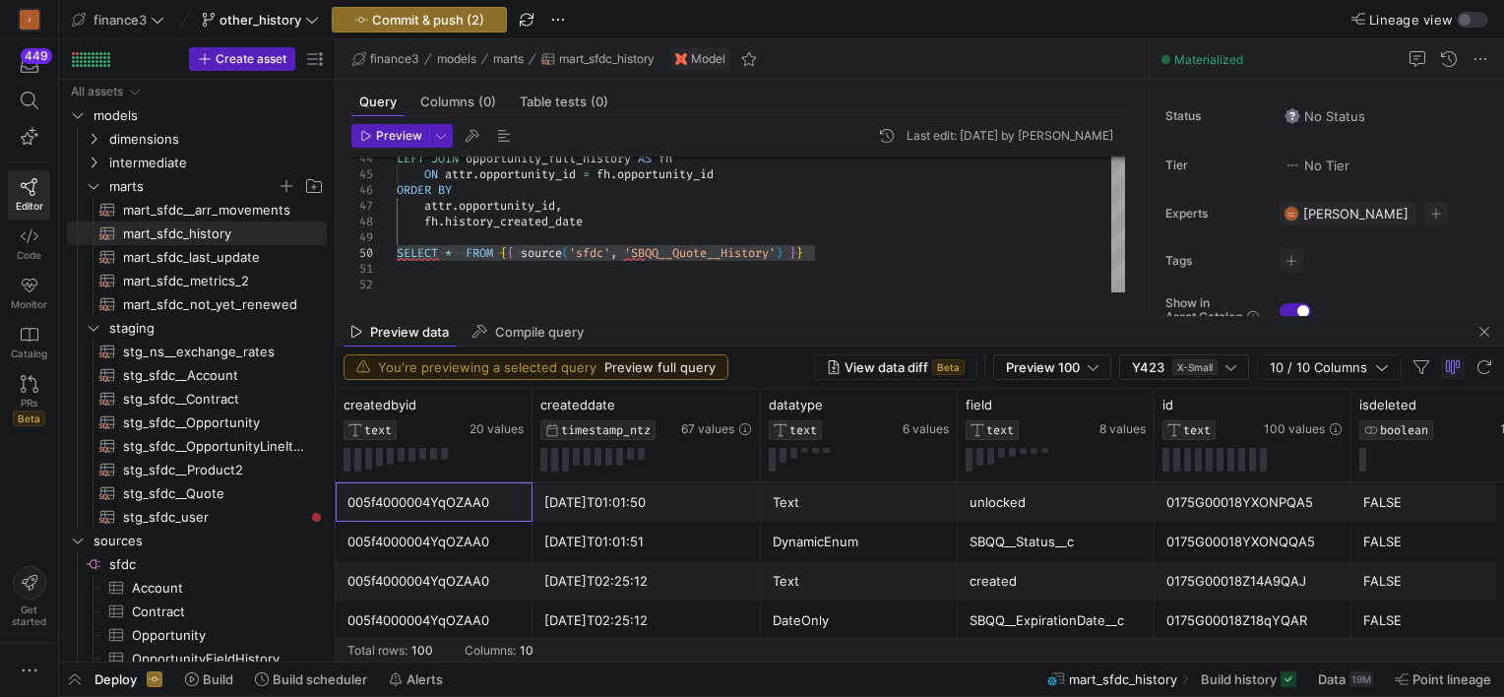
click at [397, 494] on div "005f4000004YqOZAA0" at bounding box center [433, 502] width 173 height 38
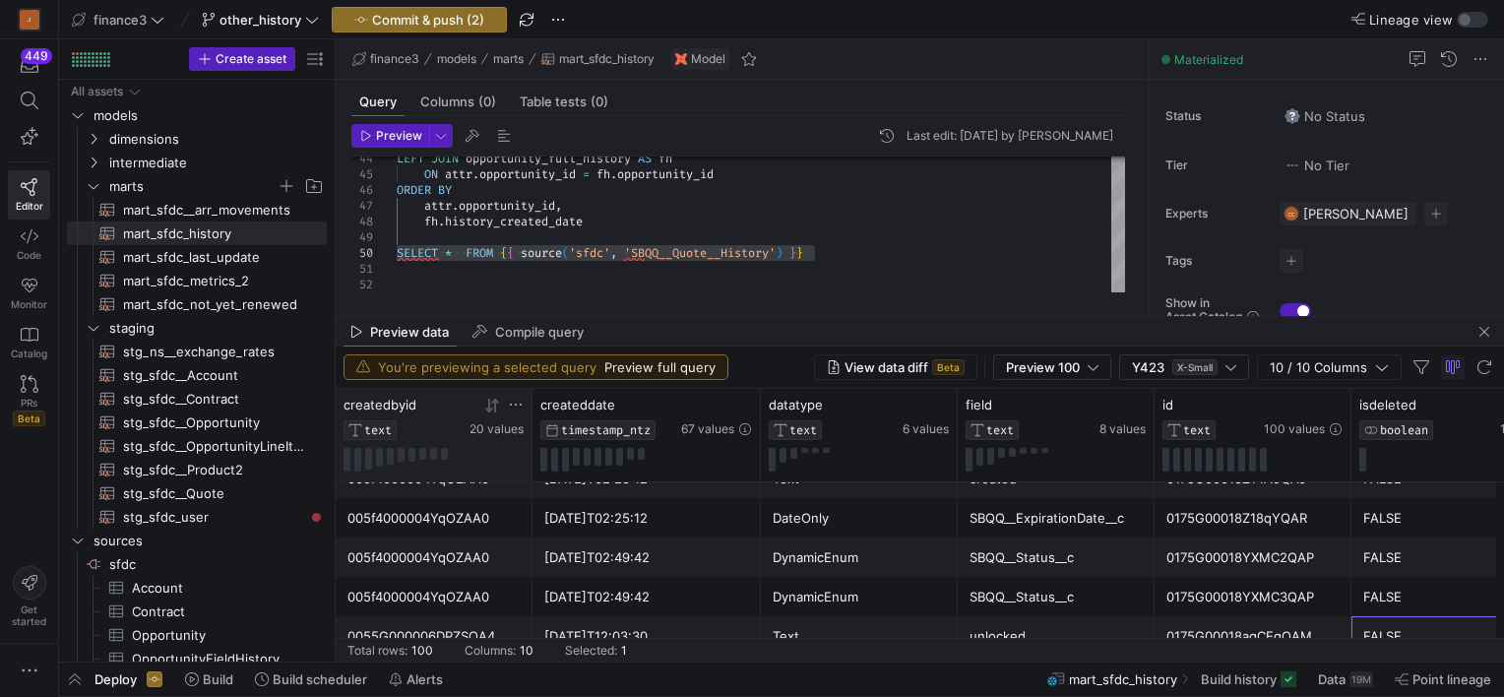
scroll to position [0, 51]
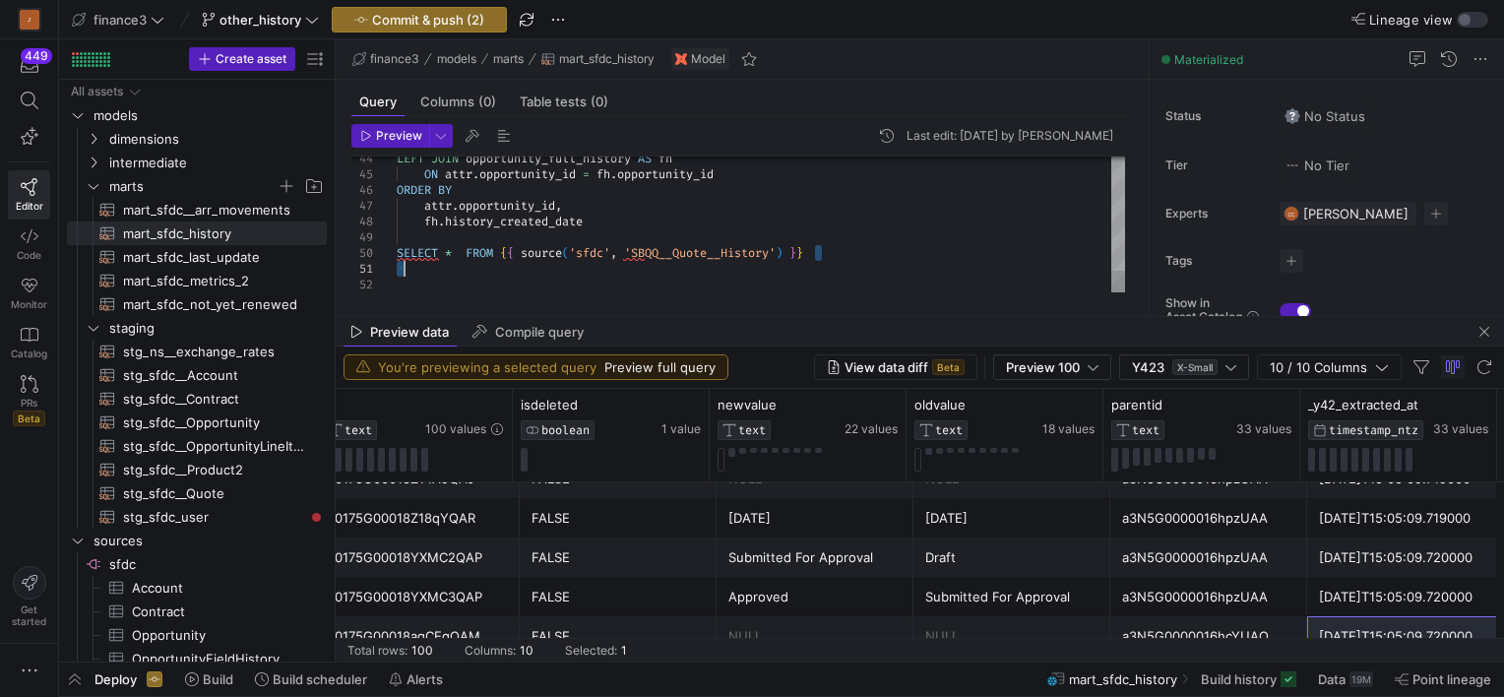
type textarea "fh.history_changed_by_user_email FROM attributes AS attr LEFT JOIN opportunity_…"
drag, startPoint x: 823, startPoint y: 252, endPoint x: 388, endPoint y: 256, distance: 435.1
click at [310, 16] on icon at bounding box center [312, 20] width 14 height 14
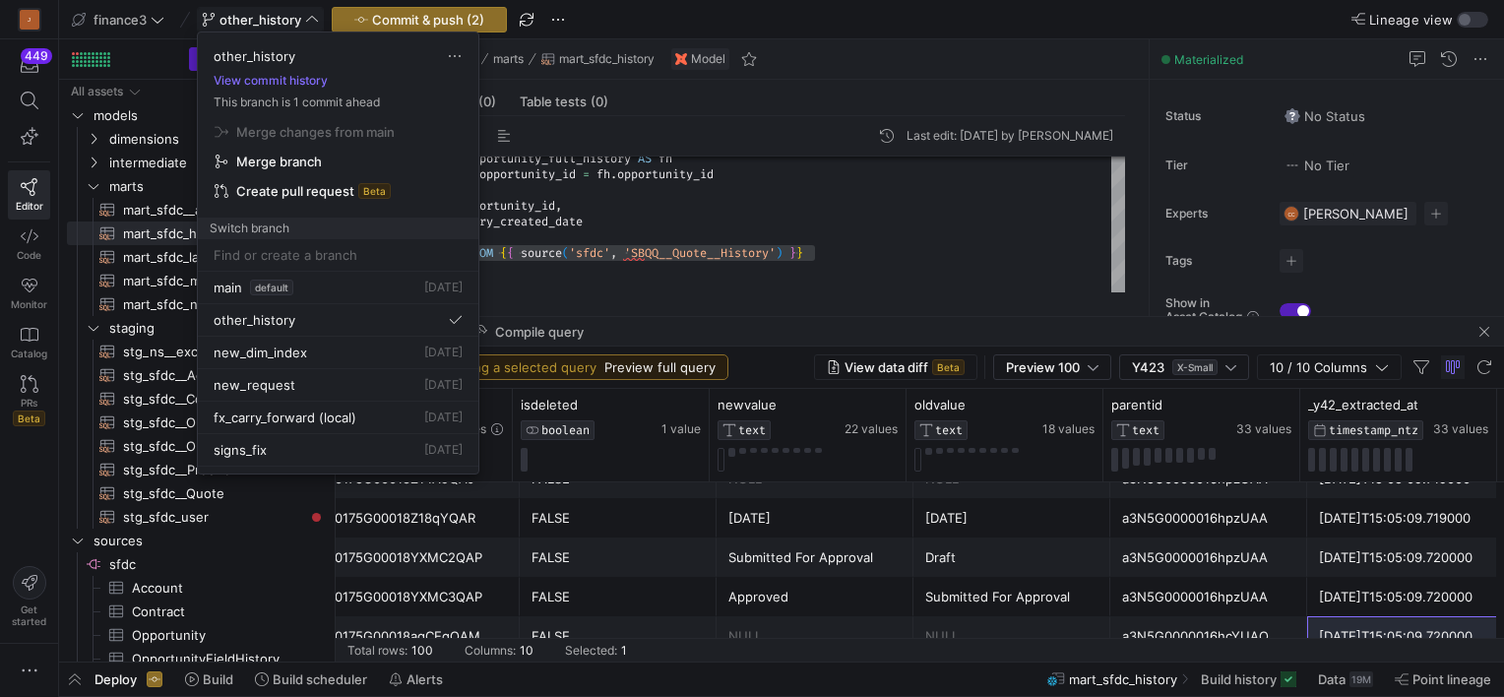
click at [387, 17] on div at bounding box center [752, 348] width 1504 height 697
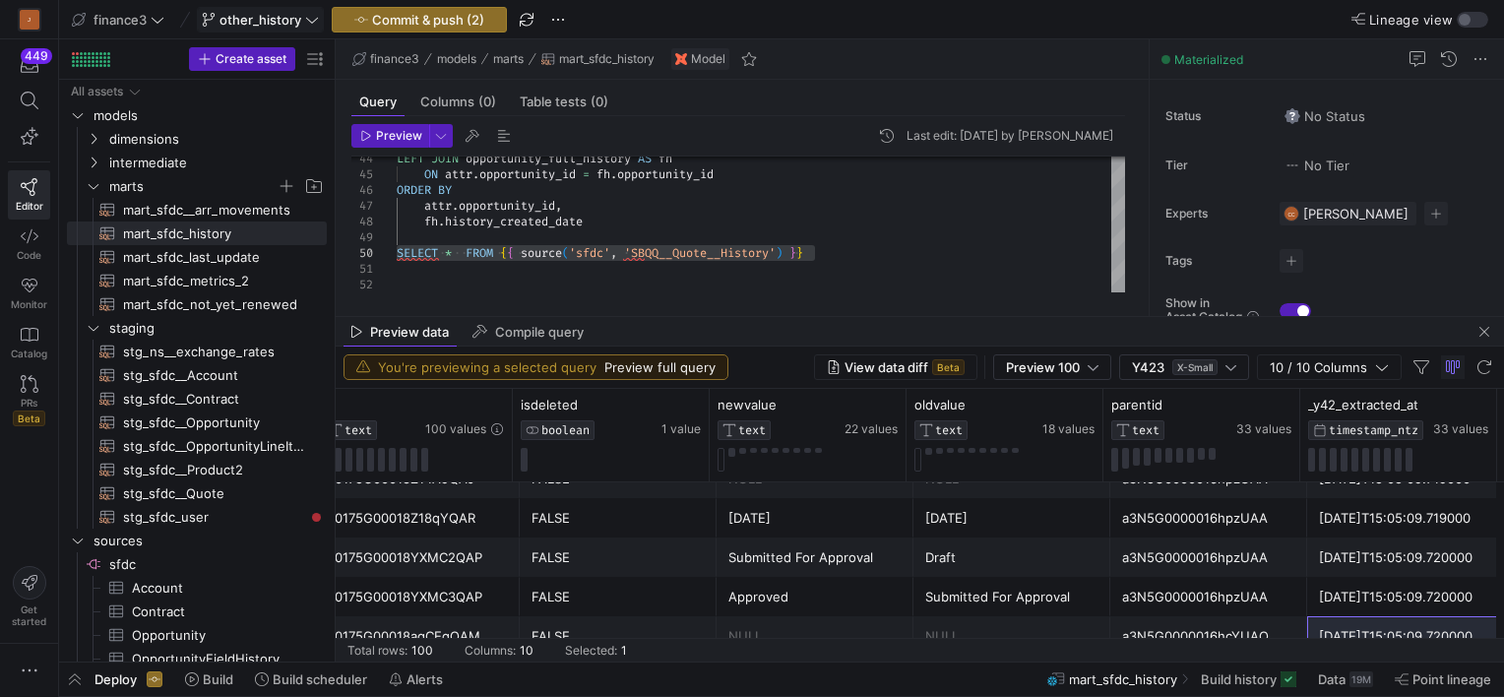
click at [387, 17] on span "Commit & push (2)" at bounding box center [428, 20] width 112 height 16
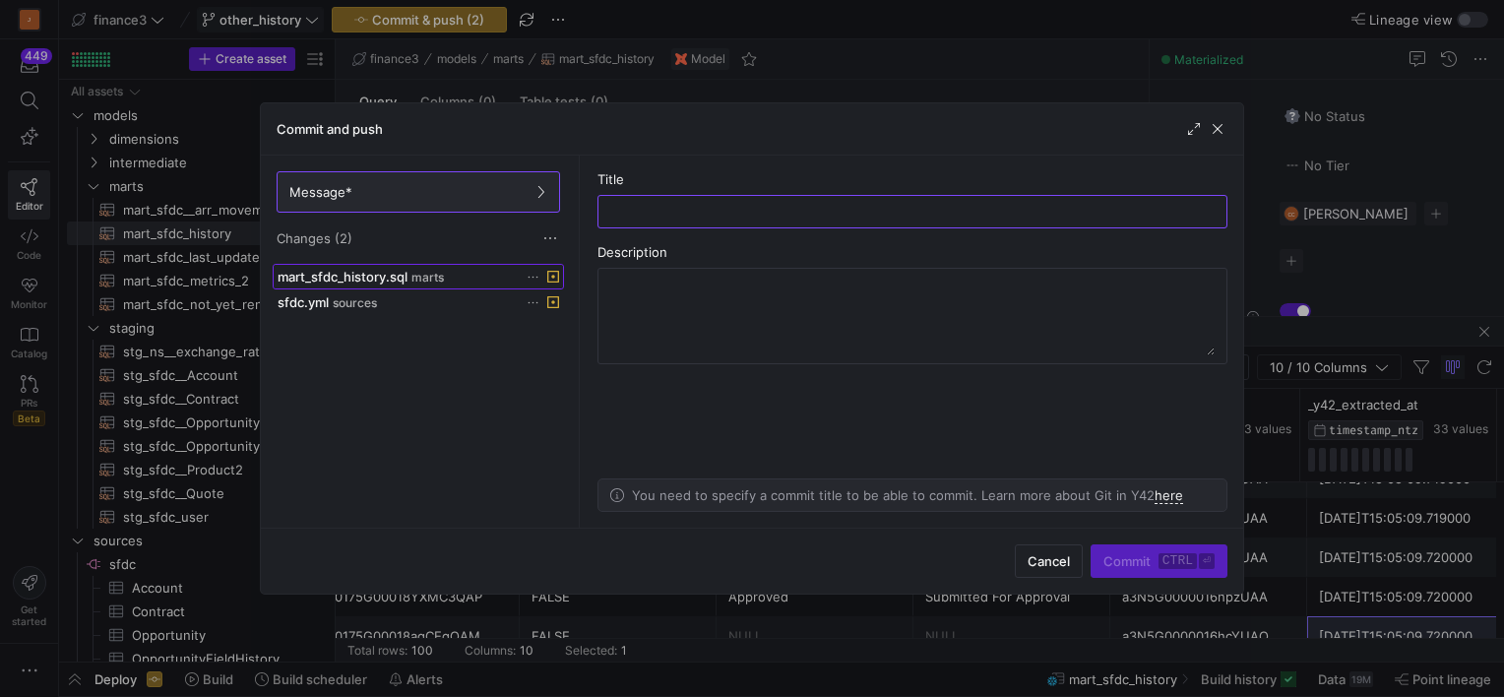
click at [422, 277] on span "marts" at bounding box center [427, 278] width 32 height 14
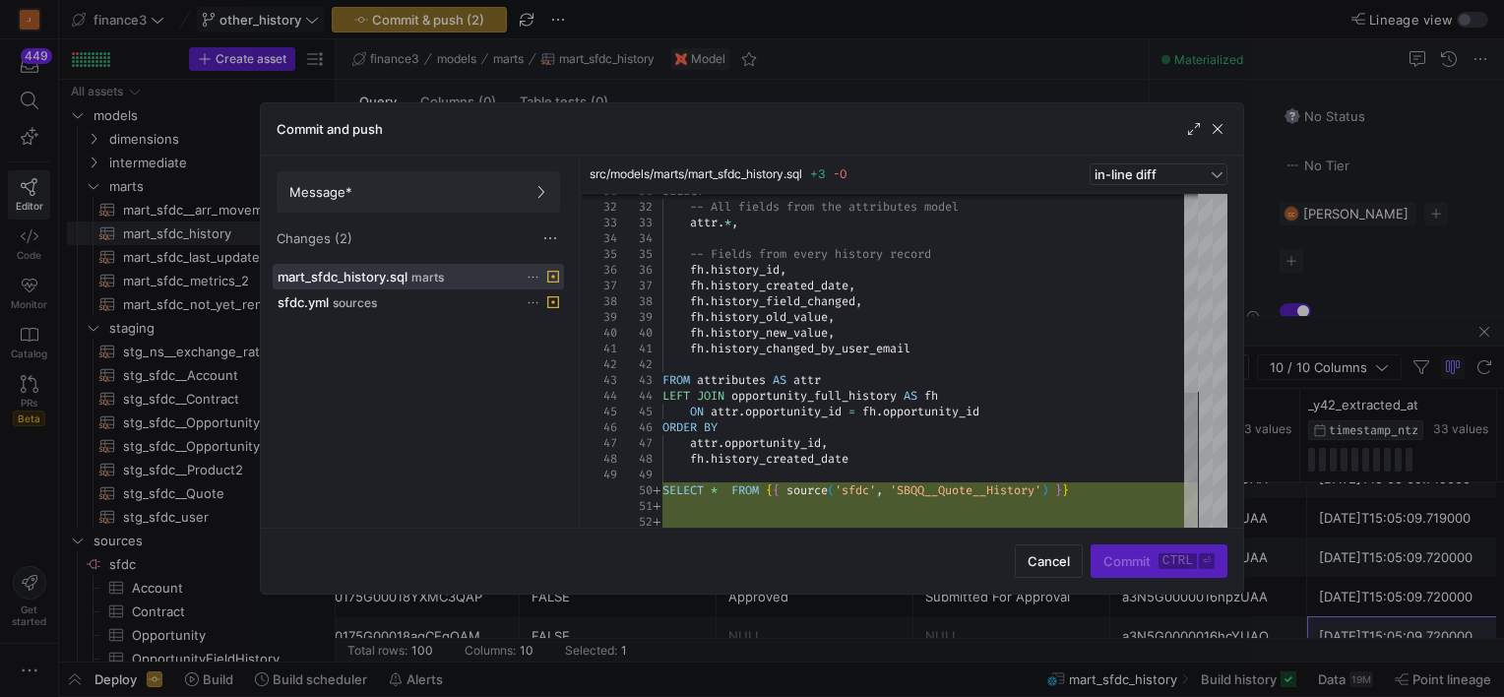
click at [528, 273] on icon at bounding box center [533, 277] width 13 height 13
click at [563, 335] on span "Discard" at bounding box center [560, 332] width 45 height 16
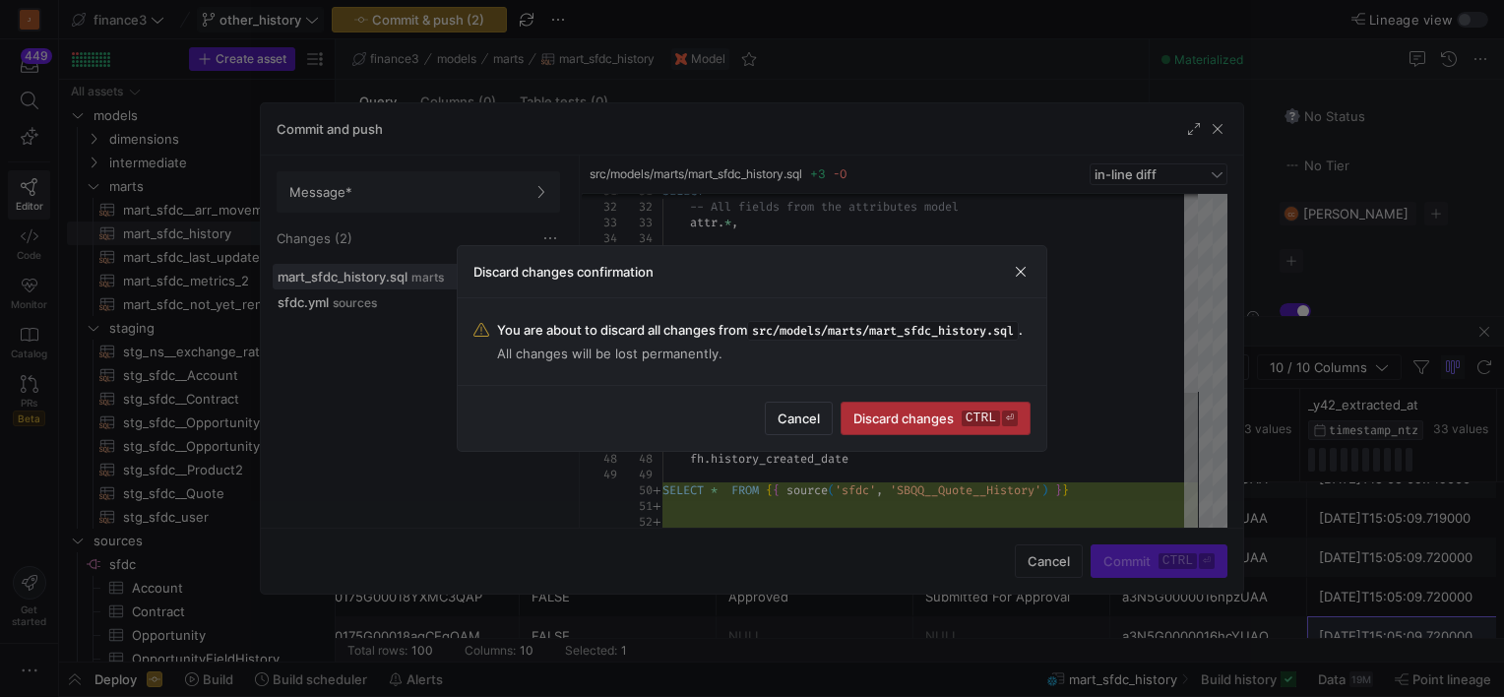
click at [904, 426] on span "Discard changes ctrl ⏎" at bounding box center [935, 418] width 164 height 16
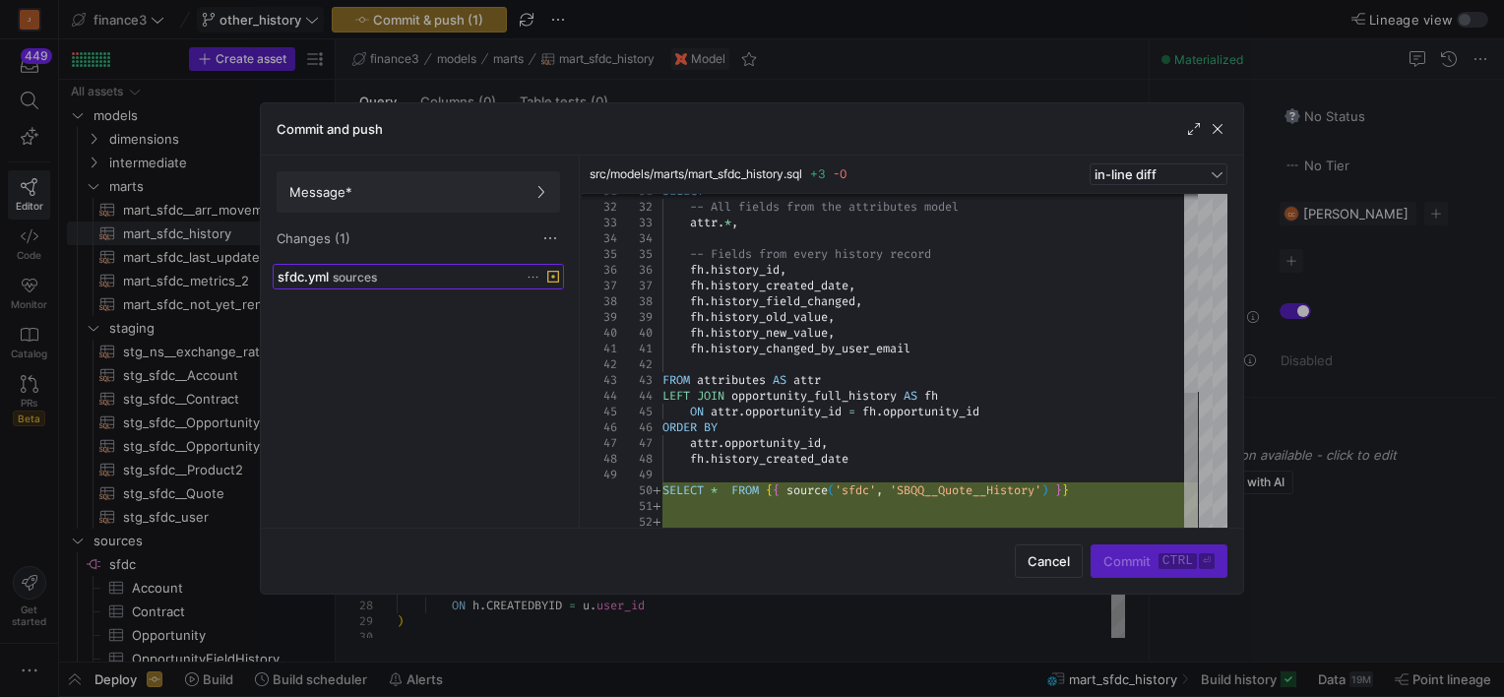
click at [367, 276] on span "sources" at bounding box center [355, 278] width 44 height 14
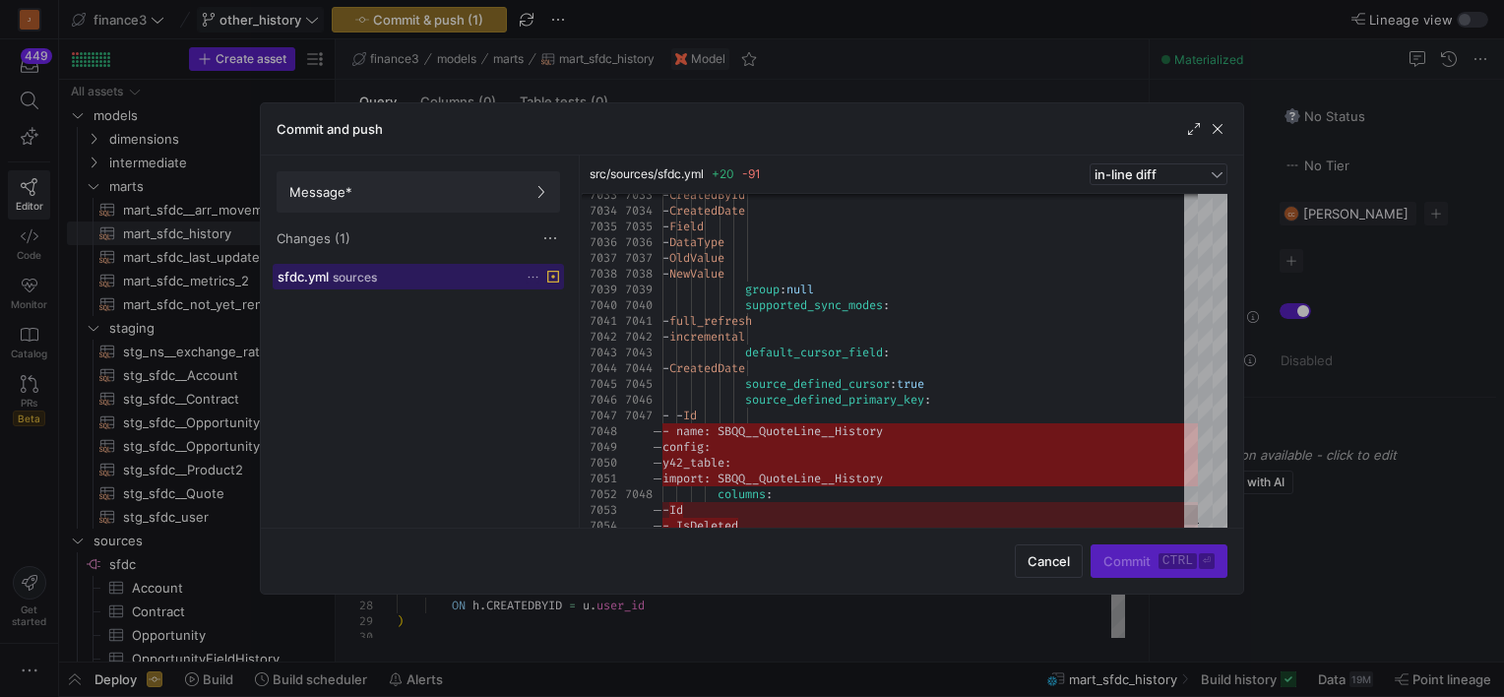
click at [370, 272] on span "sources" at bounding box center [355, 278] width 44 height 14
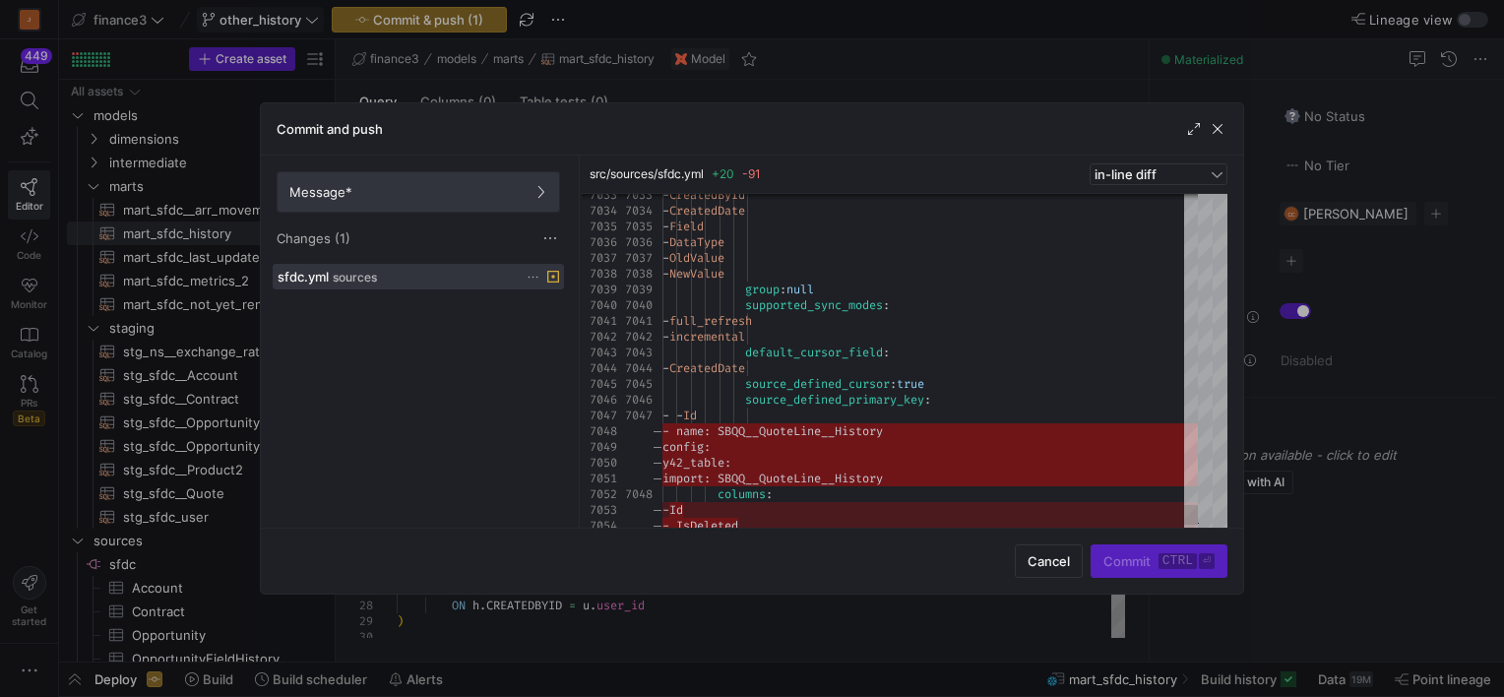
click at [394, 202] on span at bounding box center [419, 191] width 282 height 39
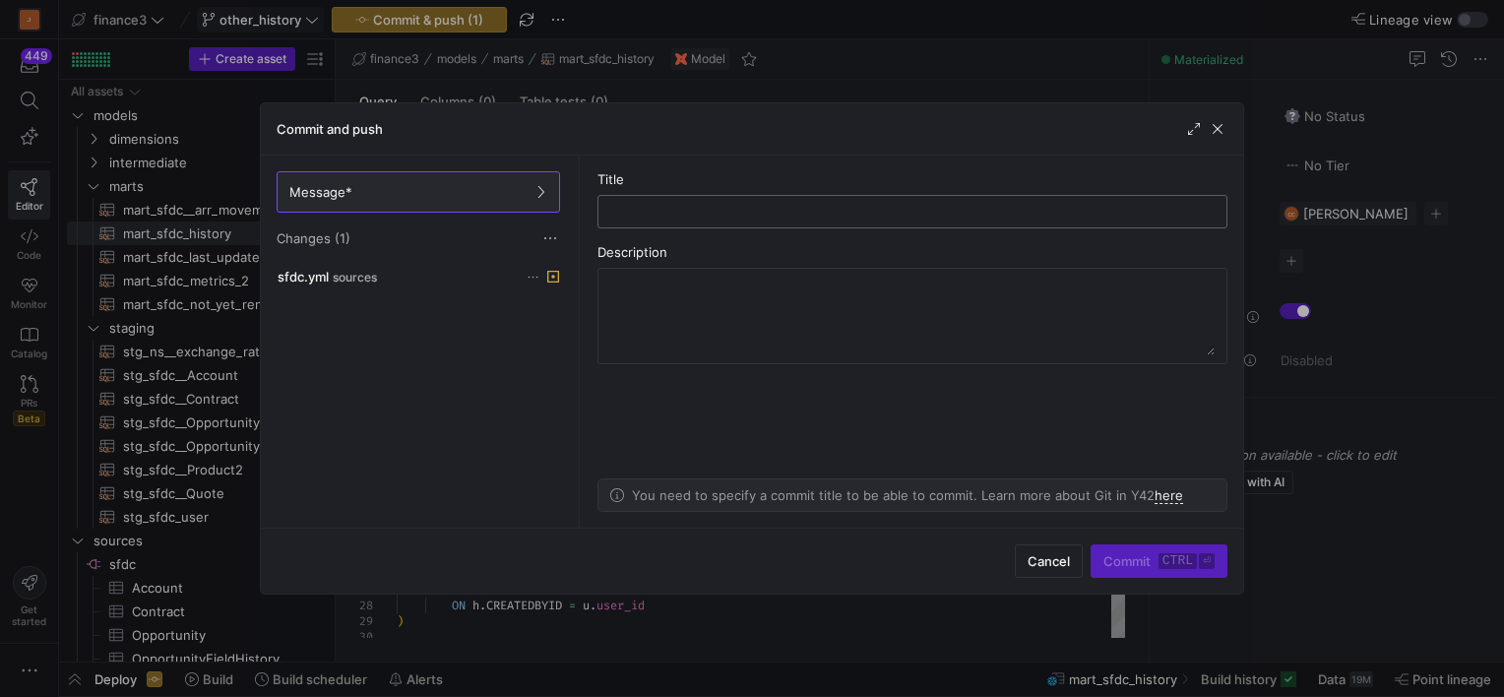
click at [634, 209] on input "text" at bounding box center [912, 212] width 597 height 16
type input "remove unused history tables"
click at [1130, 555] on span "Commit ctrl ⏎" at bounding box center [1158, 561] width 111 height 16
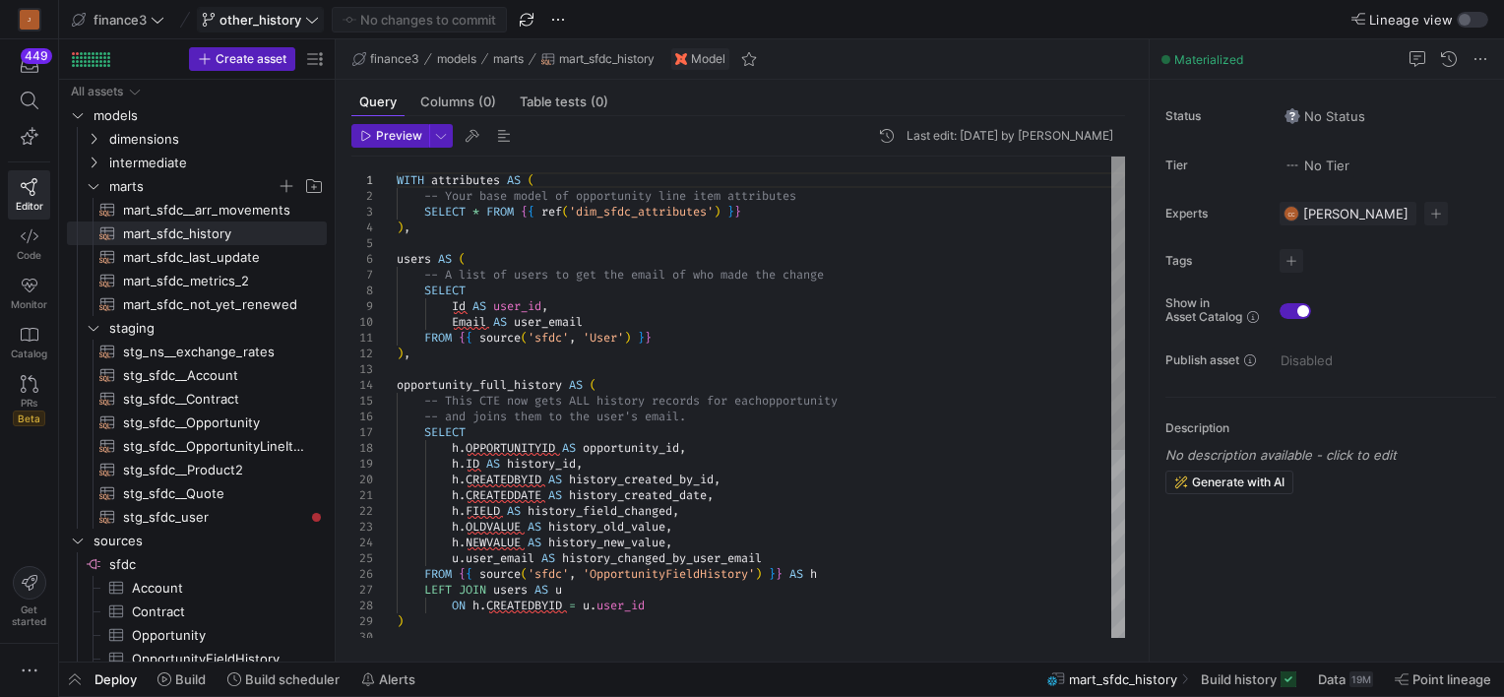
type textarea "FROM {{ source('sfdc', 'User') }} ), opportunity_full_history AS ( -- This CTE …"
click at [481, 385] on div "WITH attributes AS ( -- Your base model of opportunity line item attrib utes SE…" at bounding box center [761, 550] width 728 height 787
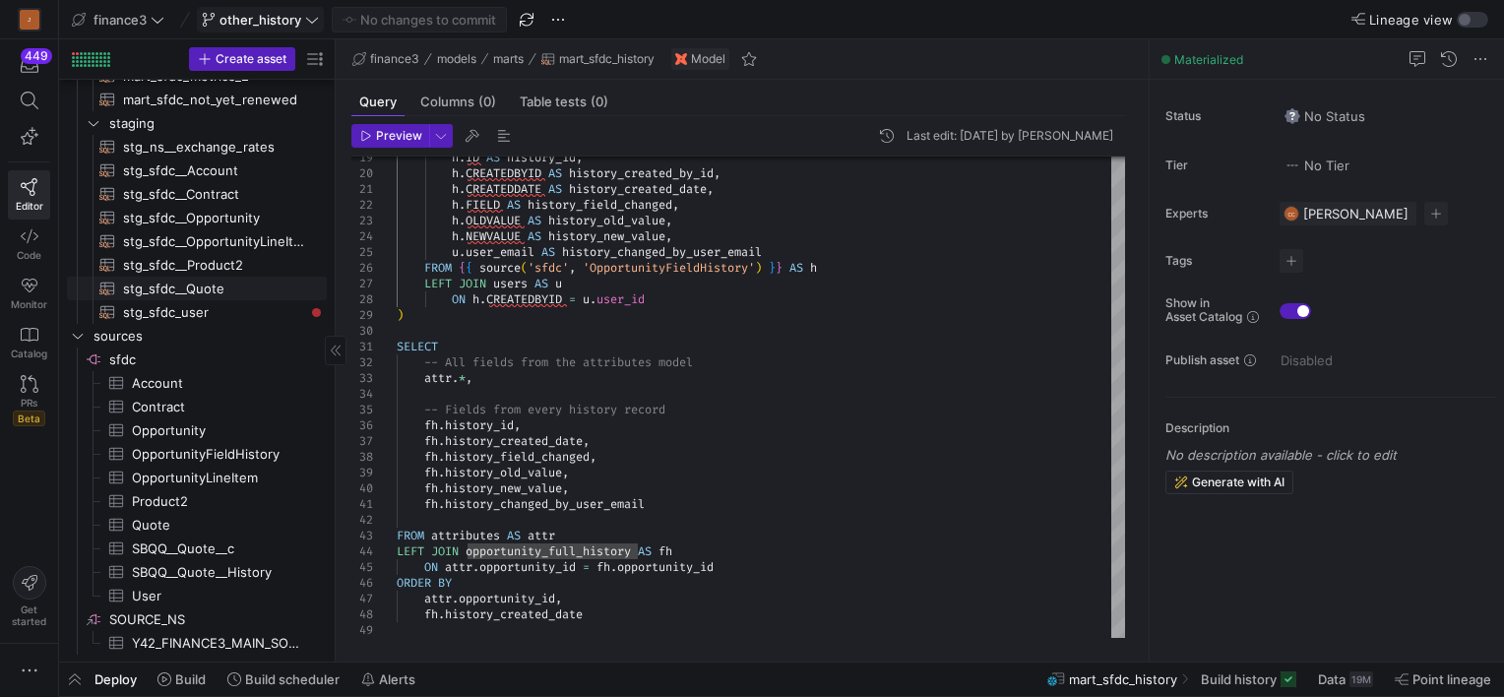
scroll to position [205, 0]
click at [193, 577] on span "SBQQ__Quote__History​​​​​​​​​" at bounding box center [218, 572] width 172 height 23
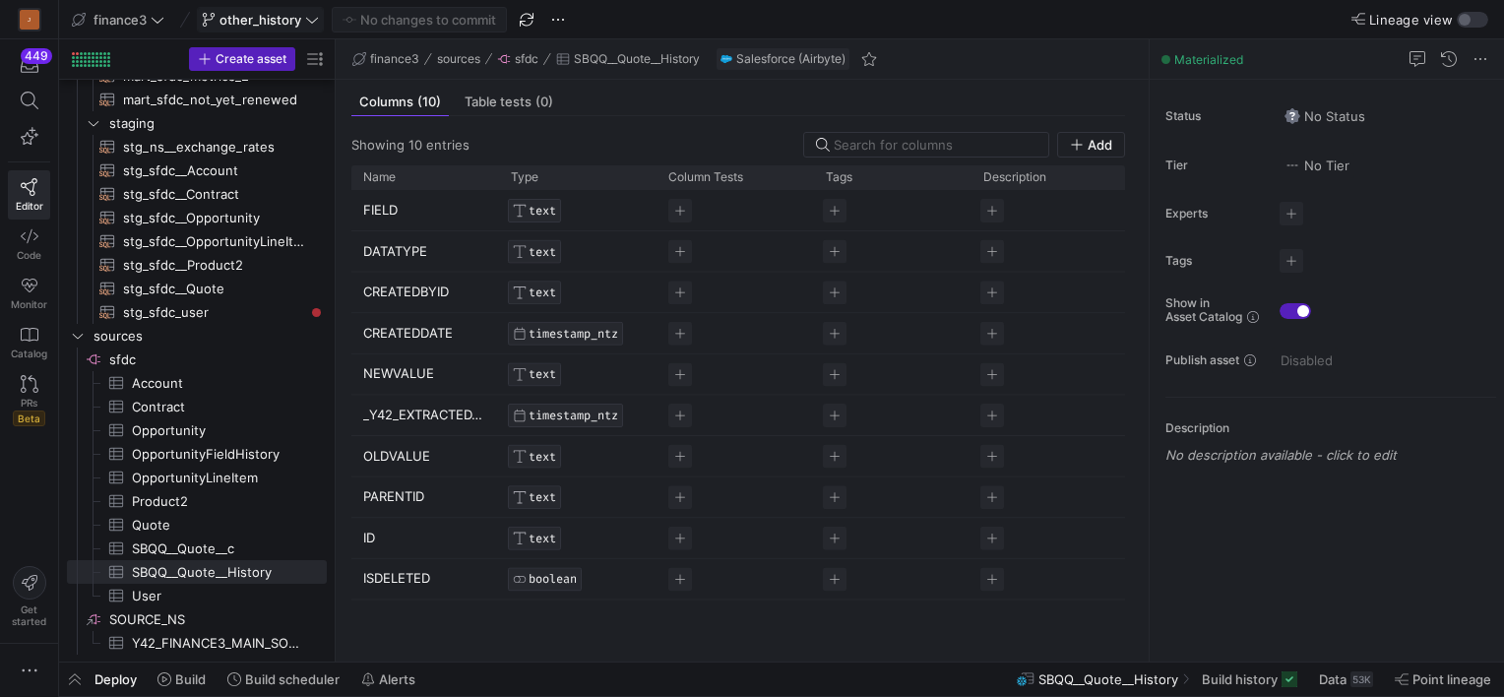
click at [400, 494] on p "PARENTID" at bounding box center [425, 496] width 124 height 38
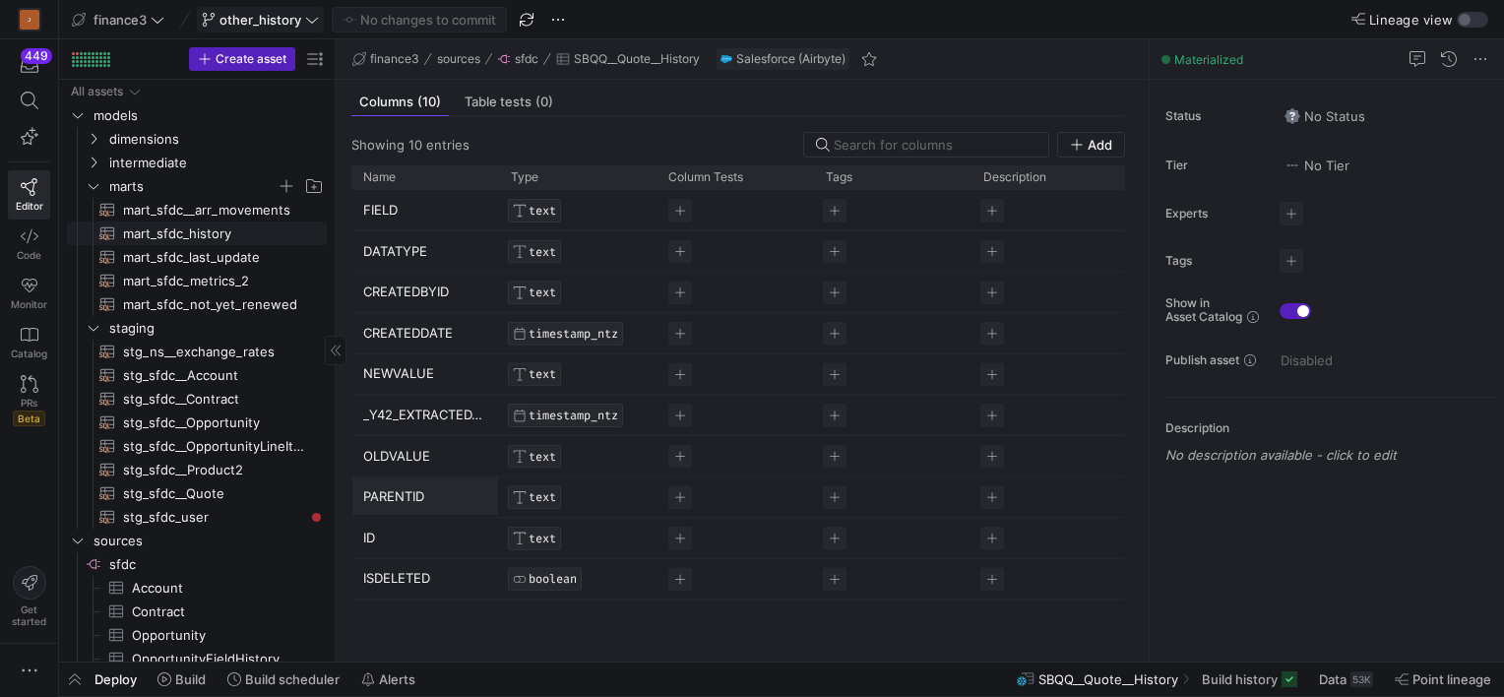
click at [186, 242] on span "mart_sfdc_history​​​​​​​​​​" at bounding box center [213, 233] width 181 height 23
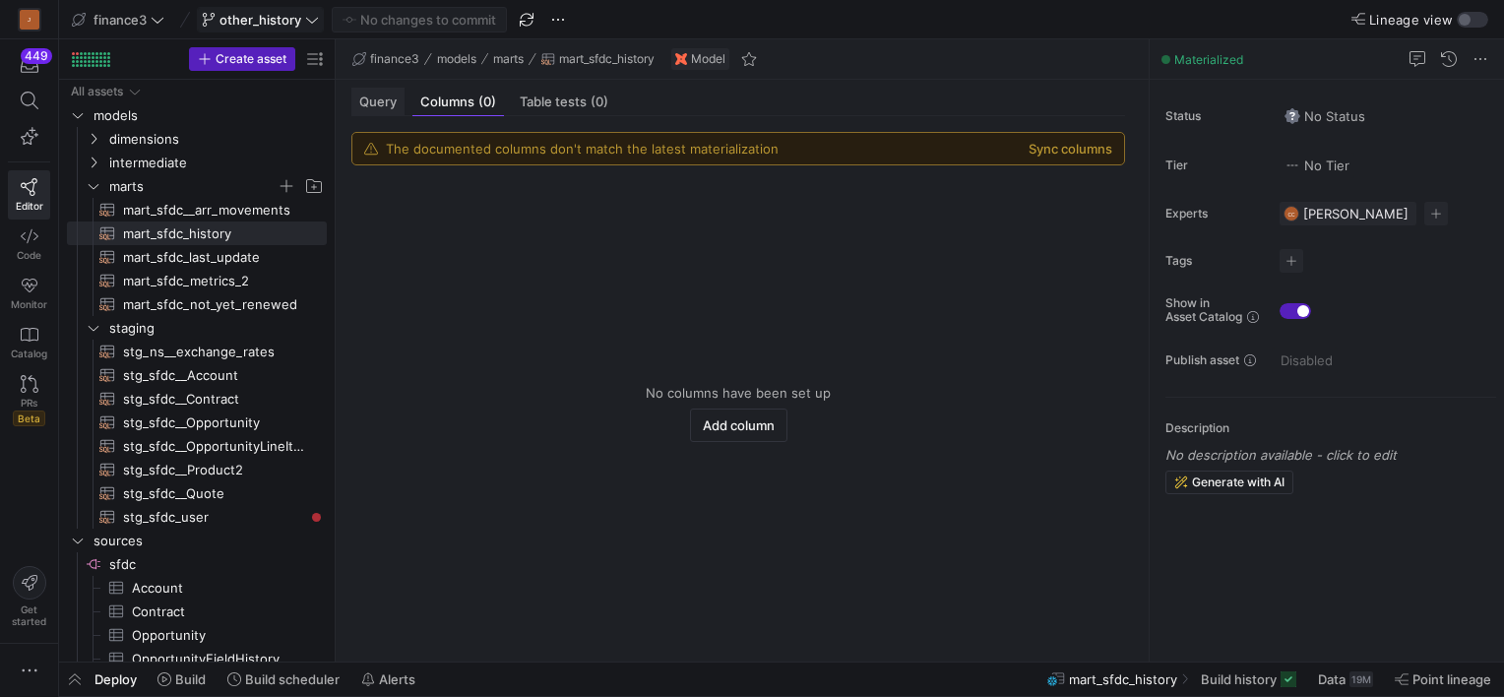
click at [380, 110] on div "Query" at bounding box center [377, 102] width 53 height 29
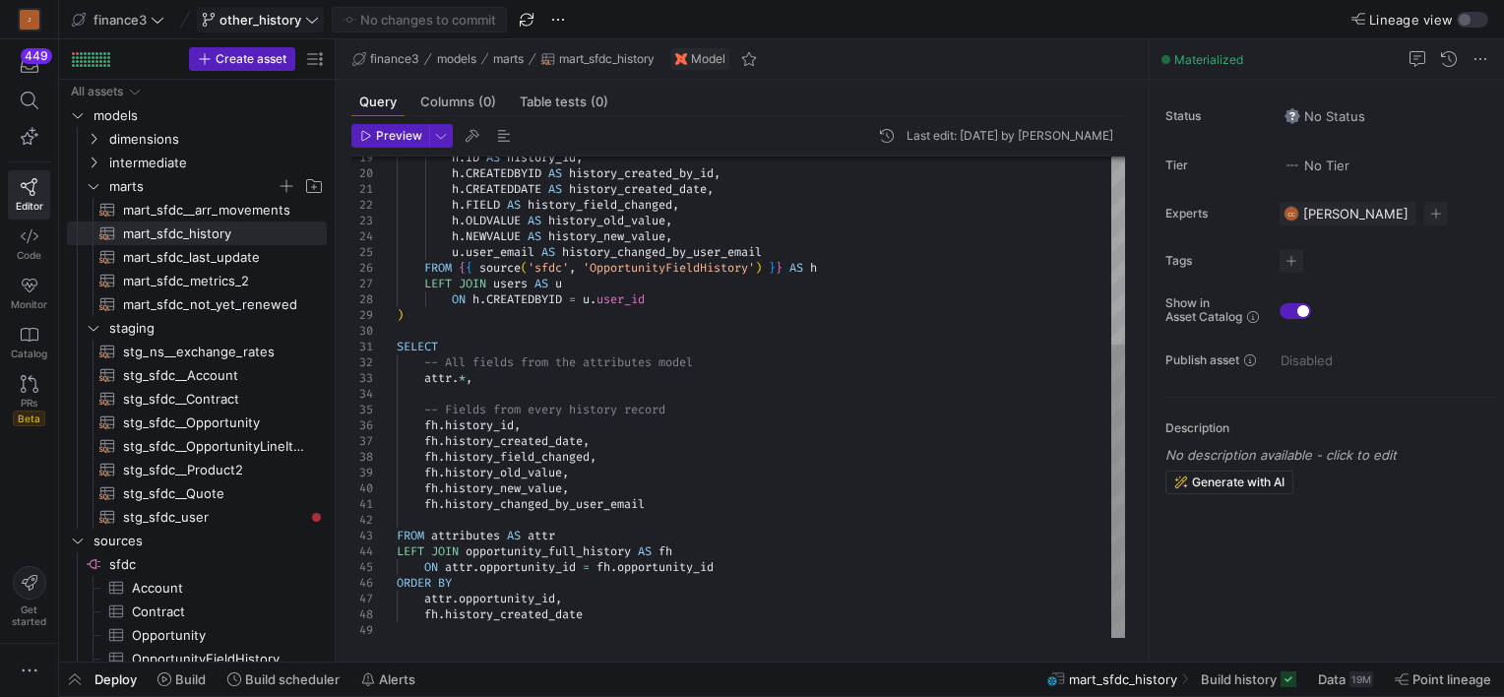
click at [614, 624] on div "h . ID AS history_id , h . CREATEDBYID AS history_created_by_id , h . CREATEDDA…" at bounding box center [761, 243] width 728 height 787
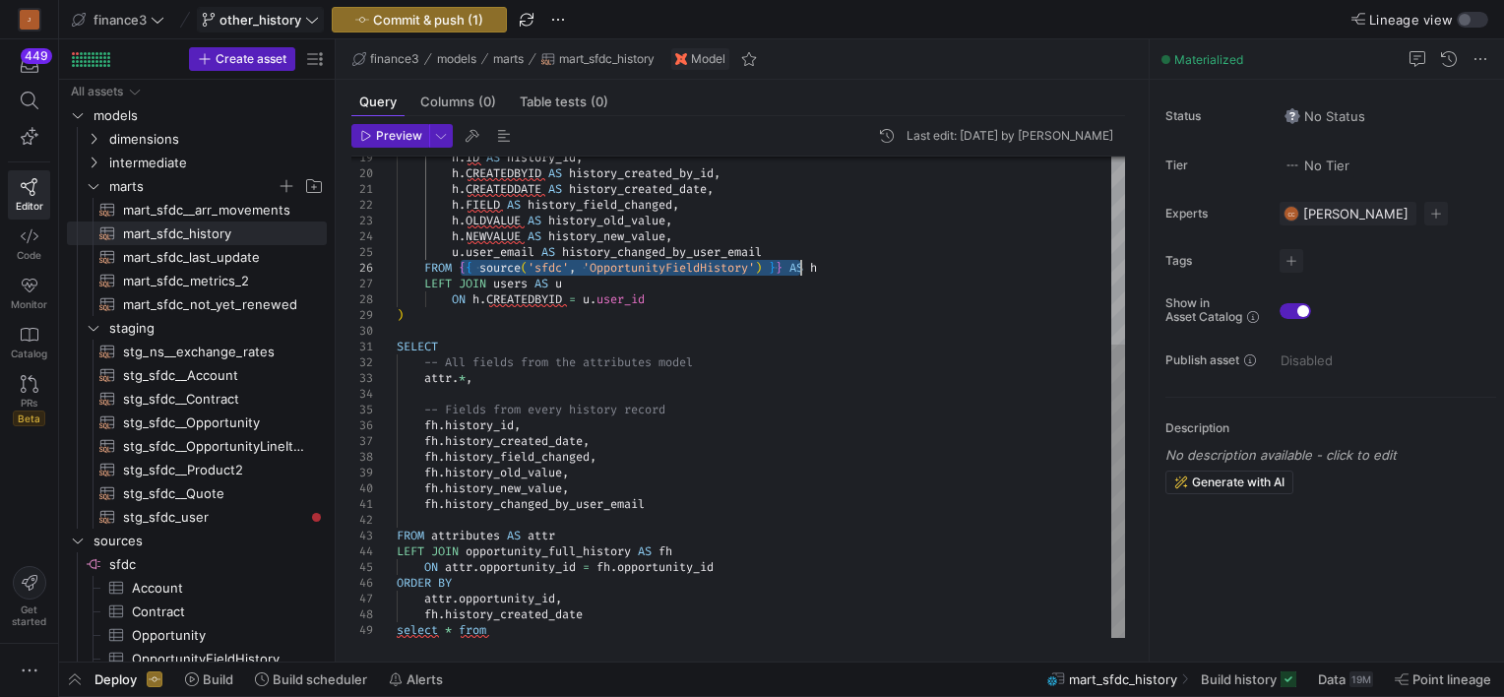
drag, startPoint x: 460, startPoint y: 265, endPoint x: 799, endPoint y: 274, distance: 339.7
click at [799, 274] on div "h . ID AS history_id , h . CREATEDBYID AS history_created_by_id , h . CREATEDDA…" at bounding box center [761, 243] width 728 height 787
click at [532, 634] on div "h . ID AS history_id , h . CREATEDBYID AS history_created_by_id , h . CREATEDDA…" at bounding box center [761, 243] width 728 height 787
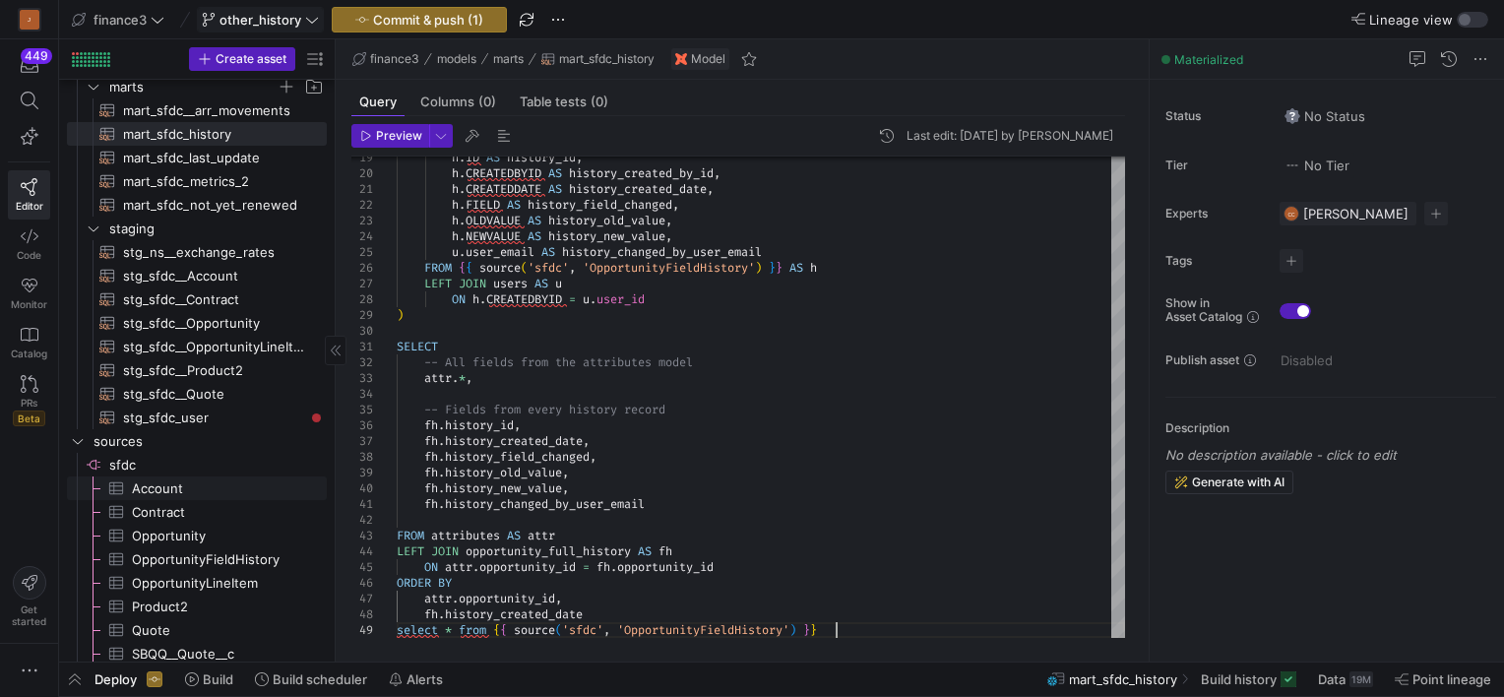
scroll to position [197, 0]
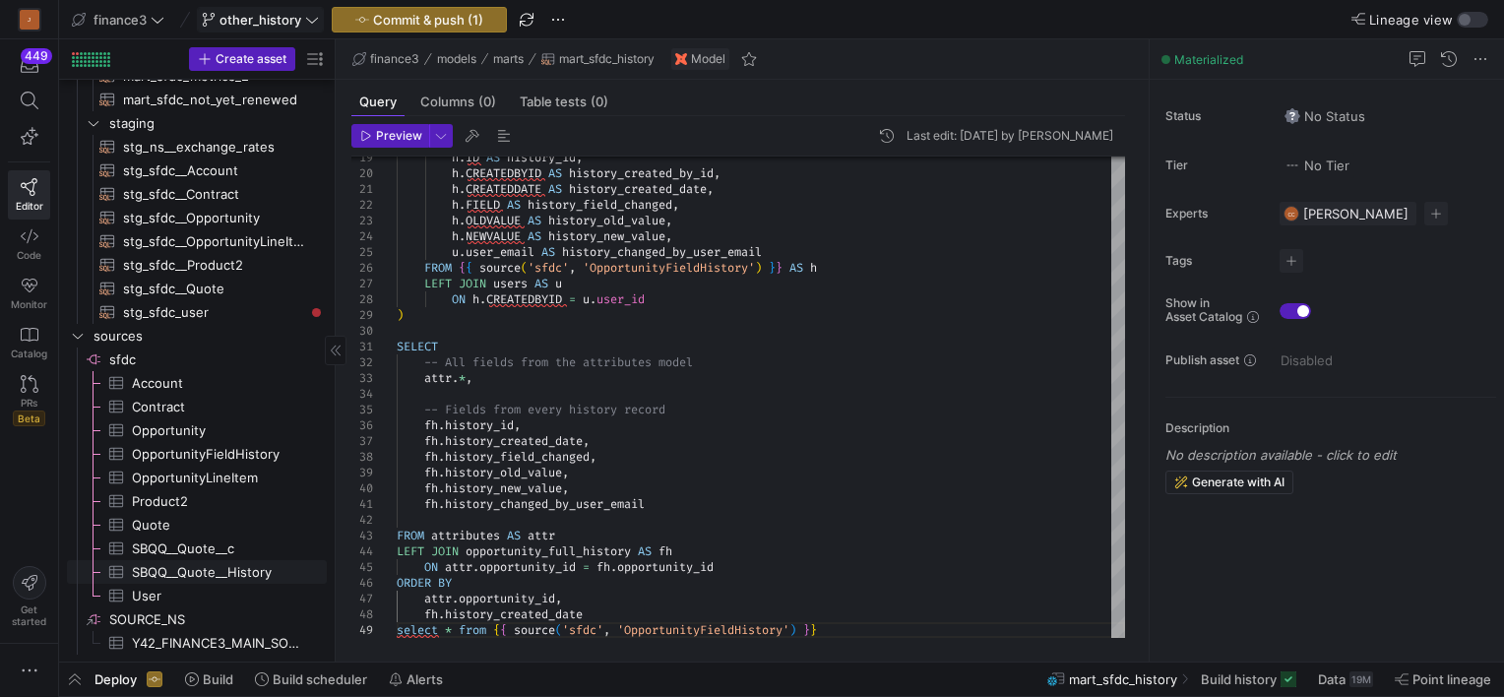
type textarea "fh.history_changed_by_user_email FROM attributes AS attr LEFT JOIN opportunity_…"
click at [257, 570] on span "SBQQ__Quote__History​​​​​​​​​" at bounding box center [218, 572] width 172 height 23
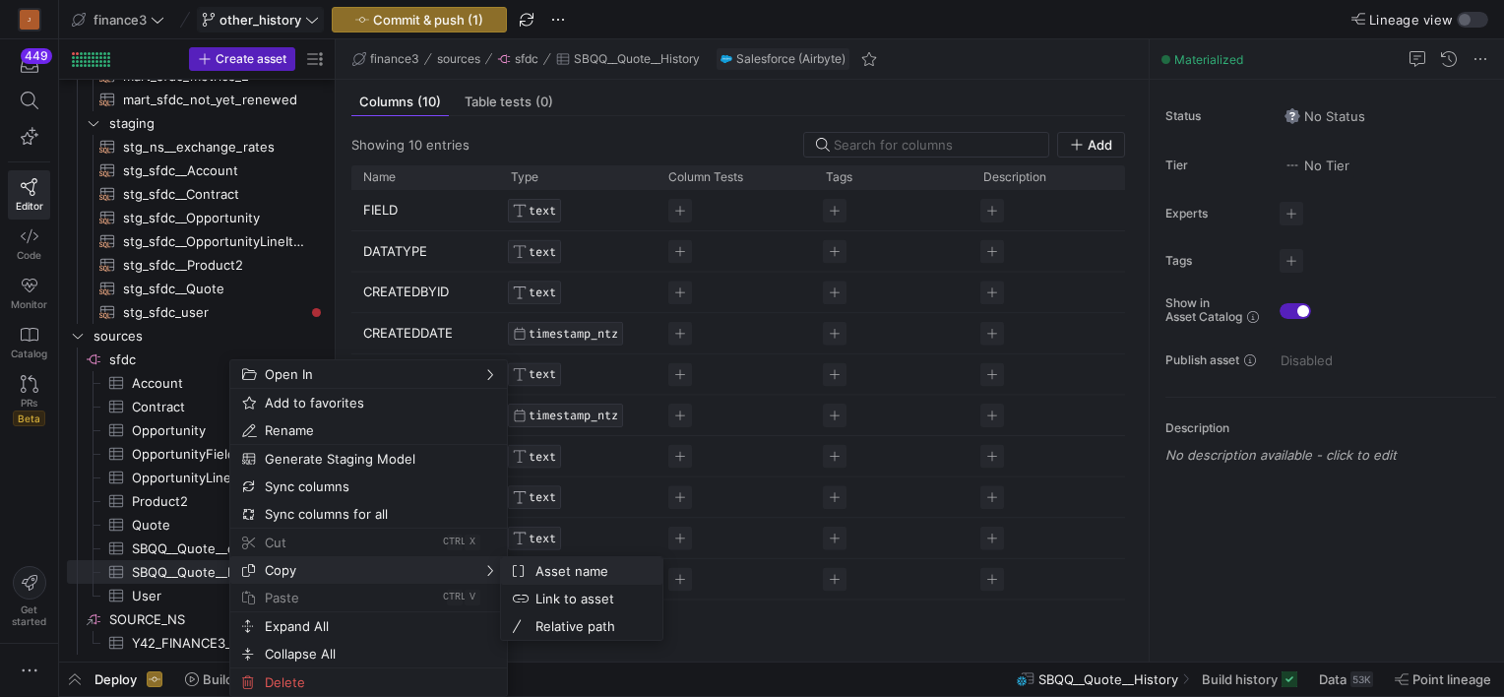
click at [593, 571] on span "Asset name" at bounding box center [587, 571] width 119 height 28
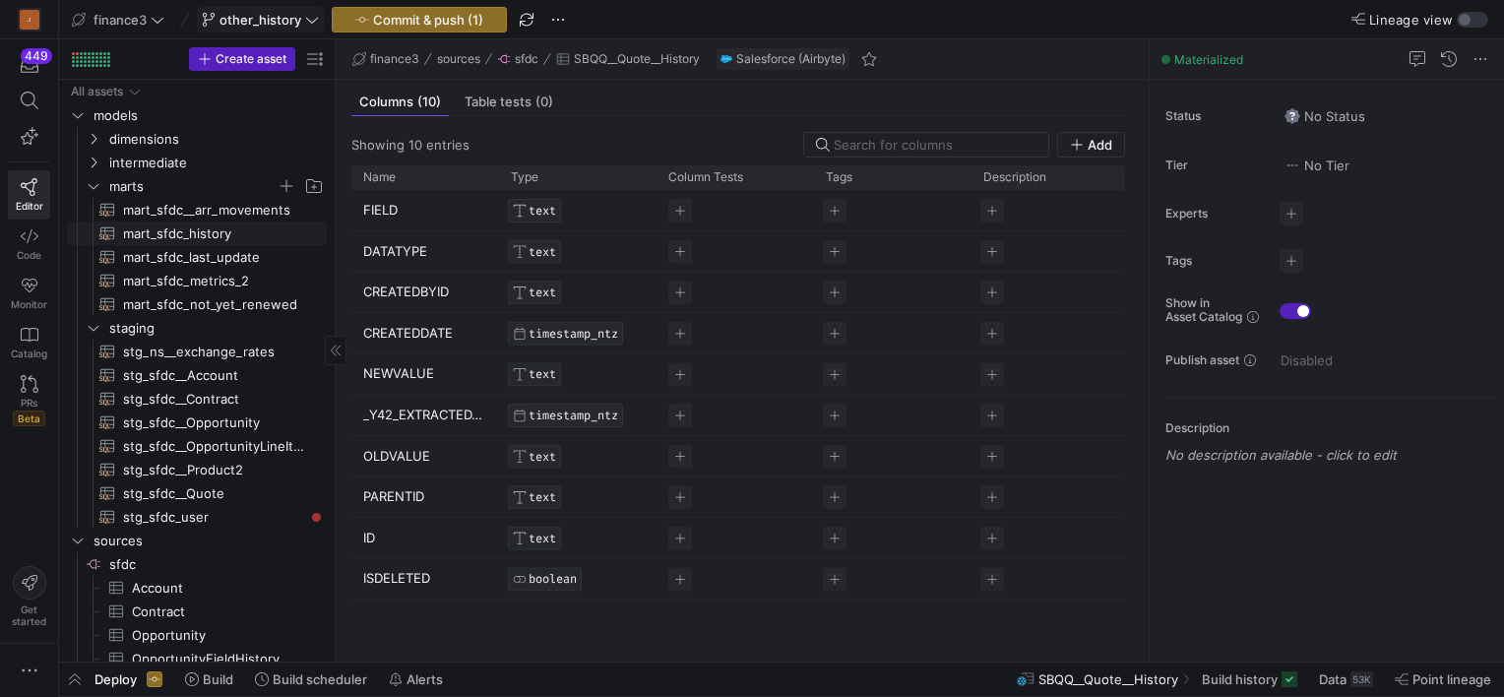
click at [193, 233] on span "mart_sfdc_history​​​​​​​​​​" at bounding box center [213, 233] width 181 height 23
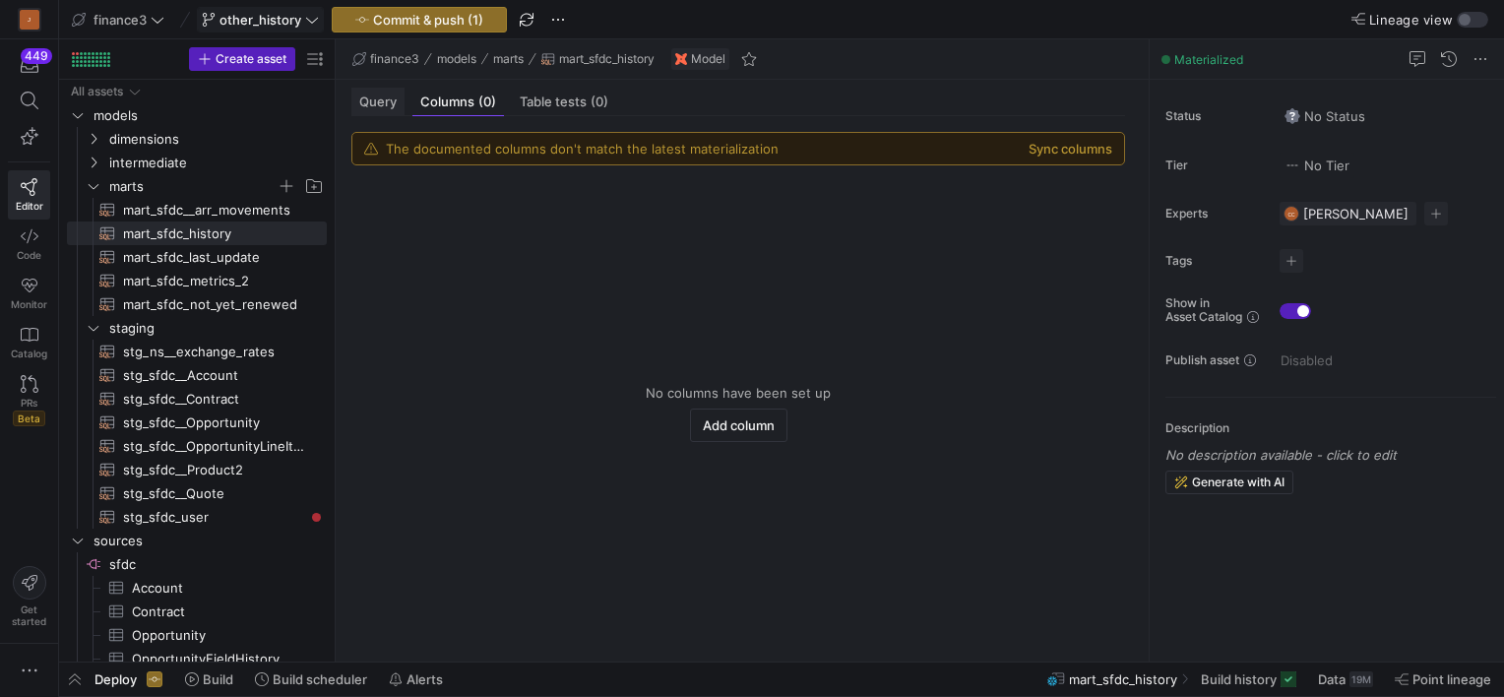
click at [372, 96] on span "Query" at bounding box center [377, 101] width 37 height 13
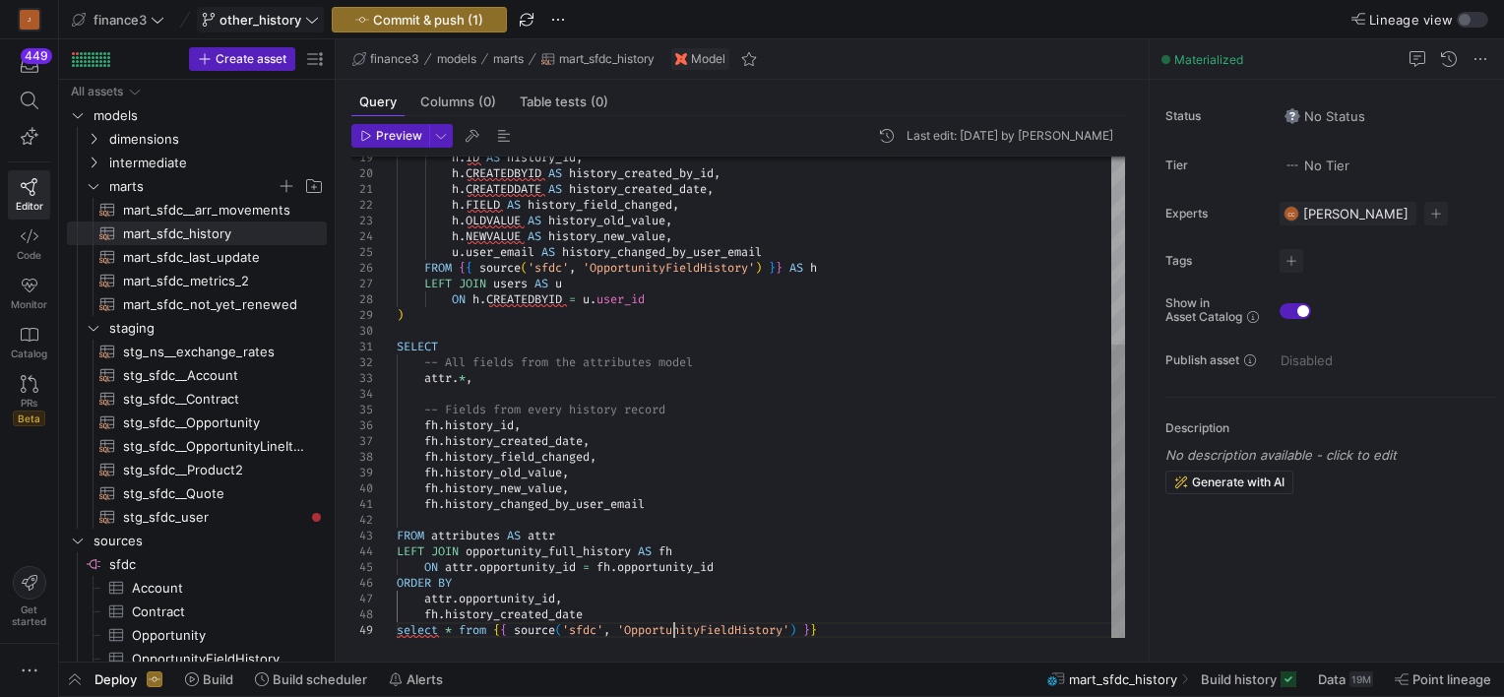
click at [676, 622] on div "h . ID AS history_id , h . CREATEDBYID AS history_created_by_id , h . CREATEDDA…" at bounding box center [761, 243] width 728 height 787
drag, startPoint x: 825, startPoint y: 631, endPoint x: 365, endPoint y: 645, distance: 459.9
click at [397, 638] on div "h . ID AS history_id , h . CREATEDBYID AS history_created_by_id , h . CREATEDDA…" at bounding box center [761, 243] width 728 height 787
click at [877, 419] on div "h . ID AS history_id , h . CREATEDBYID AS history_created_by_id , h . CREATEDDA…" at bounding box center [761, 243] width 728 height 787
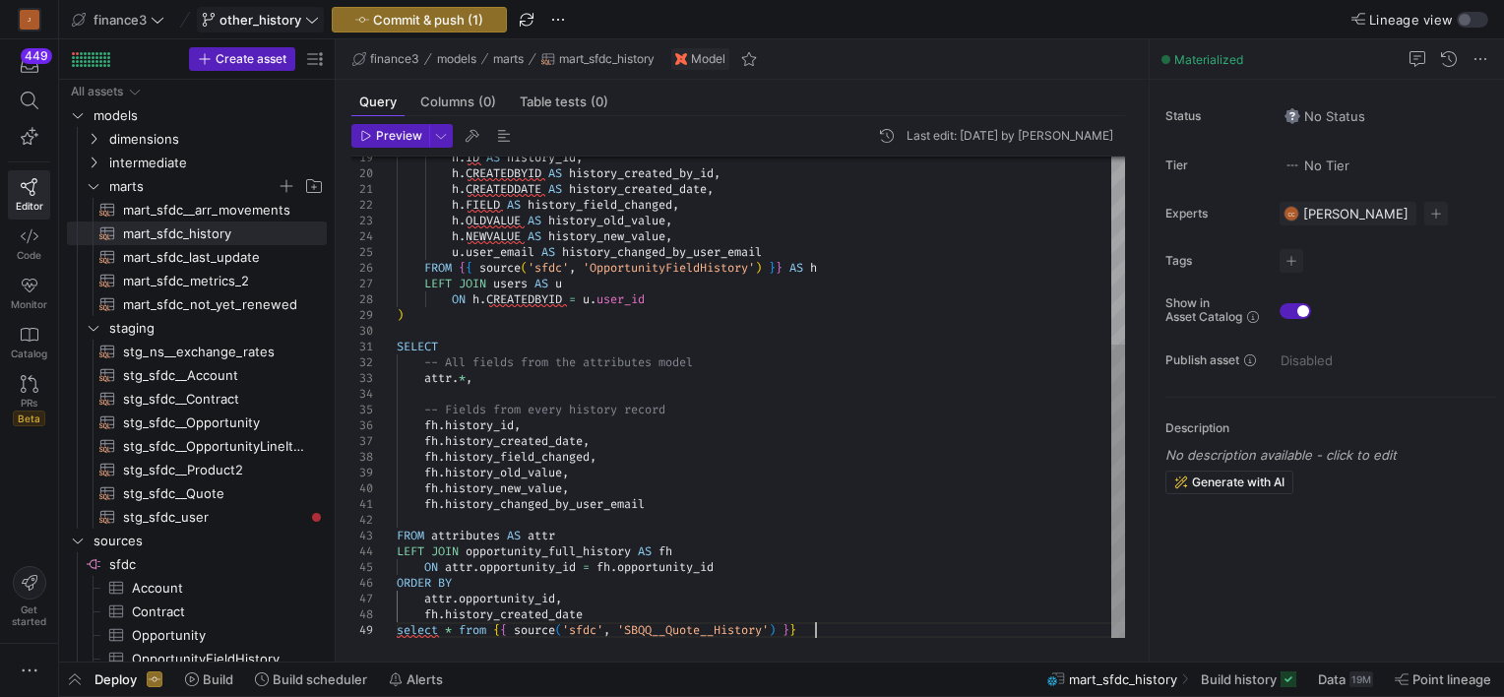
click at [820, 632] on div "h . ID AS history_id , h . CREATEDBYID AS history_created_by_id , h . CREATEDDA…" at bounding box center [761, 243] width 728 height 787
type textarea "fh.history_changed_by_user_email FROM attributes AS attr LEFT JOIN opportunity_…"
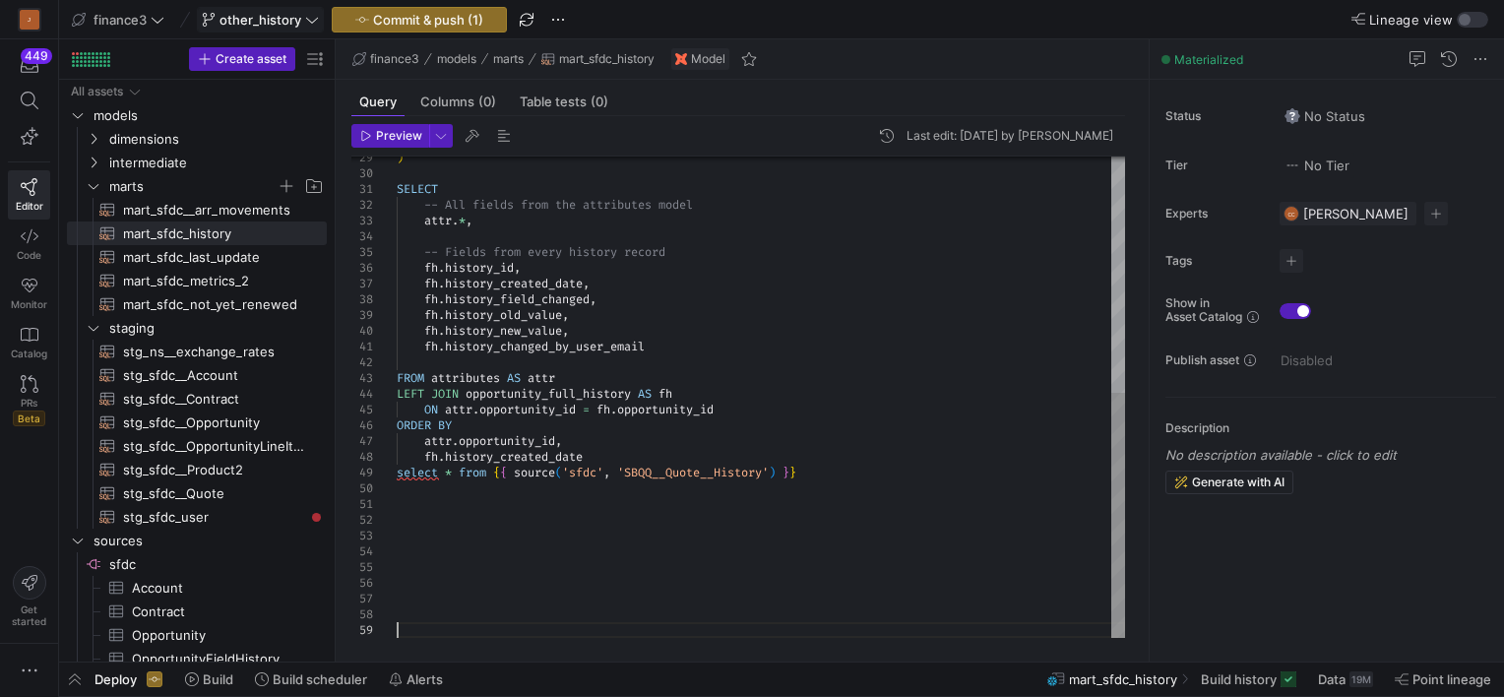
scroll to position [141, 0]
type textarea "fh.history_changed_by_user_email FROM attributes AS attr LEFT JOIN opportunity_…"
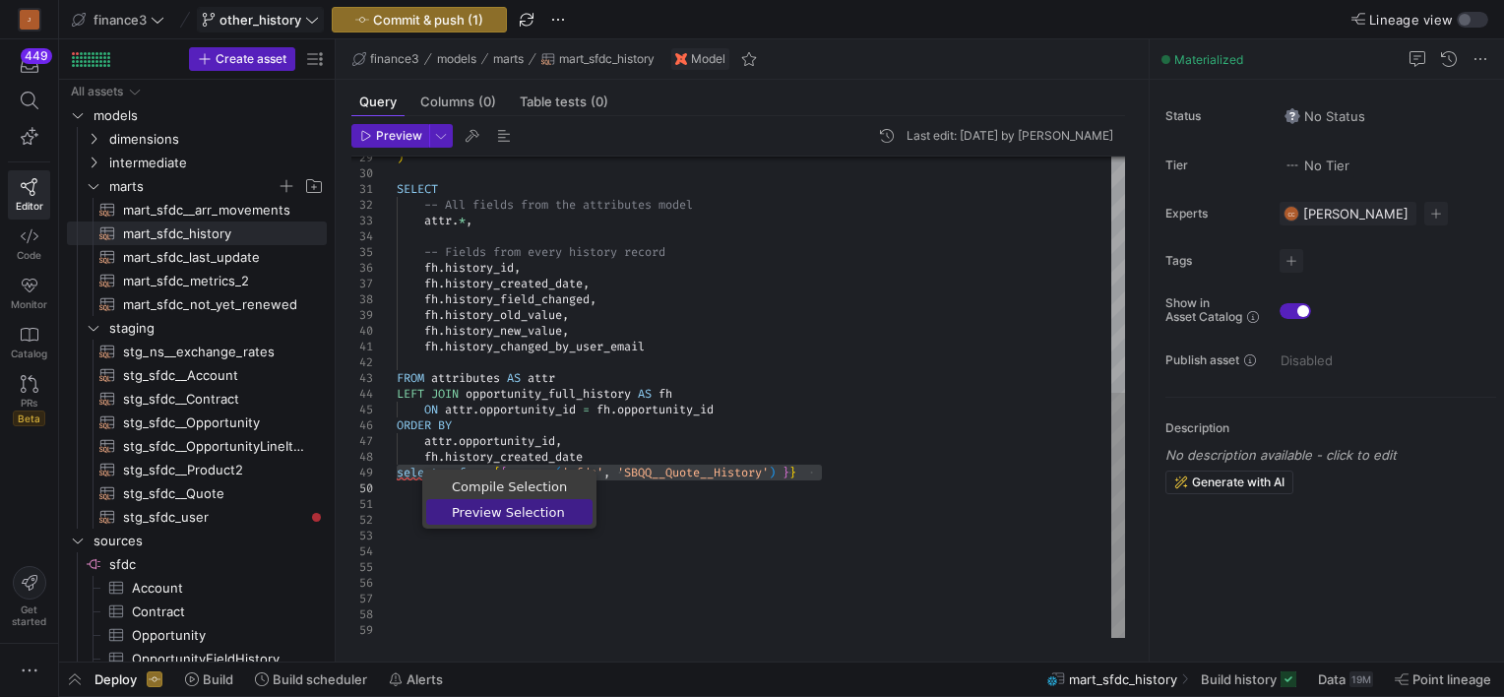
click at [466, 513] on span "Preview Selection" at bounding box center [509, 512] width 166 height 13
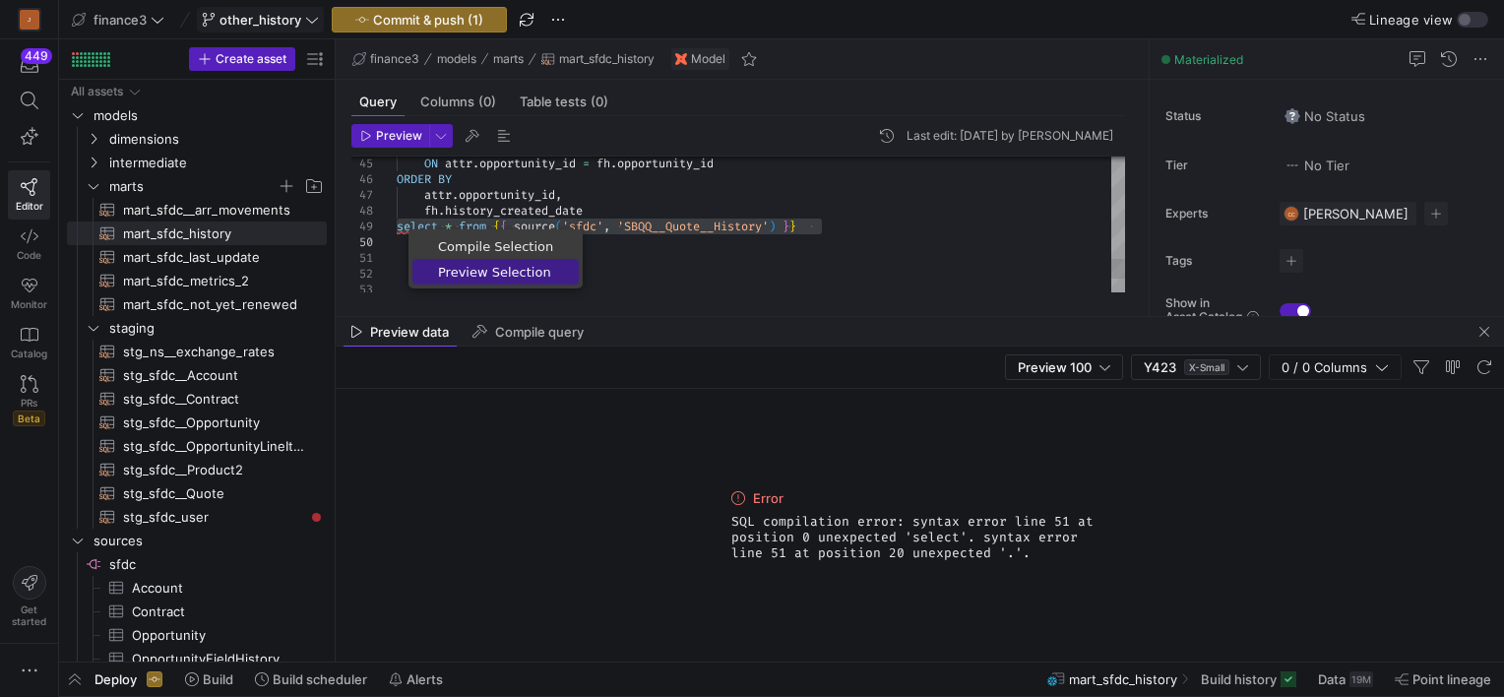
click at [449, 269] on span "Preview Selection" at bounding box center [495, 272] width 166 height 13
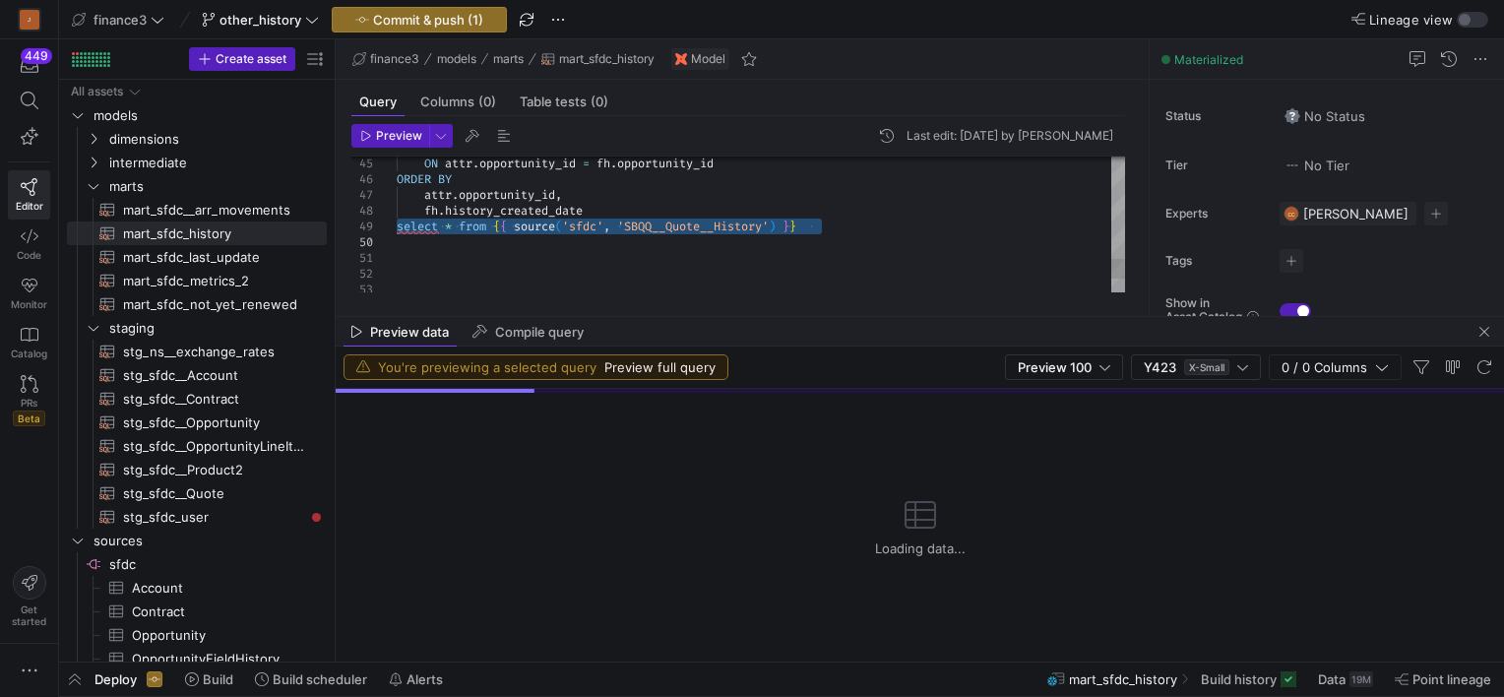
scroll to position [142, 0]
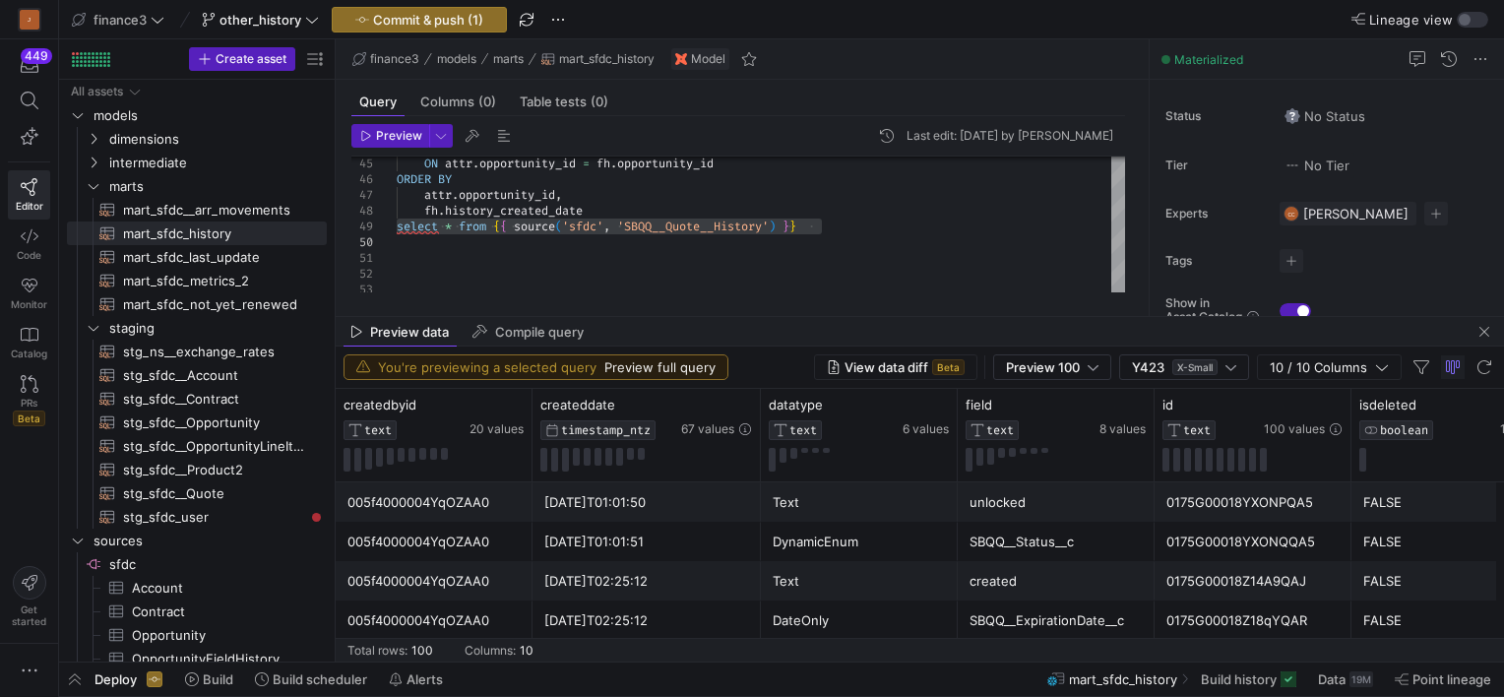
click at [693, 639] on y42-table-data-footer "Total rows: 100 Columns: 10" at bounding box center [920, 650] width 1168 height 24
click at [1027, 585] on div "created" at bounding box center [1056, 581] width 173 height 38
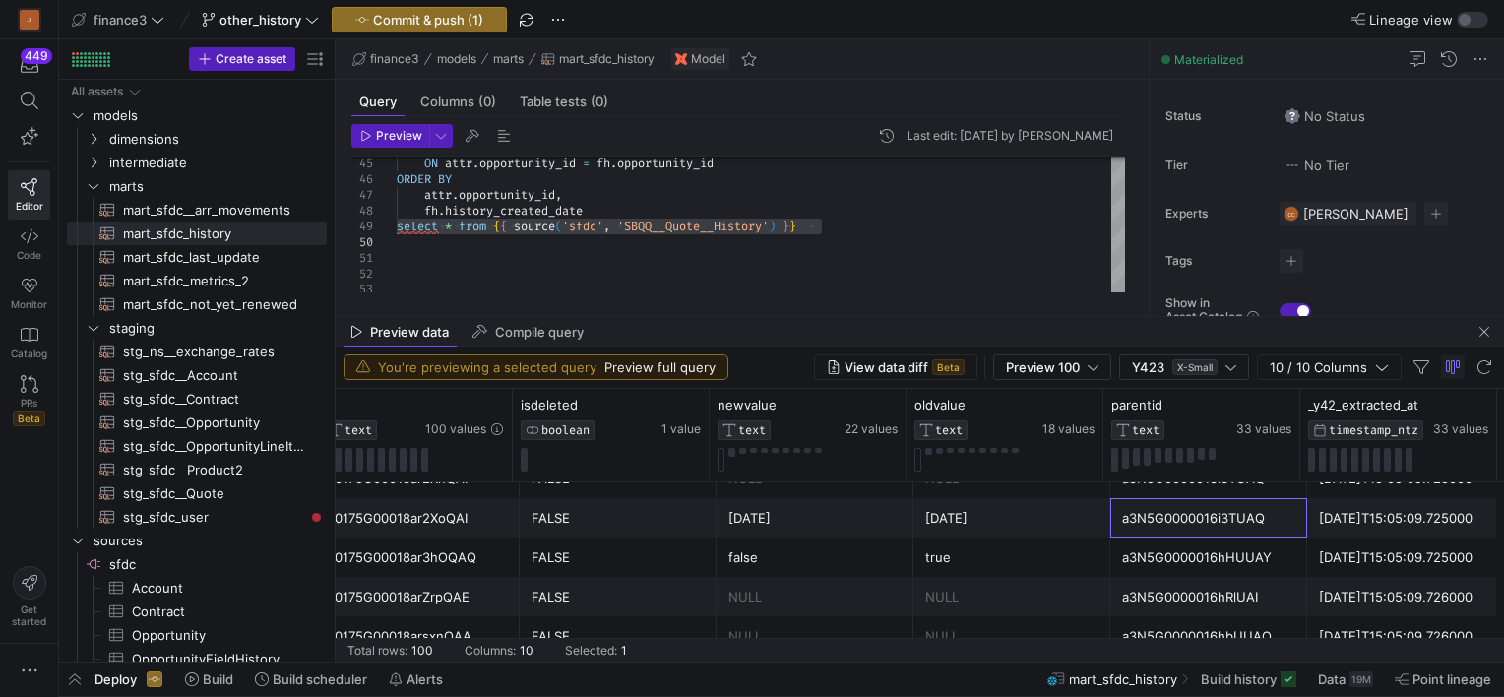
scroll to position [551, 0]
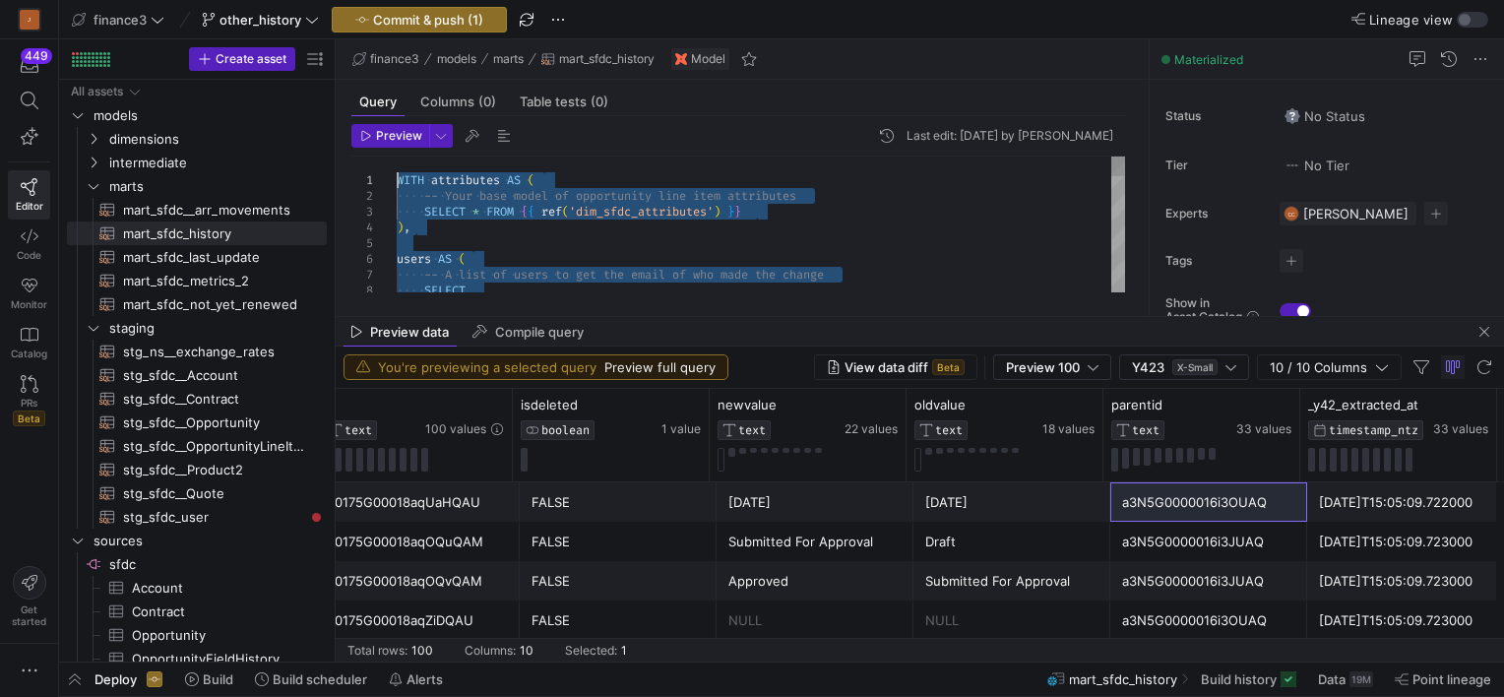
drag, startPoint x: 592, startPoint y: 209, endPoint x: 421, endPoint y: -28, distance: 291.2
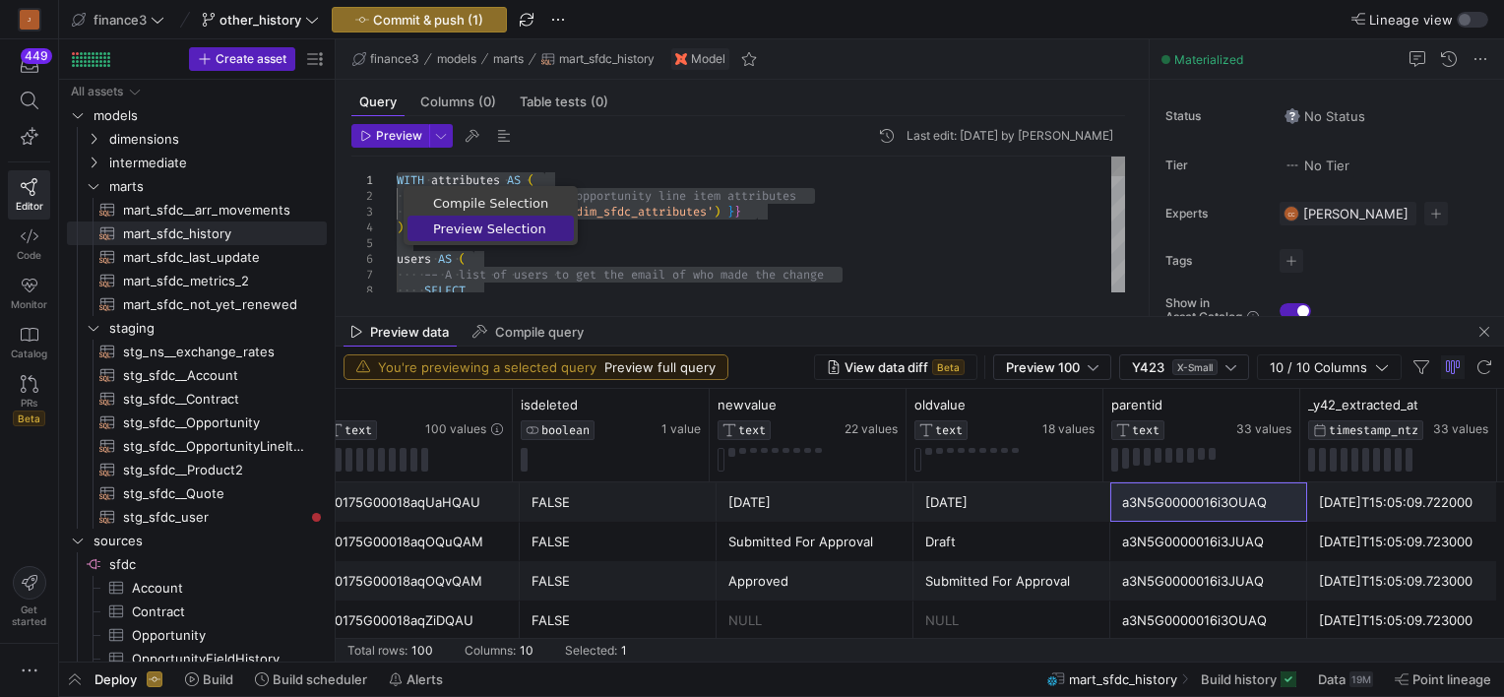
click at [425, 224] on span "Preview Selection" at bounding box center [491, 228] width 166 height 13
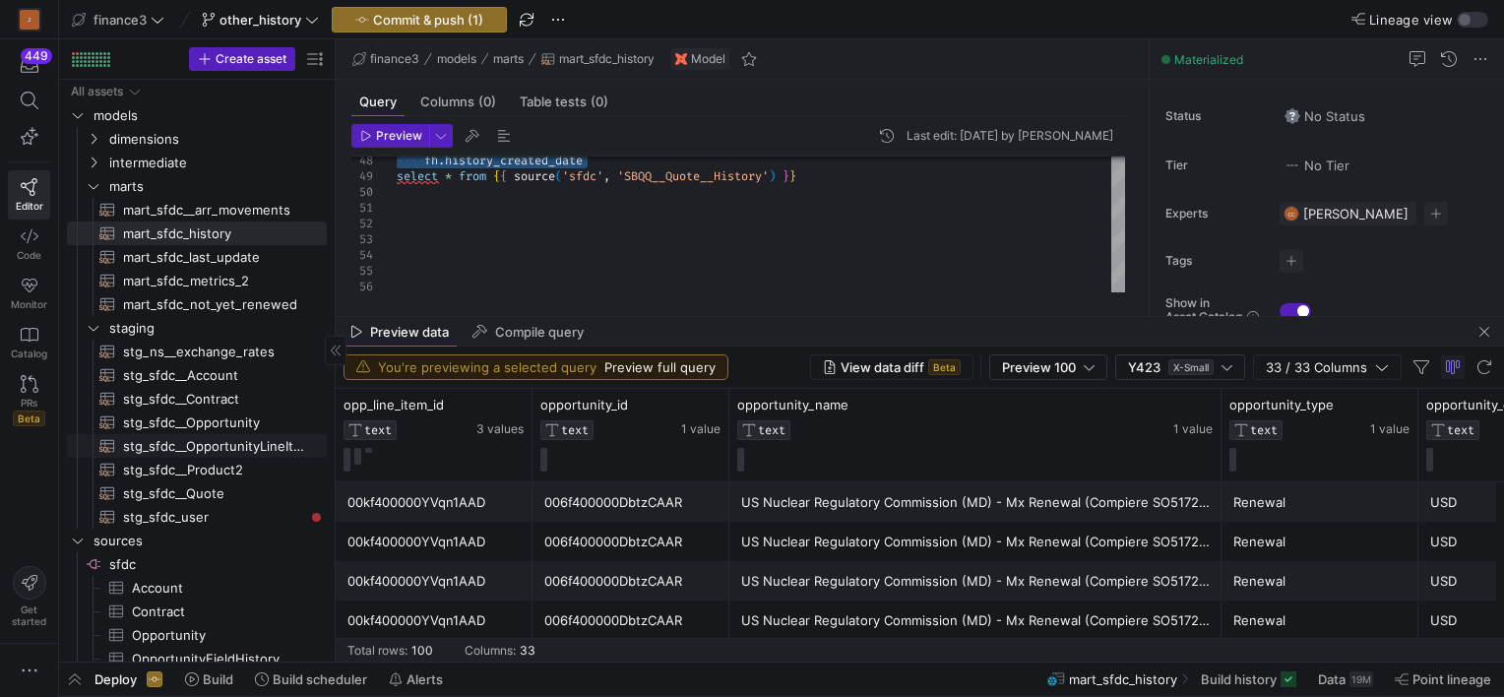
click at [201, 439] on span "stg_sfdc__OpportunityLineItem​​​​​​​​​​" at bounding box center [213, 446] width 181 height 23
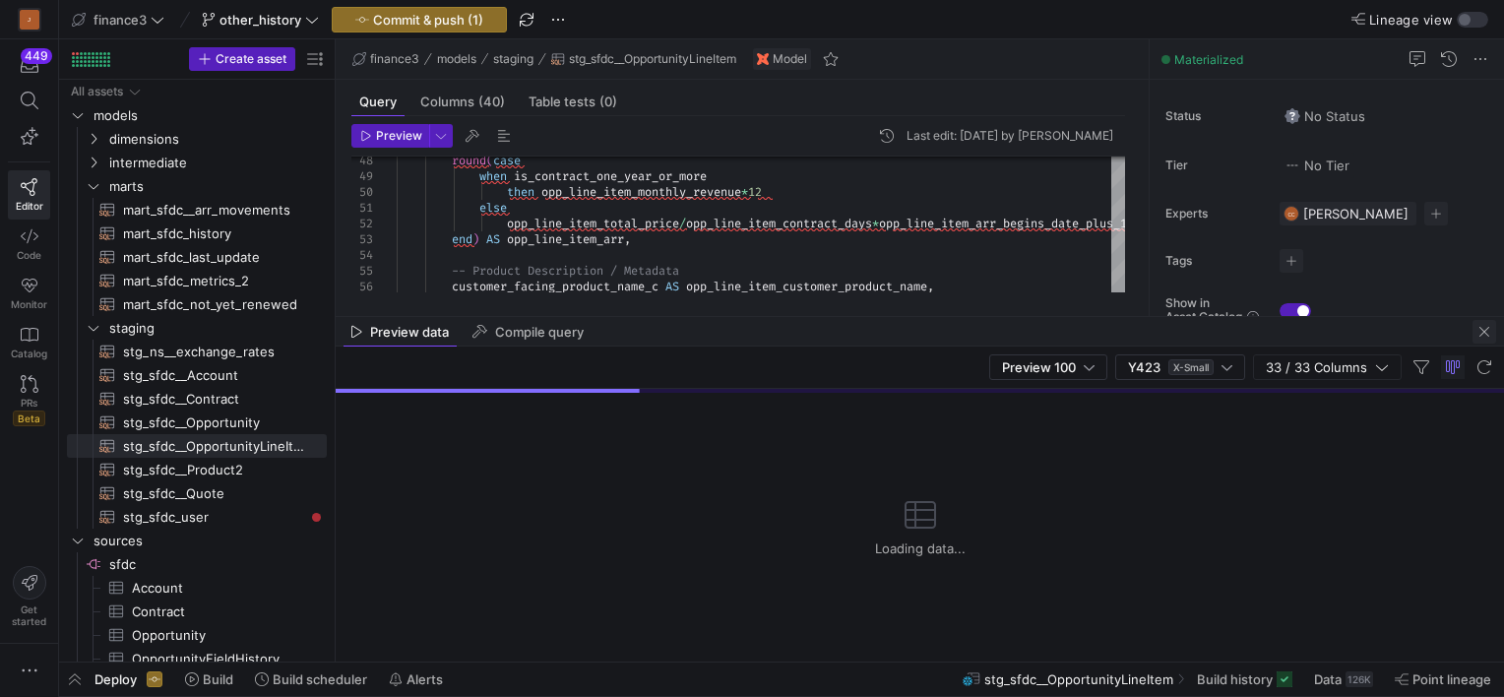
click at [1476, 331] on span "button" at bounding box center [1485, 332] width 24 height 24
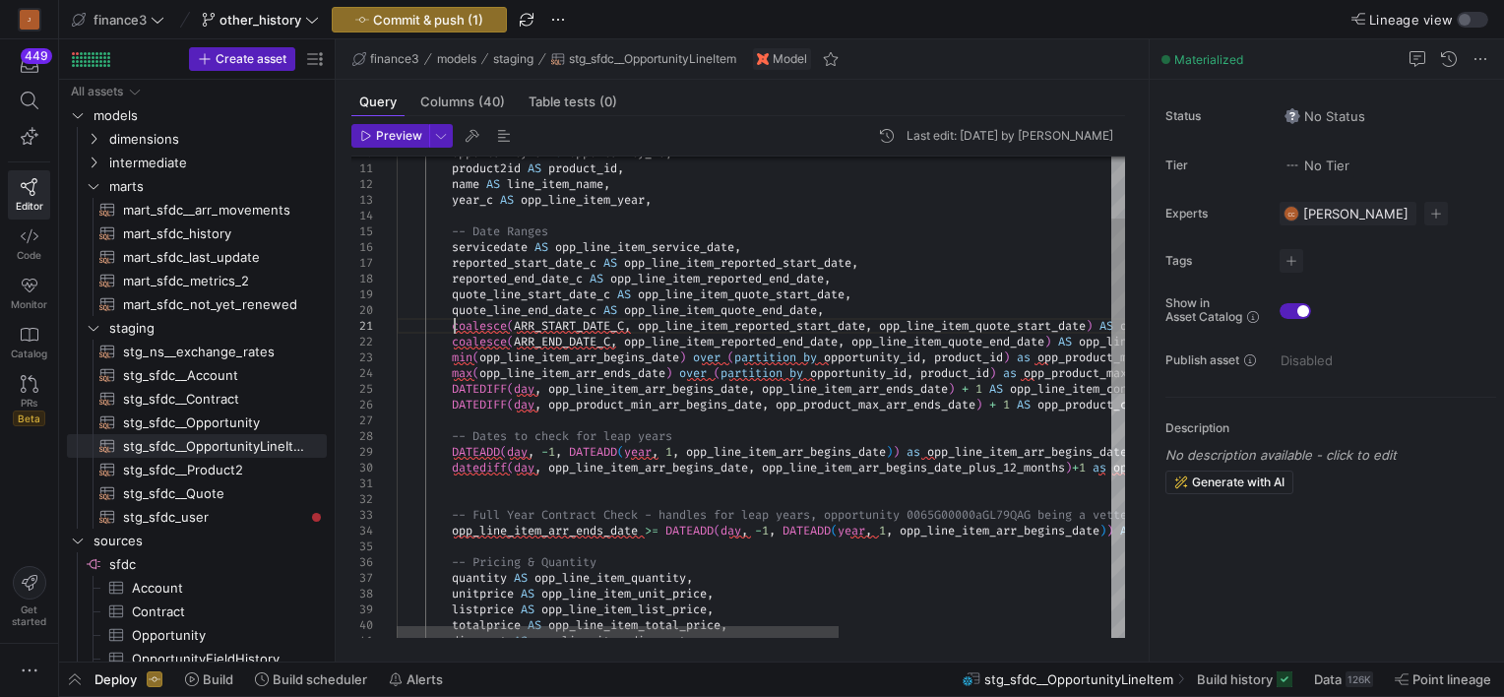
scroll to position [62, 0]
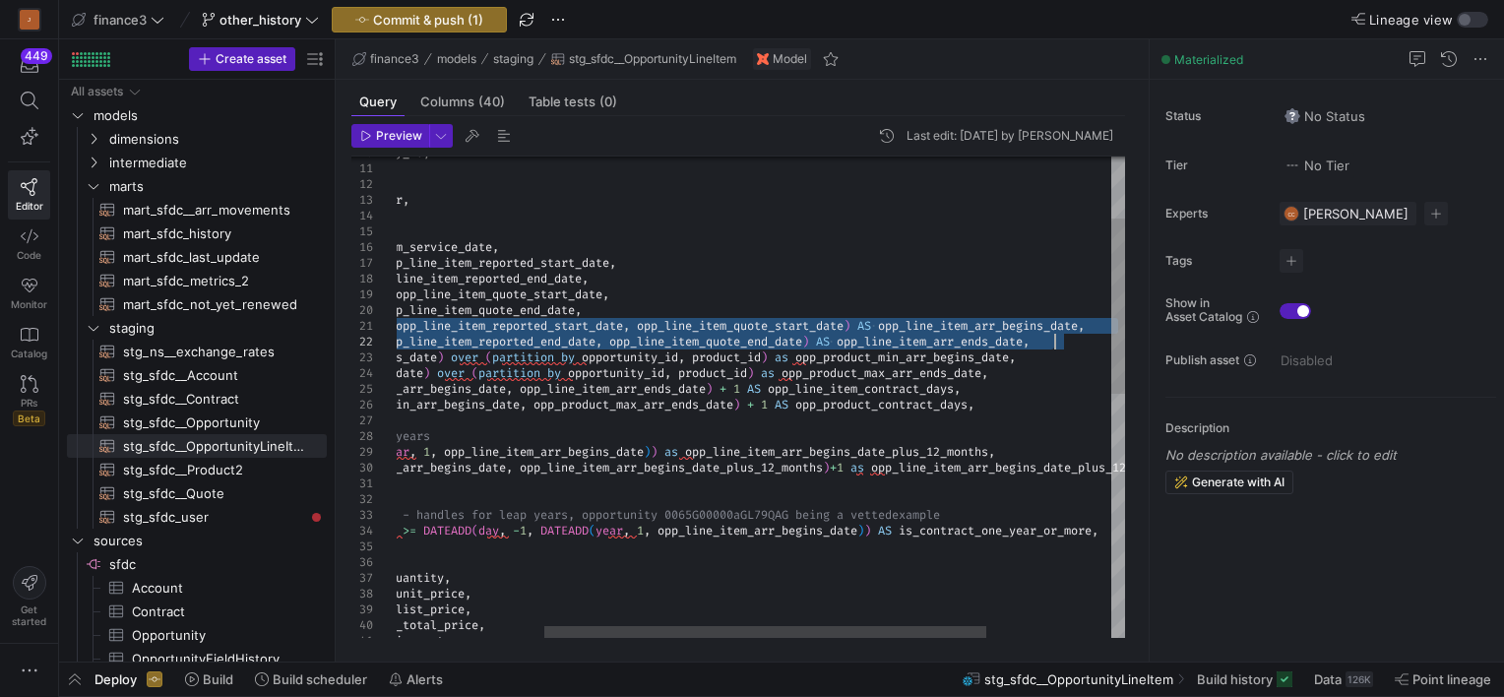
drag, startPoint x: 450, startPoint y: 323, endPoint x: 1065, endPoint y: 347, distance: 615.7
click at [1065, 347] on div "unitprice AS opp_line_item_unit_price , listprice AS opp_line_item_list_price ,…" at bounding box center [742, 646] width 1175 height 1319
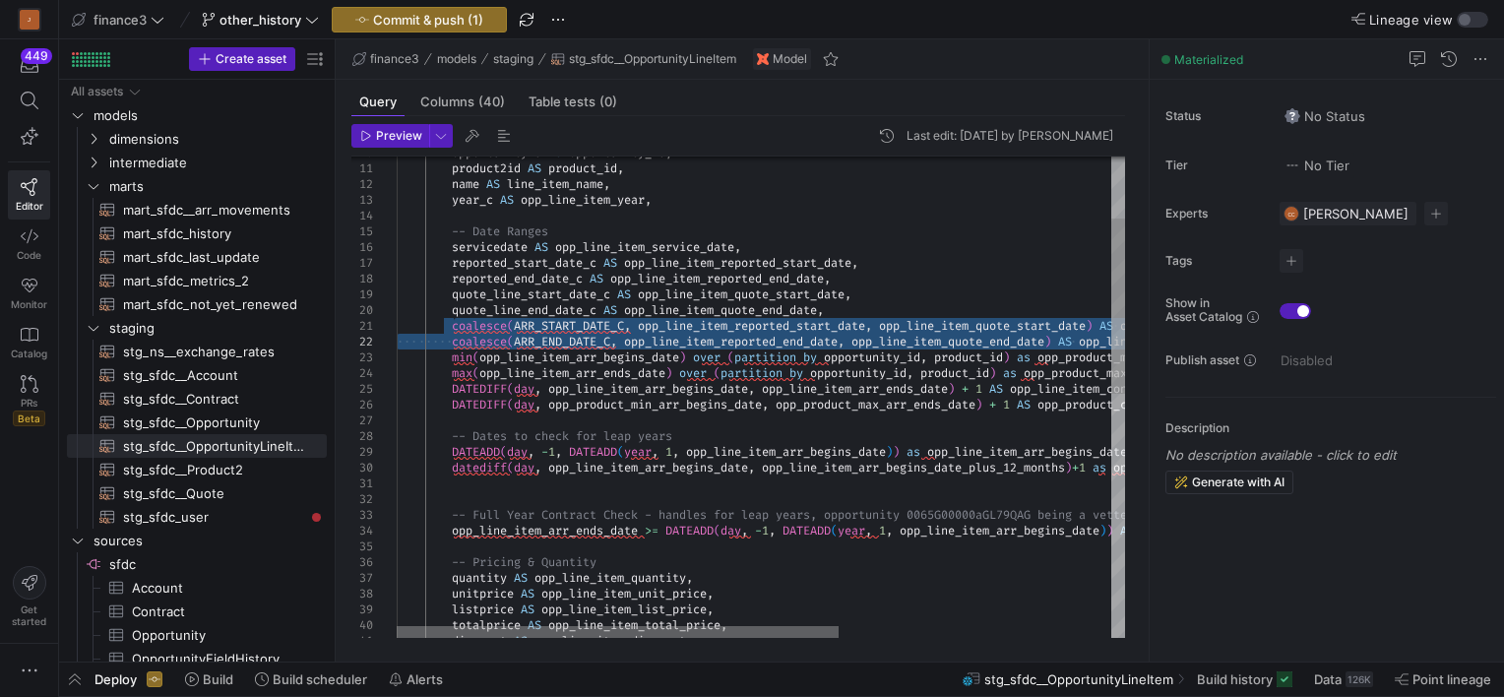
click at [463, 626] on div at bounding box center [618, 632] width 442 height 12
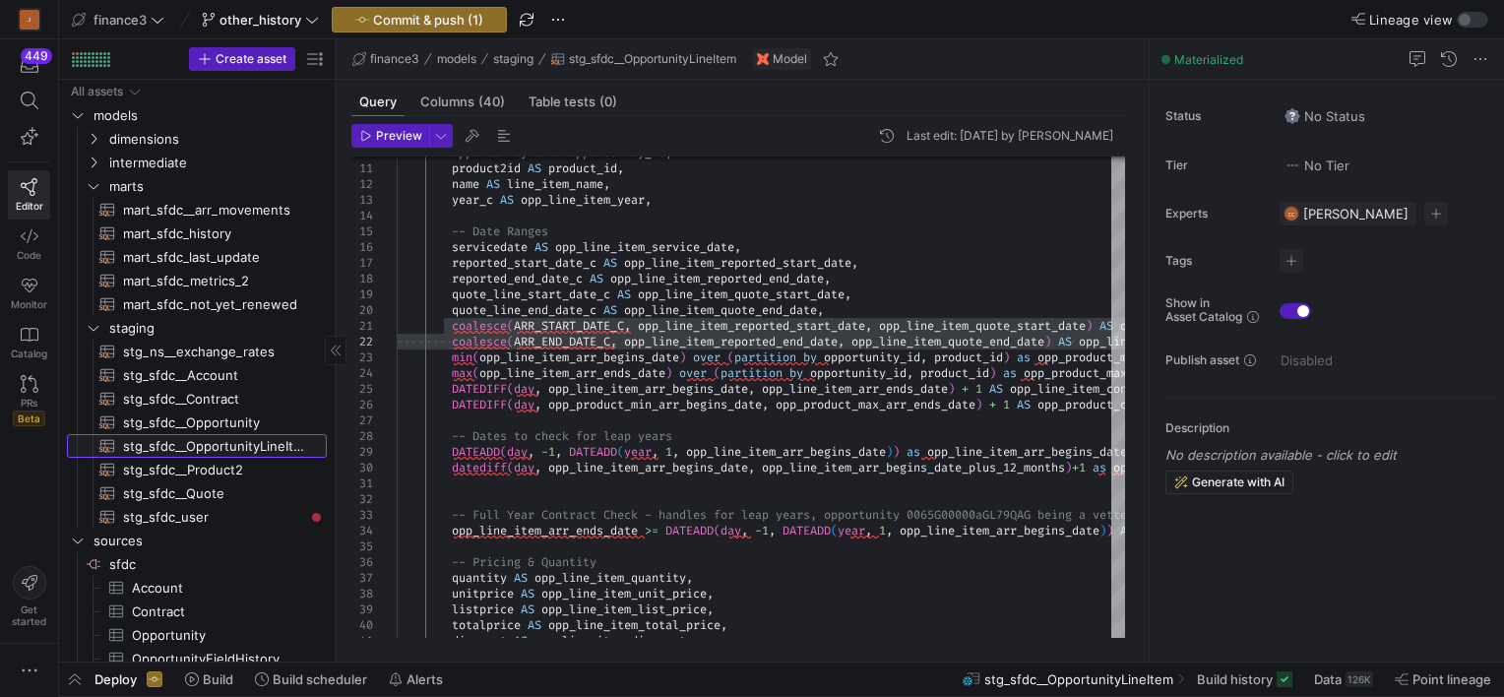
click at [233, 442] on span "stg_sfdc__OpportunityLineItem​​​​​​​​​​" at bounding box center [213, 446] width 181 height 23
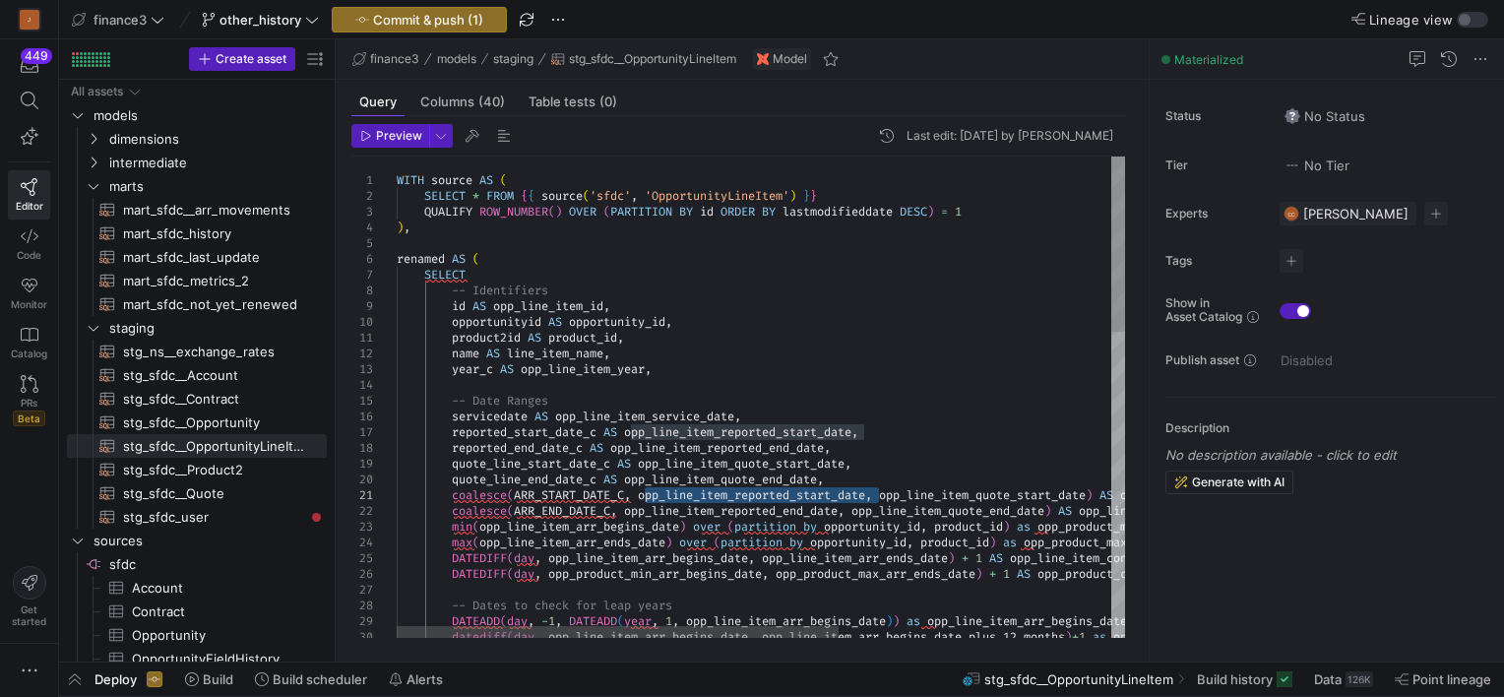
type textarea "product2id AS product_id, name AS line_item_name, year_c AS opp_line_item_year,…"
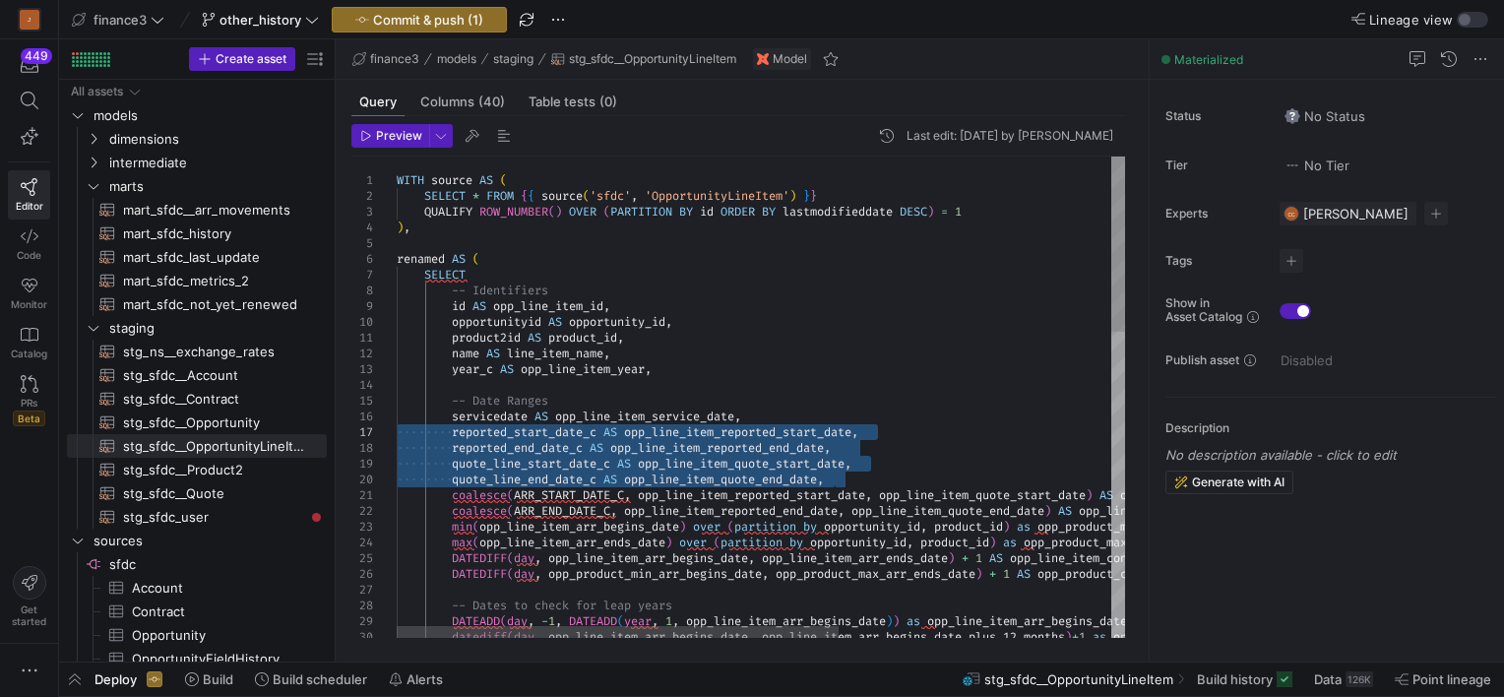
drag, startPoint x: 699, startPoint y: 468, endPoint x: 399, endPoint y: 436, distance: 301.9
